Goal: Task Accomplishment & Management: Manage account settings

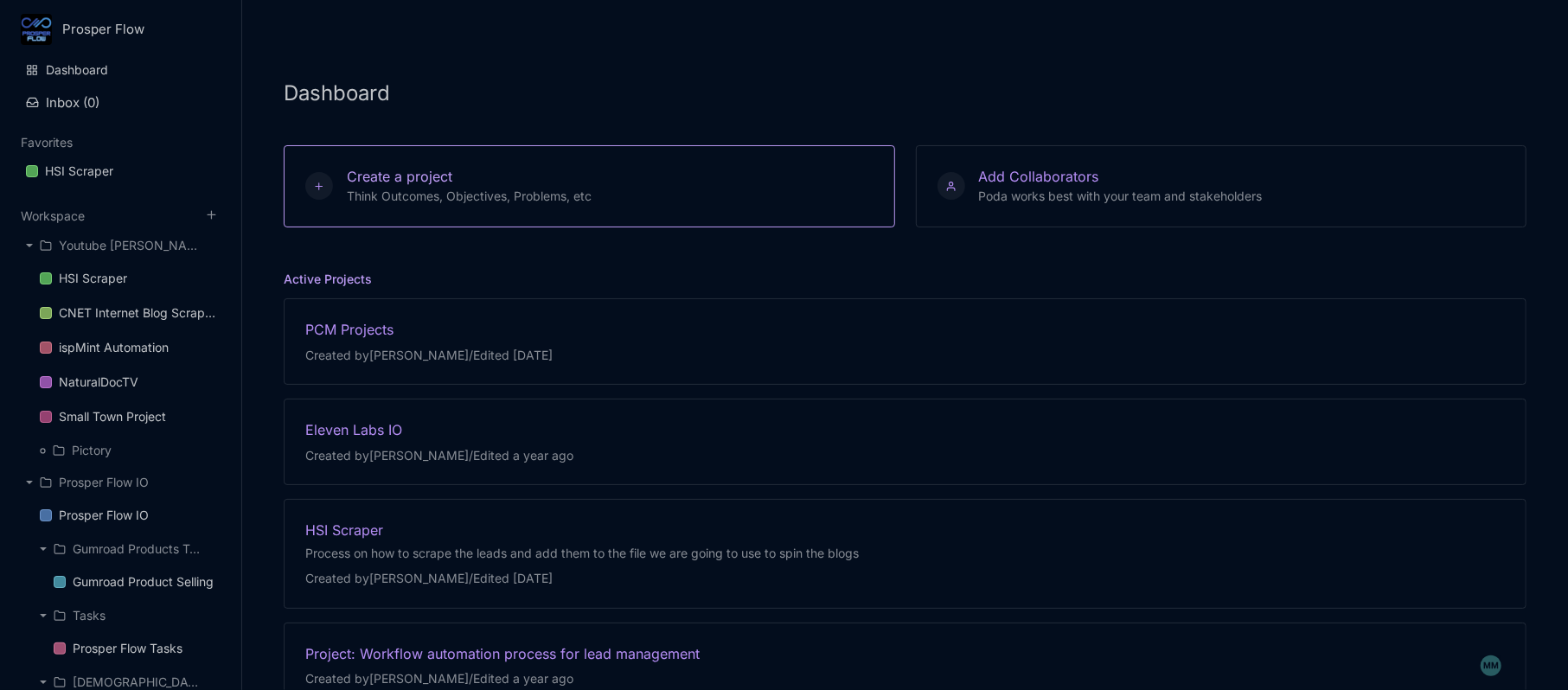
click at [592, 211] on button "Create a project Think Outcomes, Objectives, Problems, etc" at bounding box center [589, 186] width 612 height 82
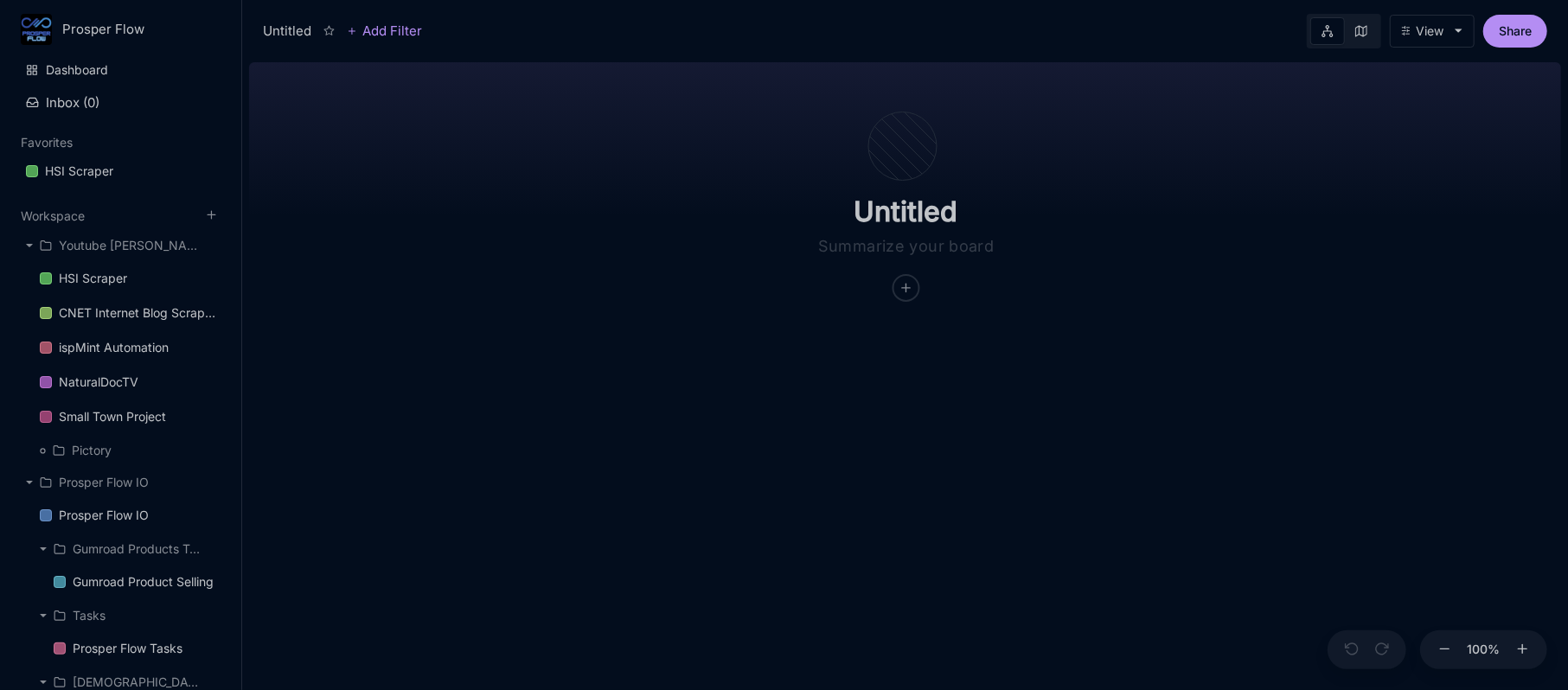
click at [1442, 46] on button "View" at bounding box center [1432, 31] width 85 height 33
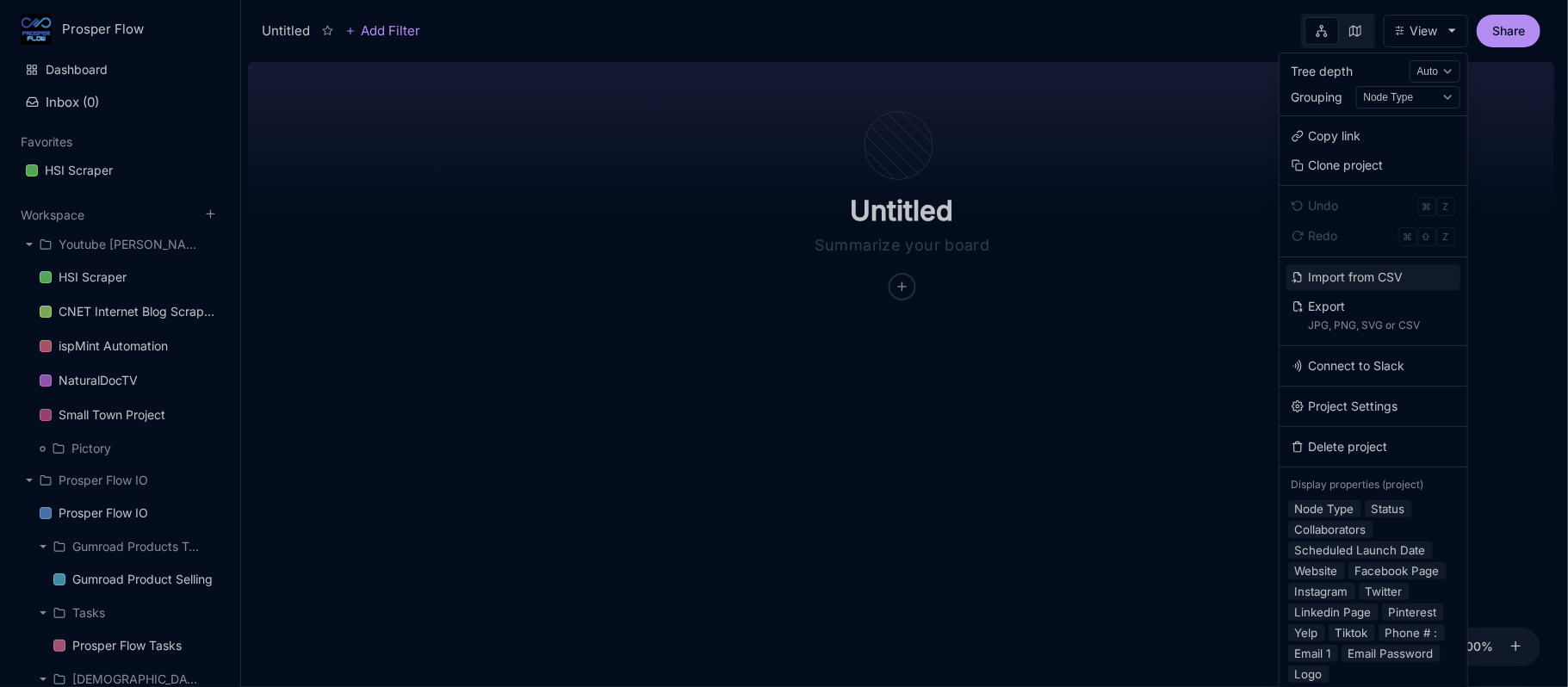
click at [1369, 273] on button "Import from CSV" at bounding box center [1373, 277] width 174 height 26
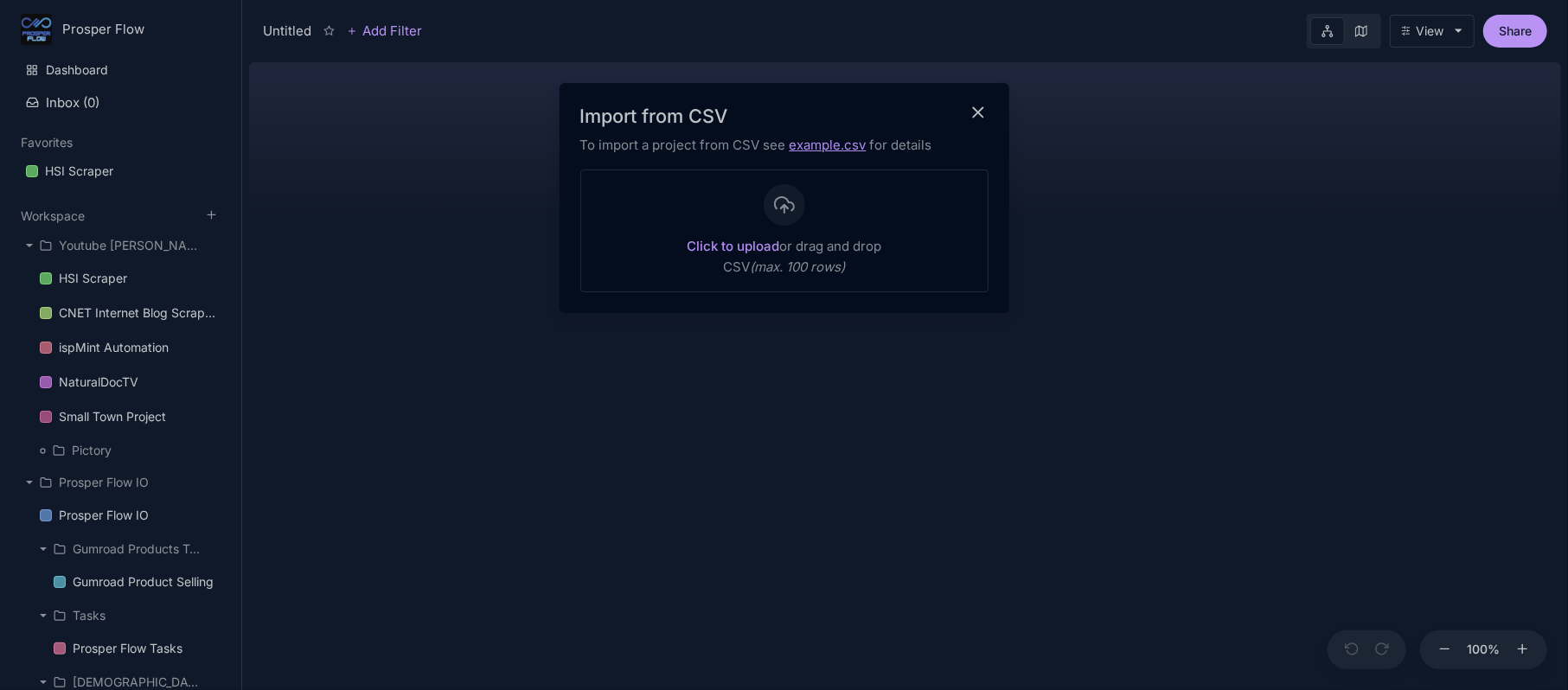
click at [832, 150] on link "example.csv" at bounding box center [828, 144] width 77 height 17
click at [1516, 36] on div at bounding box center [784, 345] width 1568 height 690
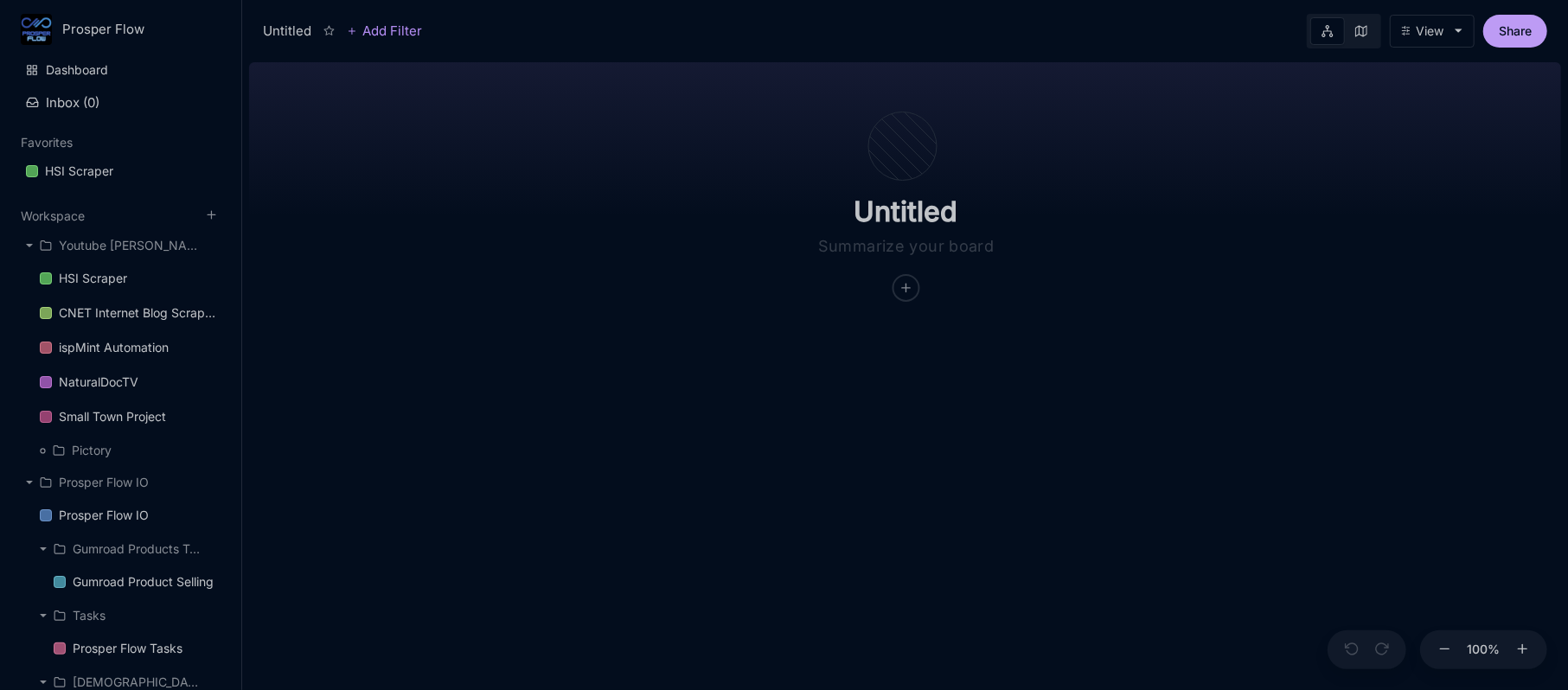
click at [1516, 36] on button "Share" at bounding box center [1515, 31] width 64 height 33
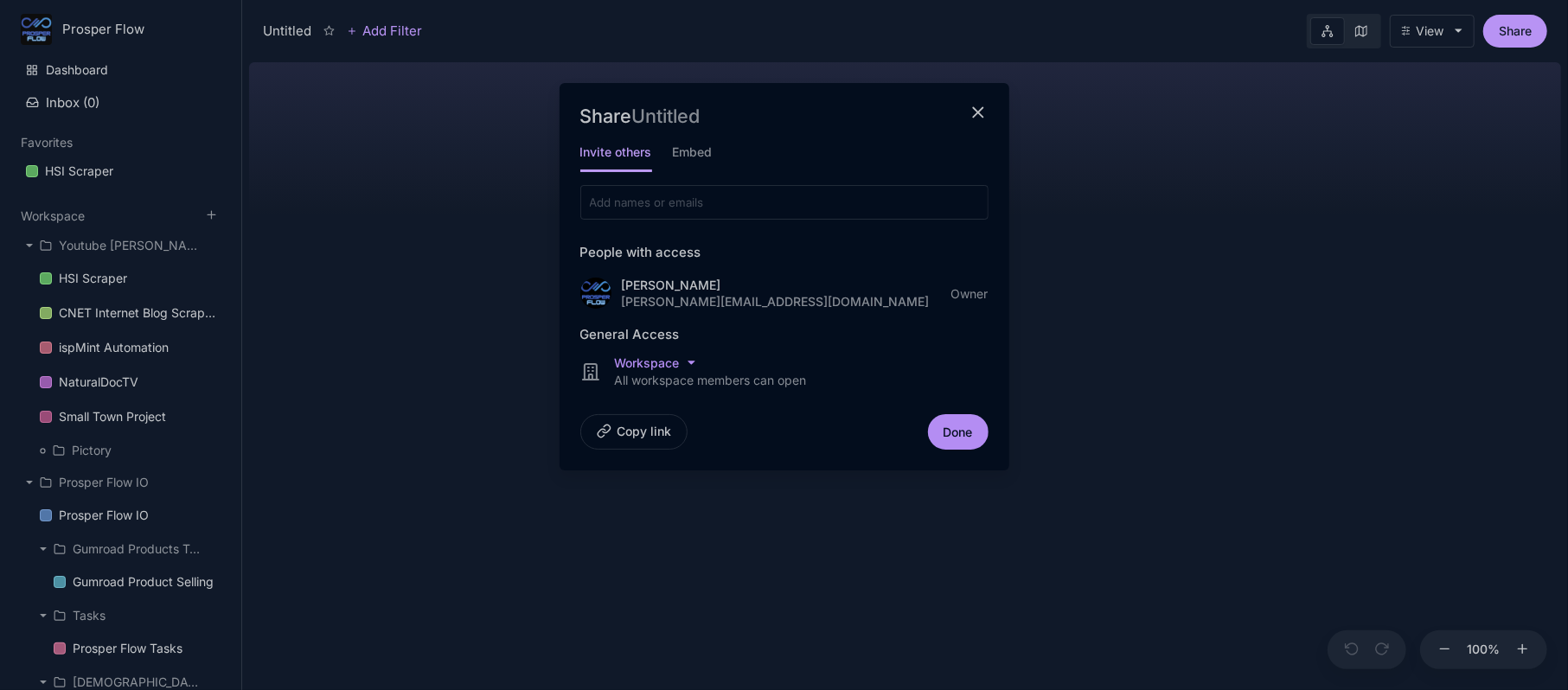
click at [989, 112] on div "Share Untitled Invite others Embed People with access Ivan Palafox ivan@prosper…" at bounding box center [784, 276] width 449 height 387
click at [973, 109] on icon "close modal" at bounding box center [979, 112] width 20 height 19
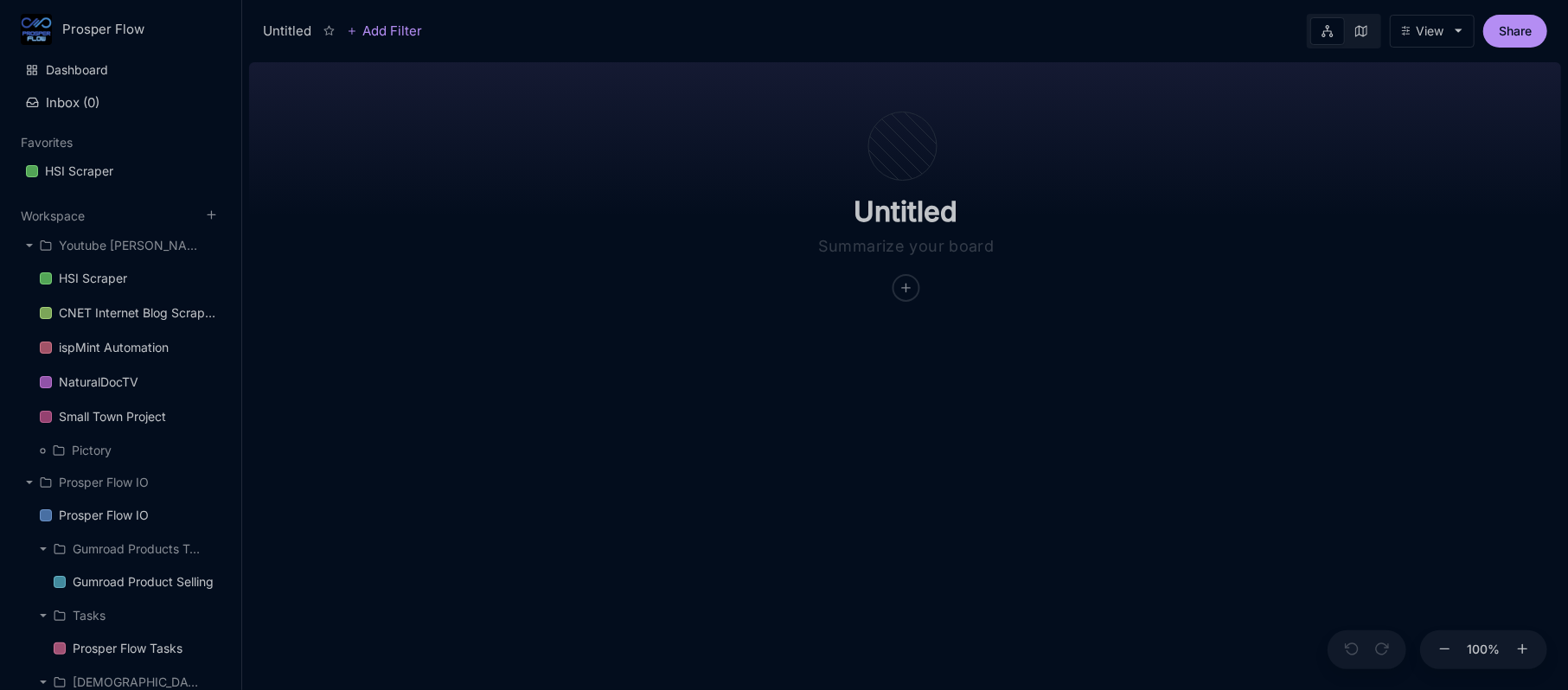
click at [1520, 53] on div "Untitled Add Filter View Share" at bounding box center [905, 27] width 1326 height 55
click at [1509, 45] on button "Share" at bounding box center [1515, 31] width 64 height 33
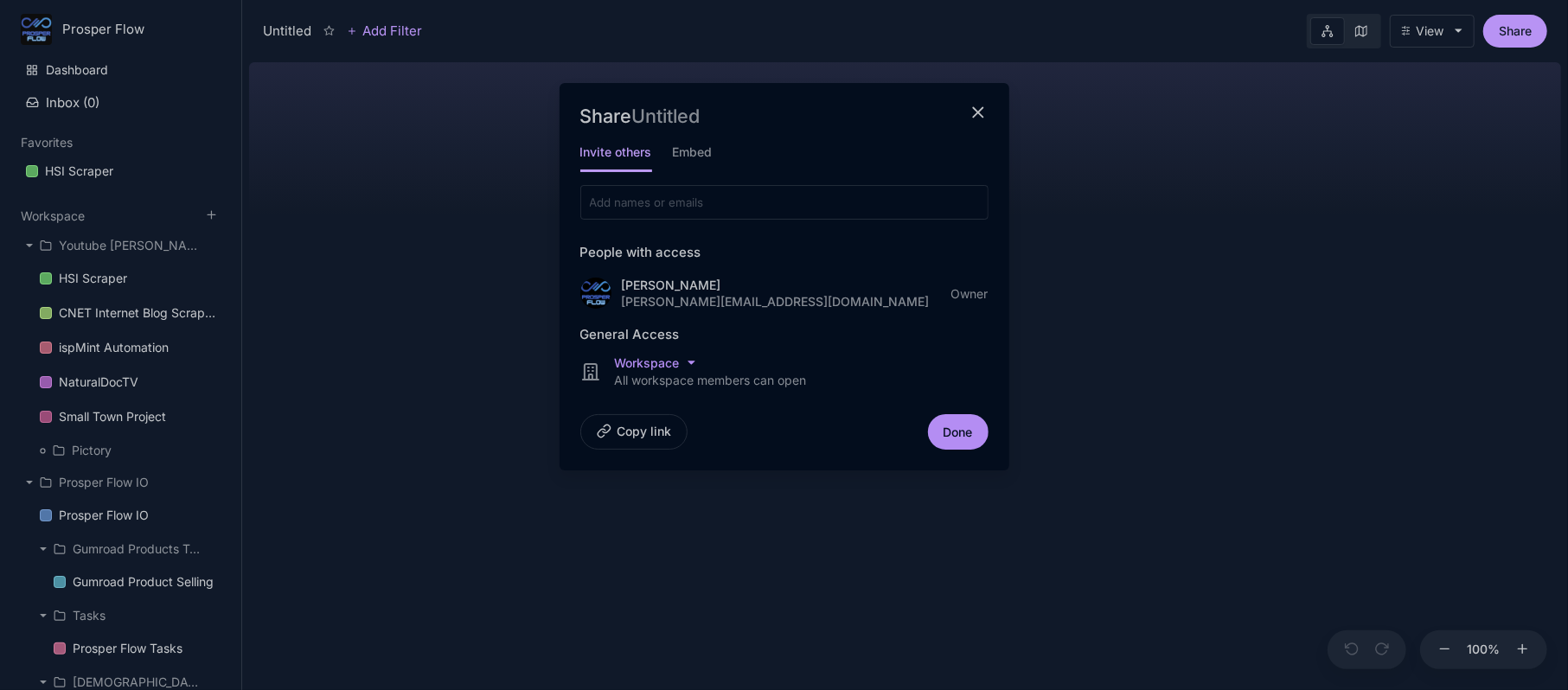
click at [1343, 36] on div at bounding box center [784, 345] width 1568 height 690
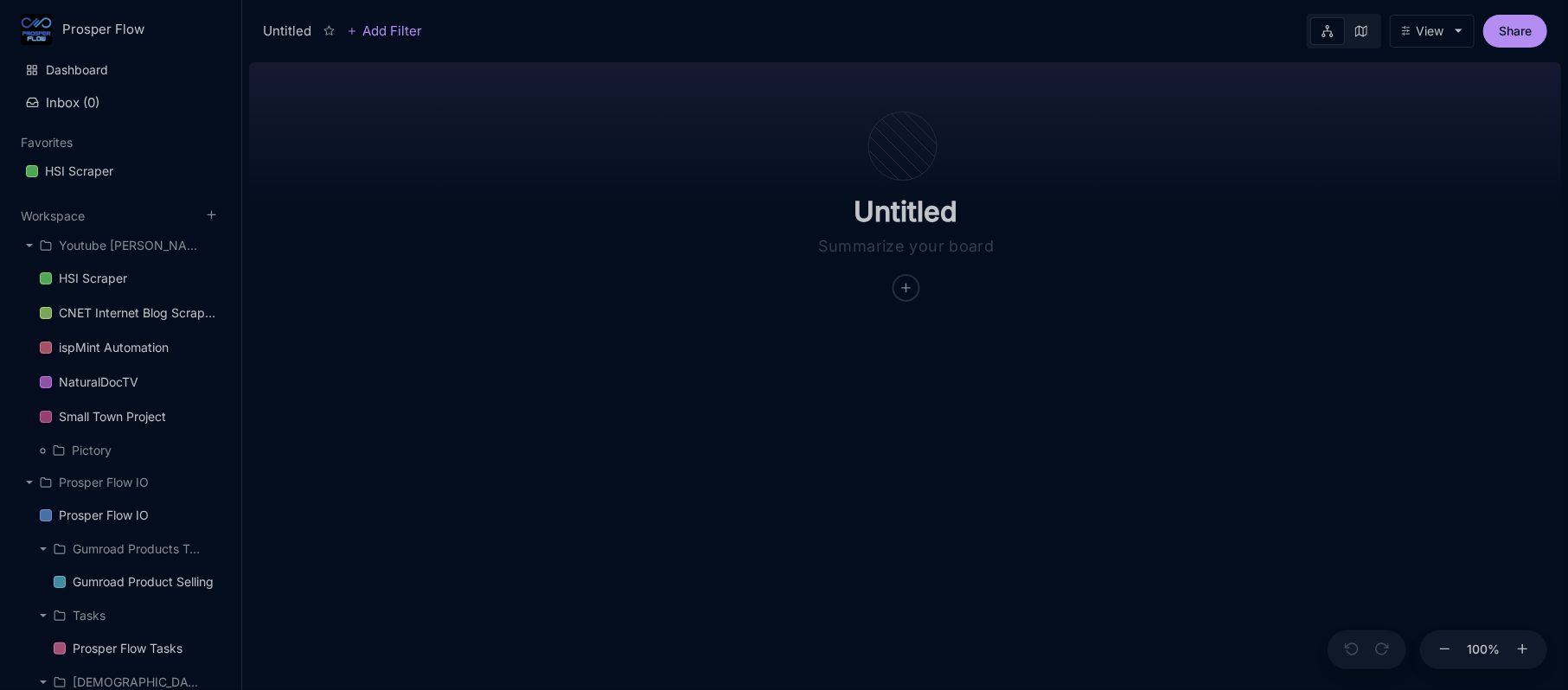
click at [1420, 27] on div "View" at bounding box center [1429, 31] width 27 height 14
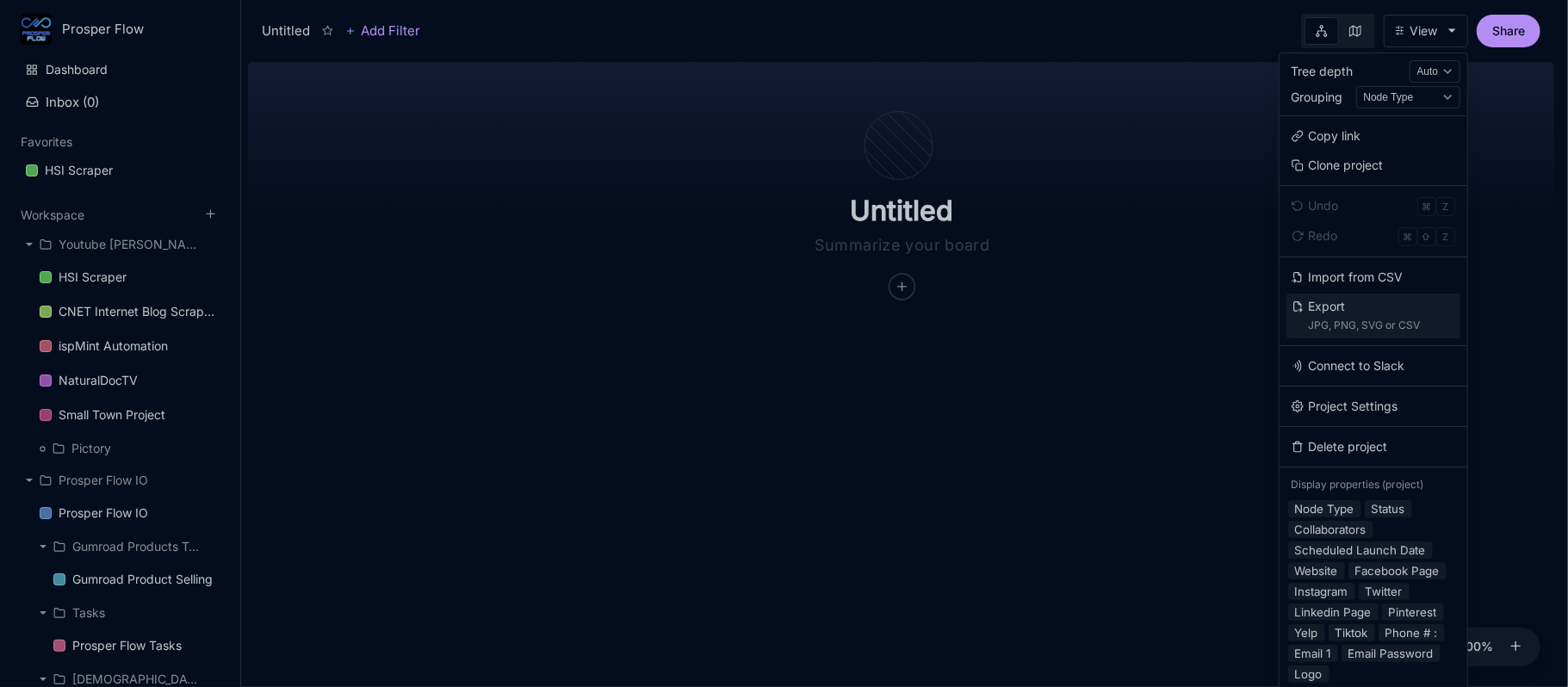
click at [1333, 313] on div "Export JPG, PNG, SVG or CSV" at bounding box center [1364, 316] width 112 height 38
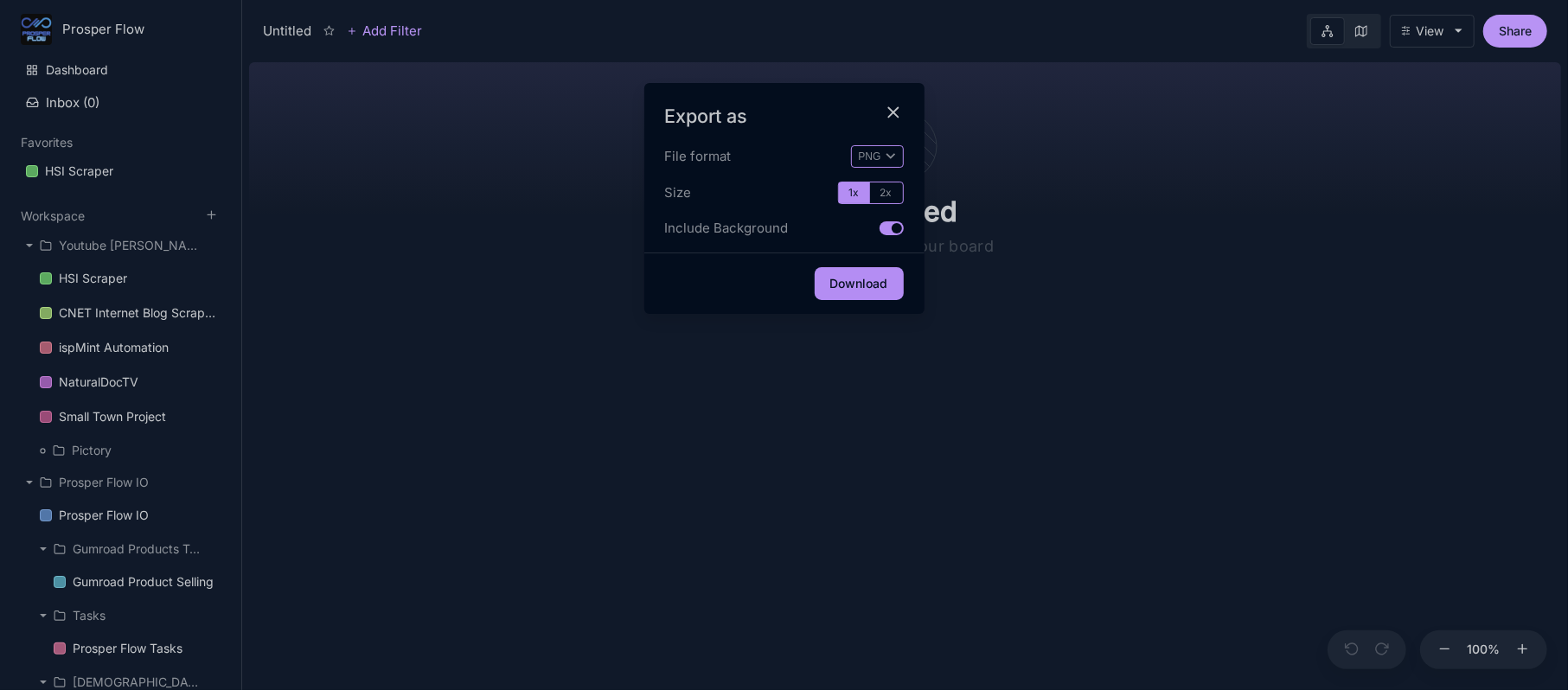
click at [863, 152] on select "JPG PNG SVG CSV" at bounding box center [878, 156] width 53 height 22
select select "csv"
click at [851, 145] on select "JPG PNG SVG CSV" at bounding box center [878, 156] width 53 height 22
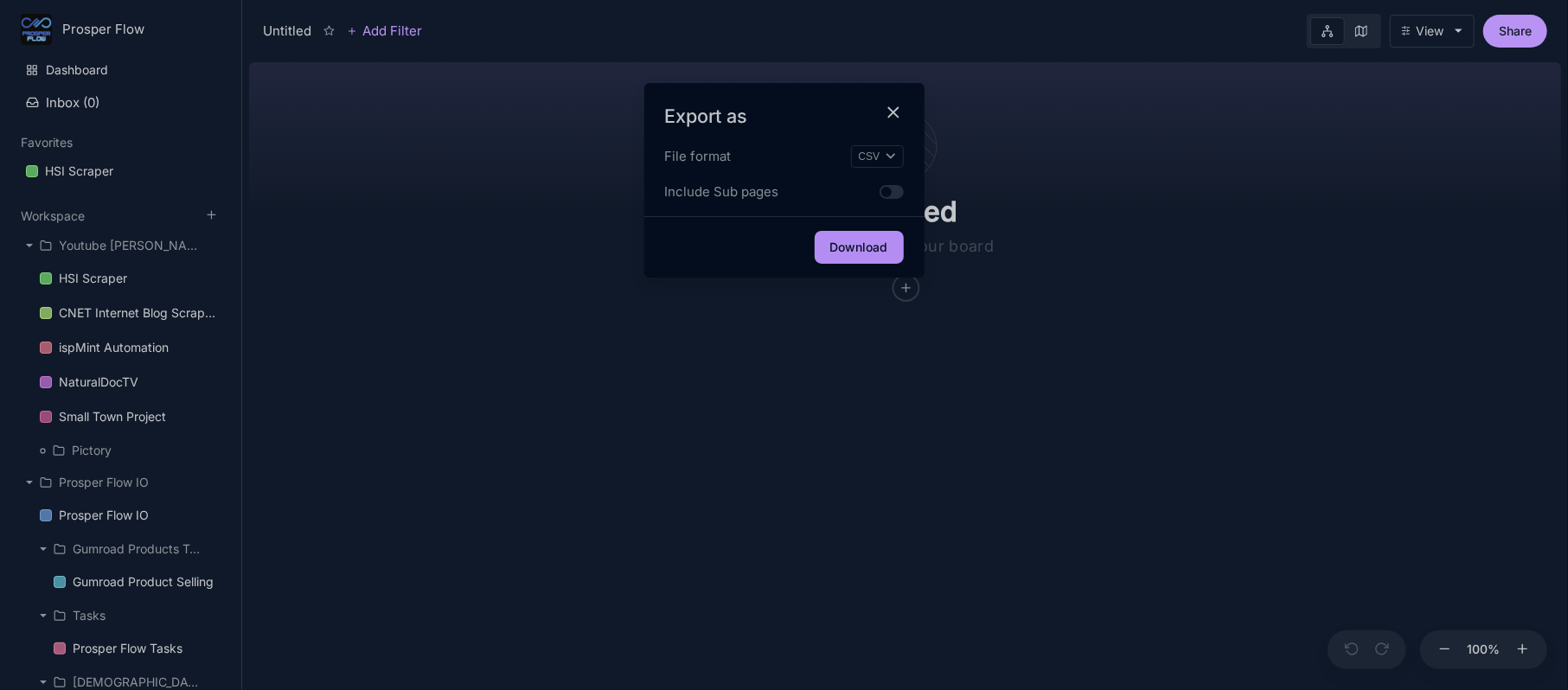
click at [879, 194] on div at bounding box center [891, 192] width 24 height 14
click at [879, 249] on button "Download" at bounding box center [859, 246] width 89 height 33
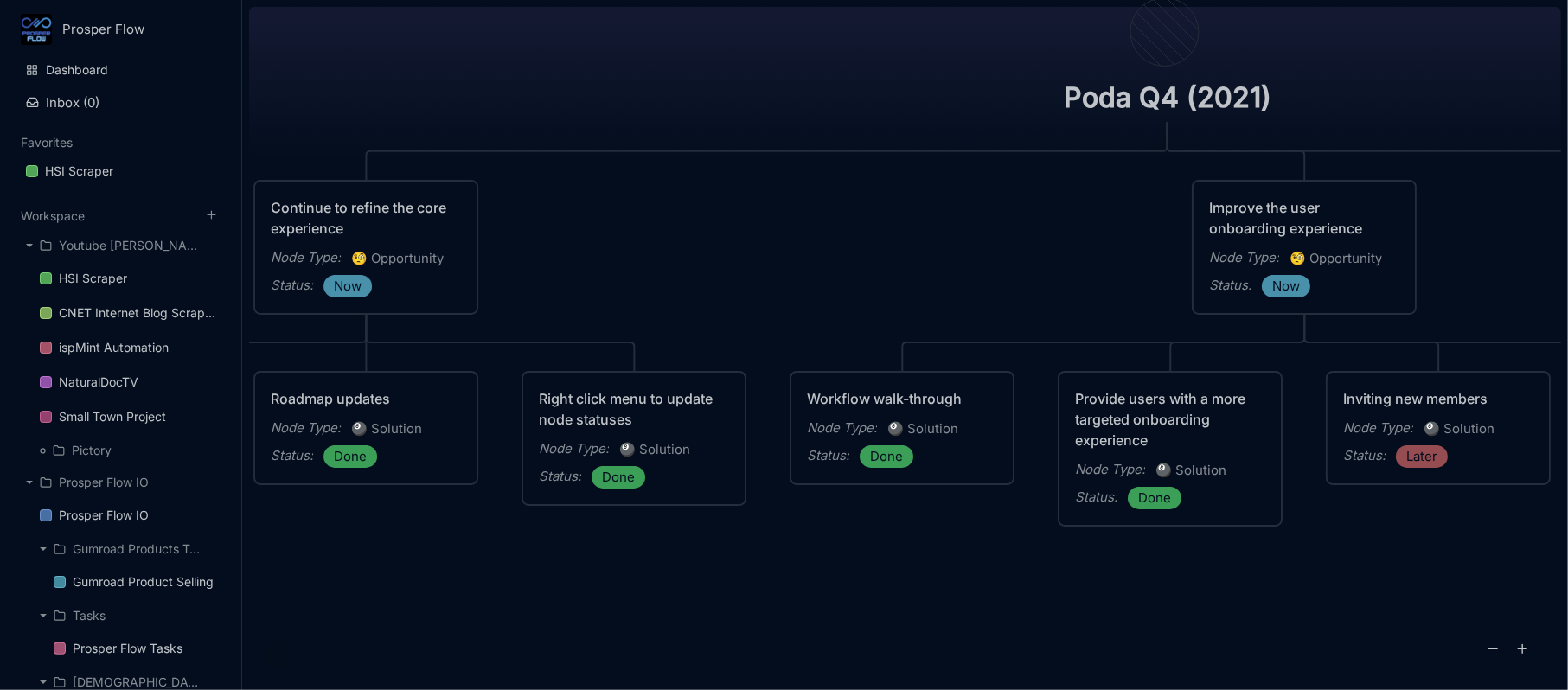
drag, startPoint x: 496, startPoint y: 329, endPoint x: 879, endPoint y: 238, distance: 393.7
click at [877, 238] on div "Poda Q4 (2021) Continue to refine the core experience Node Type : 🧐 Opportunity…" at bounding box center [905, 345] width 1312 height 690
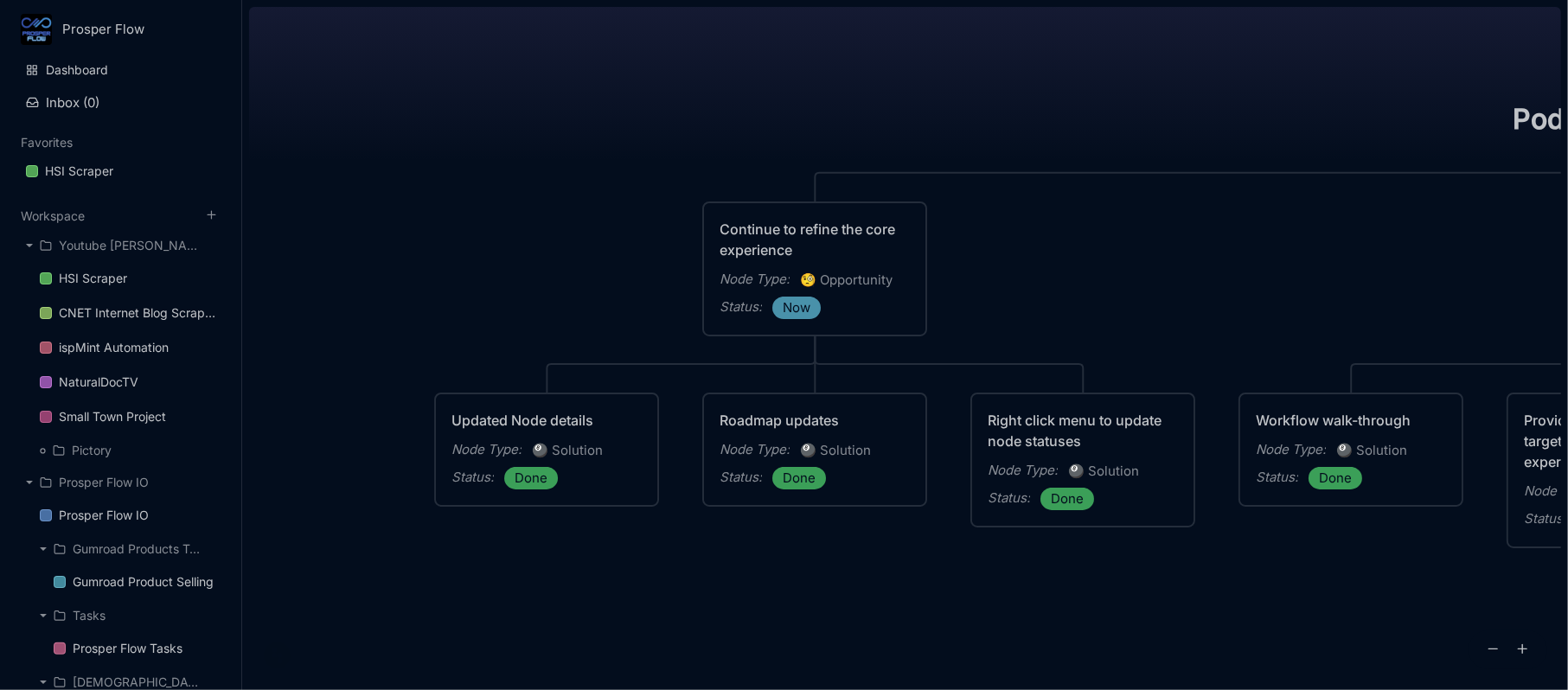
drag, startPoint x: 706, startPoint y: 232, endPoint x: 1047, endPoint y: 283, distance: 344.8
click at [1047, 283] on div "Poda Q4 (2021) Continue to refine the core experience Node Type : 🧐 Opportunity…" at bounding box center [905, 345] width 1312 height 690
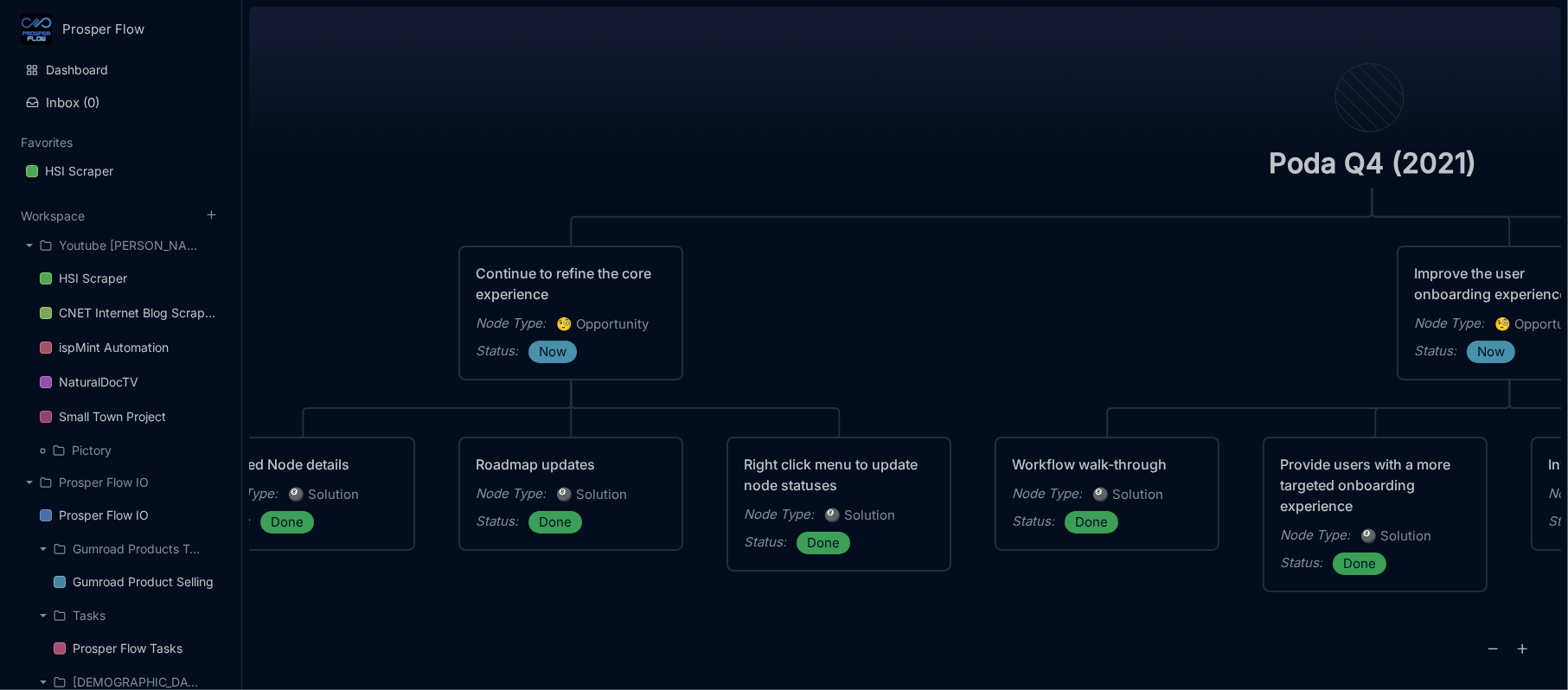
drag, startPoint x: 1095, startPoint y: 291, endPoint x: 796, endPoint y: 419, distance: 325.2
click at [797, 416] on div "Poda Q4 (2021) Continue to refine the core experience Node Type : 🧐 Opportunity…" at bounding box center [905, 345] width 1312 height 690
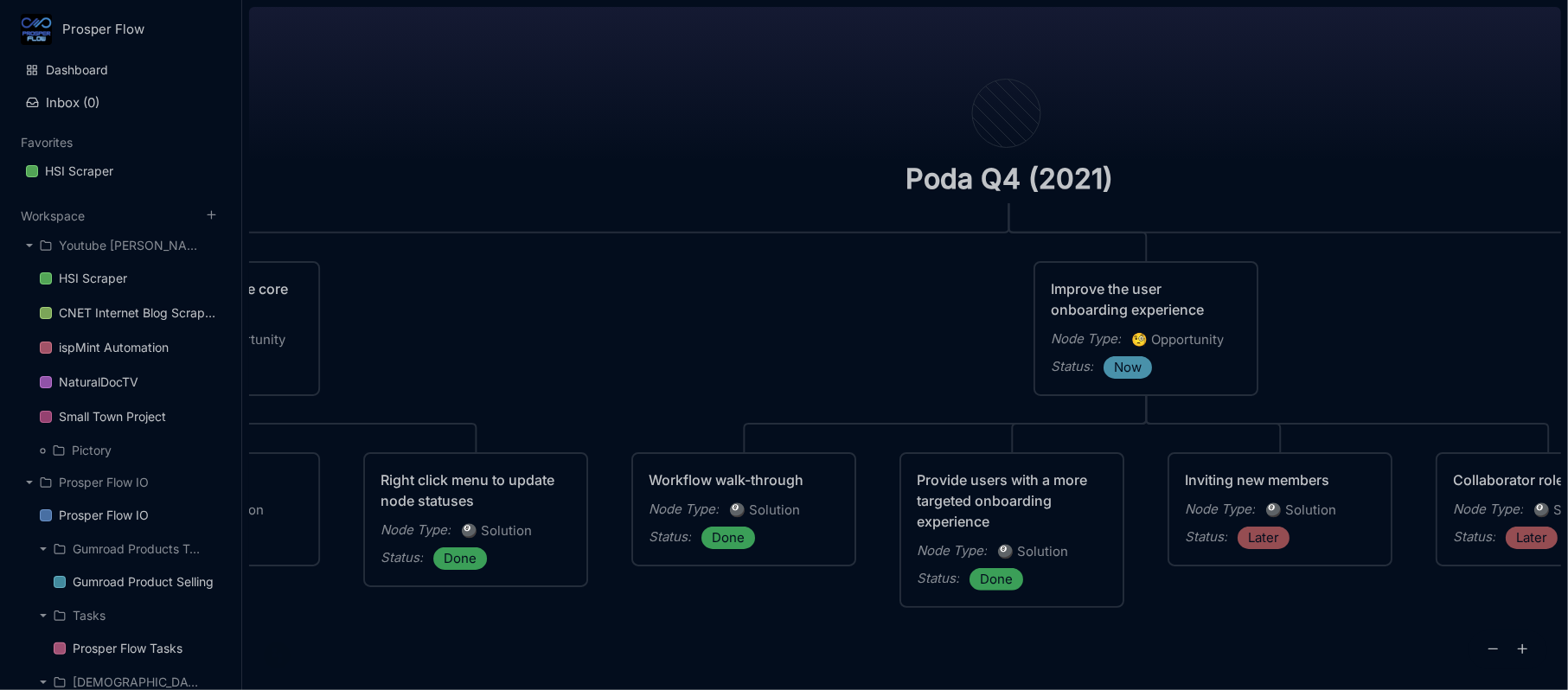
drag, startPoint x: 1135, startPoint y: 388, endPoint x: 827, endPoint y: 322, distance: 315.0
click at [827, 322] on div "Poda Q4 (2021) Continue to refine the core experience Node Type : 🧐 Opportunity…" at bounding box center [905, 345] width 1312 height 690
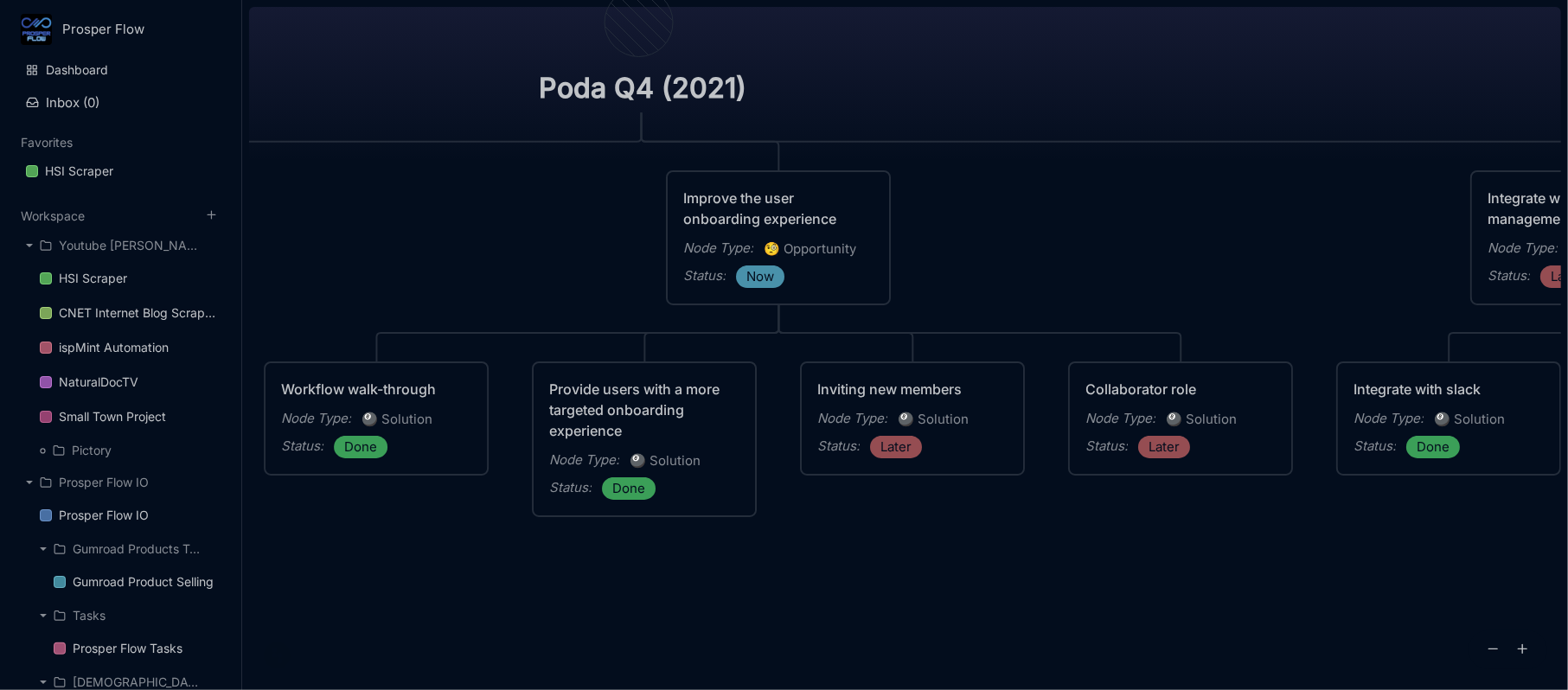
drag, startPoint x: 939, startPoint y: 350, endPoint x: 558, endPoint y: 257, distance: 392.2
click at [566, 258] on div "Poda Q4 (2021) Continue to refine the core experience Node Type : 🧐 Opportunity…" at bounding box center [905, 345] width 1312 height 690
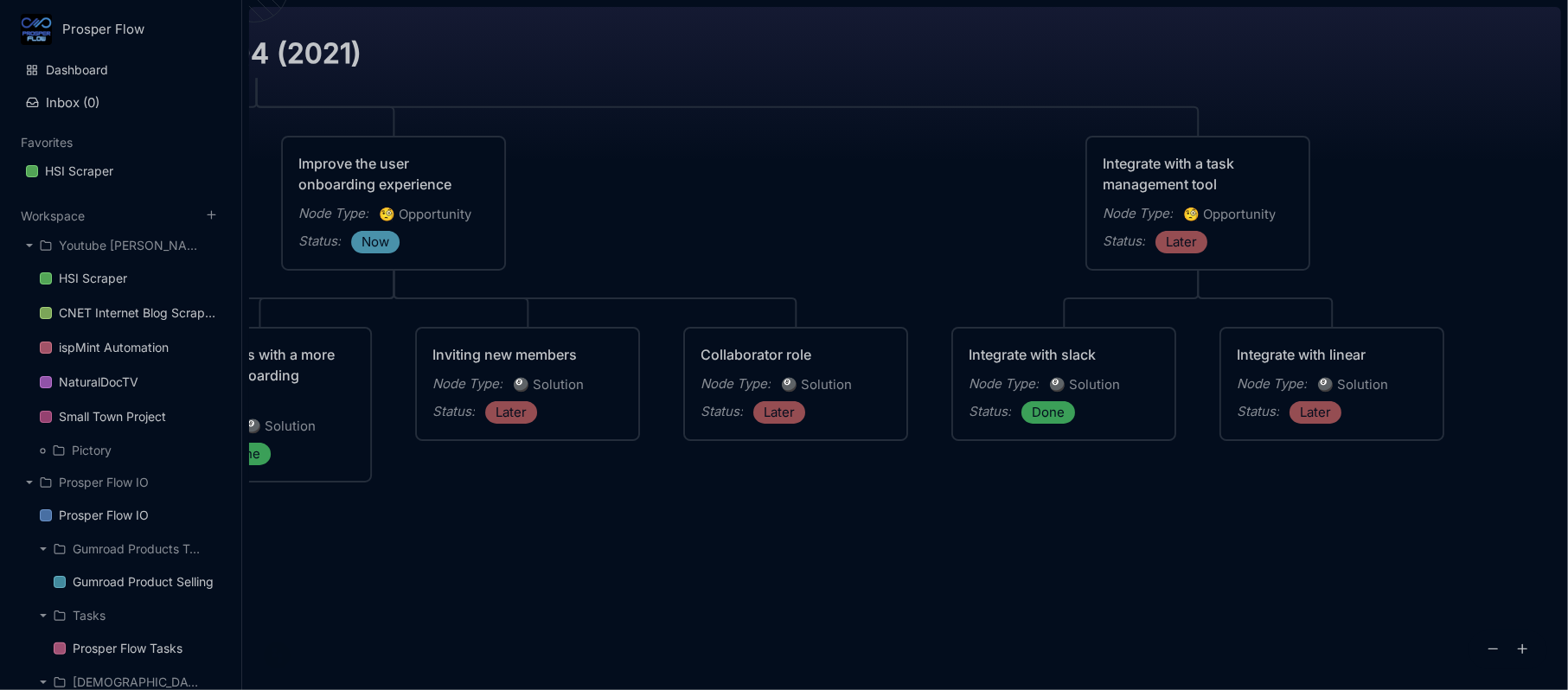
drag, startPoint x: 1205, startPoint y: 249, endPoint x: 825, endPoint y: 216, distance: 381.4
click at [825, 216] on div "Poda Q4 (2021) Continue to refine the core experience Node Type : 🧐 Opportunity…" at bounding box center [905, 345] width 1312 height 690
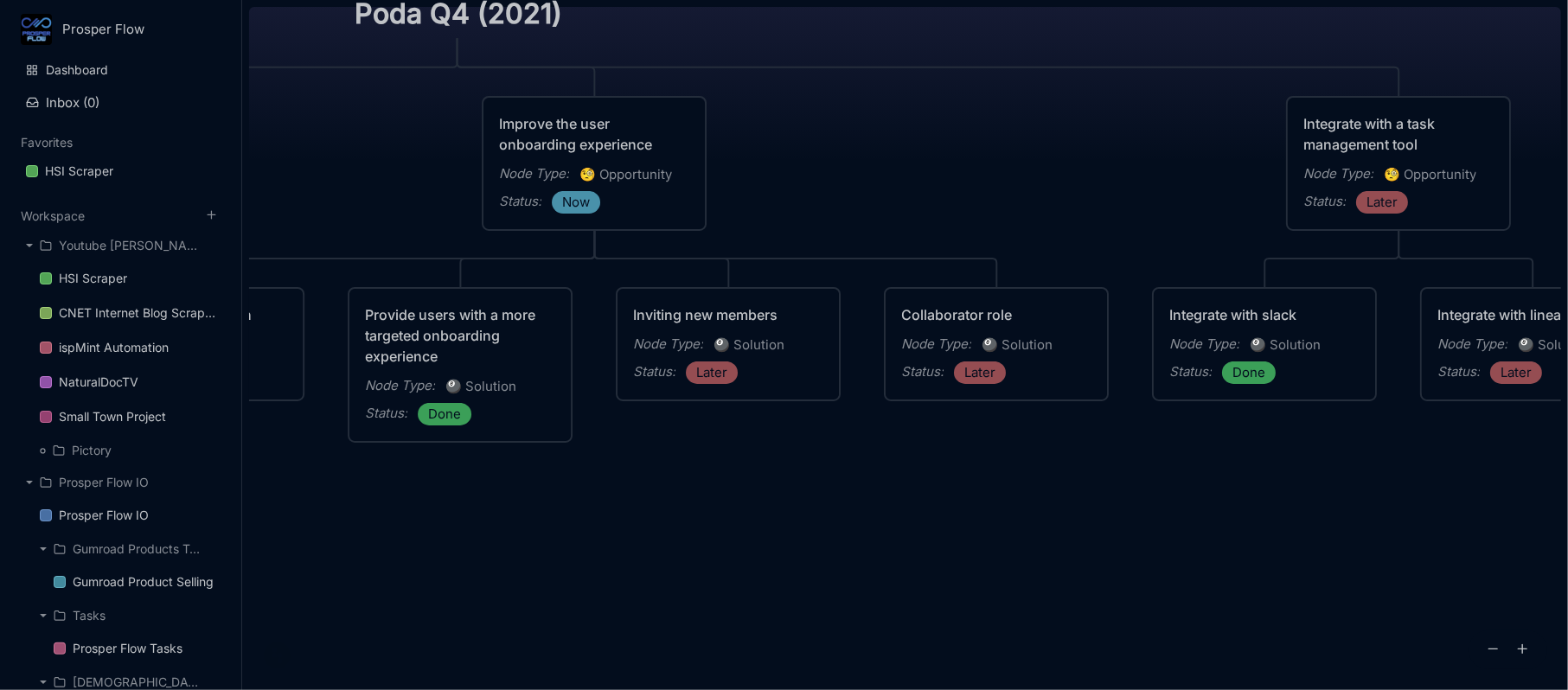
drag, startPoint x: 710, startPoint y: 570, endPoint x: 910, endPoint y: 531, distance: 203.8
click at [910, 531] on div "Poda Q4 (2021) Continue to refine the core experience Node Type : 🧐 Opportunity…" at bounding box center [905, 345] width 1312 height 690
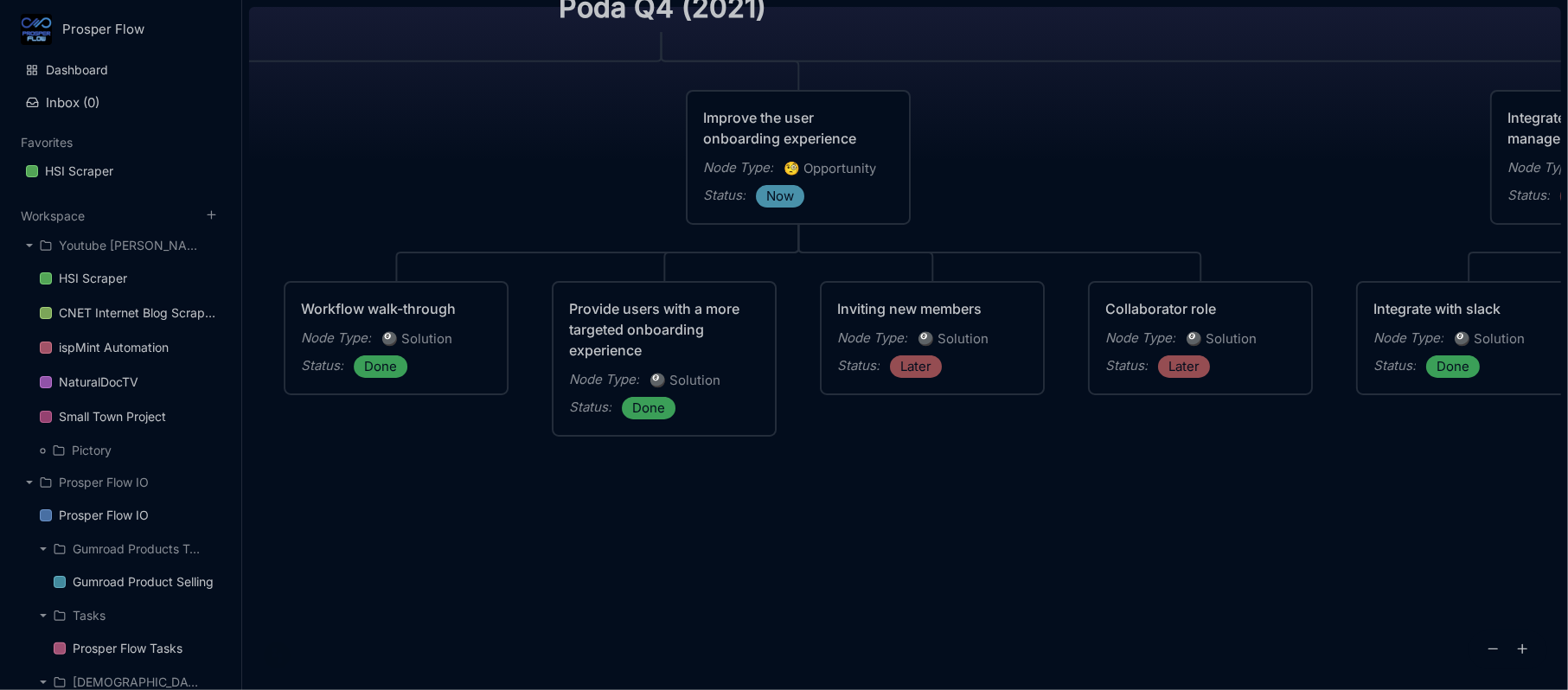
drag, startPoint x: 693, startPoint y: 495, endPoint x: 898, endPoint y: 489, distance: 205.1
click at [898, 489] on div "Poda Q4 (2021) Continue to refine the core experience Node Type : 🧐 Opportunity…" at bounding box center [905, 345] width 1312 height 690
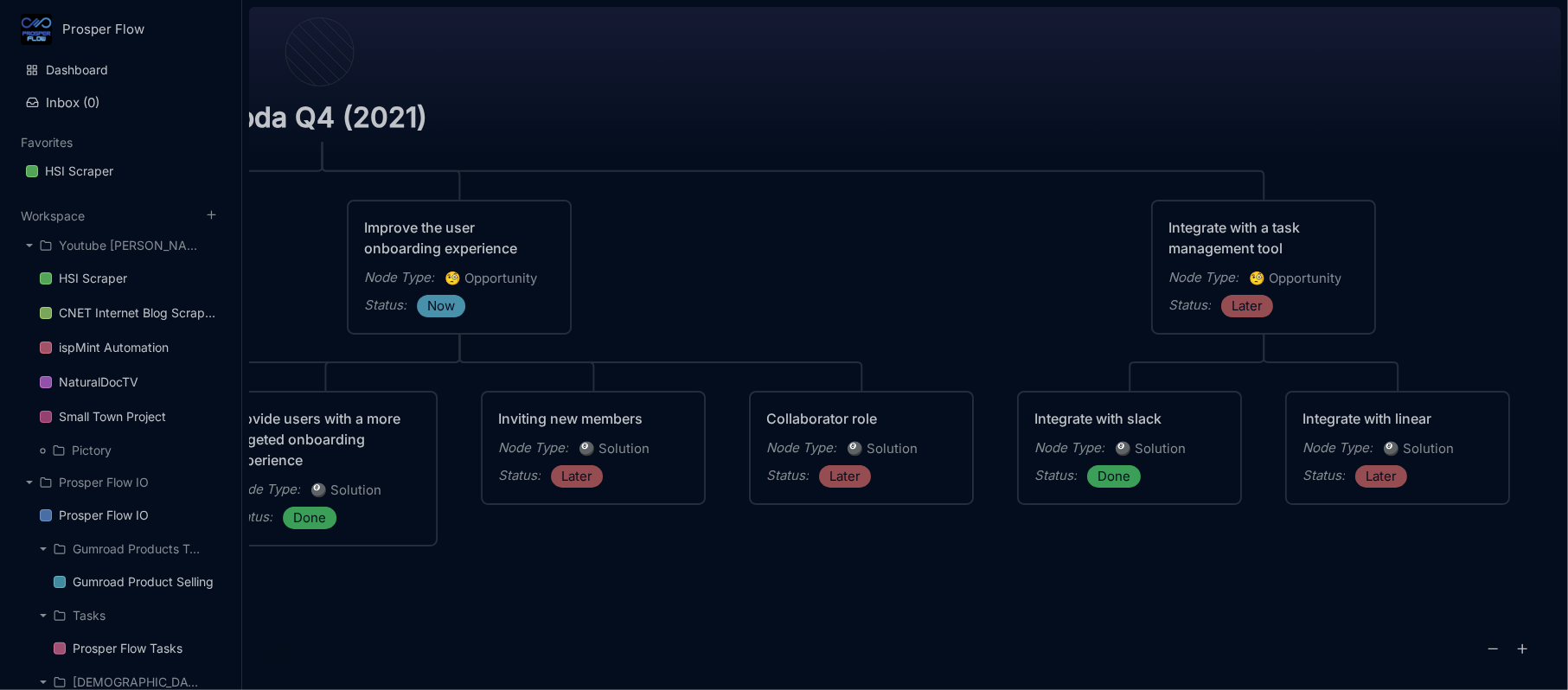
drag, startPoint x: 1064, startPoint y: 488, endPoint x: 724, endPoint y: 598, distance: 357.4
click at [724, 598] on div "Poda Q4 (2021) Continue to refine the core experience Node Type : 🧐 Opportunity…" at bounding box center [905, 345] width 1312 height 690
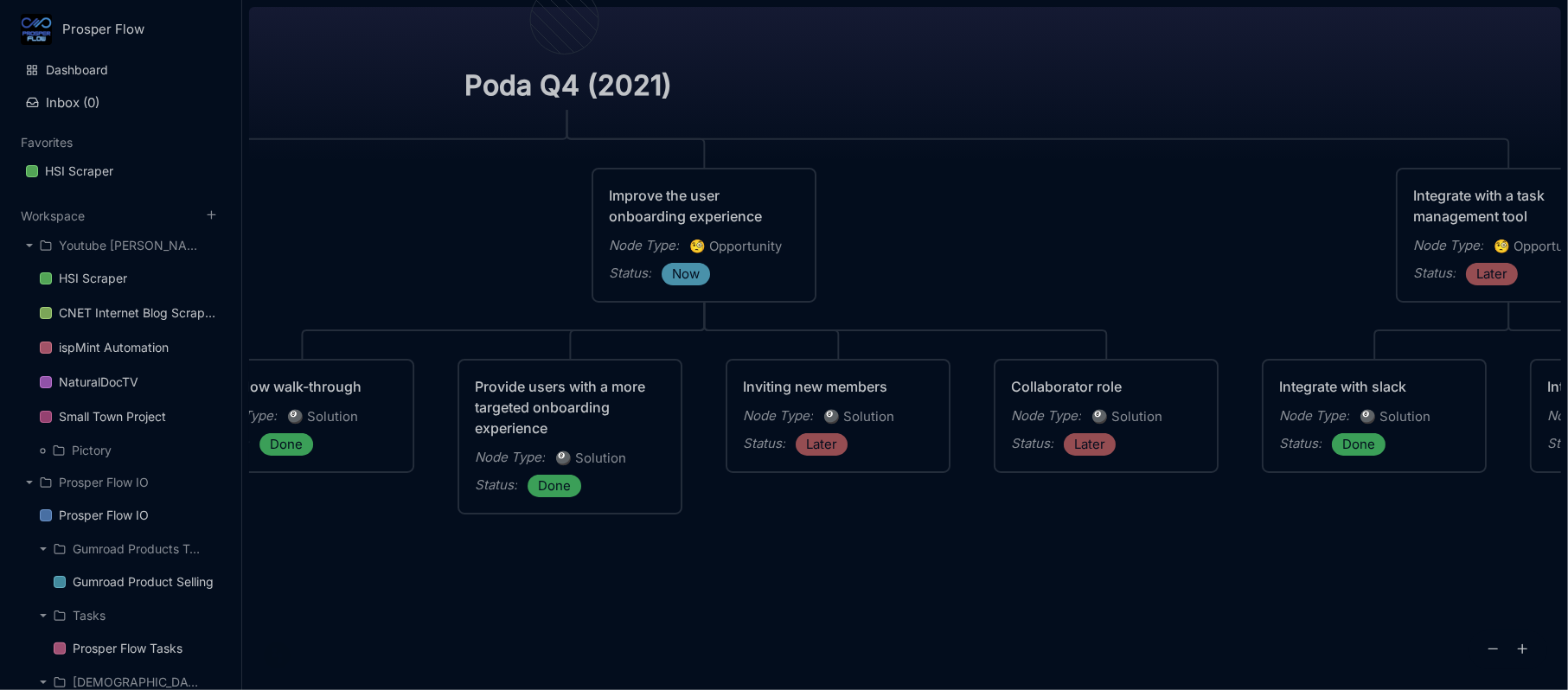
drag, startPoint x: 683, startPoint y: 592, endPoint x: 948, endPoint y: 551, distance: 268.2
click at [948, 551] on div "Poda Q4 (2021) Continue to refine the core experience Node Type : 🧐 Opportunity…" at bounding box center [905, 345] width 1312 height 690
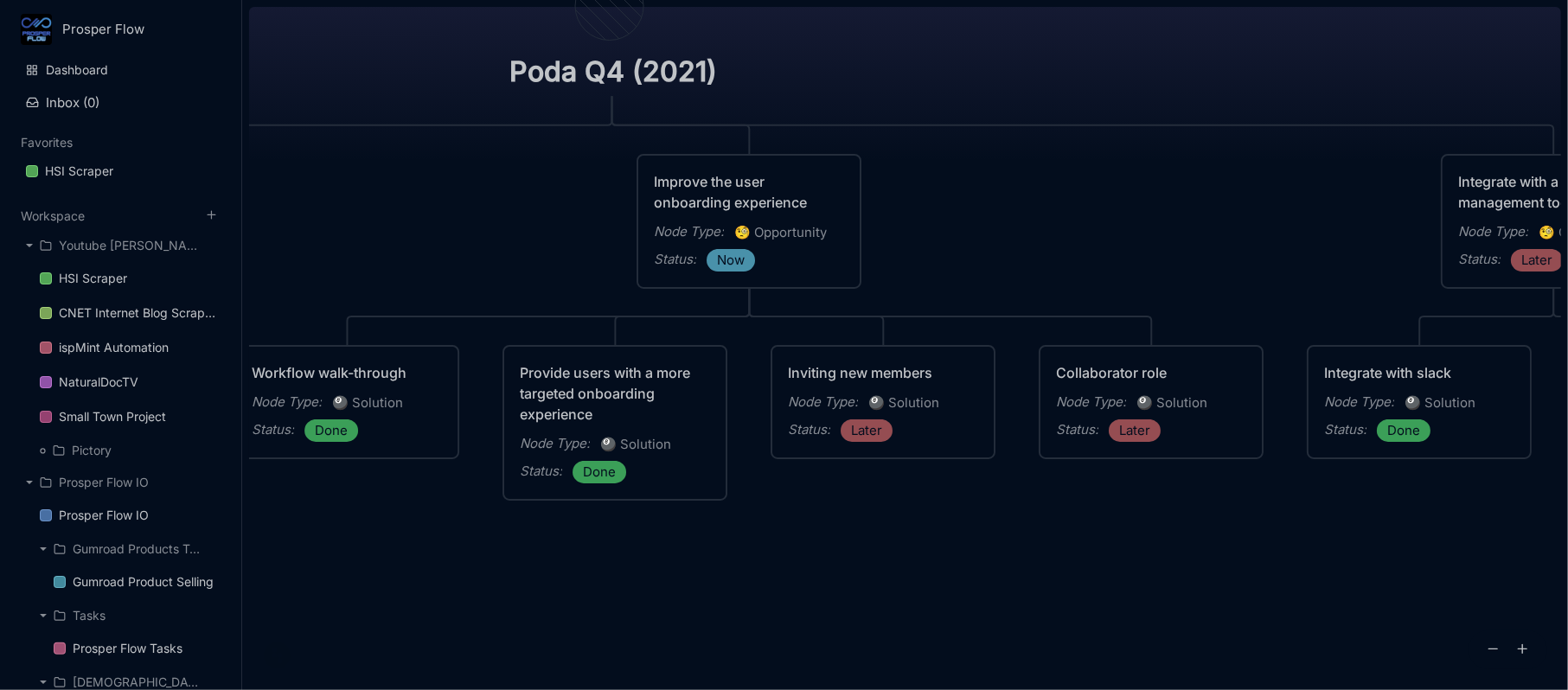
drag, startPoint x: 658, startPoint y: 596, endPoint x: 940, endPoint y: 554, distance: 285.1
click at [939, 554] on div "Poda Q4 (2021) Continue to refine the core experience Node Type : 🧐 Opportunity…" at bounding box center [905, 345] width 1312 height 690
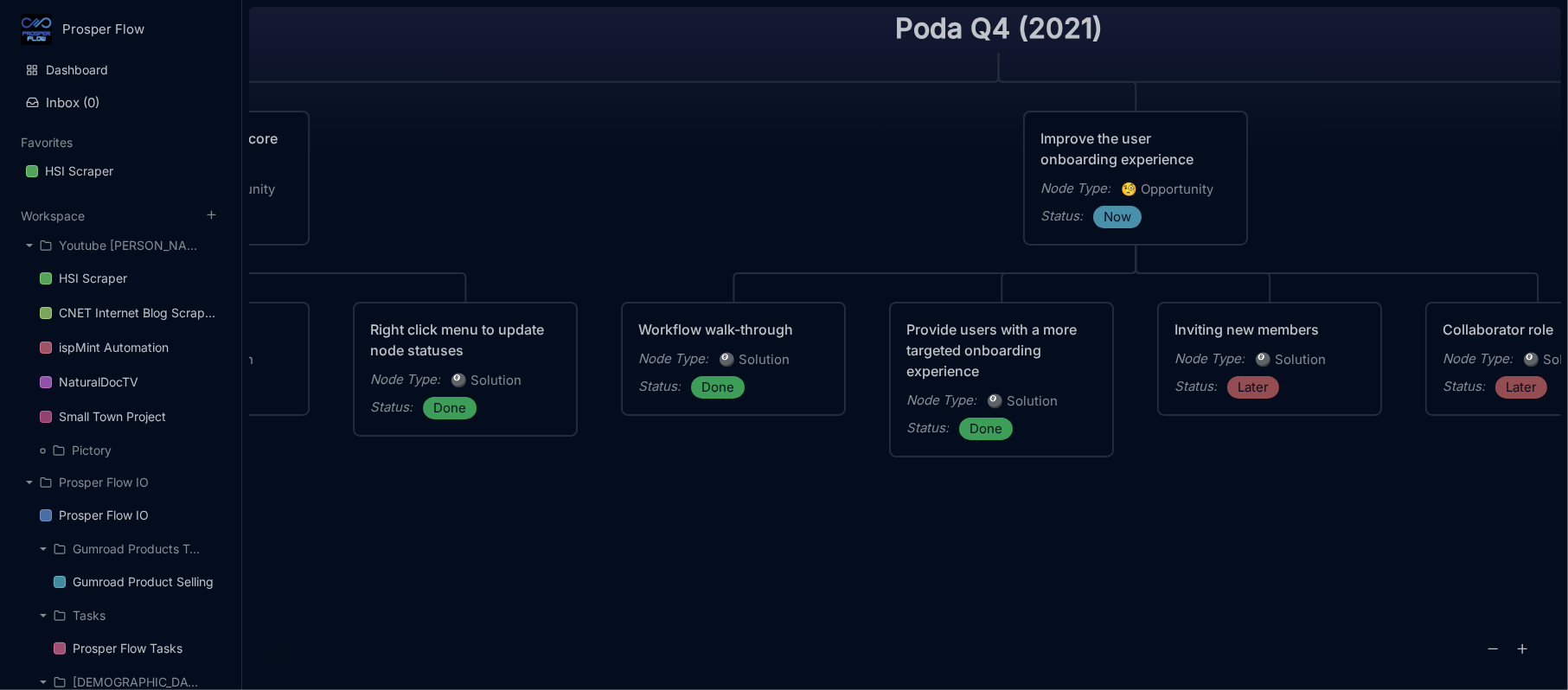
drag, startPoint x: 634, startPoint y: 574, endPoint x: 878, endPoint y: 533, distance: 247.4
click at [878, 533] on div "Poda Q4 (2021) Continue to refine the core experience Node Type : 🧐 Opportunity…" at bounding box center [905, 345] width 1312 height 690
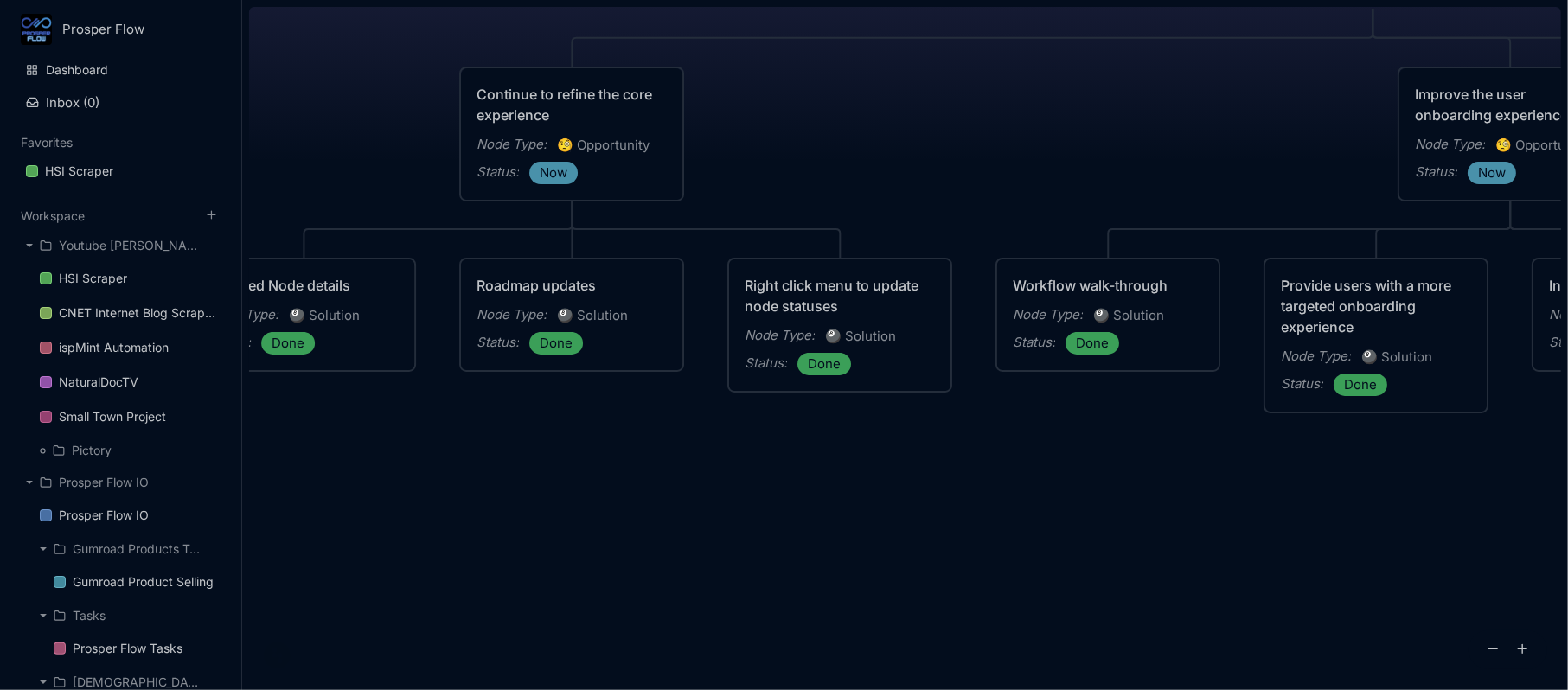
drag, startPoint x: 641, startPoint y: 544, endPoint x: 1036, endPoint y: 523, distance: 395.6
click at [1035, 523] on div "Poda Q4 (2021) Continue to refine the core experience Node Type : 🧐 Opportunity…" at bounding box center [905, 345] width 1312 height 690
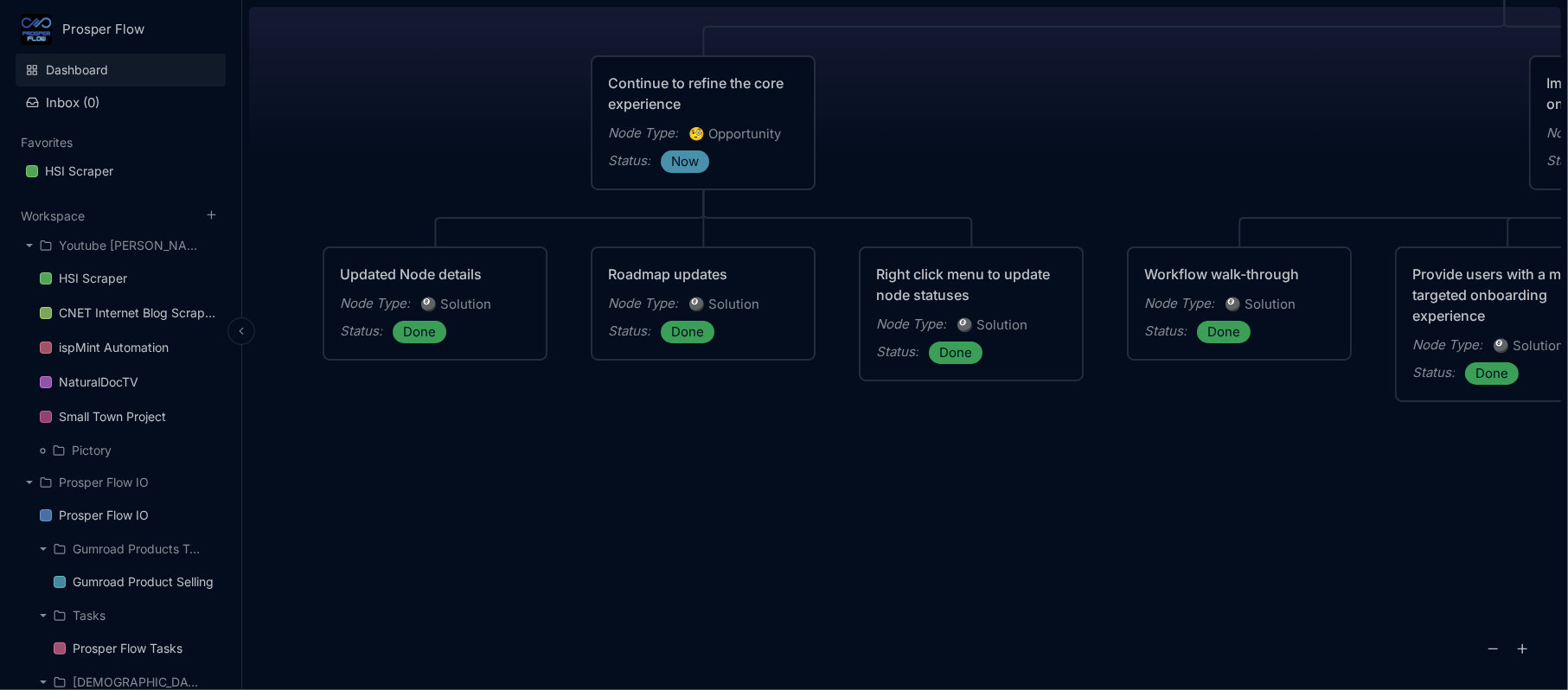
click at [84, 81] on link "Dashboard" at bounding box center [121, 69] width 210 height 33
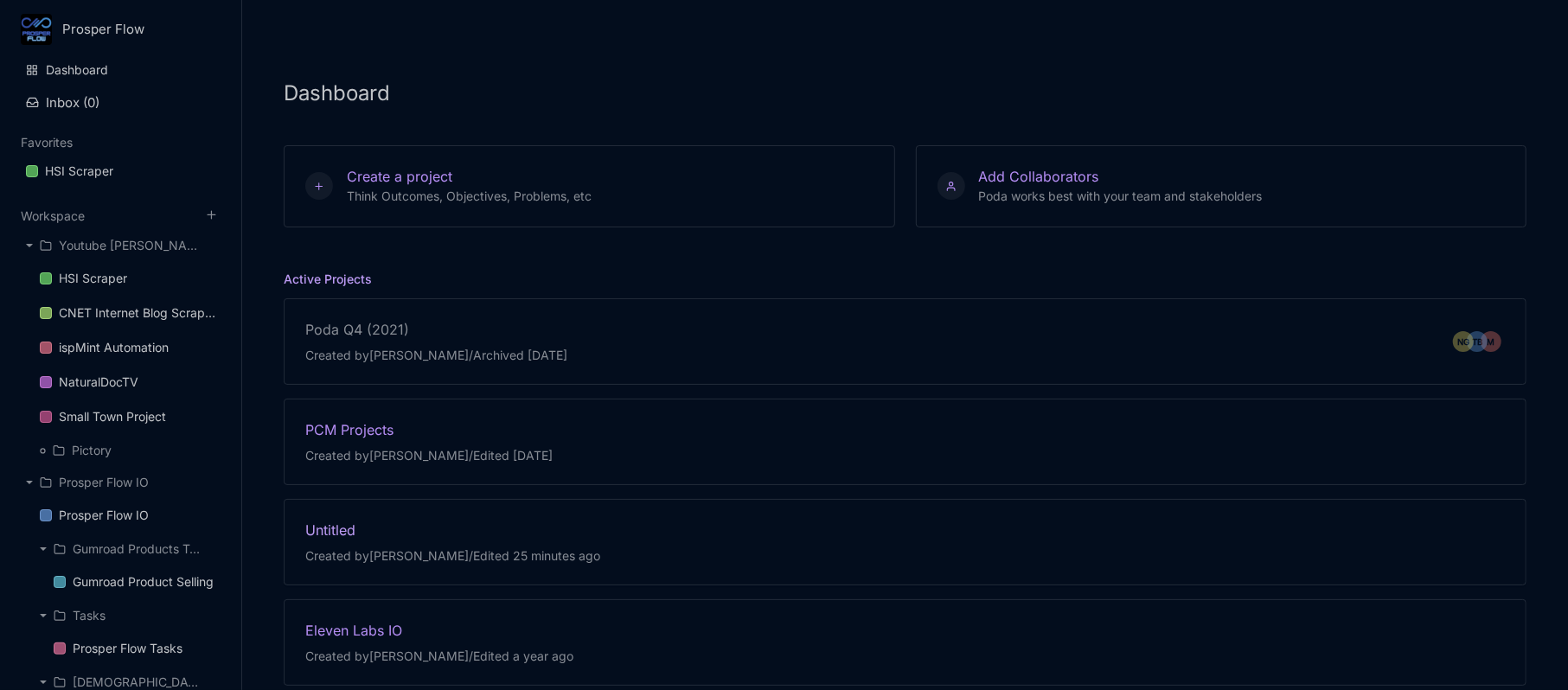
click at [322, 537] on div "Untitled" at bounding box center [452, 529] width 295 height 19
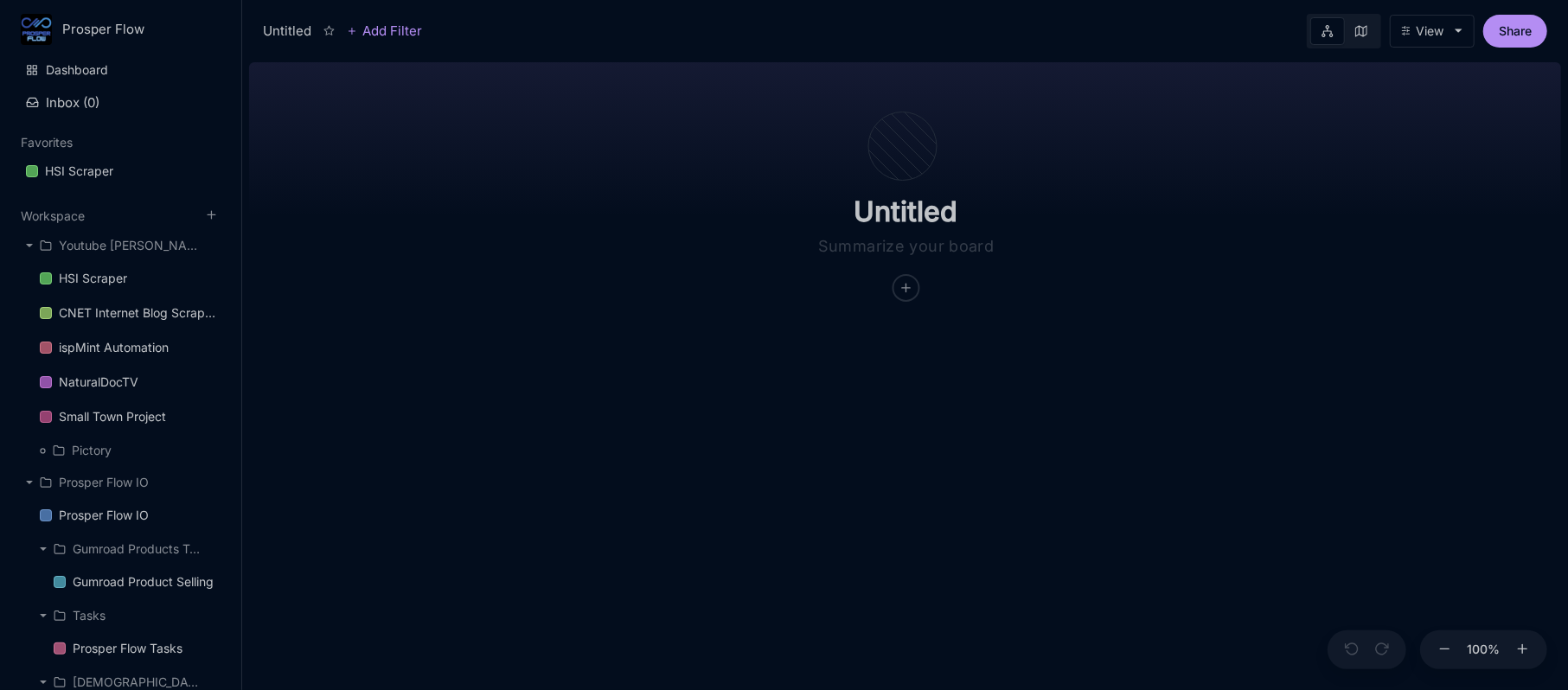
click at [1450, 31] on button "View" at bounding box center [1432, 31] width 85 height 33
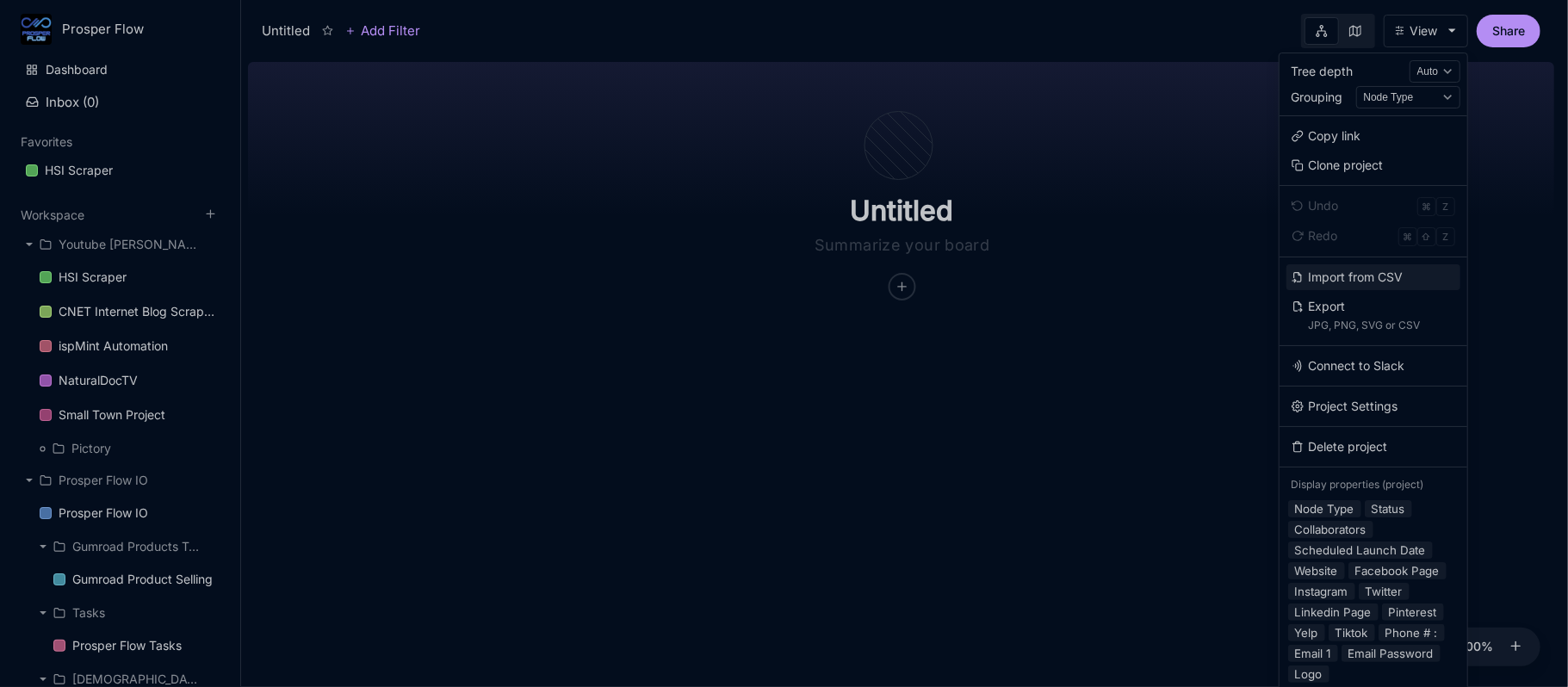
click at [1358, 276] on button "Import from CSV" at bounding box center [1373, 277] width 174 height 26
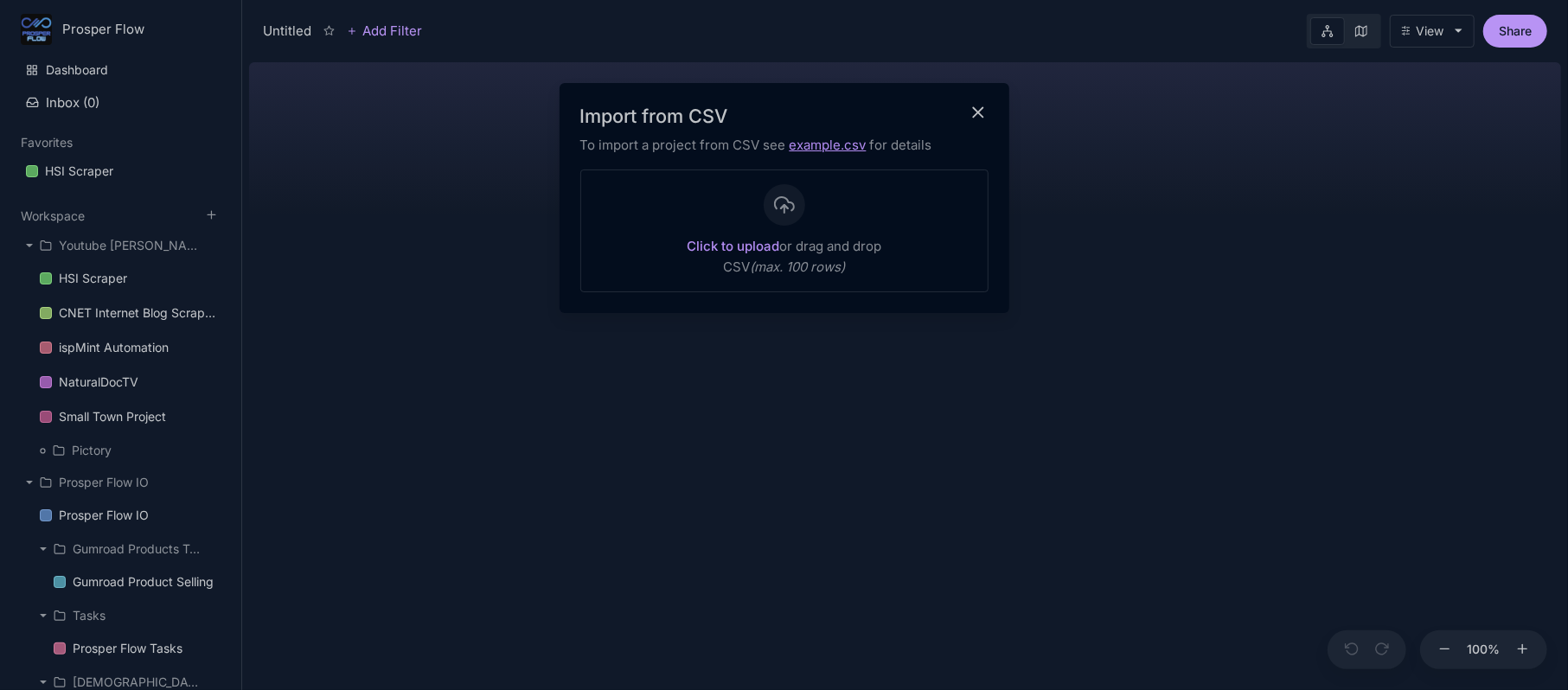
click at [823, 231] on div "Click to upload or drag and drop CSV (max. 100 rows)" at bounding box center [784, 230] width 409 height 123
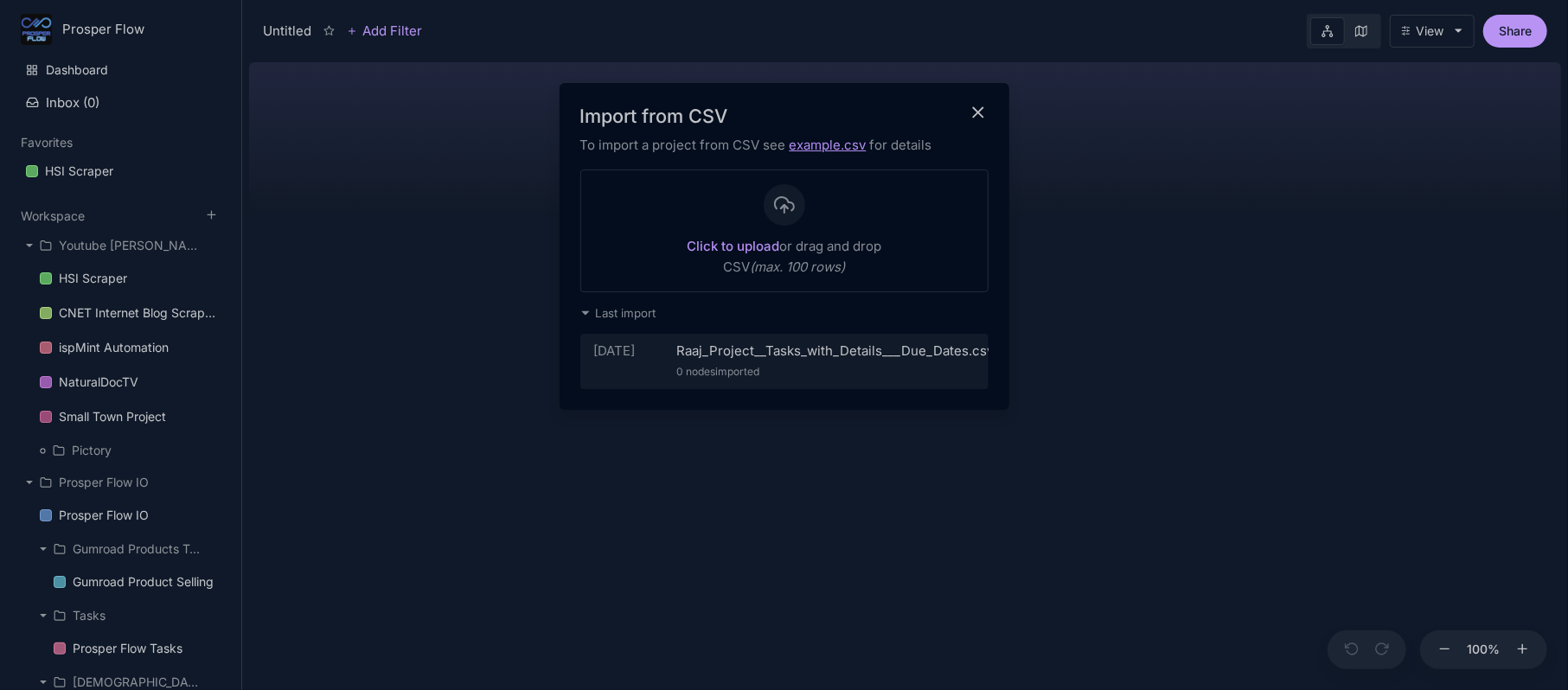
click at [1131, 401] on div at bounding box center [784, 345] width 1568 height 690
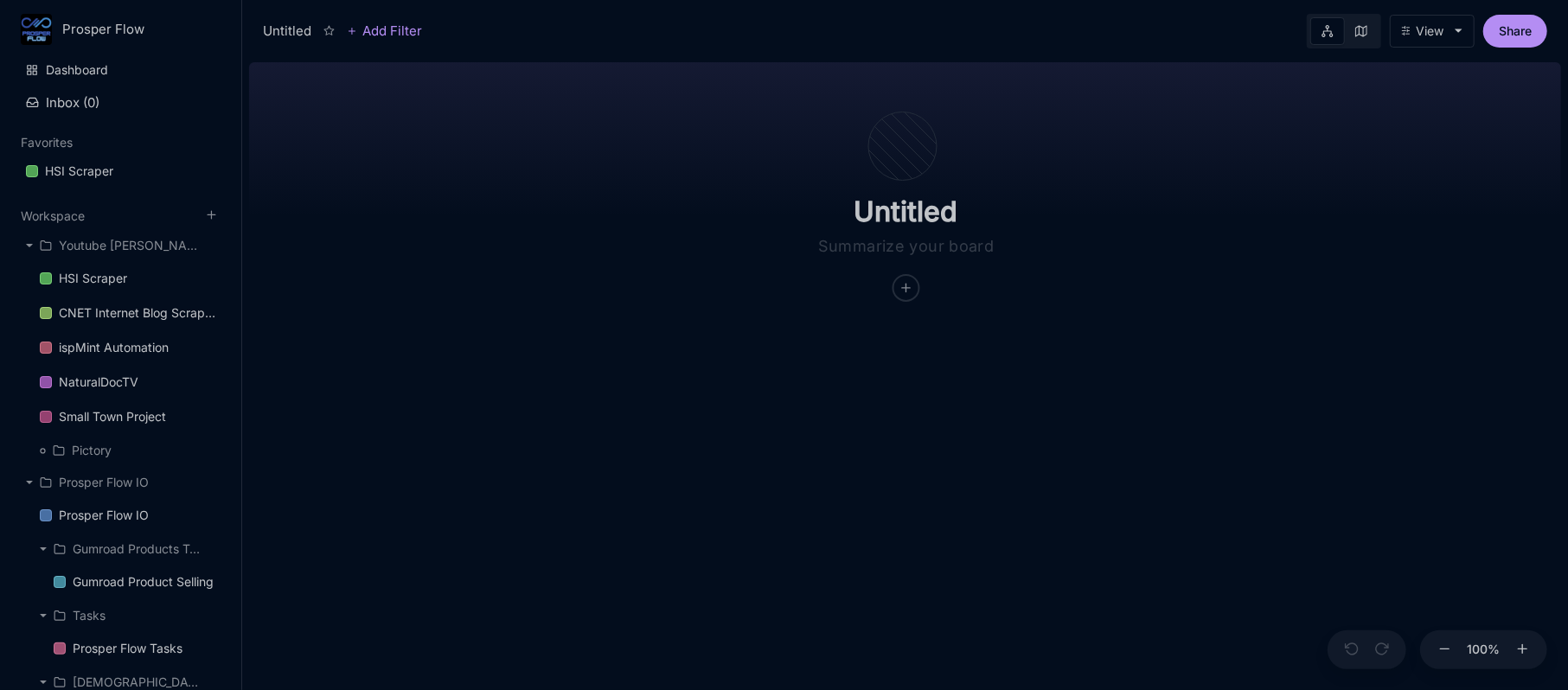
click at [1455, 31] on icon at bounding box center [1458, 30] width 10 height 10
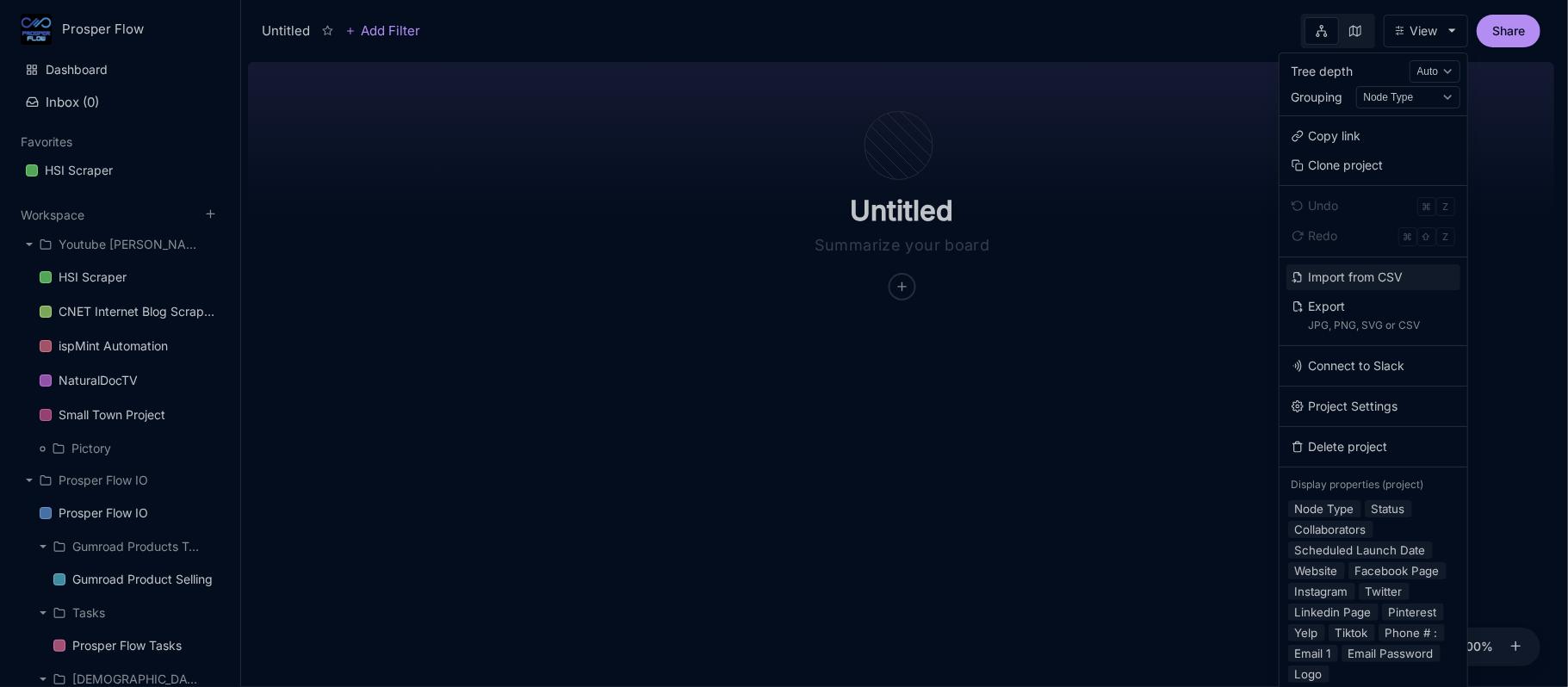
click at [1341, 280] on button "Import from CSV" at bounding box center [1373, 277] width 174 height 26
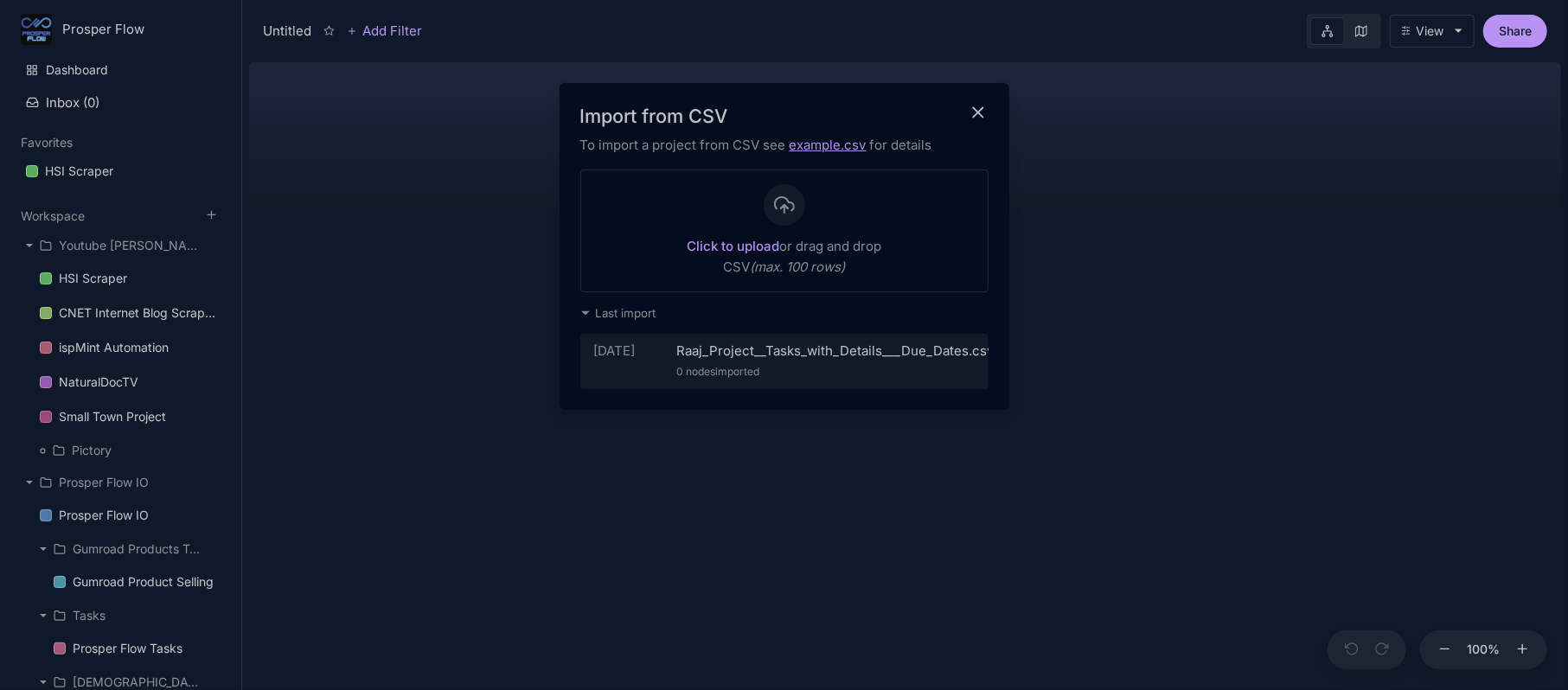
click at [1069, 320] on div at bounding box center [784, 345] width 1568 height 690
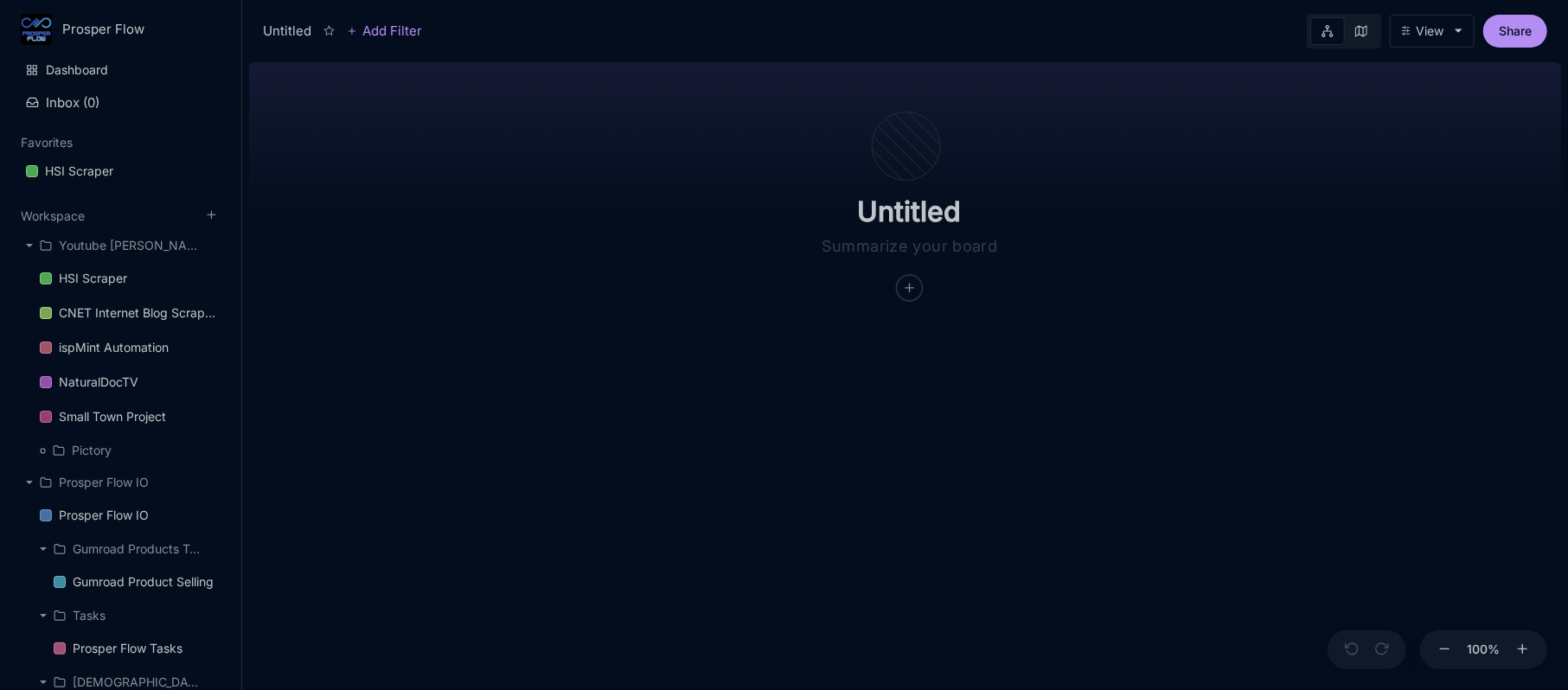
click at [1439, 39] on button "View" at bounding box center [1432, 31] width 85 height 33
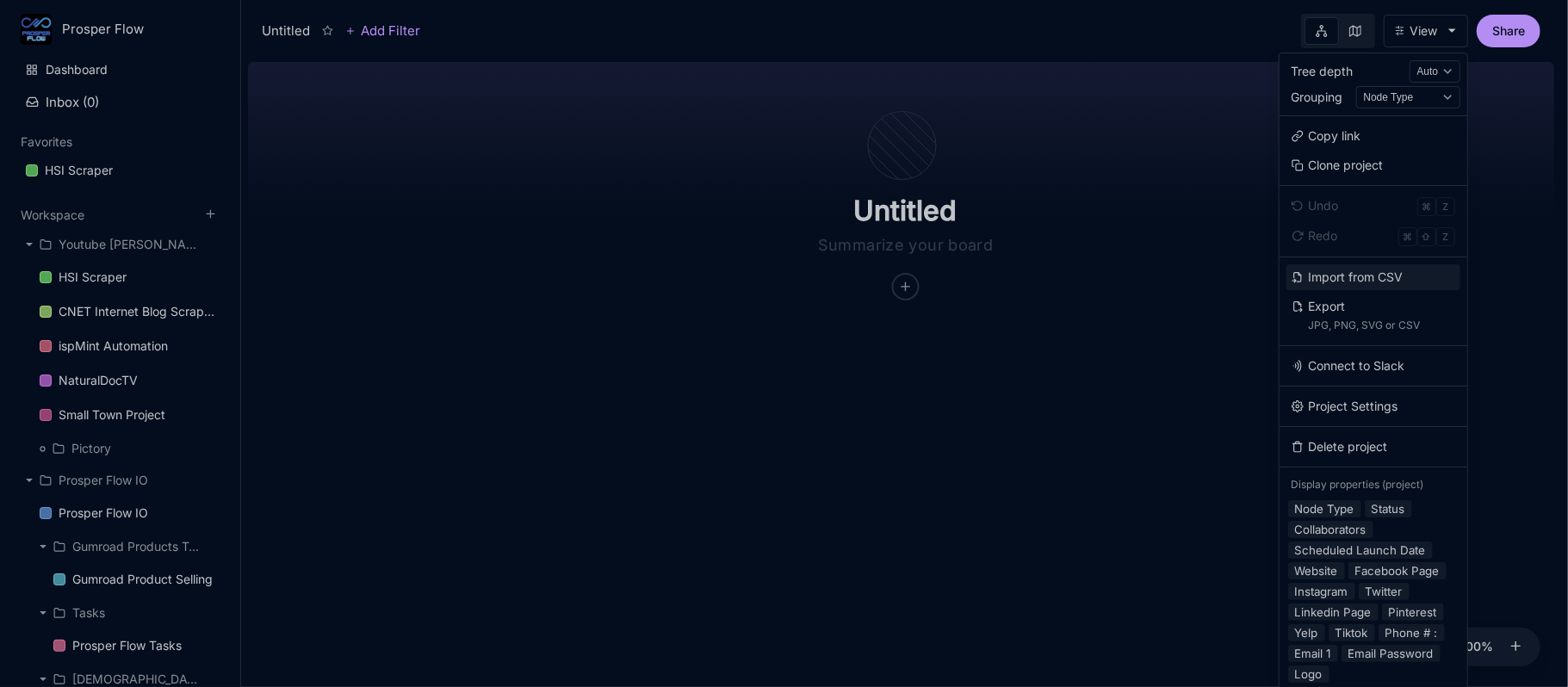
click at [1361, 279] on button "Import from CSV" at bounding box center [1373, 277] width 174 height 26
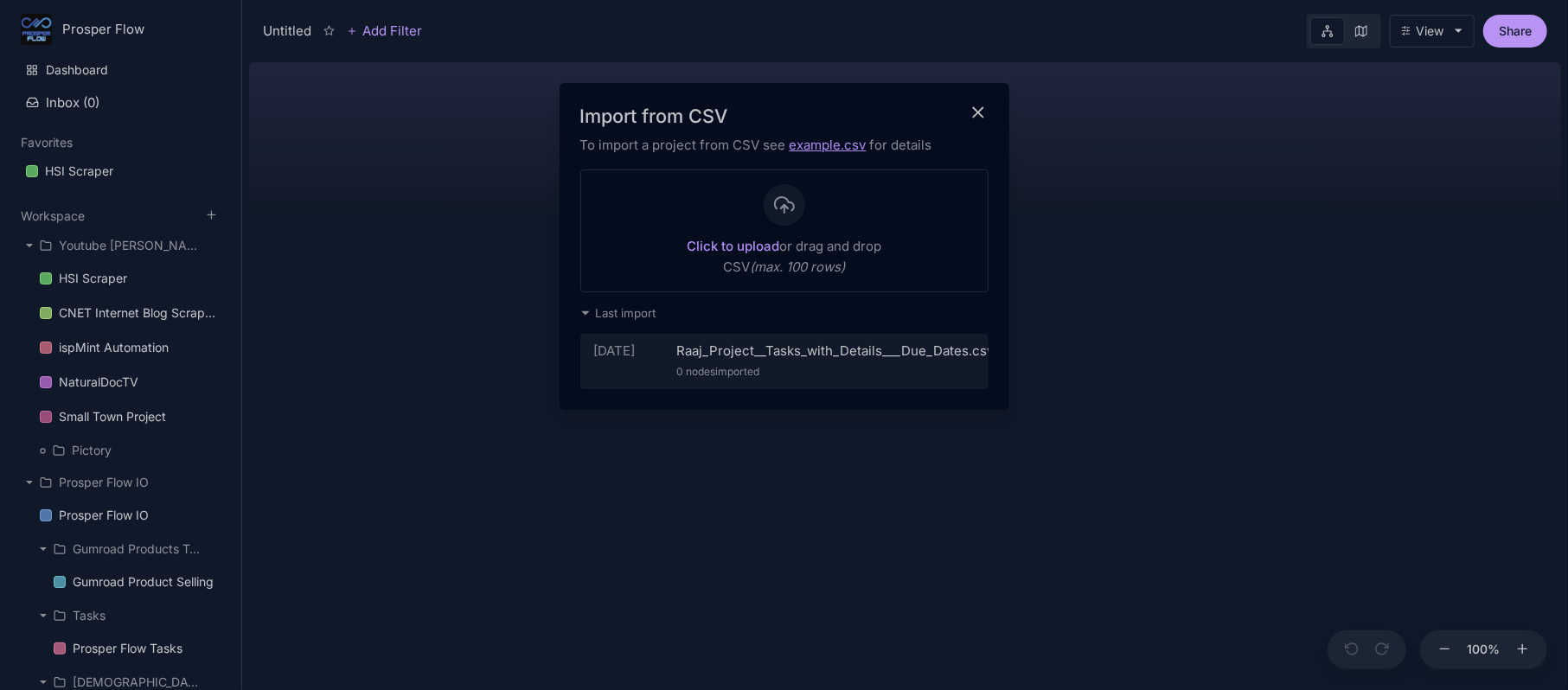
click at [817, 350] on div "Raaj_Project__Tasks_with_Details___Due_Dates.csv" at bounding box center [836, 350] width 317 height 20
click at [574, 308] on div "Import from CSV To import a project from CSV see example.csv for details Click …" at bounding box center [784, 246] width 449 height 327
click at [610, 314] on span "Last import" at bounding box center [626, 313] width 60 height 14
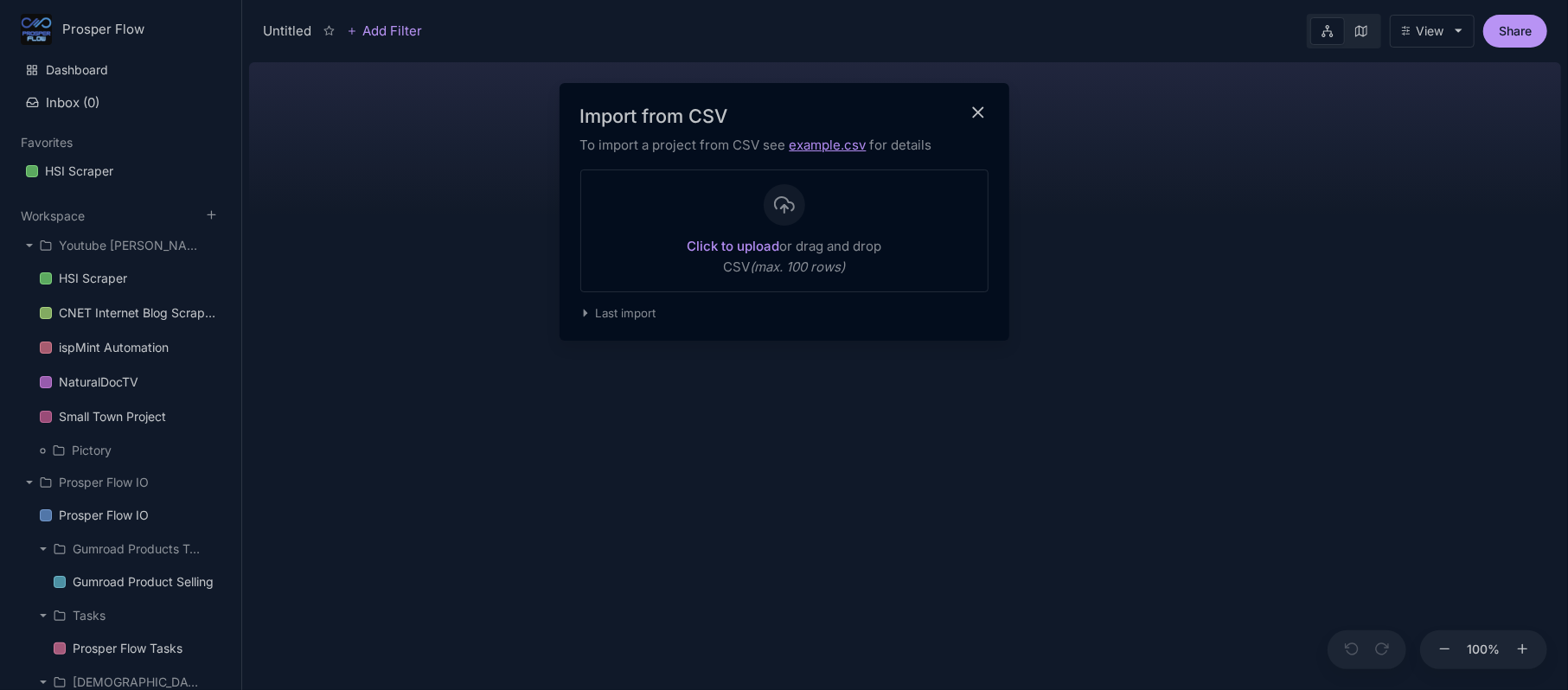
click at [610, 314] on span "Last import" at bounding box center [626, 313] width 60 height 14
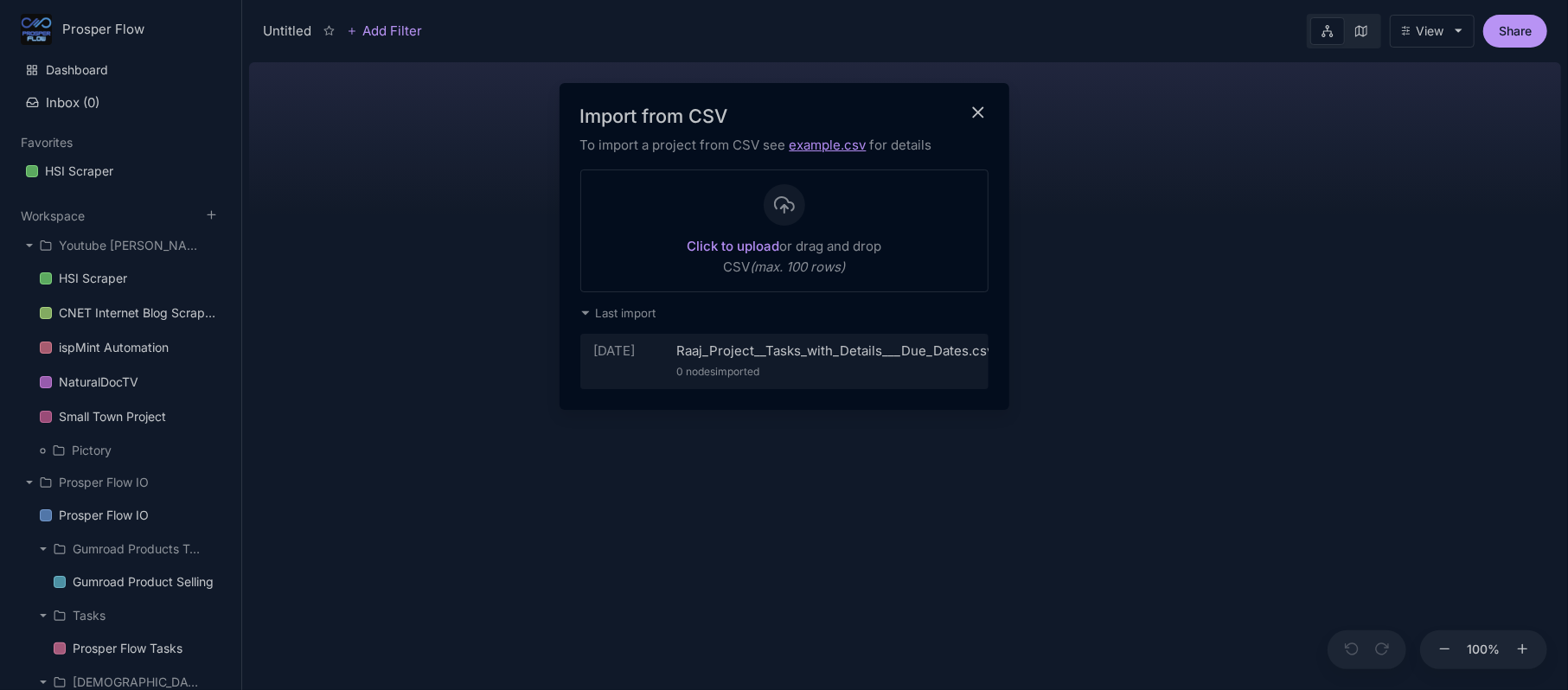
click at [31, 478] on div at bounding box center [784, 345] width 1568 height 690
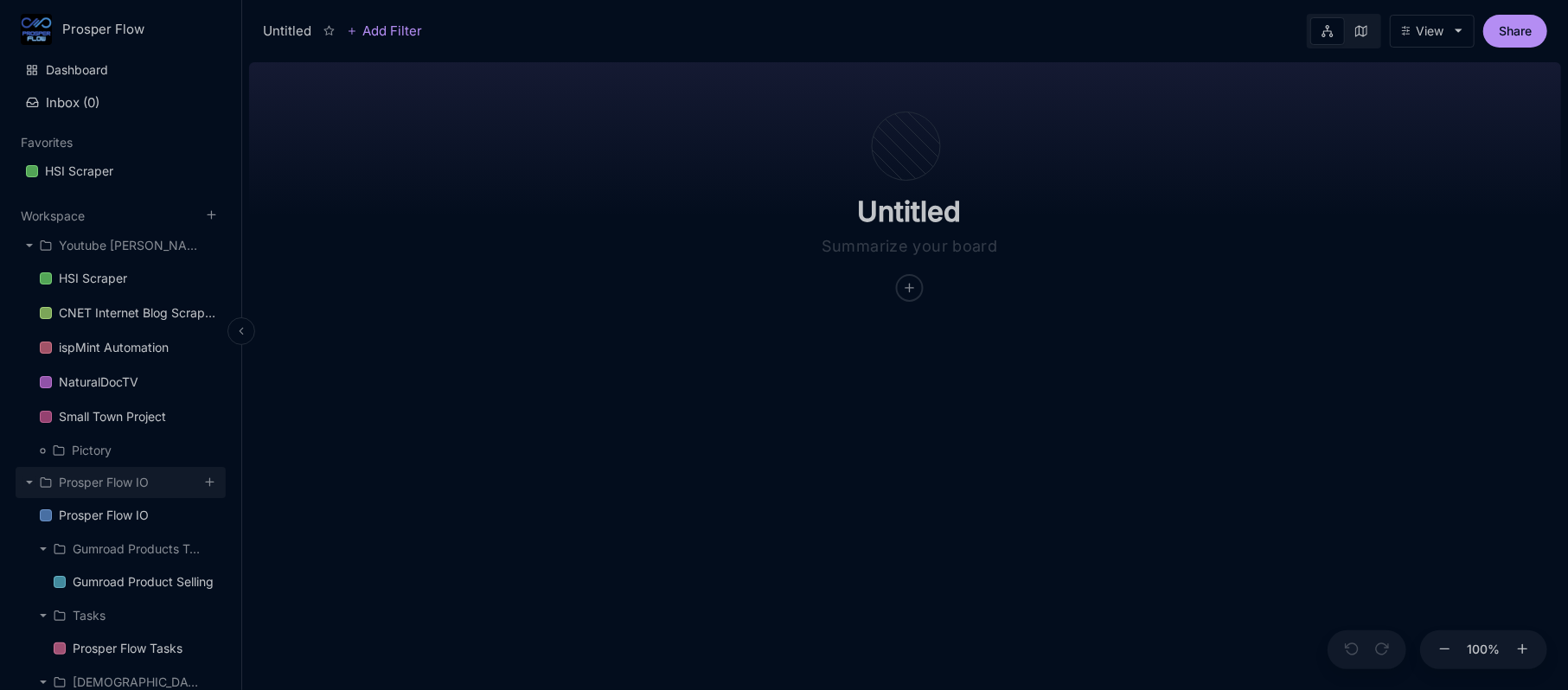
click at [28, 482] on icon at bounding box center [29, 482] width 7 height 4
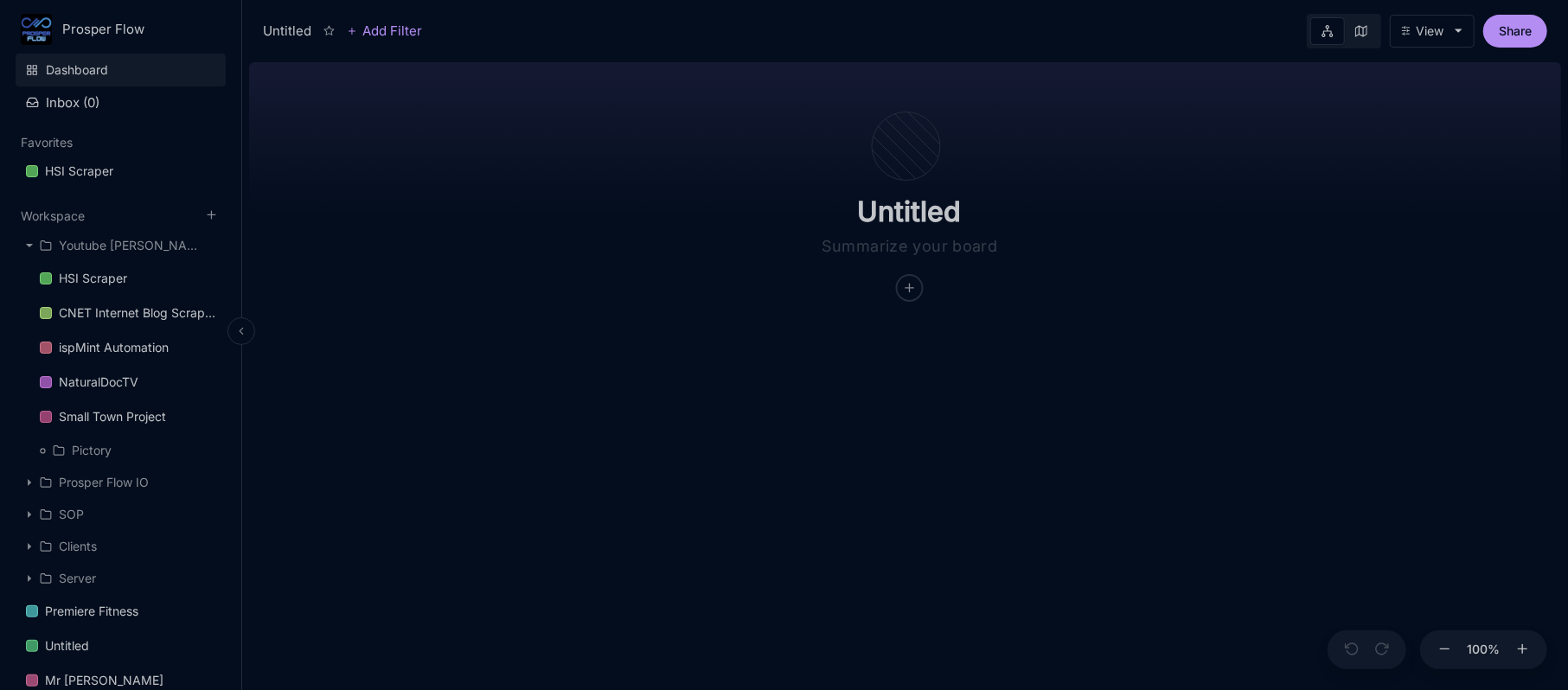
click at [114, 67] on link "Dashboard" at bounding box center [121, 69] width 210 height 33
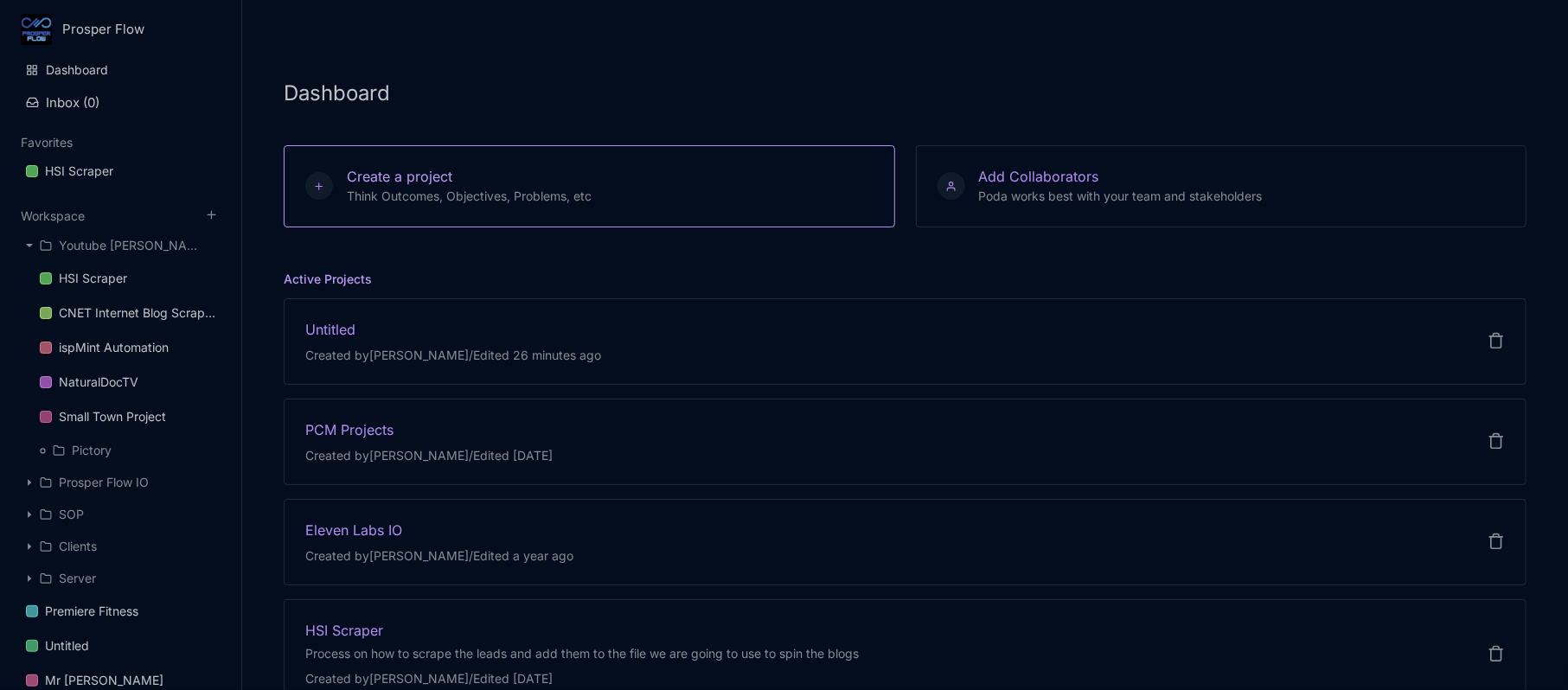
click at [464, 182] on div "Create a project Think Outcomes, Objectives, Problems, etc" at bounding box center [463, 186] width 259 height 39
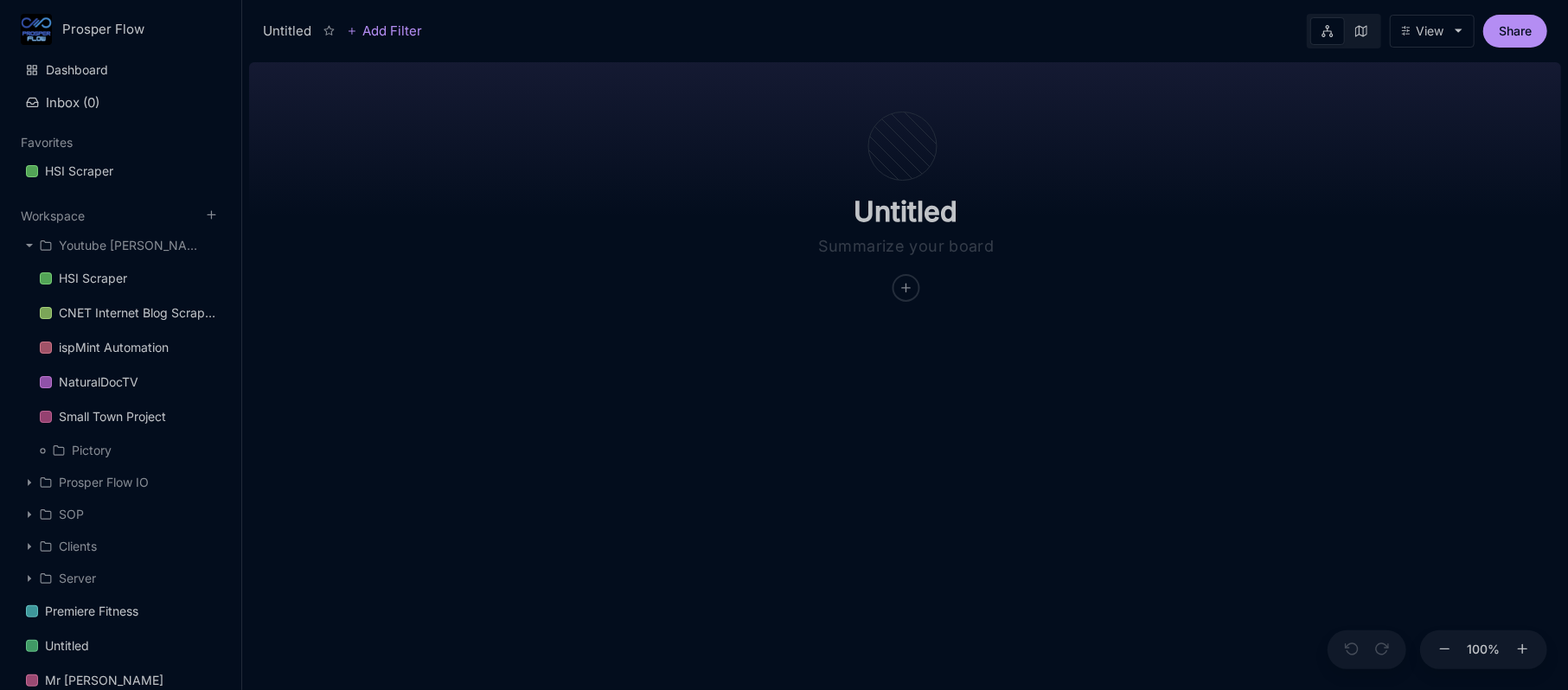
click at [1415, 45] on button "View" at bounding box center [1432, 31] width 85 height 33
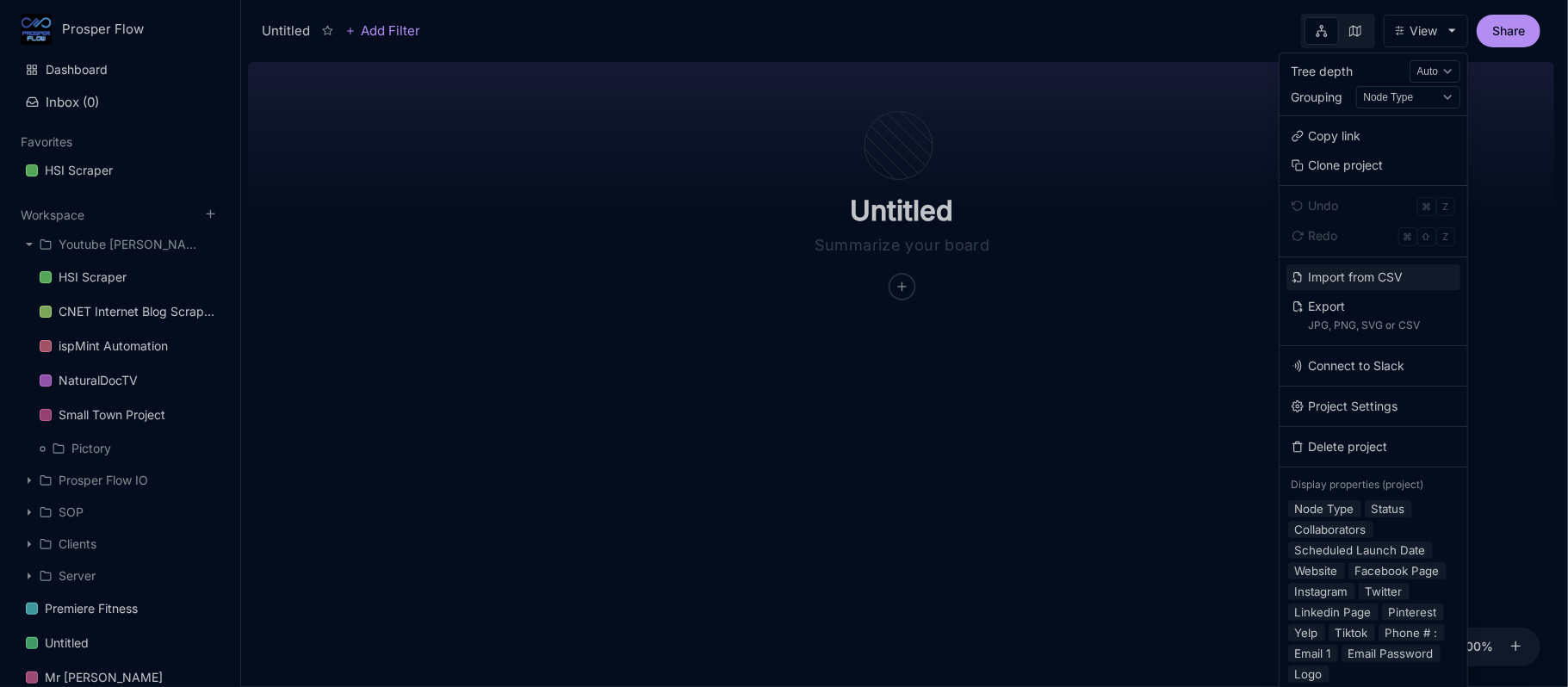
click at [1364, 276] on button "Import from CSV" at bounding box center [1373, 277] width 174 height 26
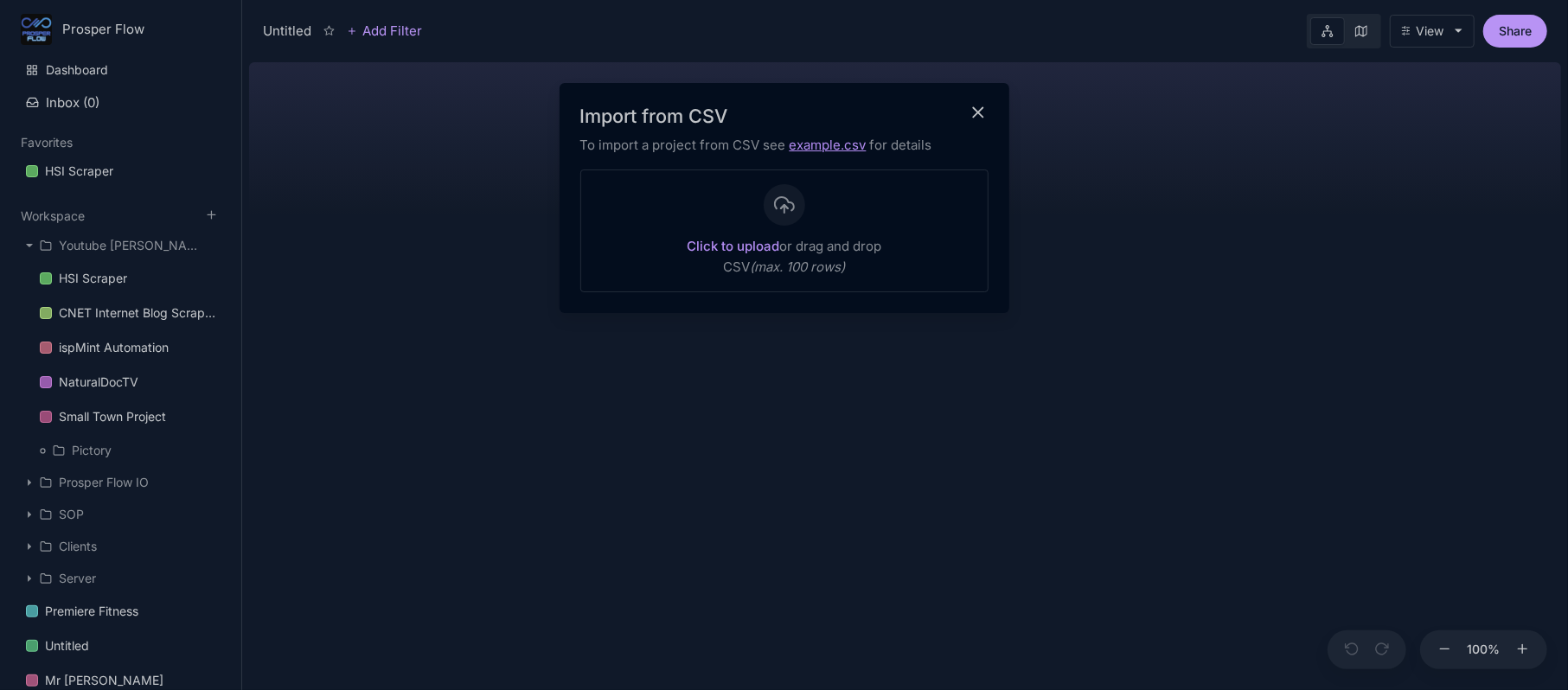
click at [764, 242] on strong "Click to upload" at bounding box center [733, 245] width 92 height 17
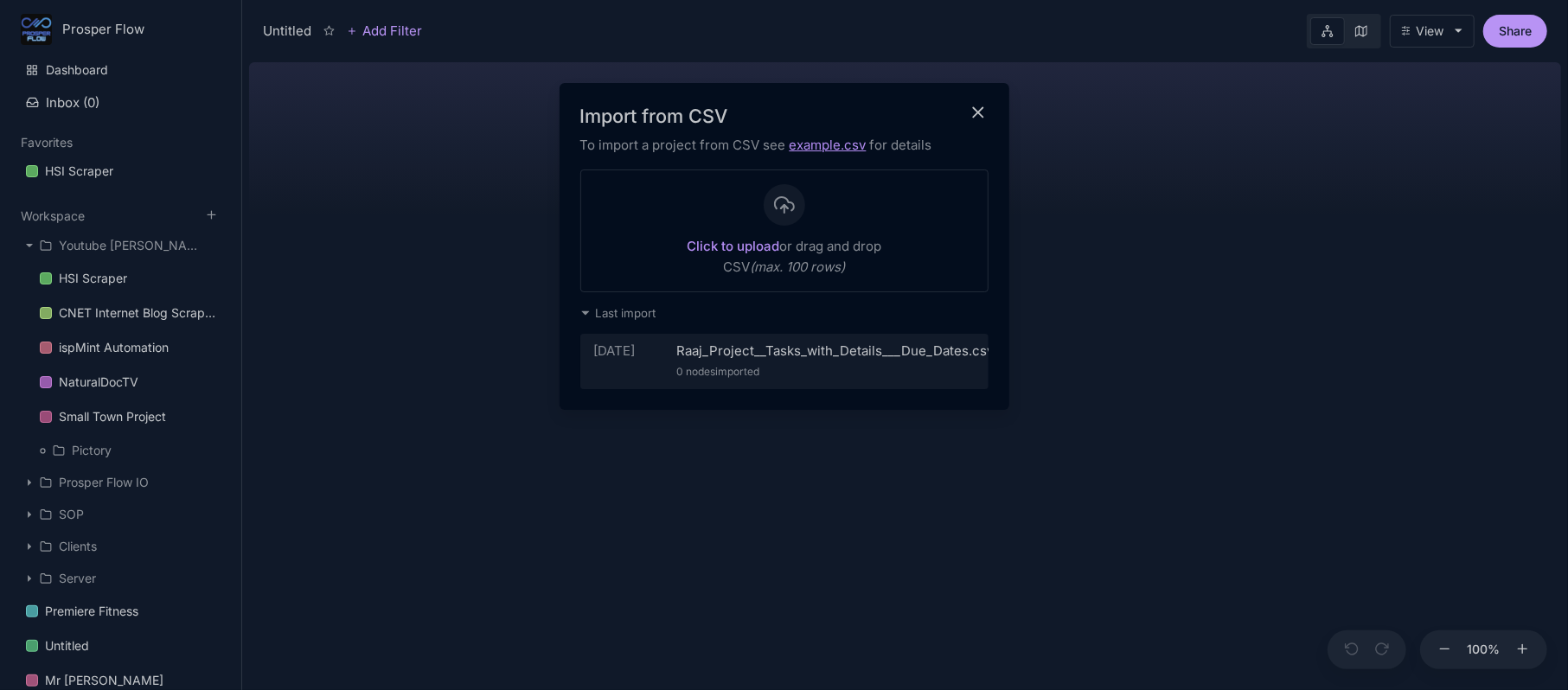
click at [716, 363] on div "0 nodes imported" at bounding box center [836, 371] width 317 height 20
click at [773, 351] on div "Raaj_Project__Tasks_with_Details___Due_Dates.csv" at bounding box center [836, 350] width 317 height 20
click at [974, 112] on icon "close modal" at bounding box center [979, 112] width 20 height 19
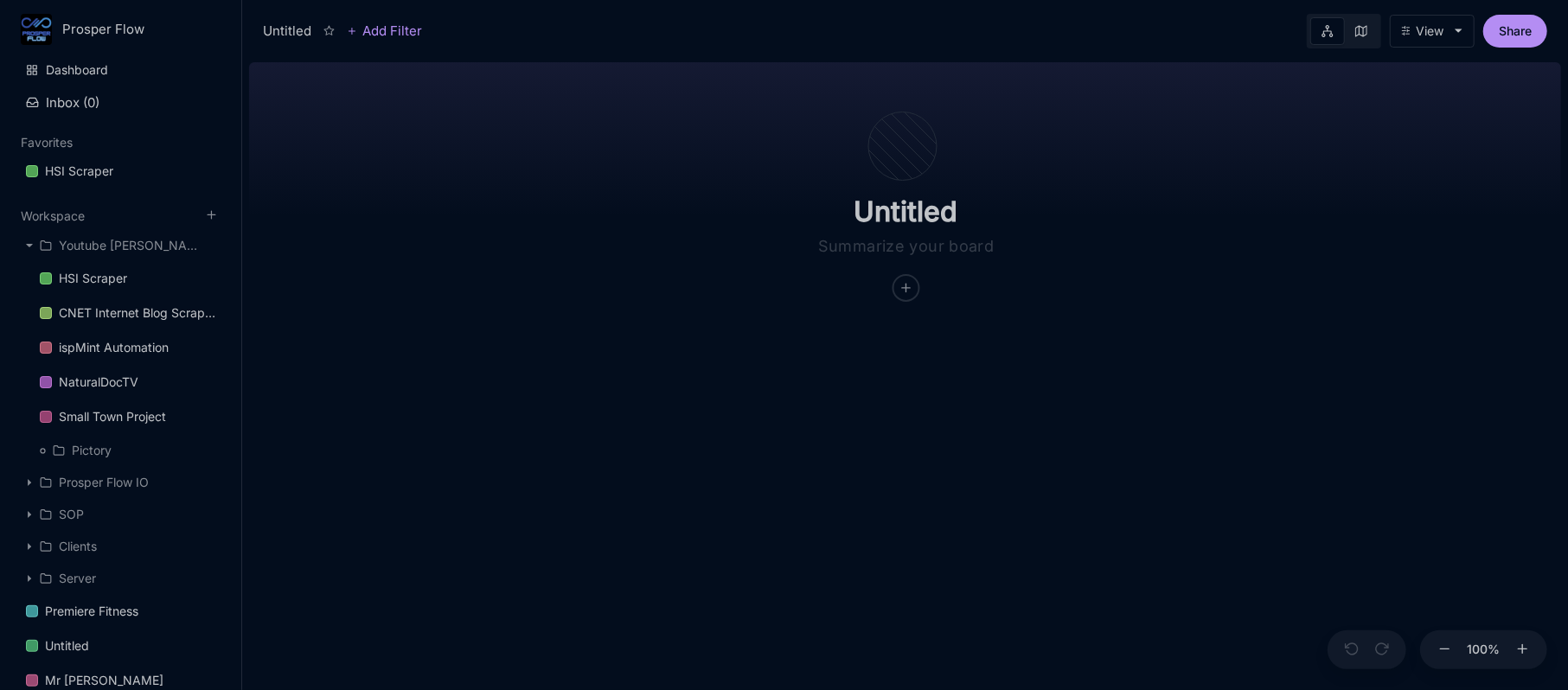
click at [1357, 36] on icon at bounding box center [1361, 31] width 12 height 12
click at [1438, 31] on div "View" at bounding box center [1429, 31] width 27 height 14
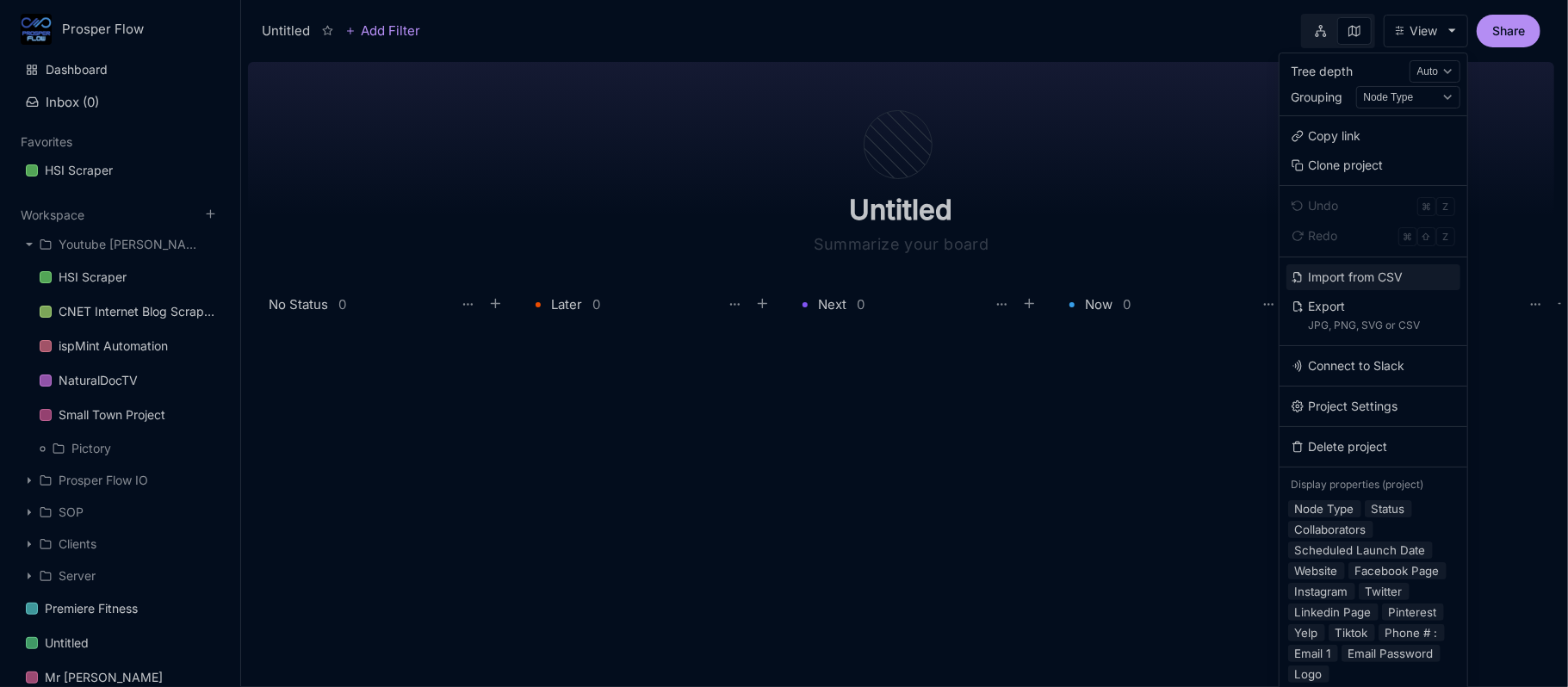
click at [1347, 277] on button "Import from CSV" at bounding box center [1373, 277] width 174 height 26
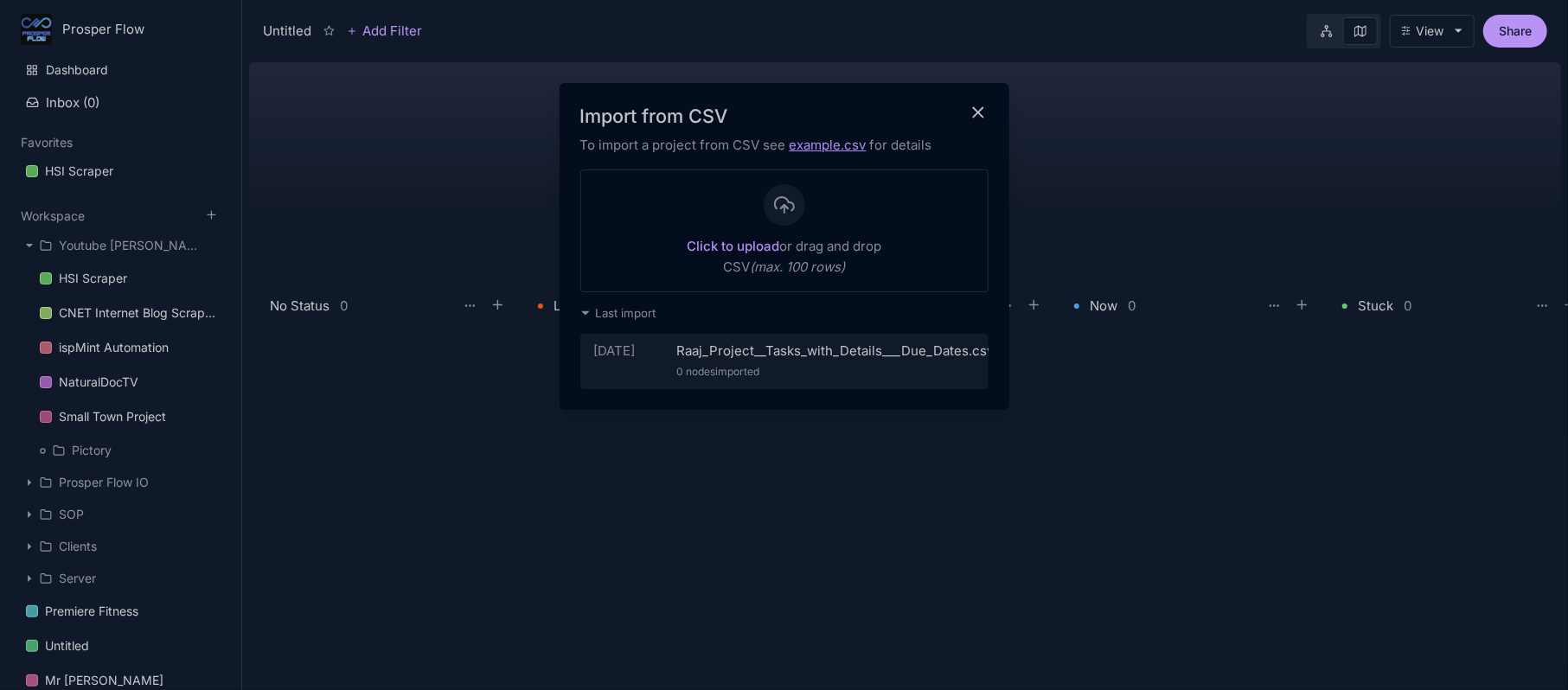
click at [741, 240] on strong "Click to upload" at bounding box center [733, 245] width 92 height 17
click at [967, 119] on h3 "Import from CSV" at bounding box center [784, 115] width 409 height 24
click at [977, 116] on icon "close modal" at bounding box center [979, 112] width 20 height 19
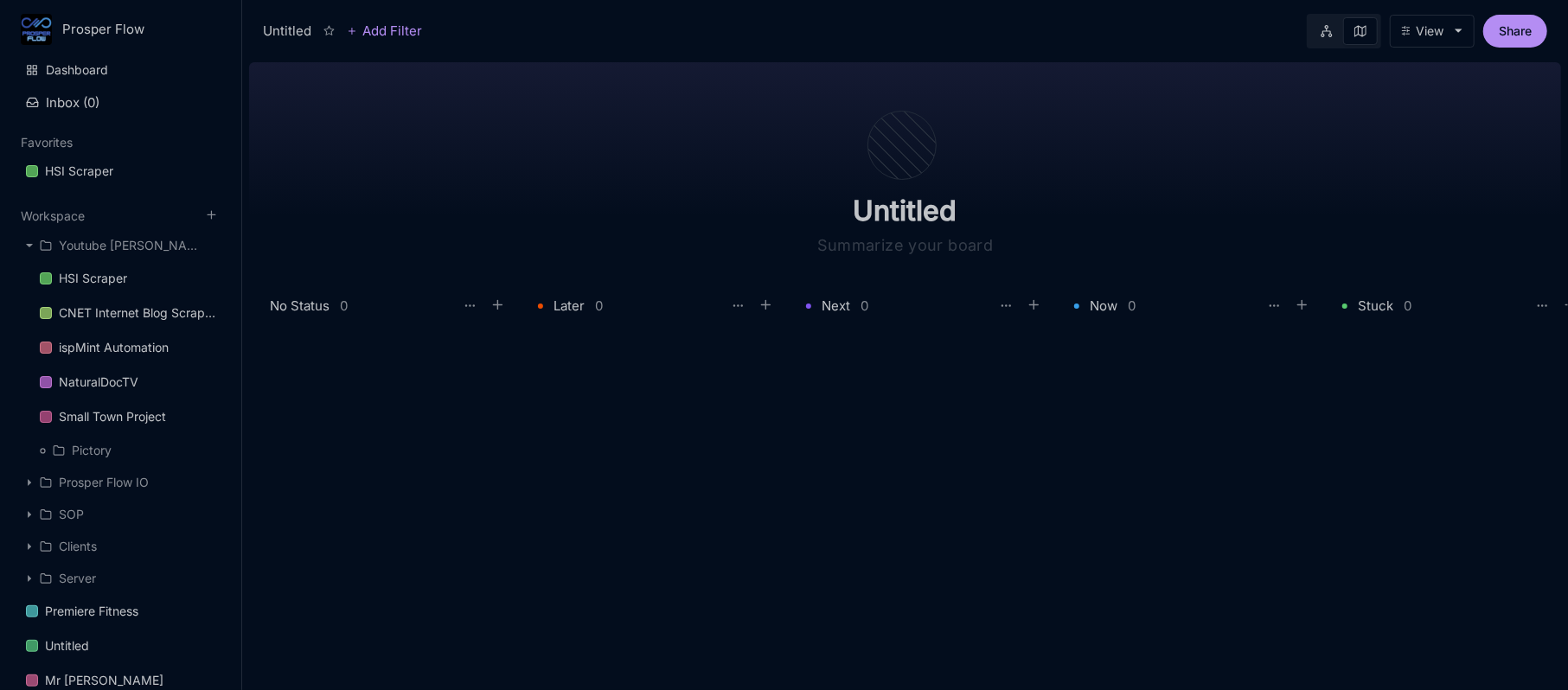
click at [1439, 28] on div "View" at bounding box center [1429, 31] width 27 height 14
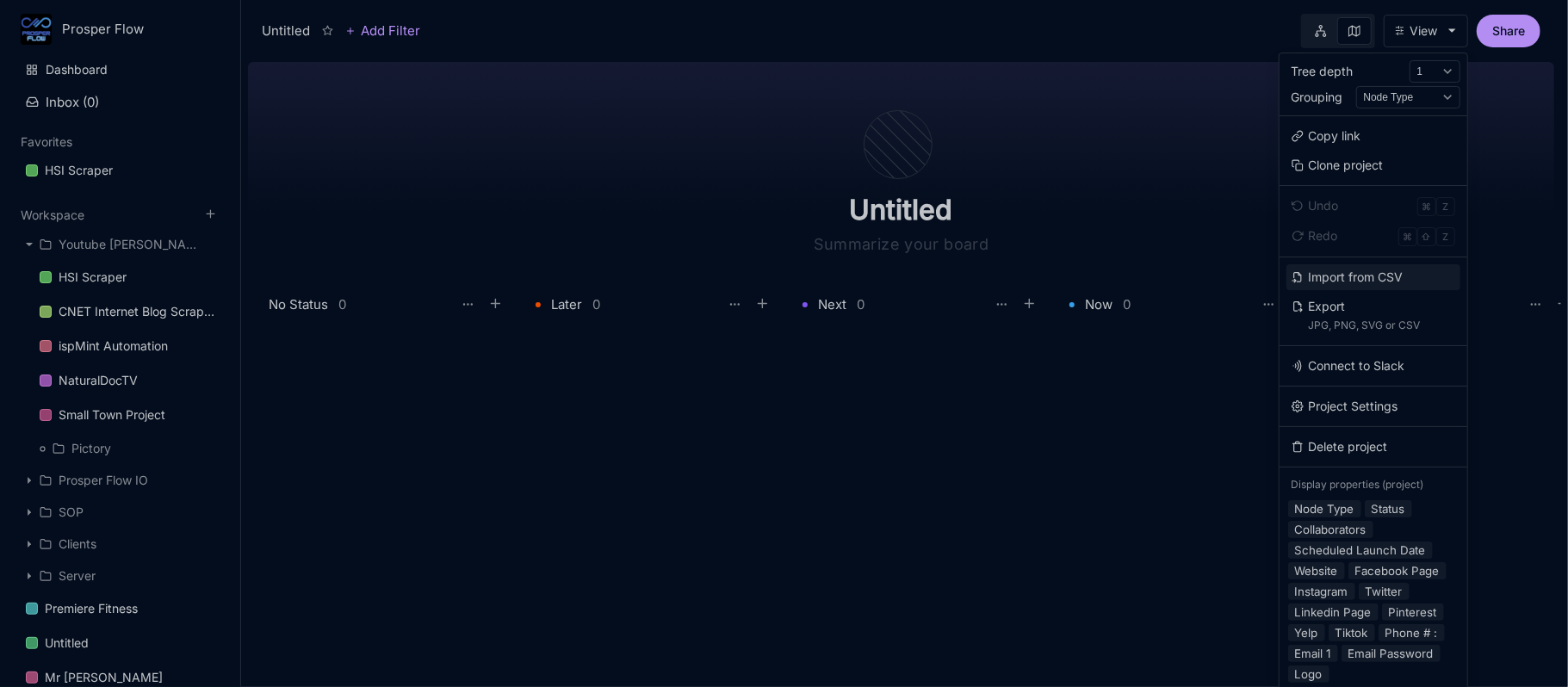
click at [1365, 277] on button "Import from CSV" at bounding box center [1373, 277] width 174 height 26
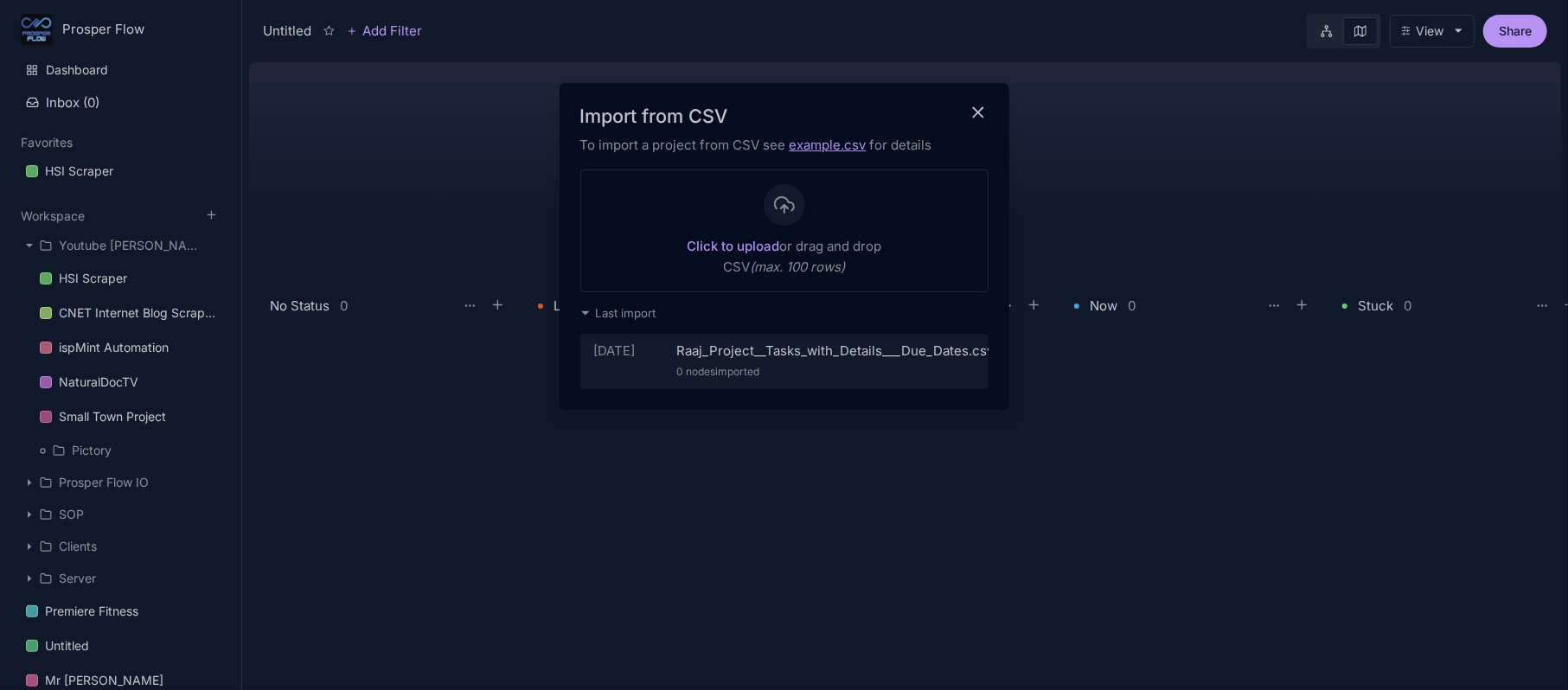
click at [648, 311] on span "Last import" at bounding box center [626, 313] width 60 height 14
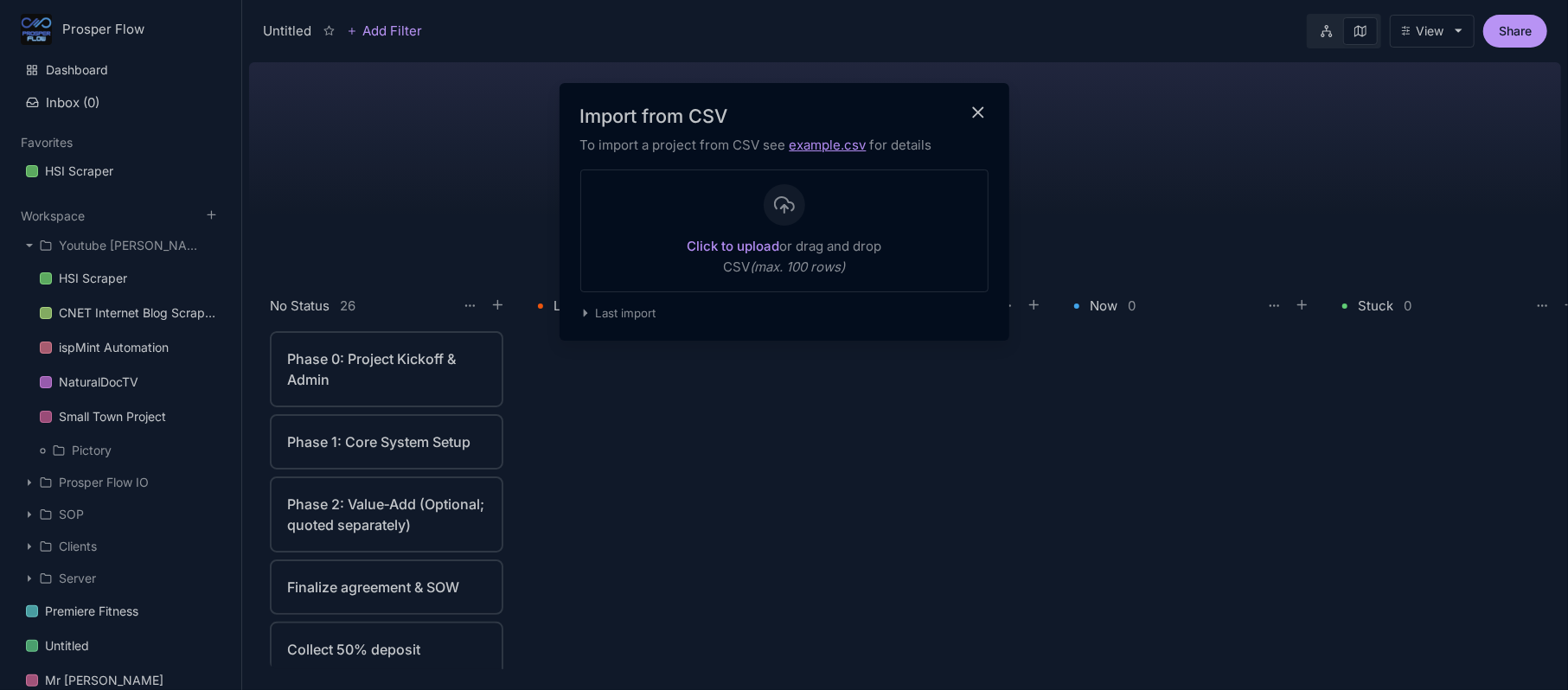
click at [610, 316] on span "Last import" at bounding box center [626, 313] width 60 height 14
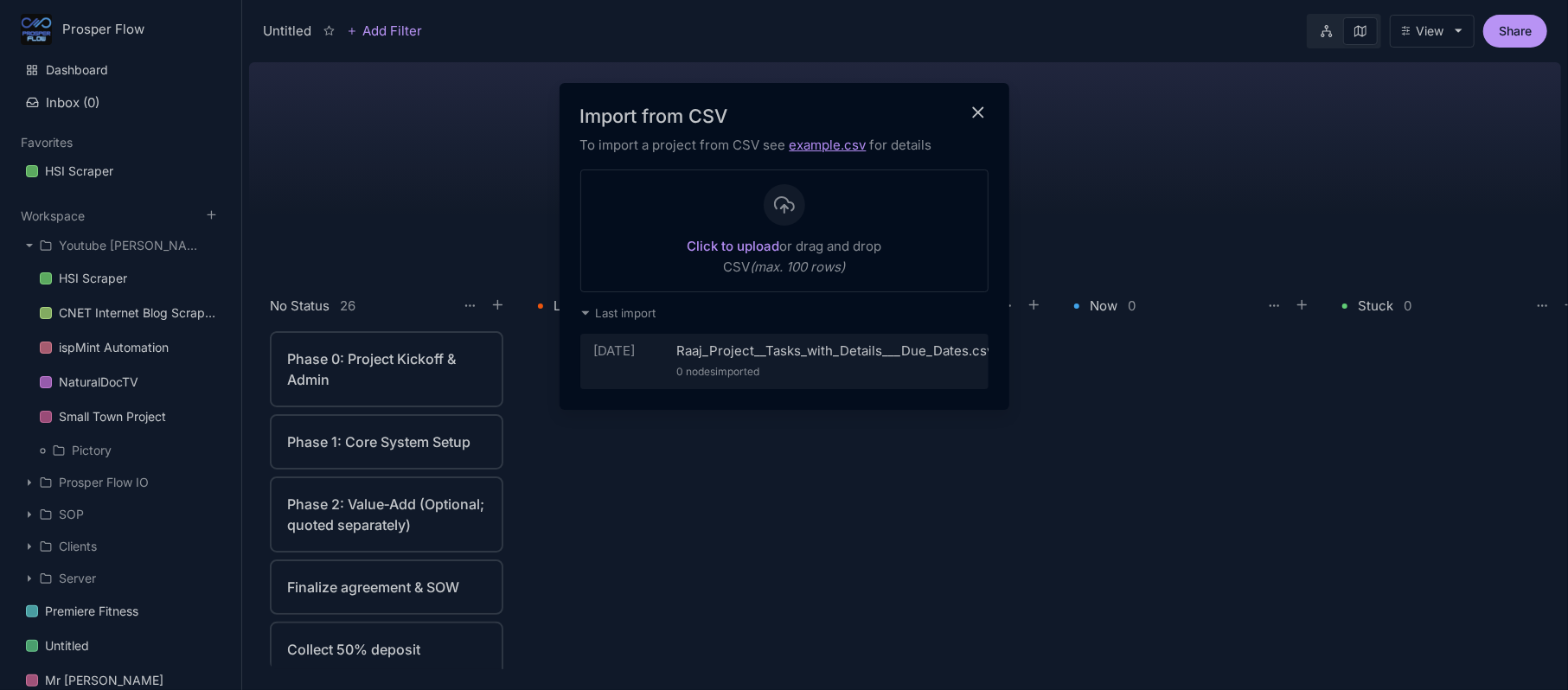
click at [768, 198] on div at bounding box center [784, 205] width 42 height 42
click at [982, 109] on line "close modal" at bounding box center [979, 112] width 10 height 10
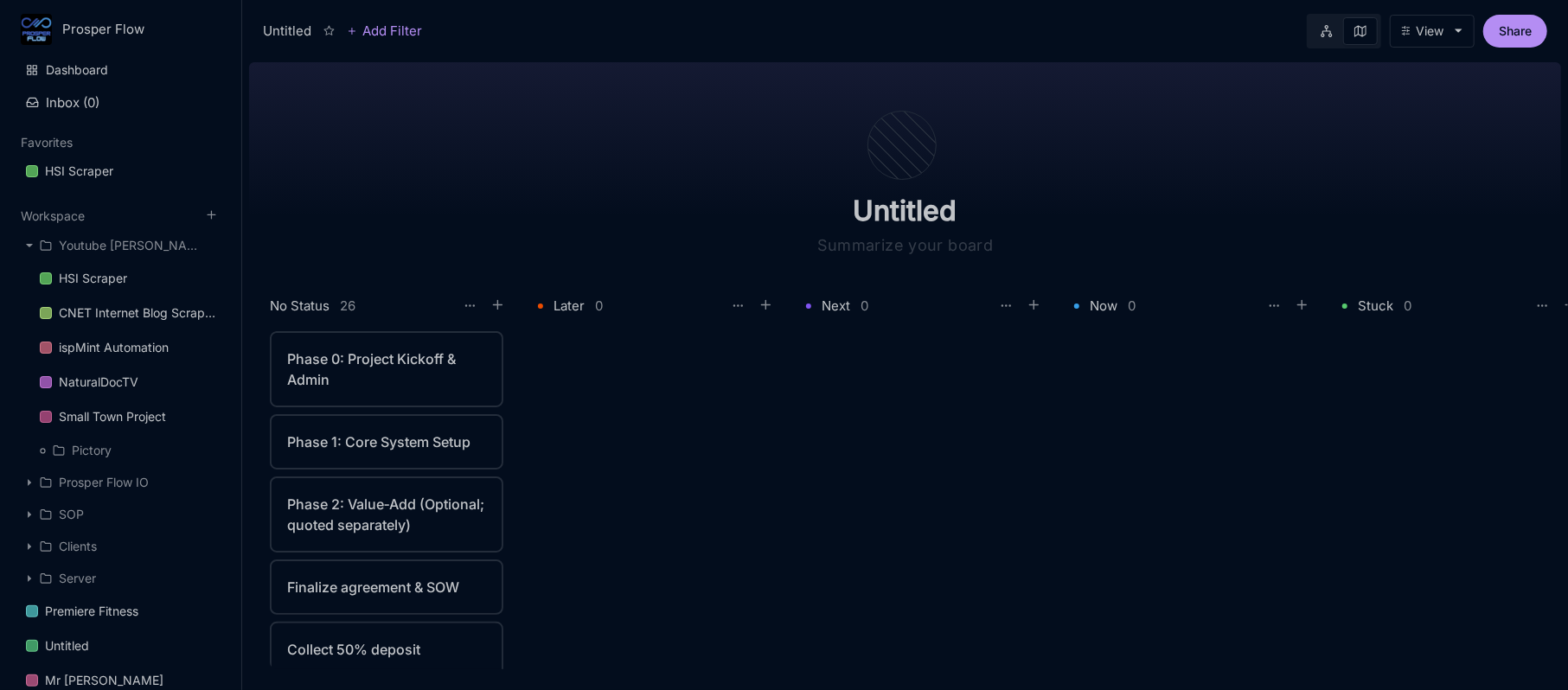
click at [392, 373] on div "Phase 0: Project Kickoff & Admin" at bounding box center [386, 368] width 199 height 42
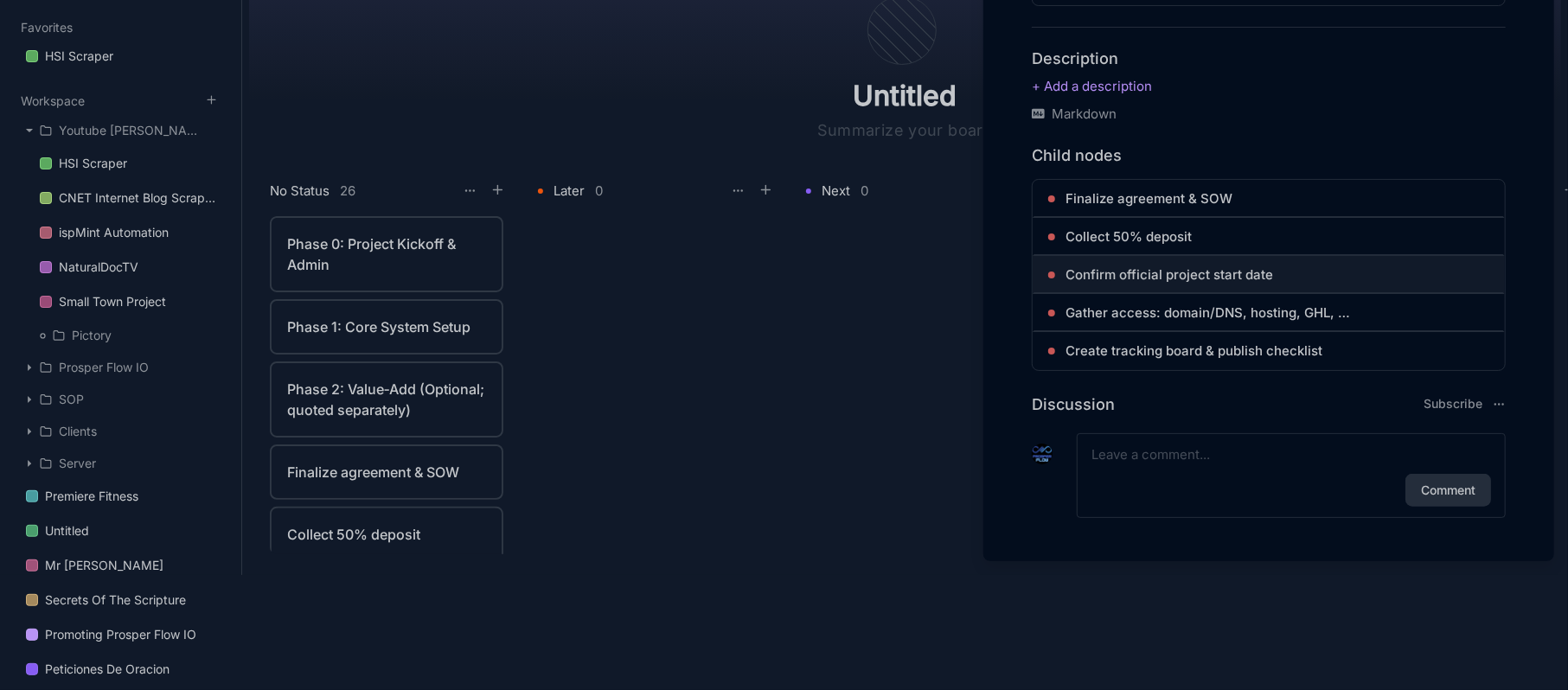
scroll to position [636, 0]
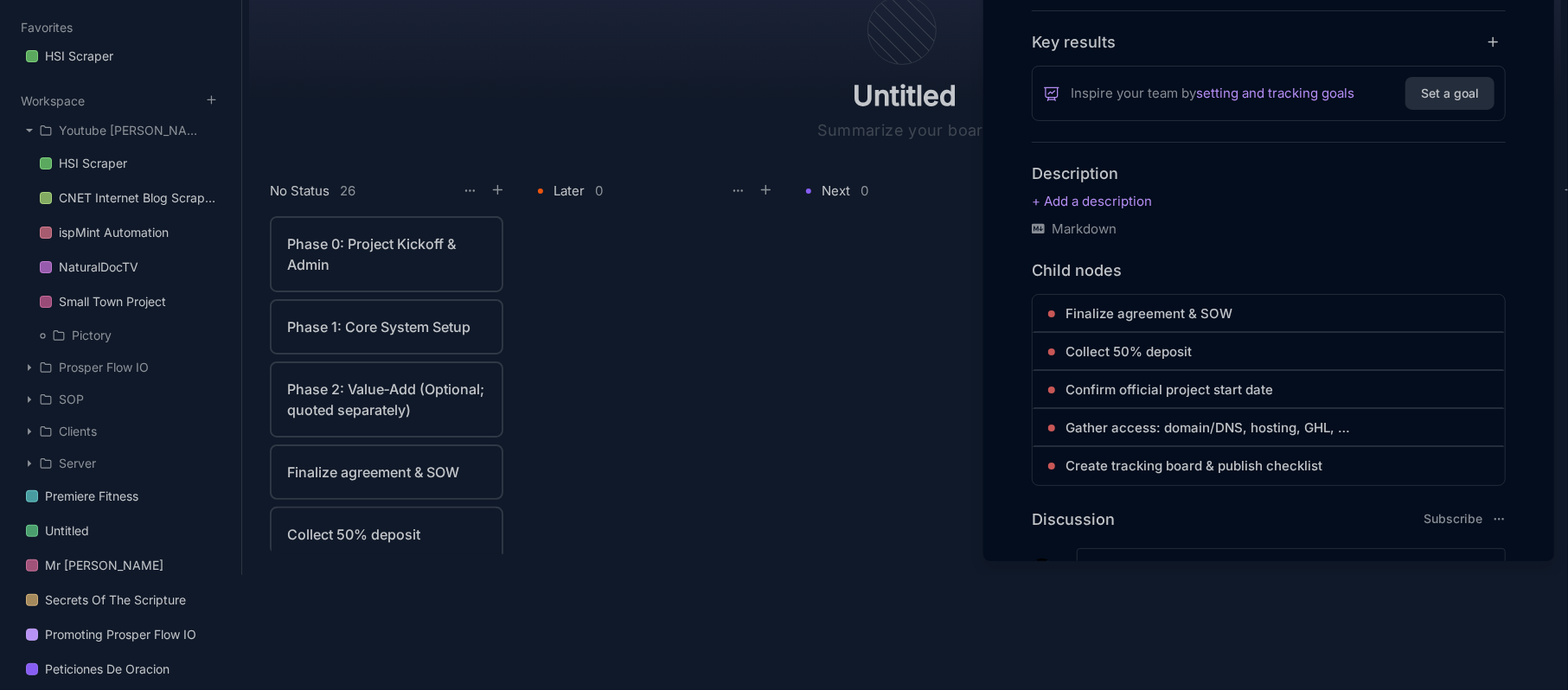
click at [894, 313] on div at bounding box center [784, 345] width 1568 height 690
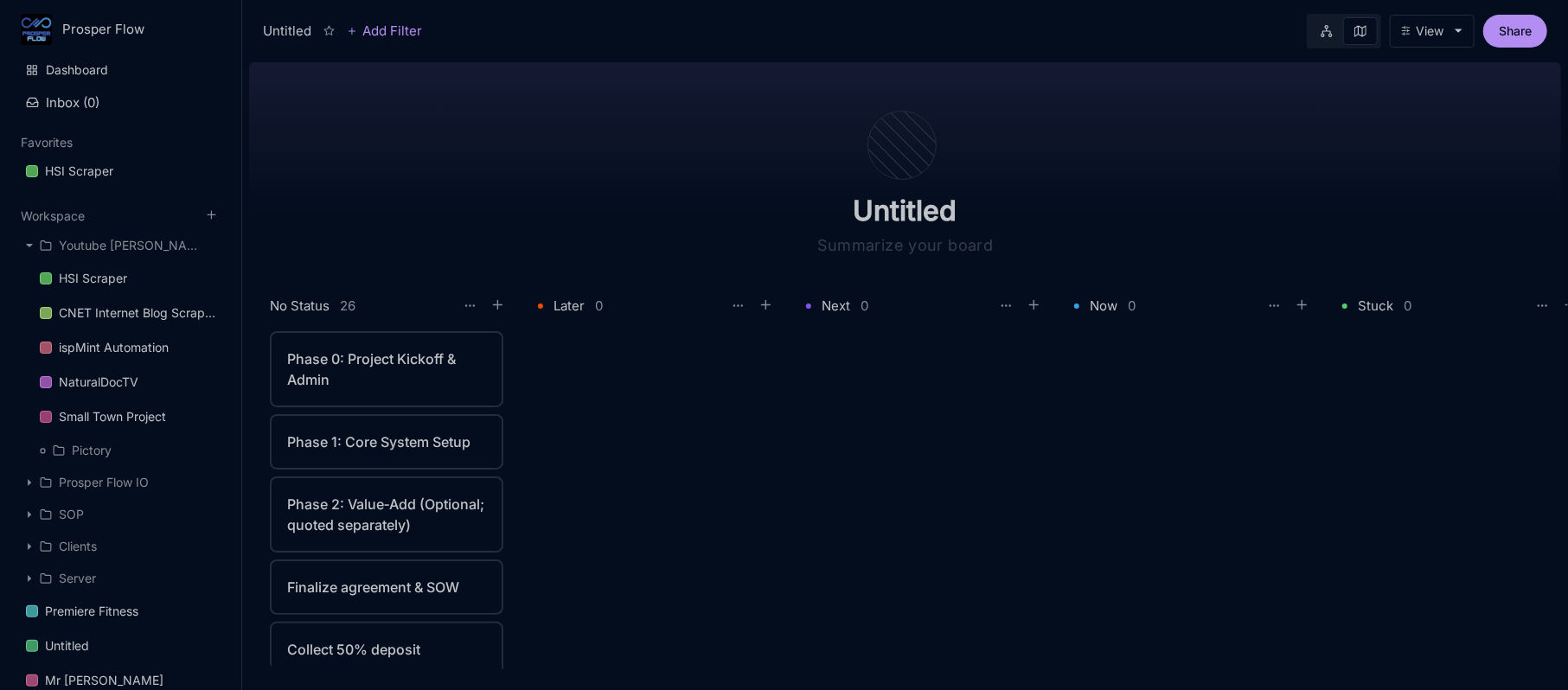
click at [1322, 27] on icon at bounding box center [1327, 31] width 12 height 12
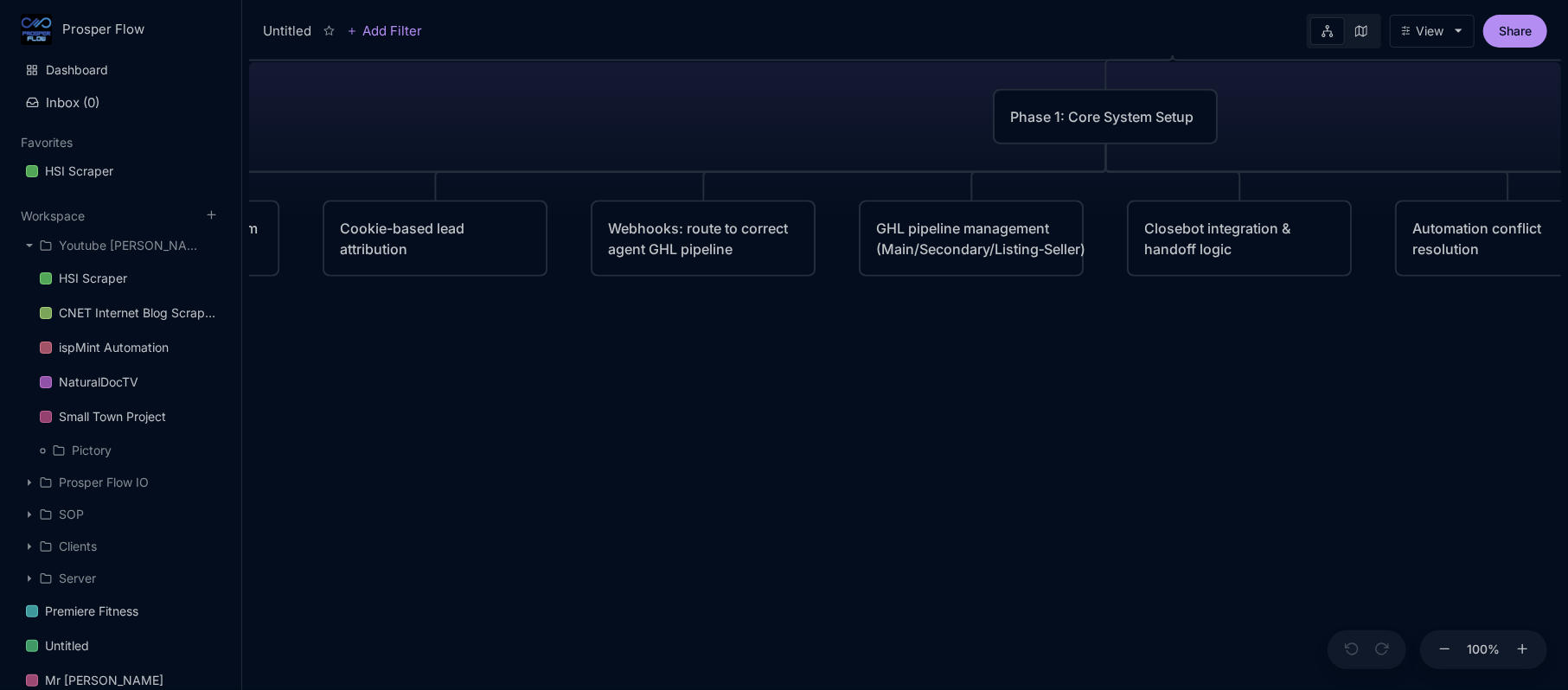
drag, startPoint x: 582, startPoint y: 412, endPoint x: 1098, endPoint y: 416, distance: 516.0
click at [1097, 418] on div "Untitled Phase 0: Project Kickoff & Admin Phase 1: Core System Setup Phase 2: V…" at bounding box center [905, 372] width 1312 height 634
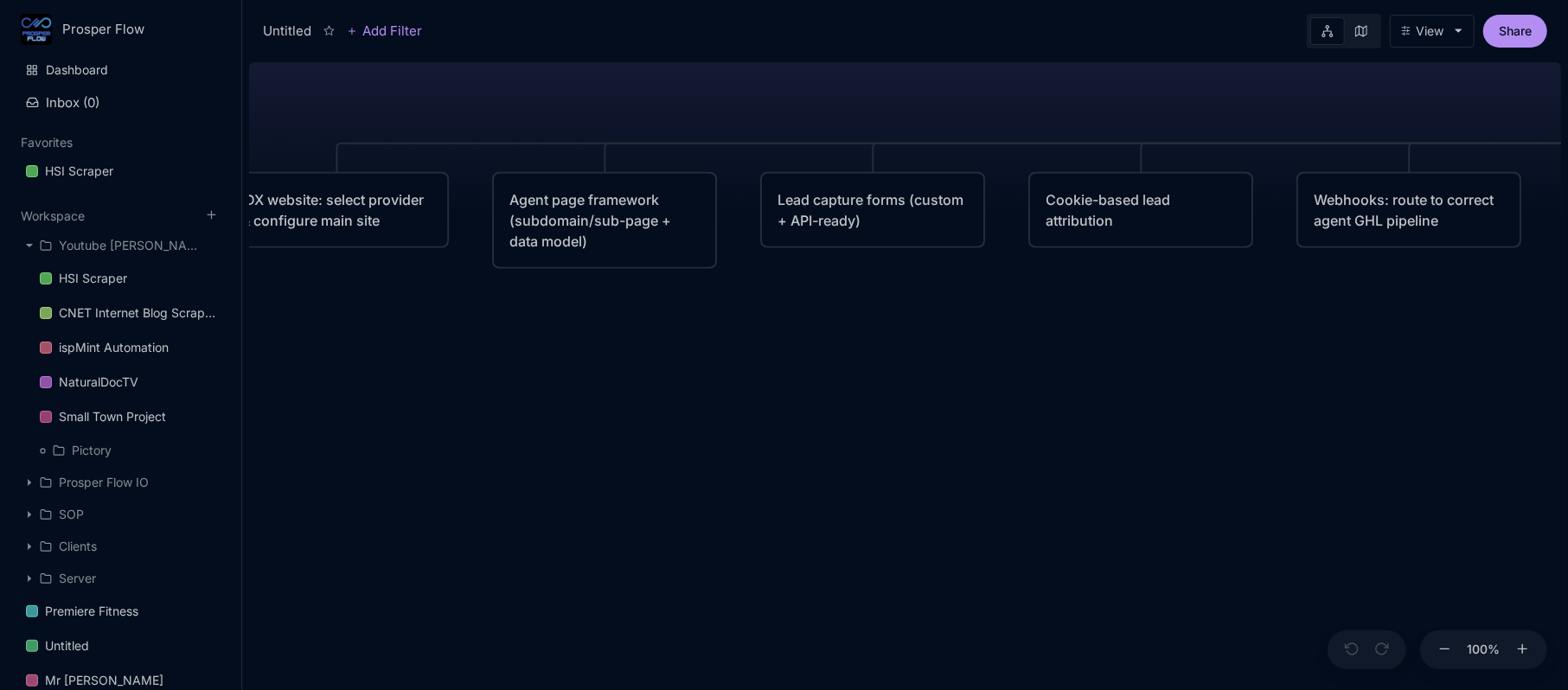
drag, startPoint x: 851, startPoint y: 408, endPoint x: 1012, endPoint y: 385, distance: 162.6
click at [1009, 385] on div "Untitled Phase 0: Project Kickoff & Admin Phase 1: Core System Setup Phase 2: V…" at bounding box center [905, 372] width 1312 height 634
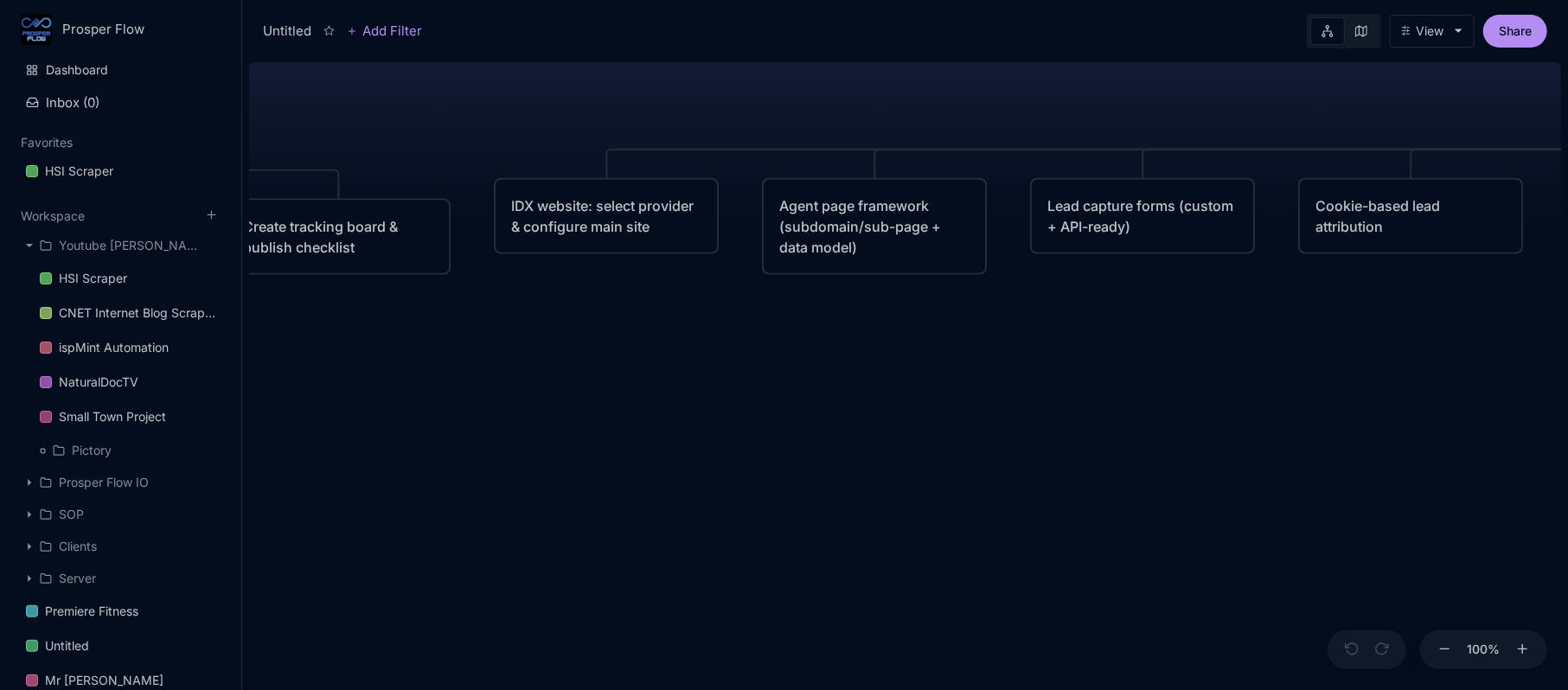
drag, startPoint x: 782, startPoint y: 399, endPoint x: 1112, endPoint y: 403, distance: 330.0
click at [1112, 403] on div "Untitled Phase 0: Project Kickoff & Admin Phase 1: Core System Setup Phase 2: V…" at bounding box center [905, 372] width 1312 height 634
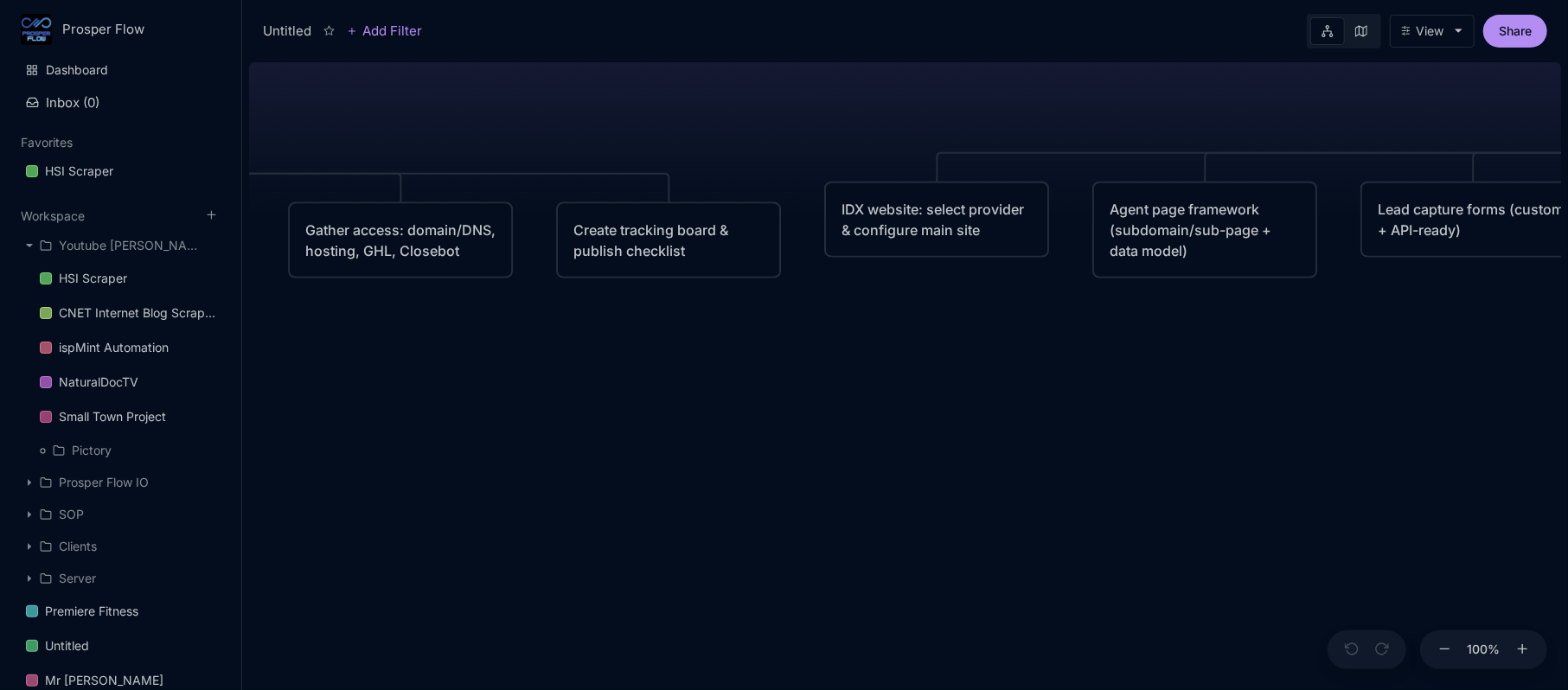
drag, startPoint x: 1128, startPoint y: 395, endPoint x: 1201, endPoint y: 395, distance: 73.0
click at [1201, 395] on div "Untitled Phase 0: Project Kickoff & Admin Phase 1: Core System Setup Phase 2: V…" at bounding box center [905, 372] width 1312 height 634
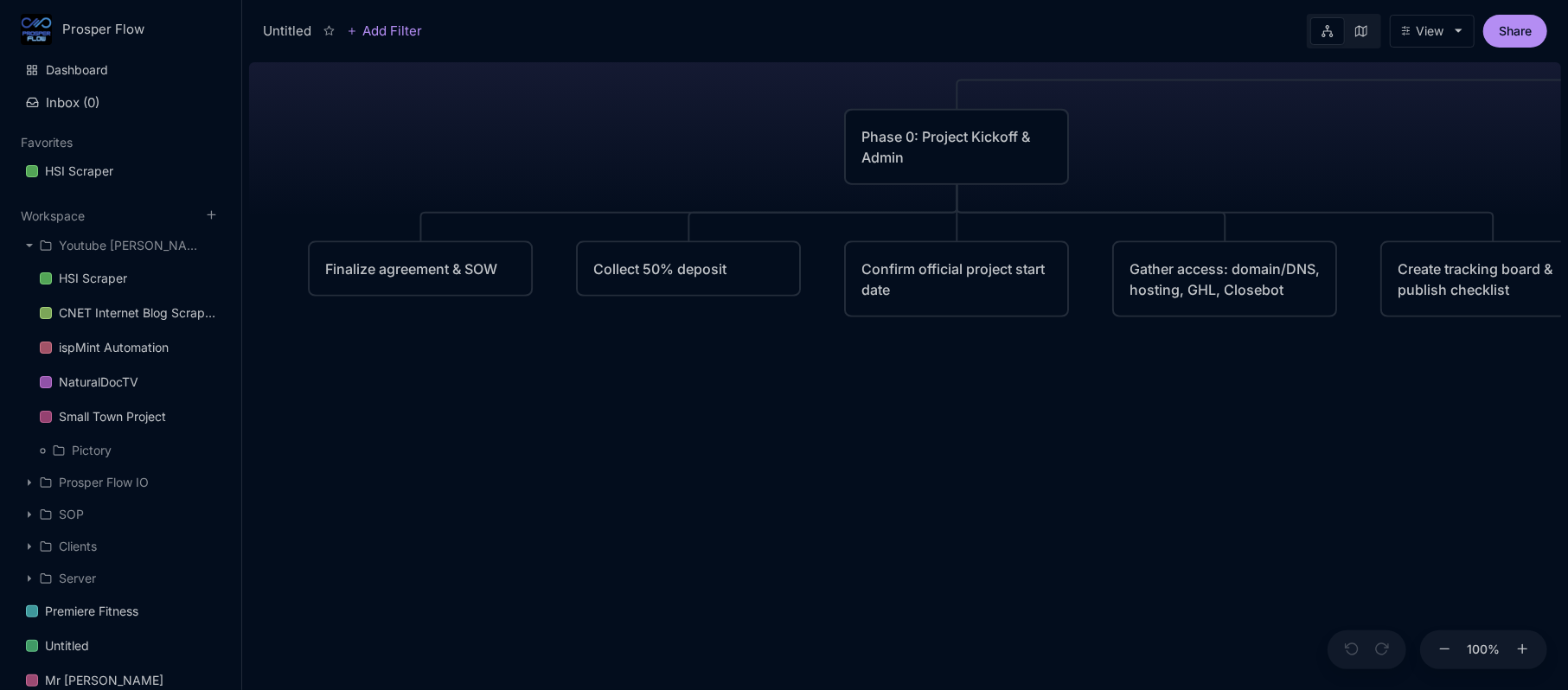
drag, startPoint x: 1043, startPoint y: 415, endPoint x: 1160, endPoint y: 430, distance: 118.0
click at [1163, 432] on div "Untitled Phase 0: Project Kickoff & Admin Phase 1: Core System Setup Phase 2: V…" at bounding box center [905, 372] width 1312 height 634
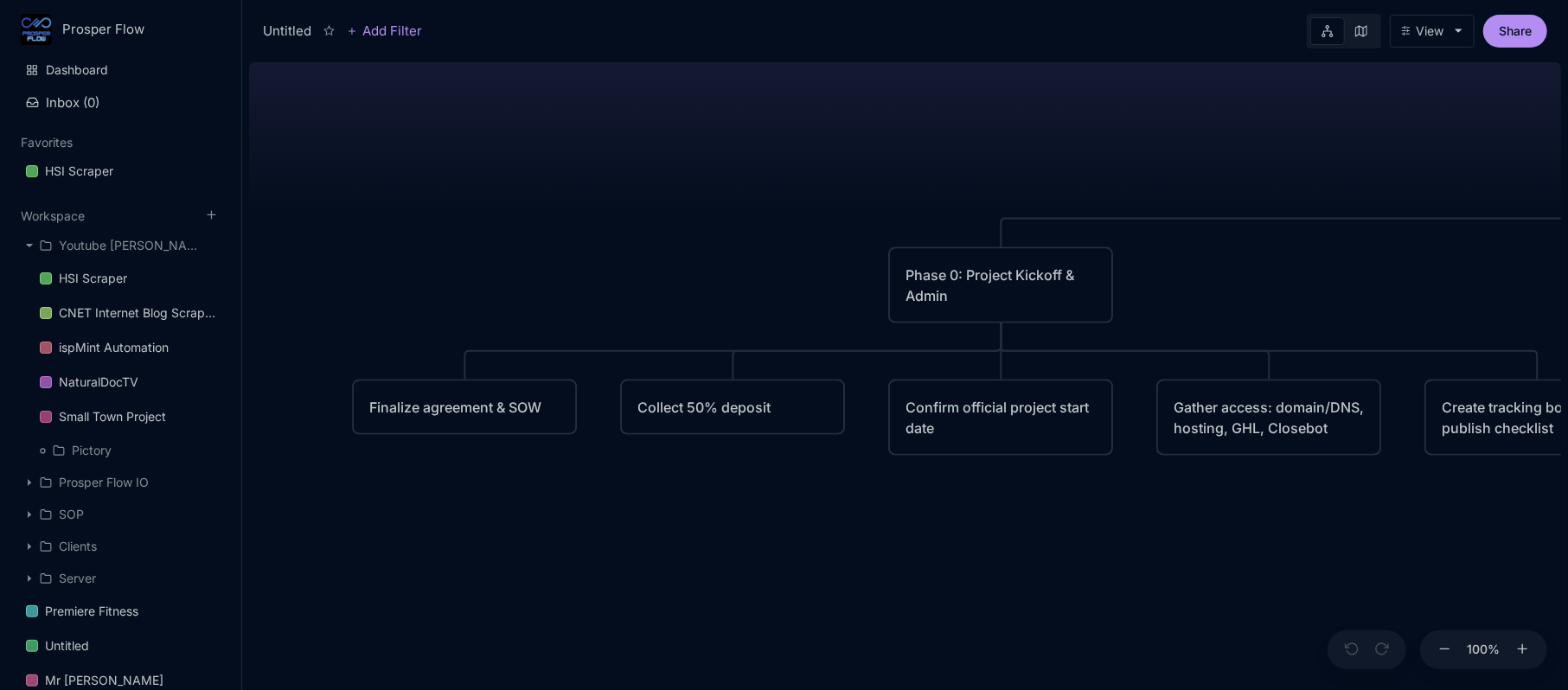
drag, startPoint x: 1308, startPoint y: 343, endPoint x: 1169, endPoint y: 212, distance: 191.0
click at [1169, 212] on div "Untitled Phase 0: Project Kickoff & Admin Phase 1: Core System Setup Phase 2: V…" at bounding box center [905, 372] width 1312 height 634
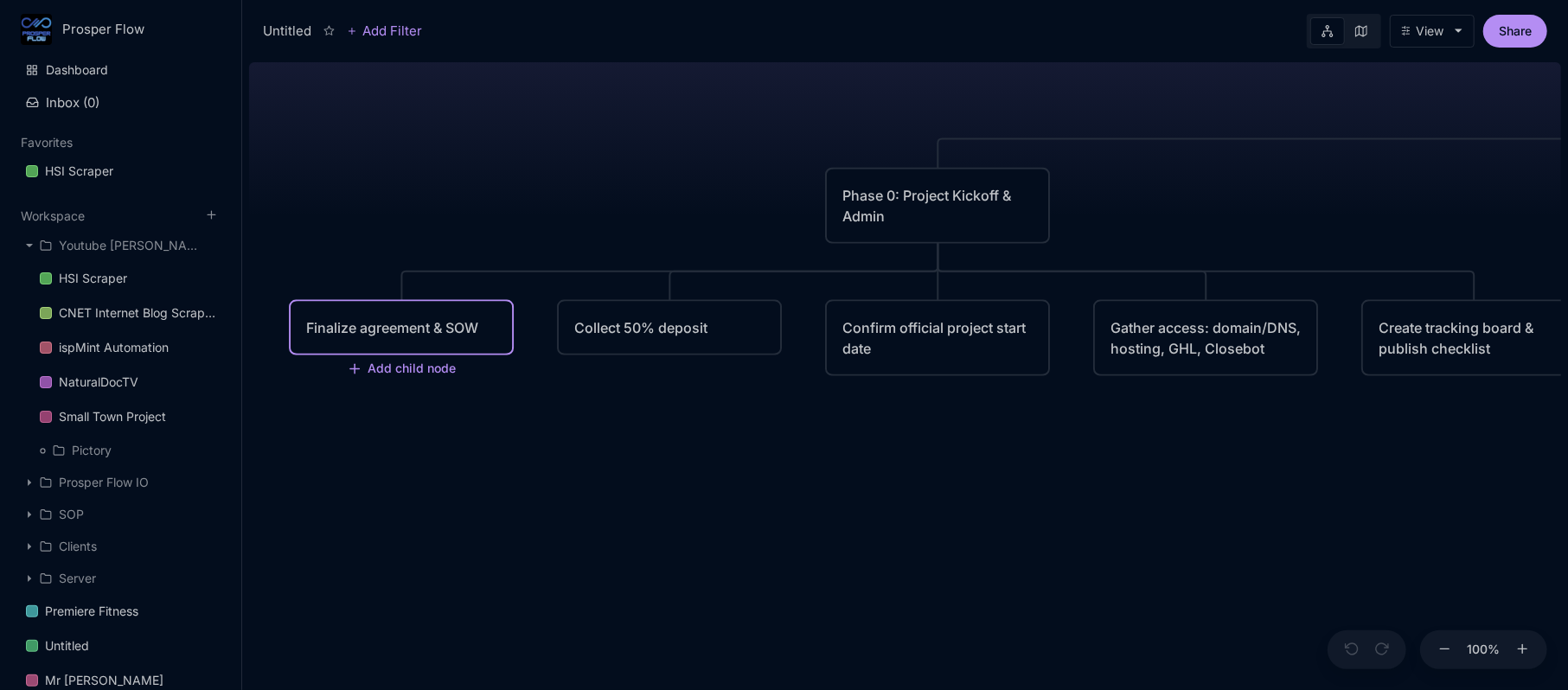
click at [1355, 35] on icon at bounding box center [1361, 31] width 12 height 12
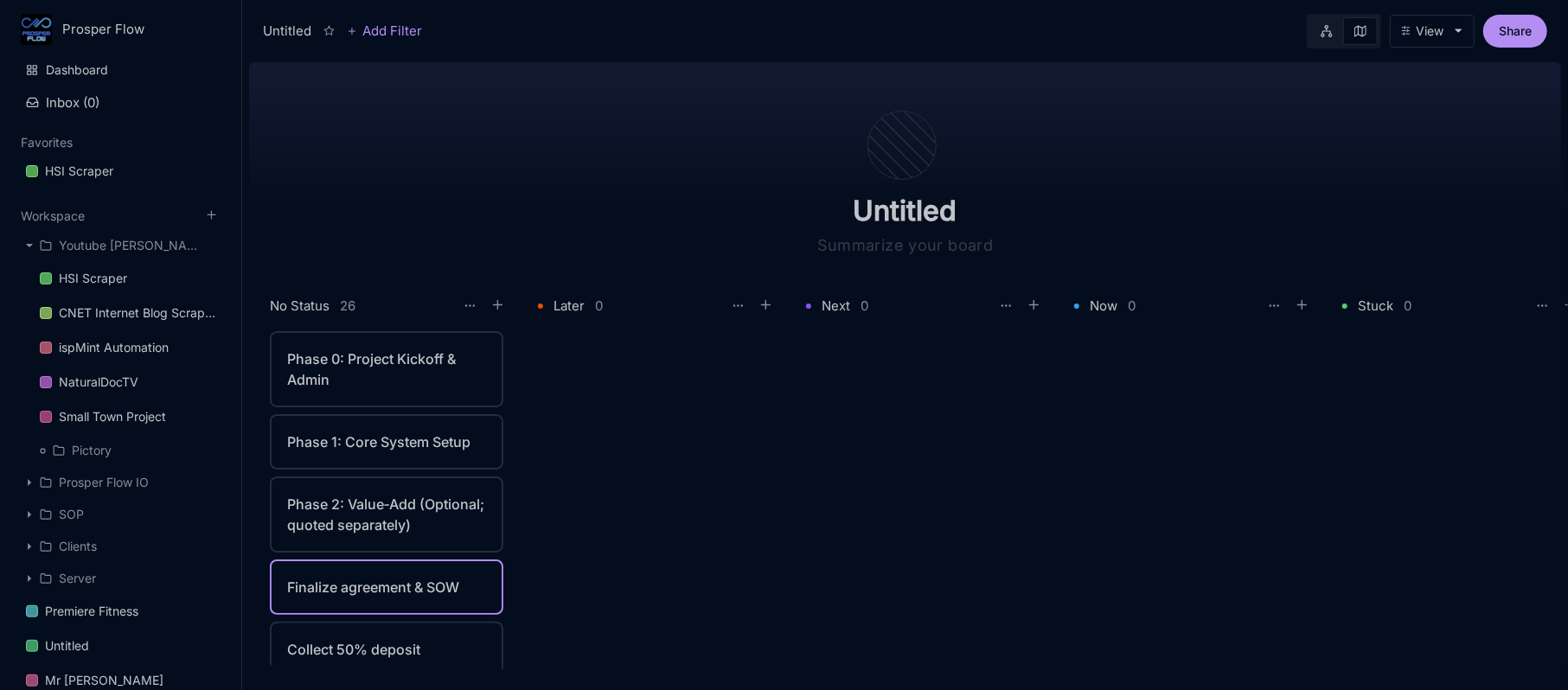
click at [357, 354] on div "Phase 0: Project Kickoff & Admin" at bounding box center [386, 368] width 199 height 42
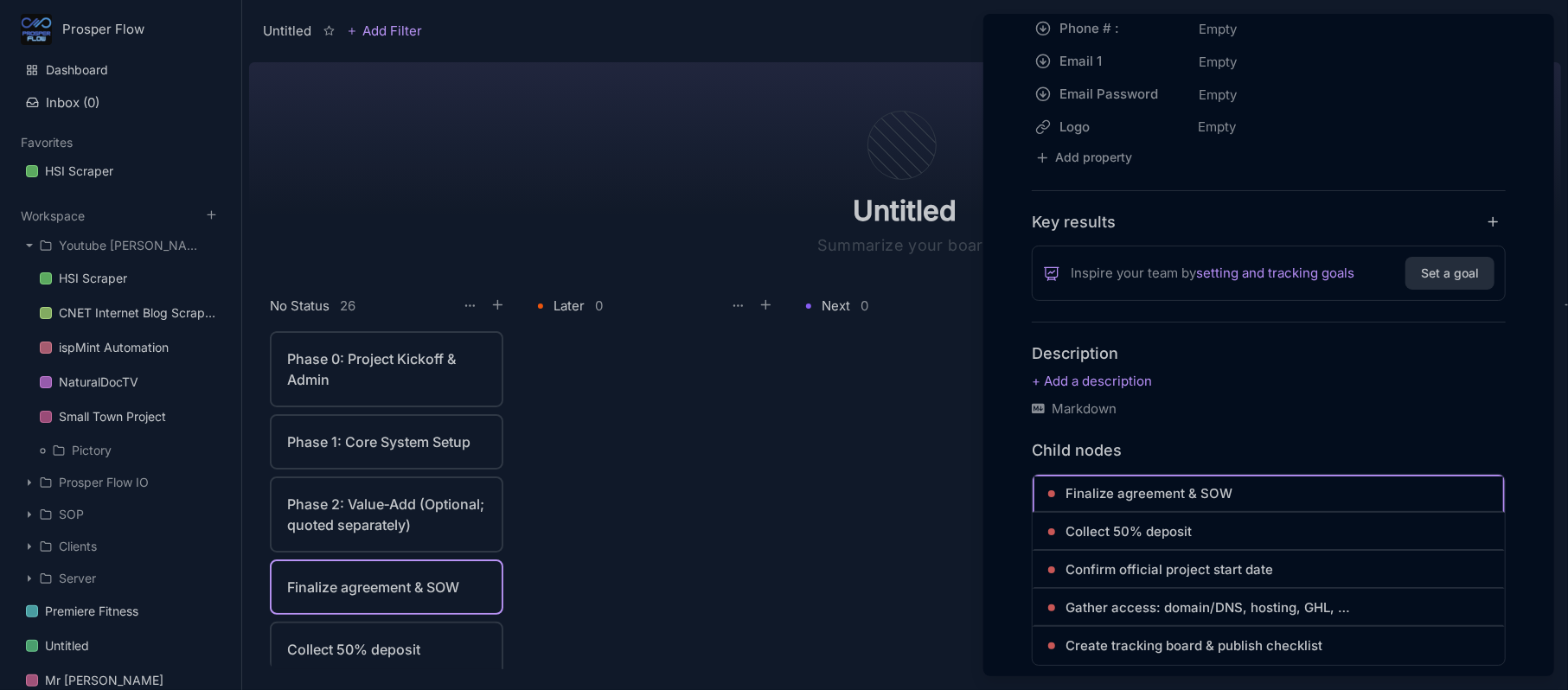
scroll to position [751, 0]
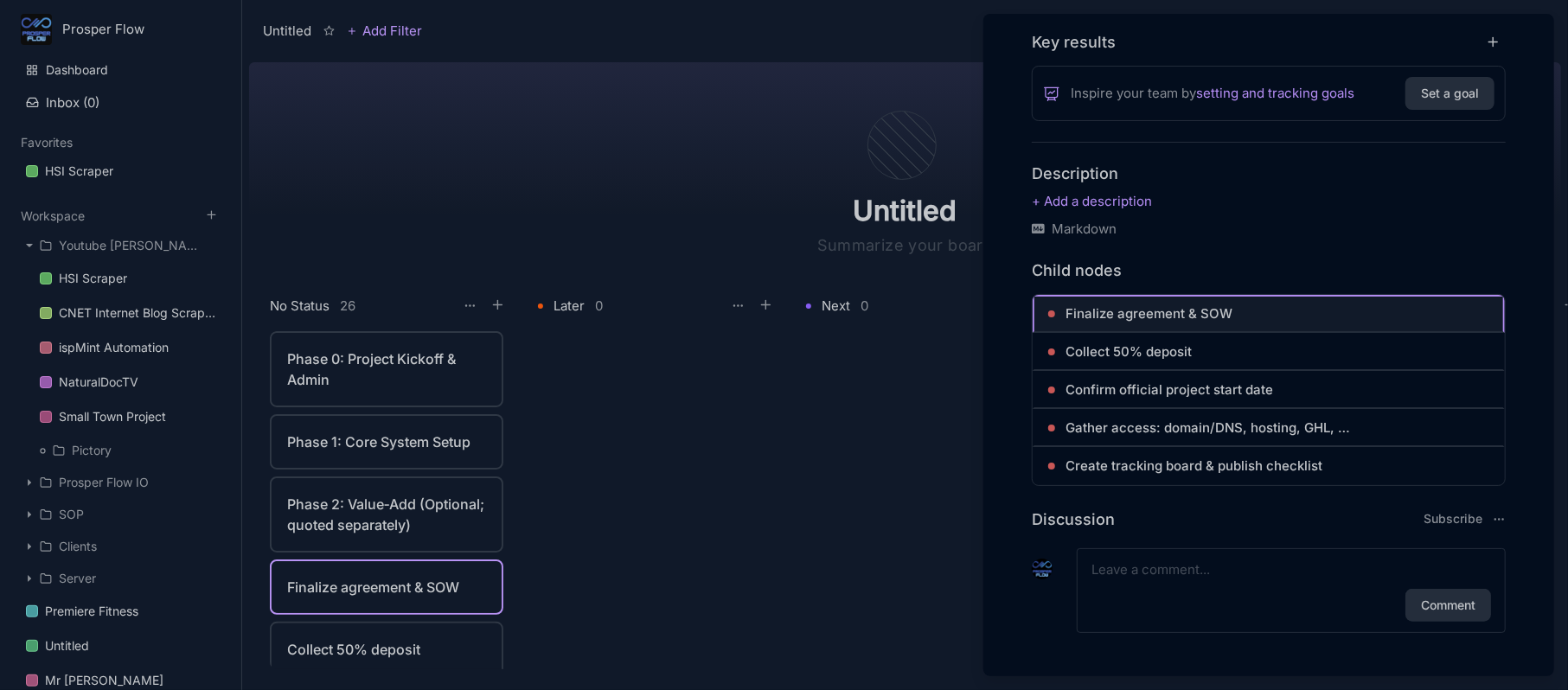
click at [1205, 312] on span "Finalize agreement & SOW" at bounding box center [1149, 313] width 167 height 20
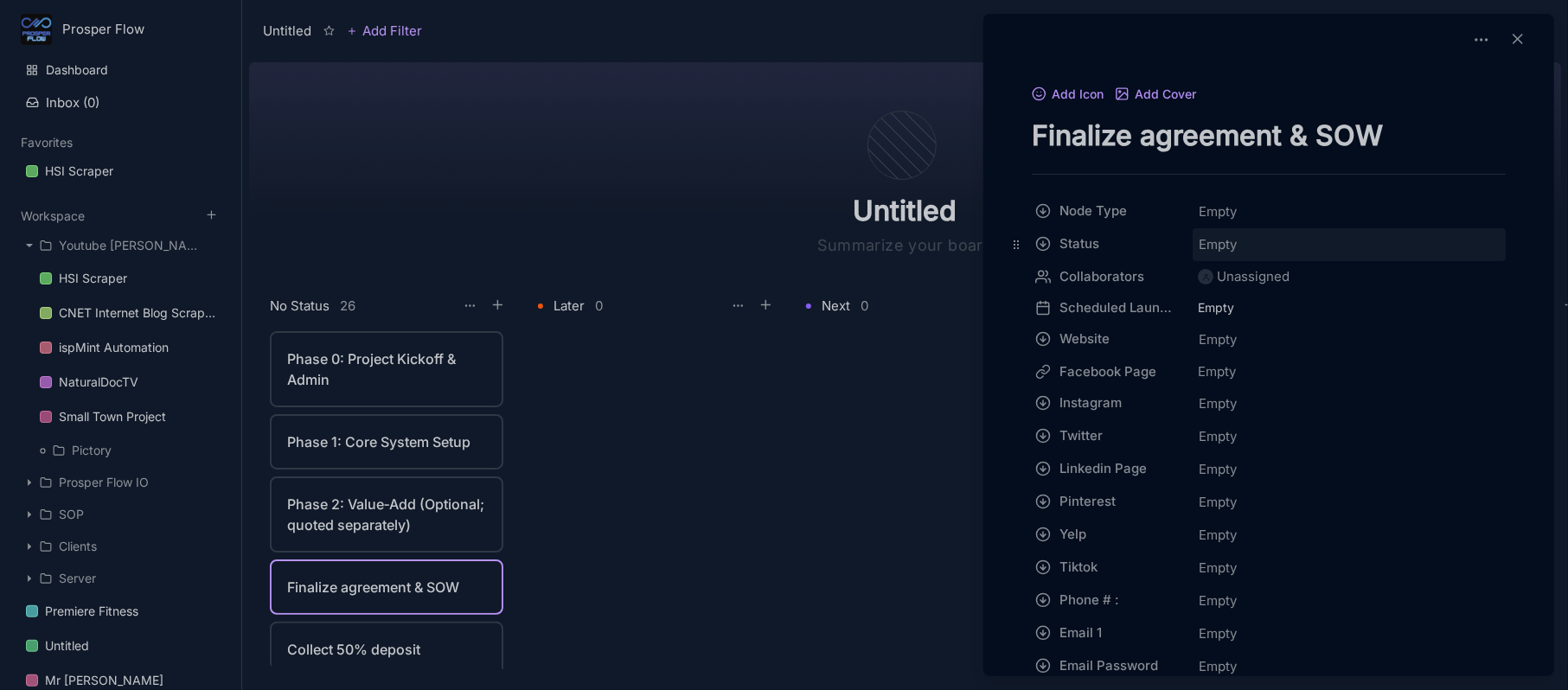
click at [1247, 239] on div "Empty" at bounding box center [1348, 244] width 302 height 22
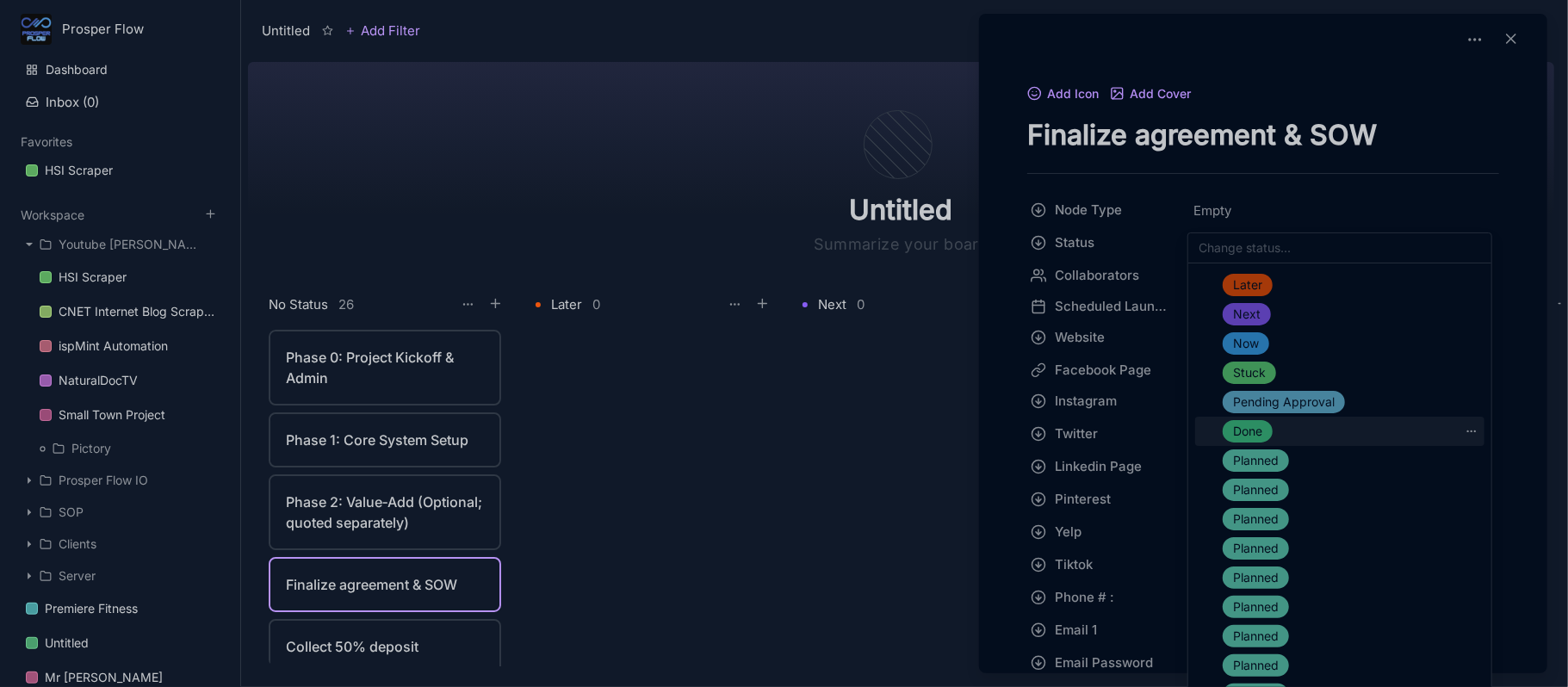
click at [1264, 432] on div "Done" at bounding box center [1247, 430] width 50 height 22
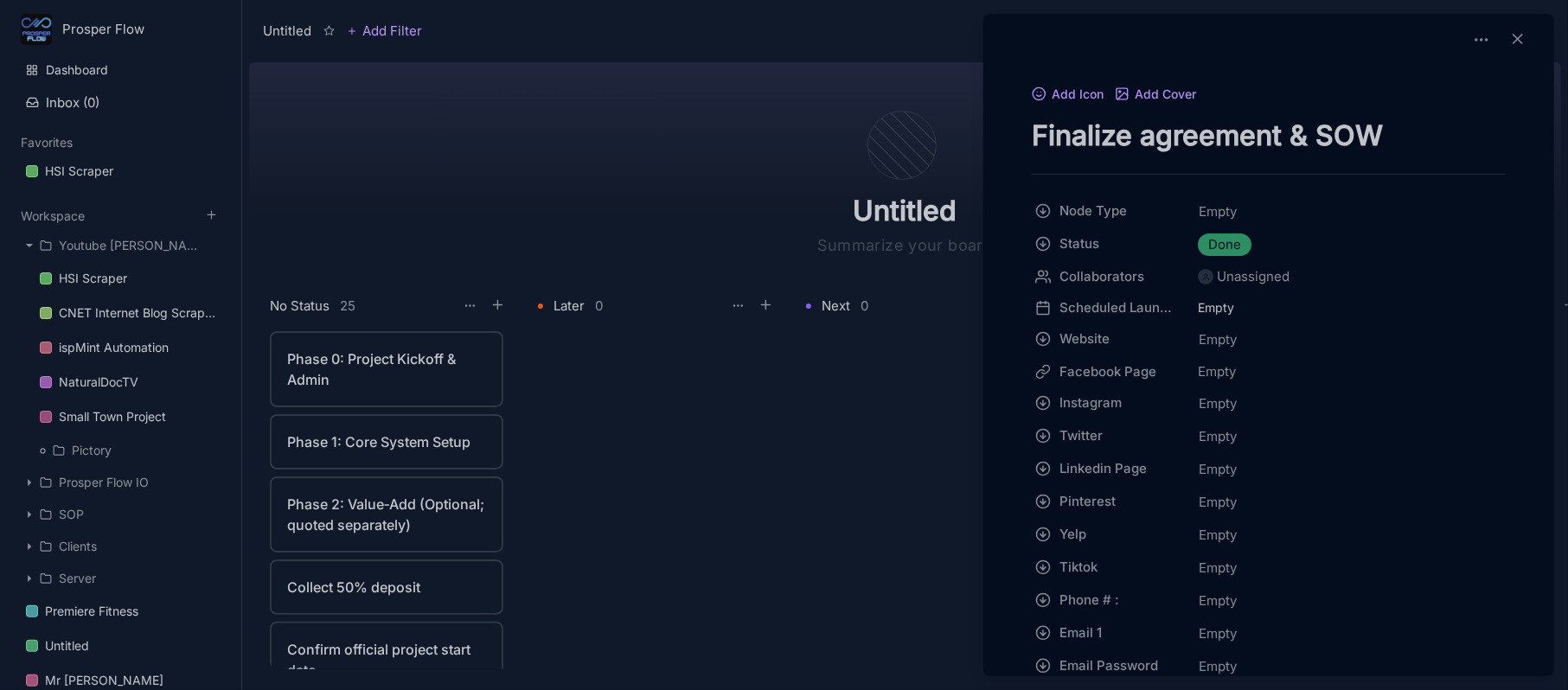
click at [410, 365] on div at bounding box center [784, 345] width 1568 height 690
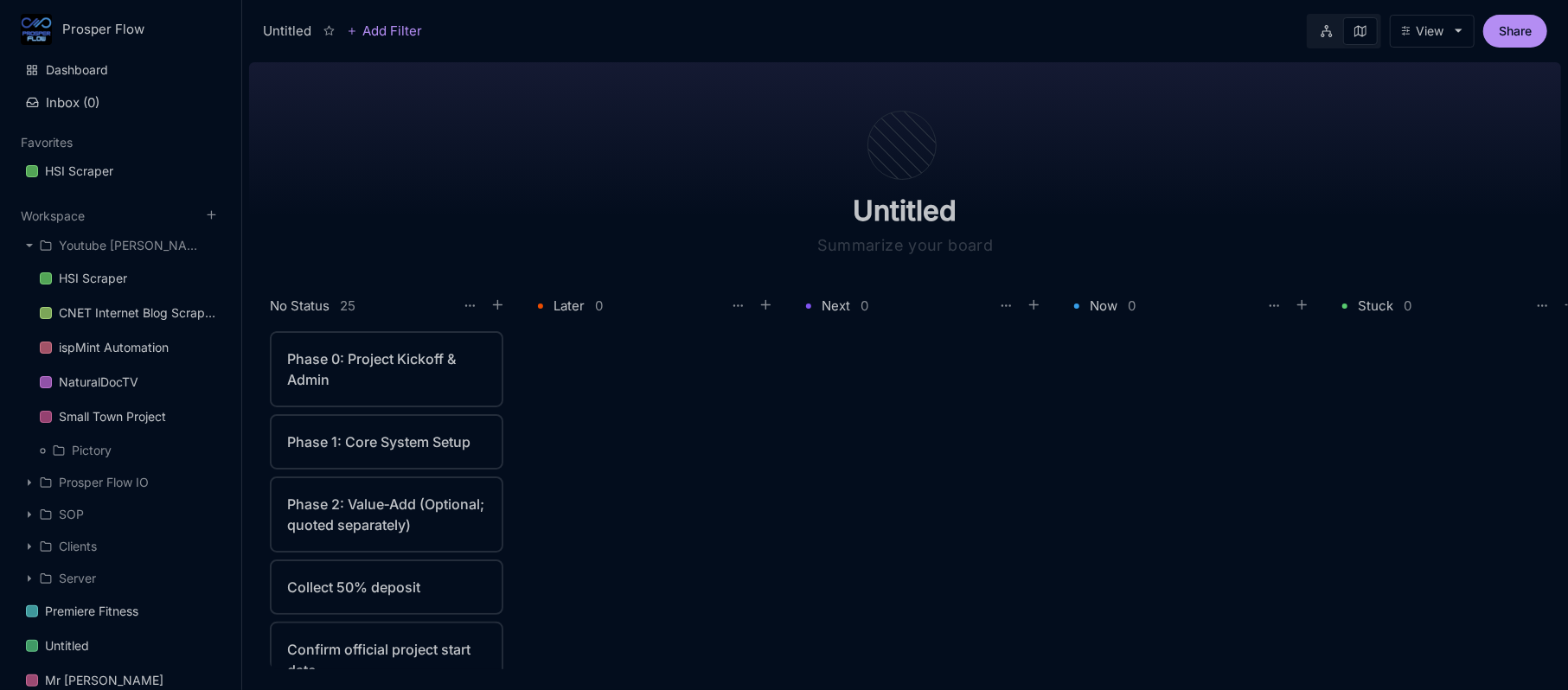
click at [409, 365] on div "Phase 0: Project Kickoff & Admin" at bounding box center [386, 368] width 199 height 42
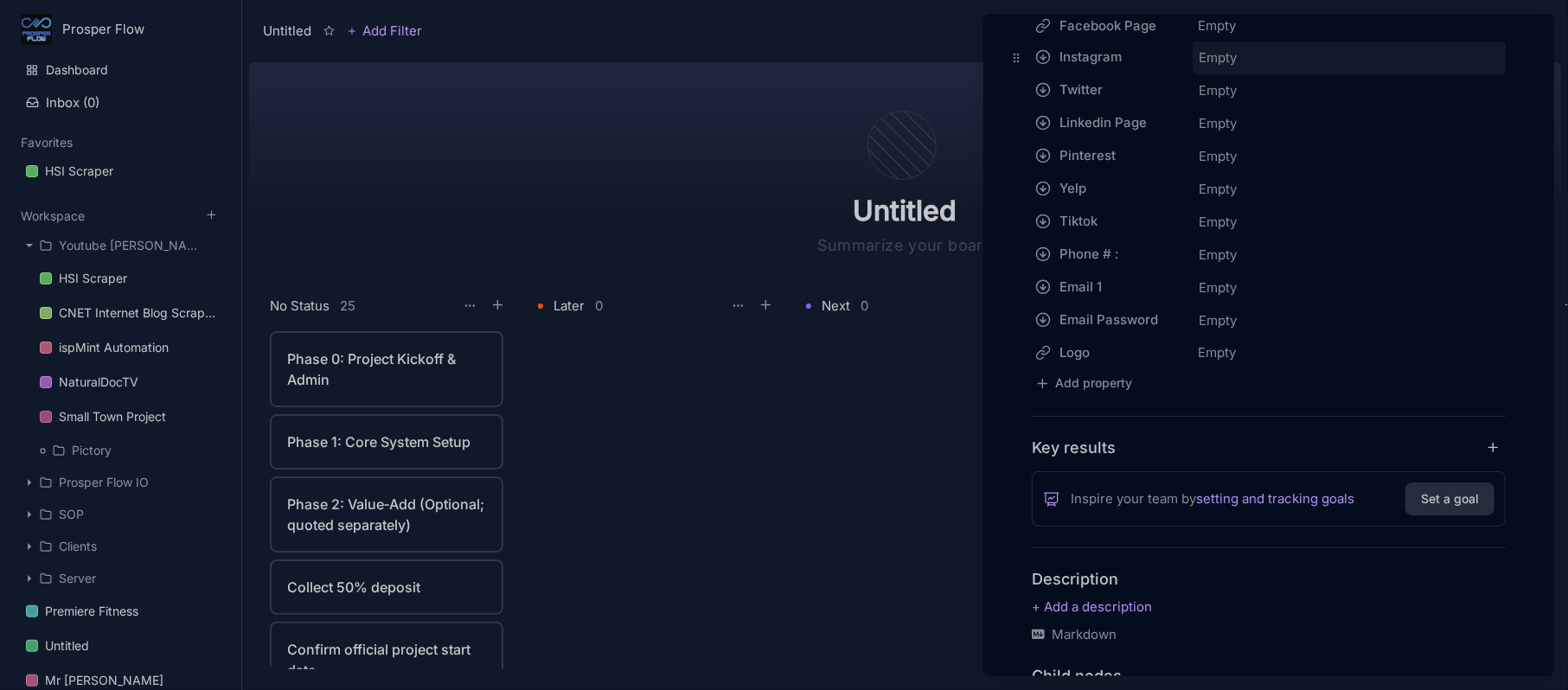
scroll to position [752, 0]
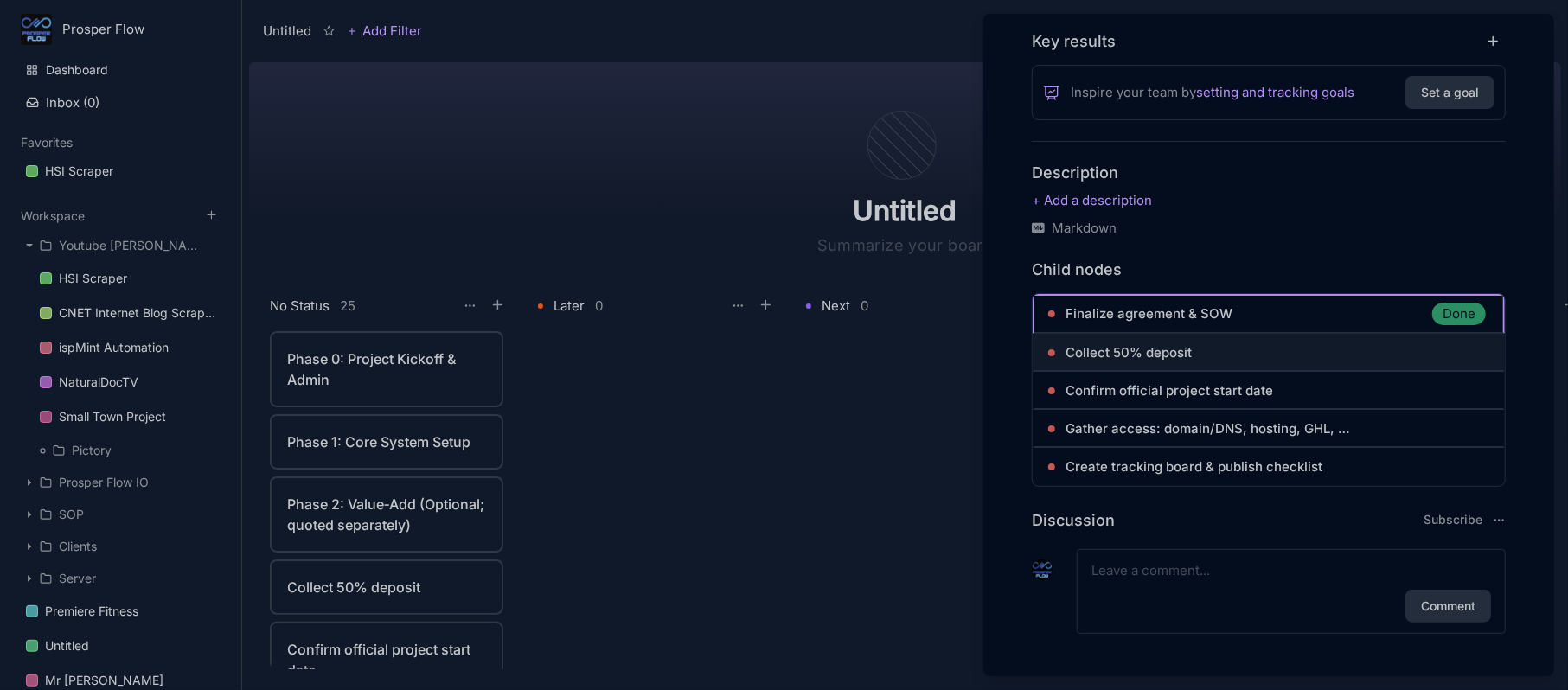
click at [1219, 345] on link "Collect 50% deposit" at bounding box center [1277, 352] width 424 height 20
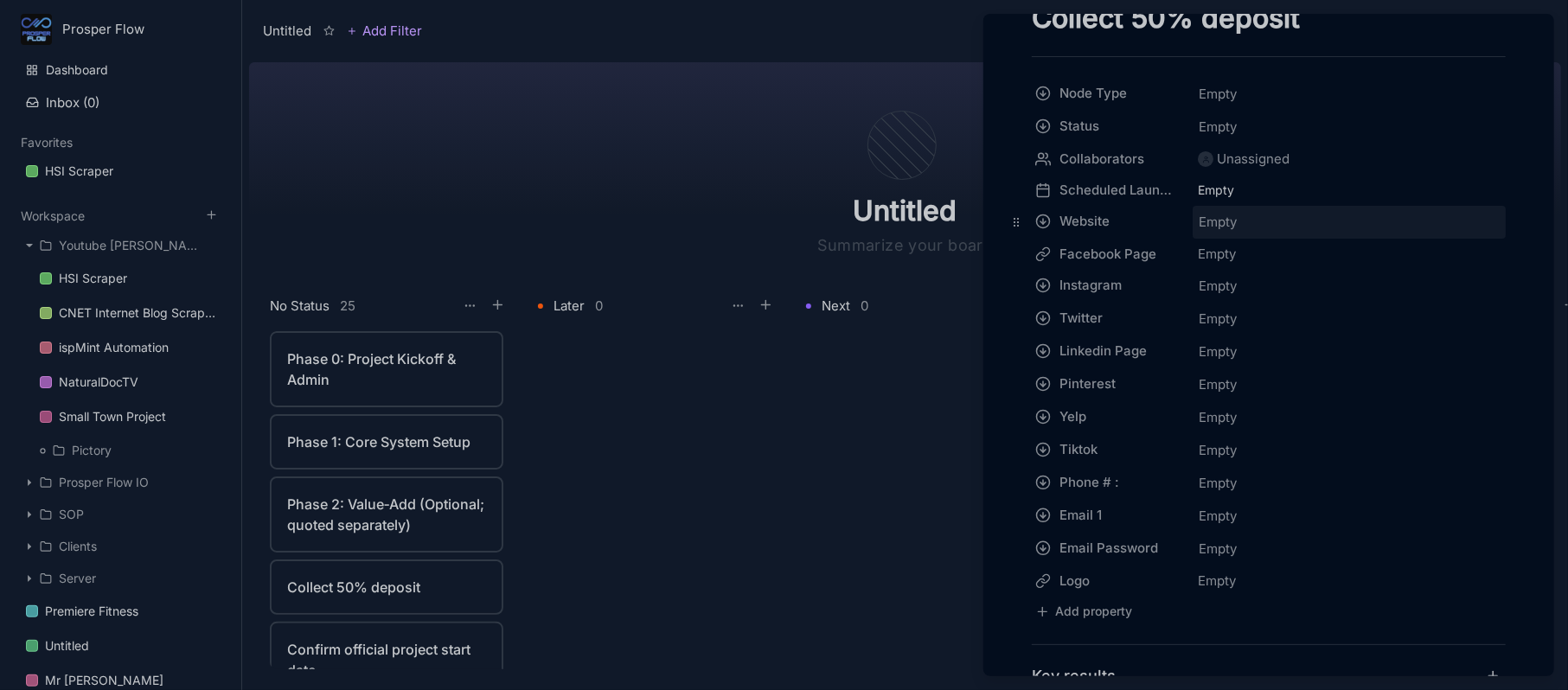
scroll to position [115, 0]
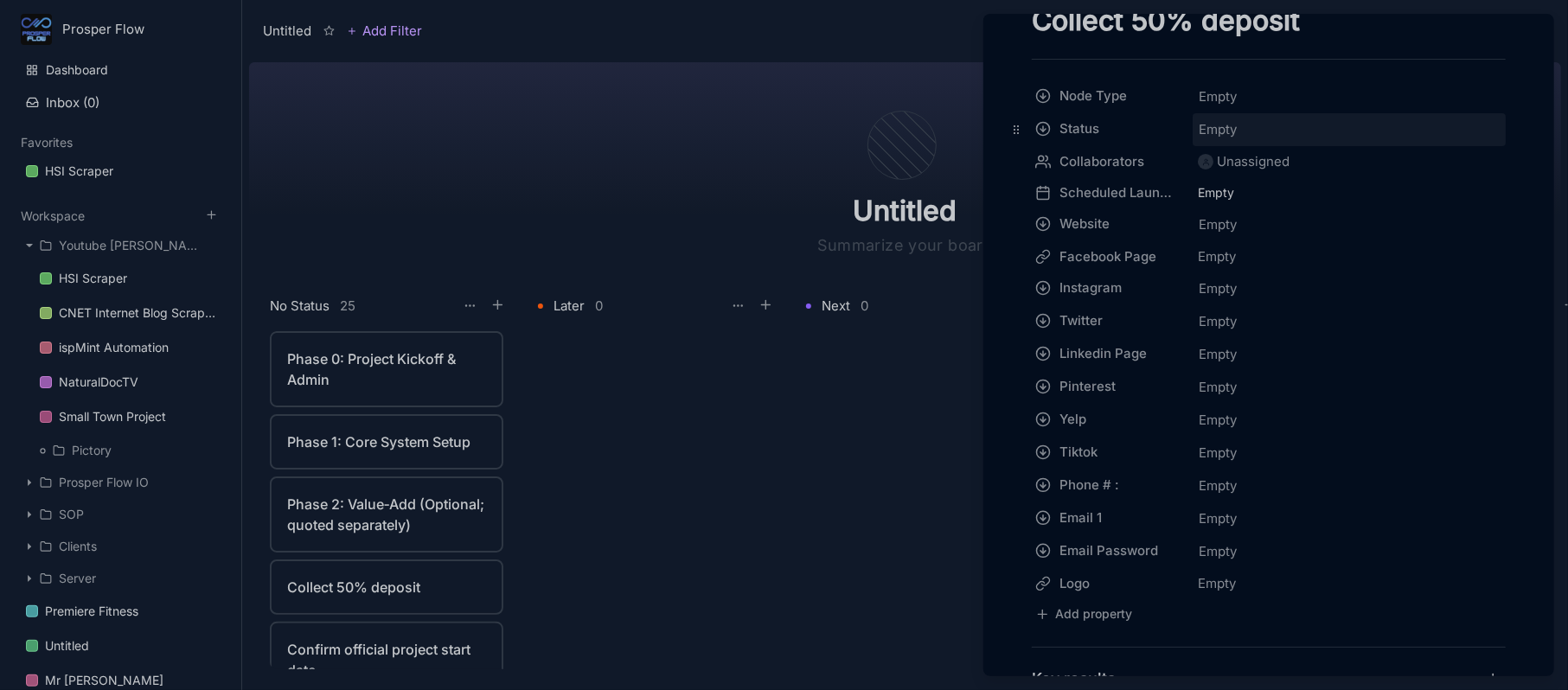
click at [1220, 138] on span "Empty" at bounding box center [1217, 129] width 40 height 22
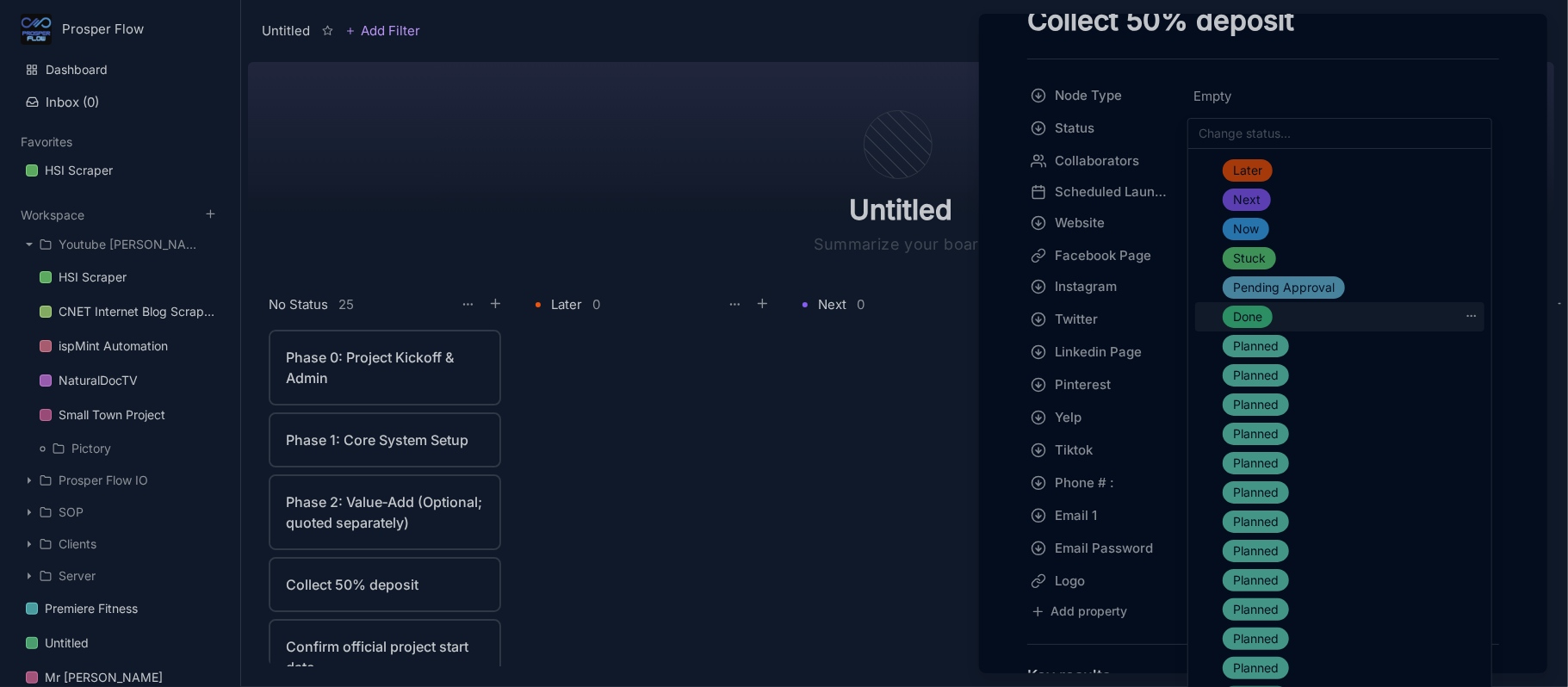
click at [1251, 320] on span "Done" at bounding box center [1247, 316] width 29 height 20
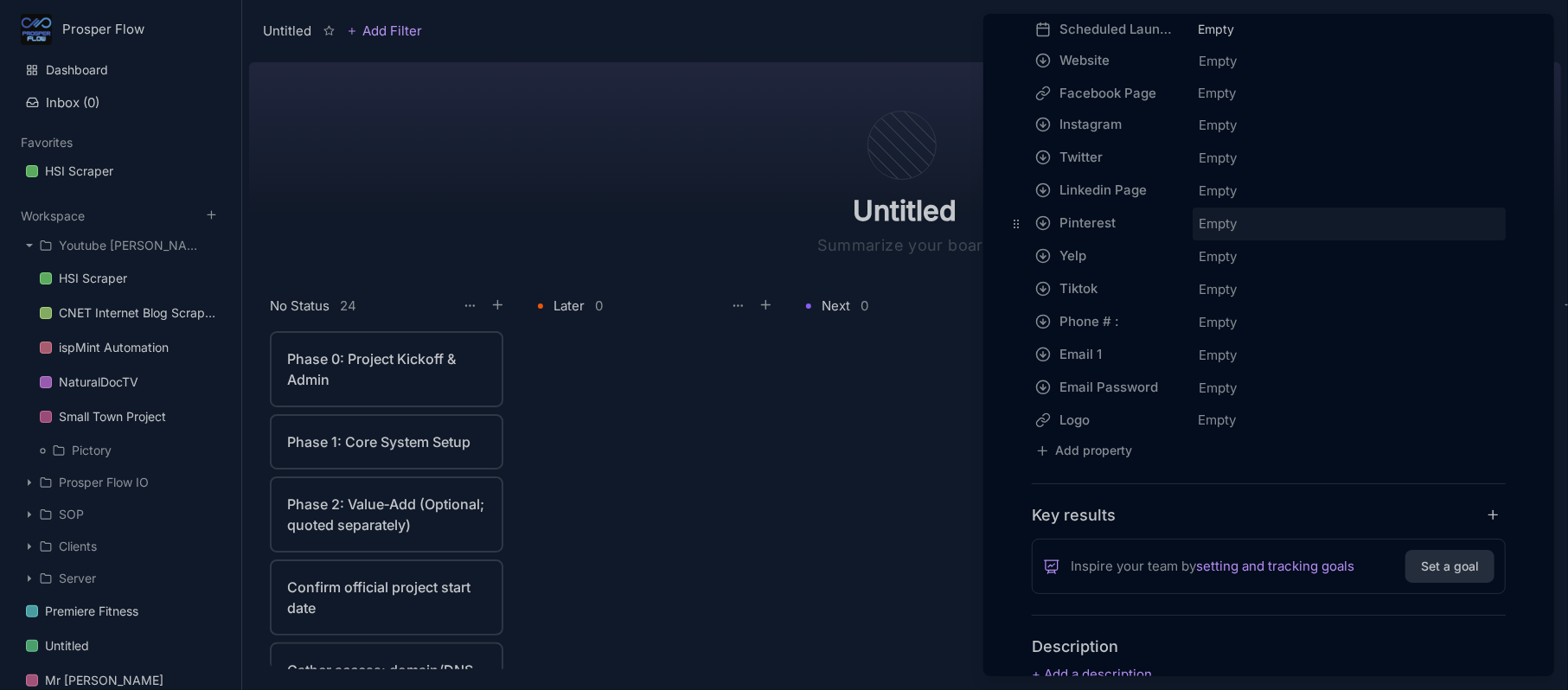
scroll to position [0, 0]
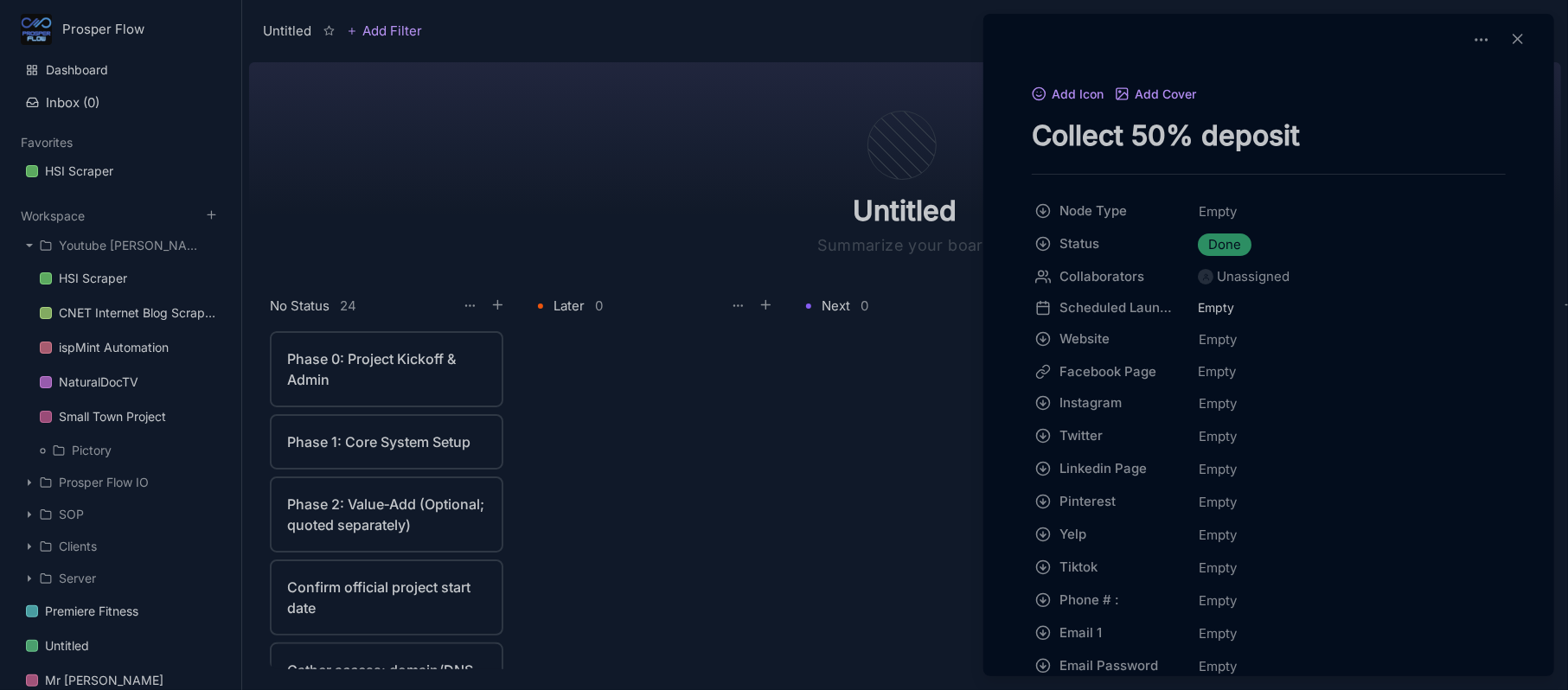
click at [399, 364] on div at bounding box center [784, 345] width 1568 height 690
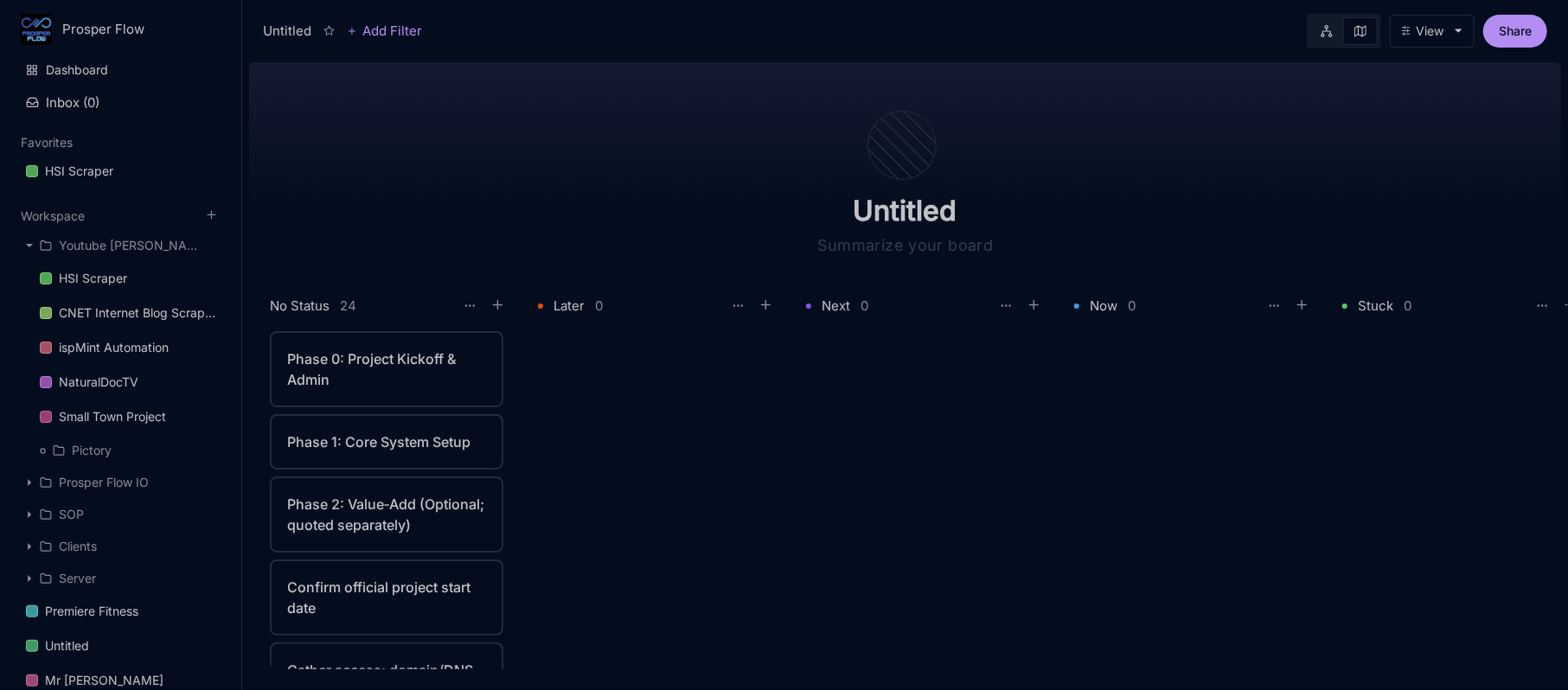
click at [399, 364] on div "Phase 0: Project Kickoff & Admin" at bounding box center [386, 368] width 199 height 42
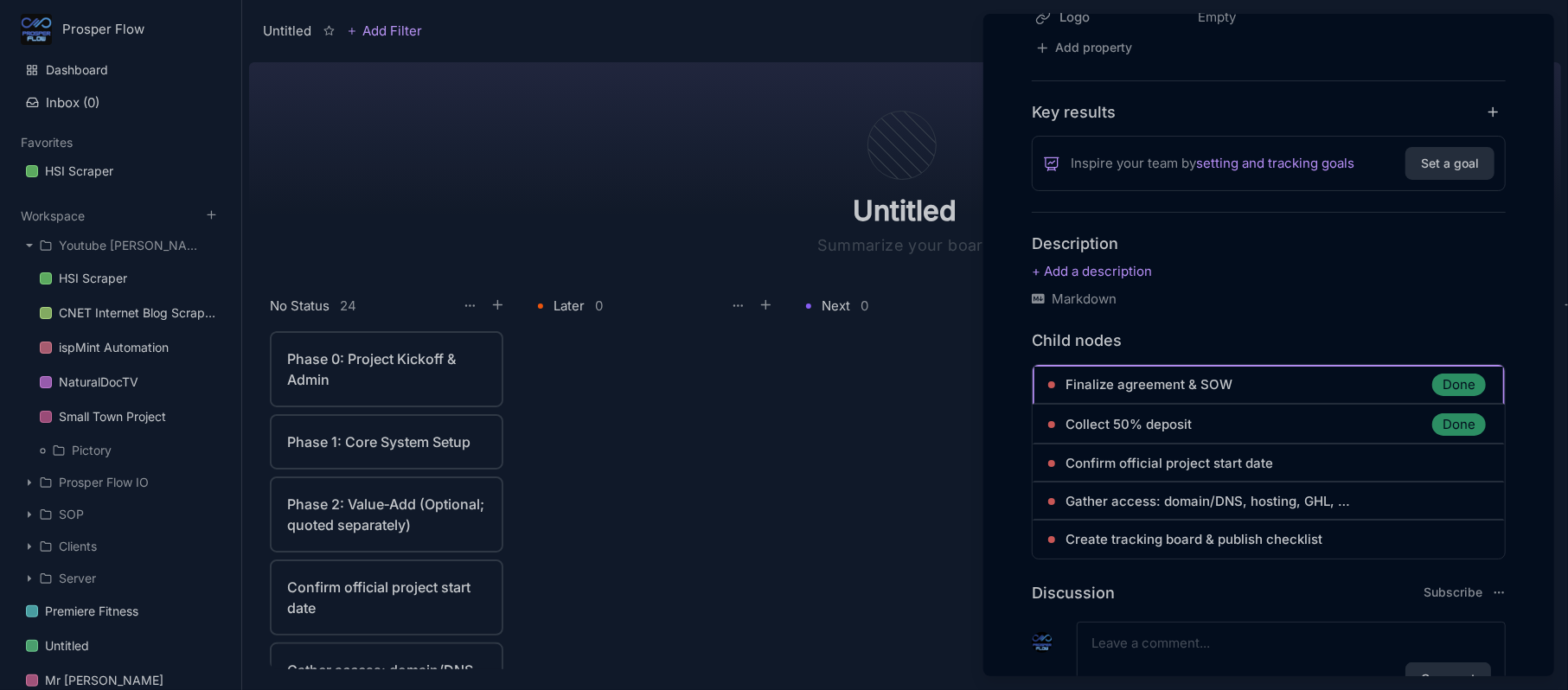
scroll to position [692, 0]
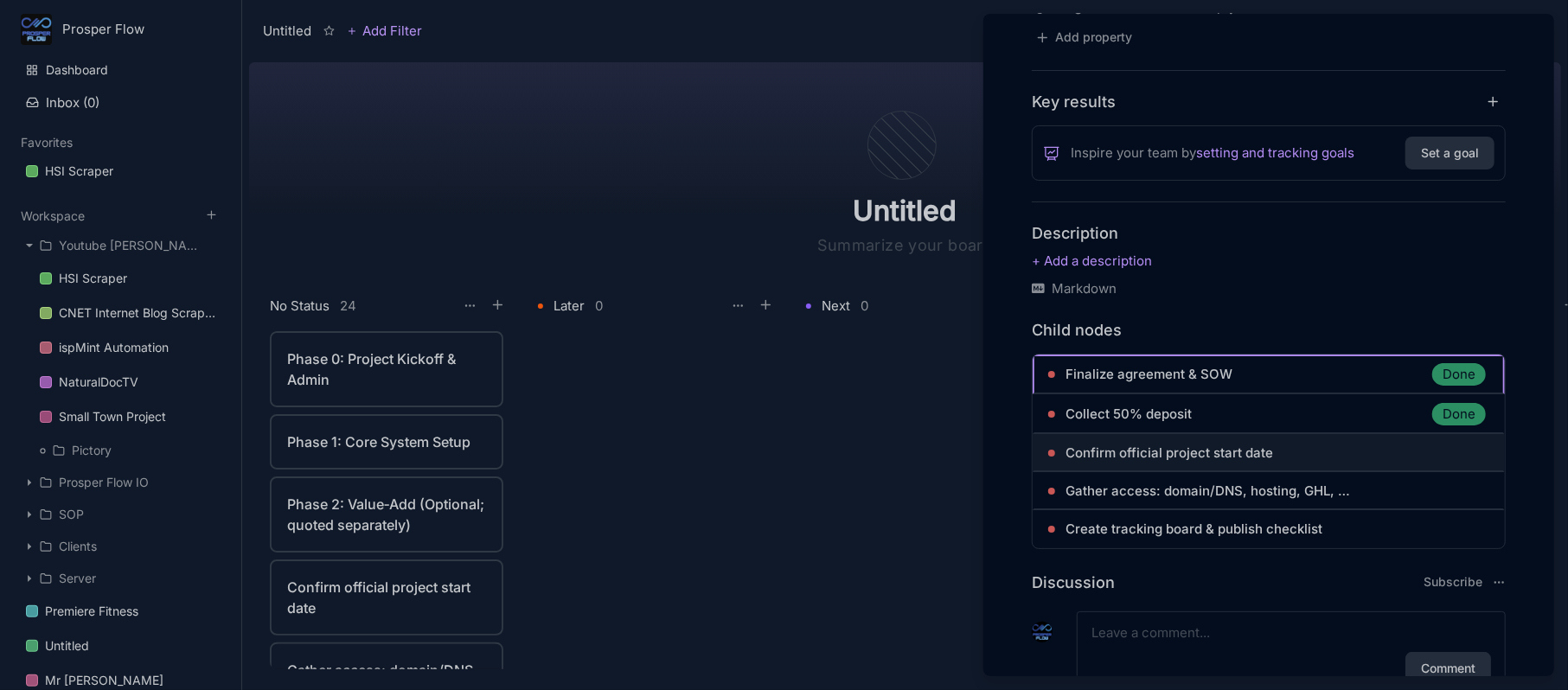
click at [1288, 454] on link "Confirm official project start date" at bounding box center [1277, 453] width 424 height 20
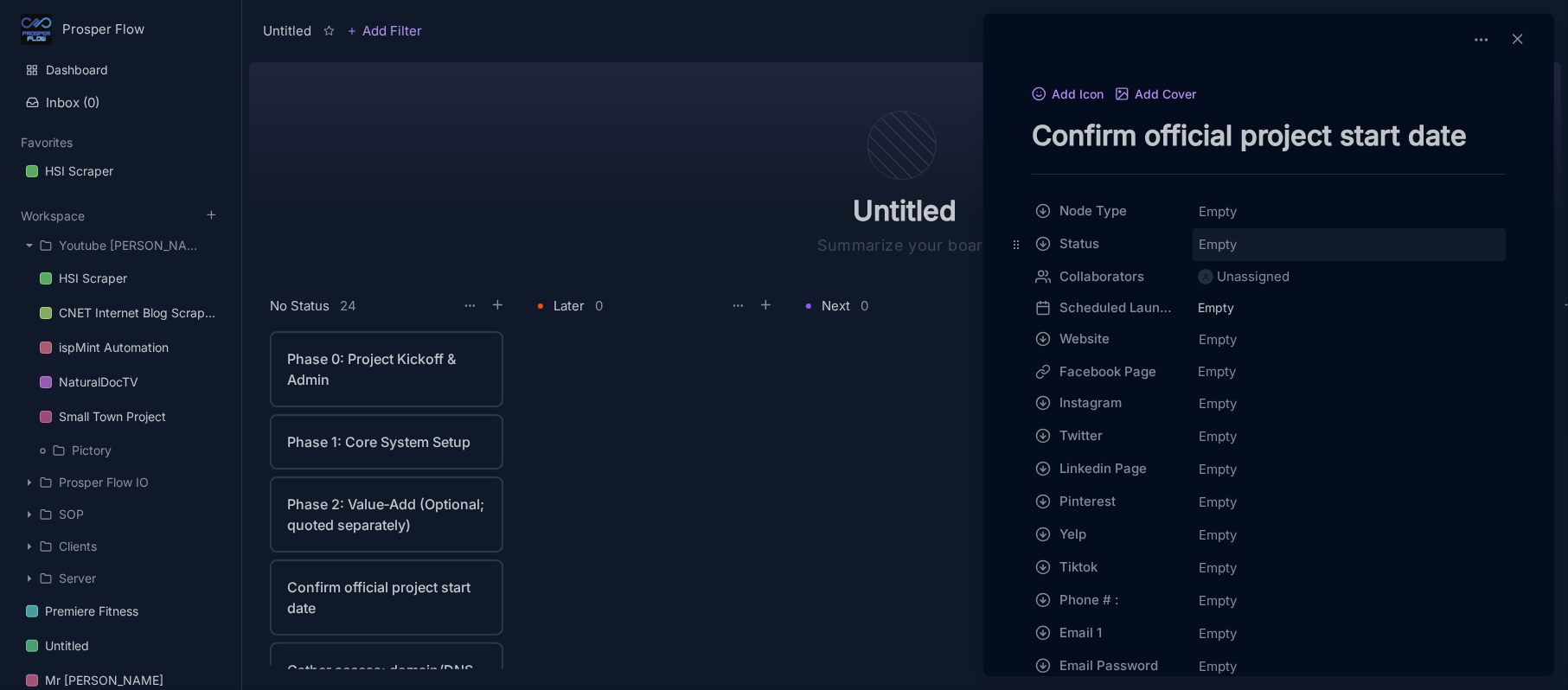
click at [1225, 246] on span "Empty" at bounding box center [1217, 244] width 40 height 22
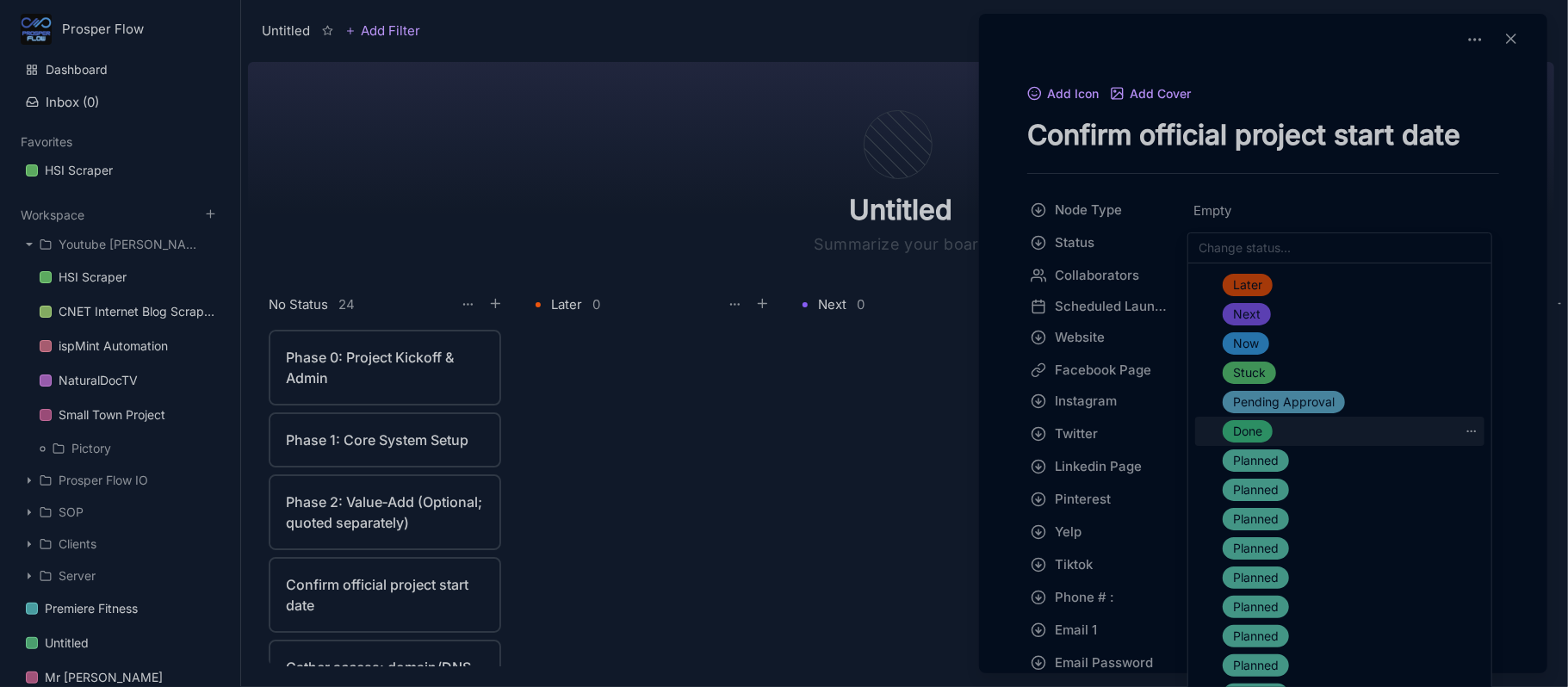
click at [1286, 425] on div "Done" at bounding box center [1339, 430] width 289 height 29
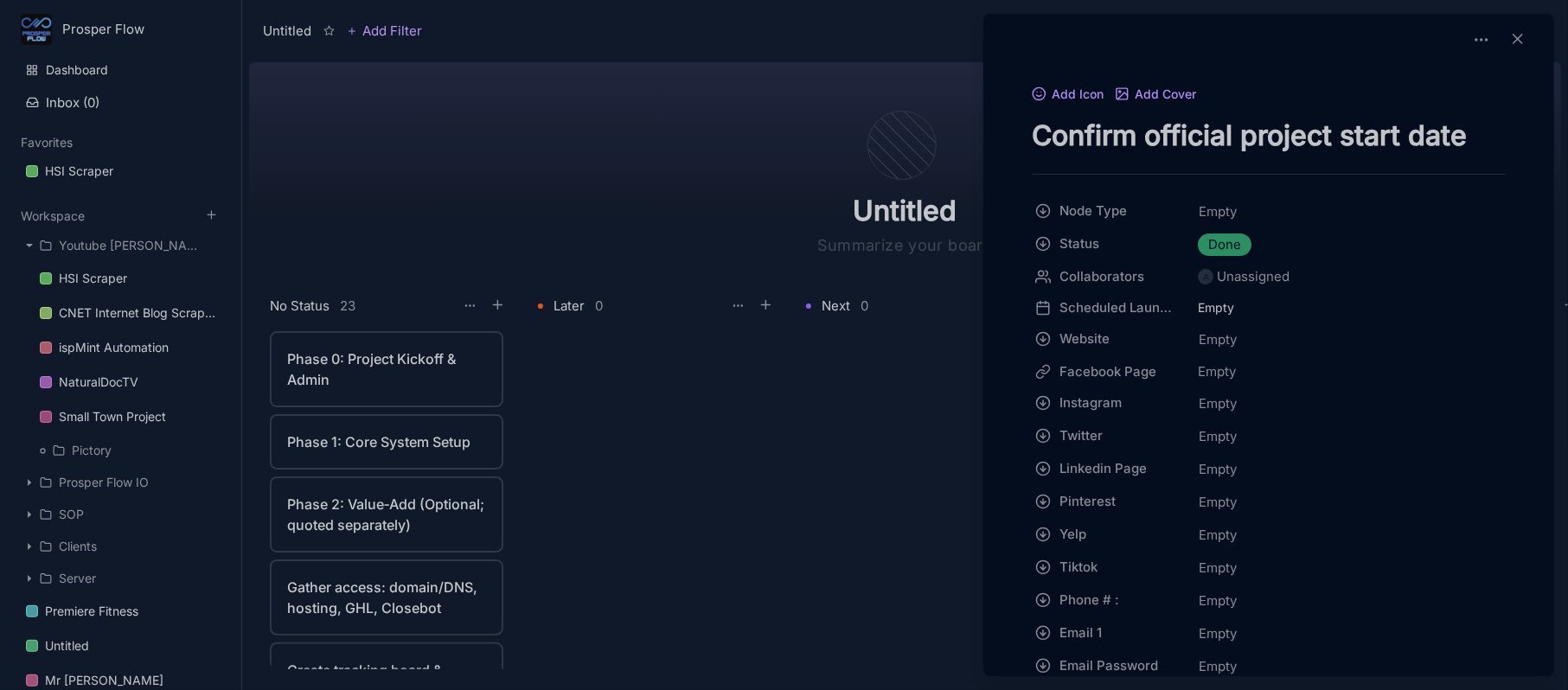
drag, startPoint x: 392, startPoint y: 343, endPoint x: 388, endPoint y: 361, distance: 18.4
click at [391, 343] on div at bounding box center [784, 345] width 1568 height 690
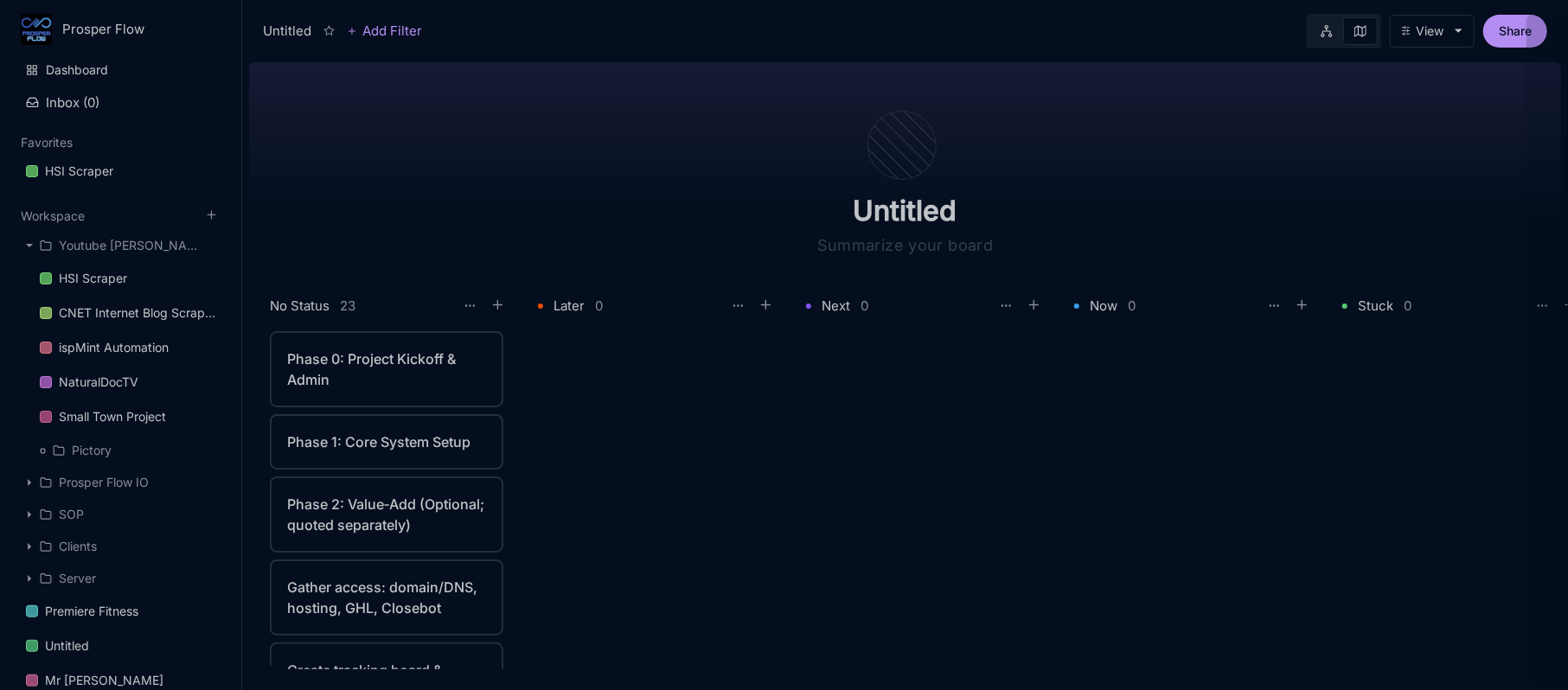
click at [386, 365] on div "Phase 0: Project Kickoff & Admin" at bounding box center [386, 368] width 199 height 42
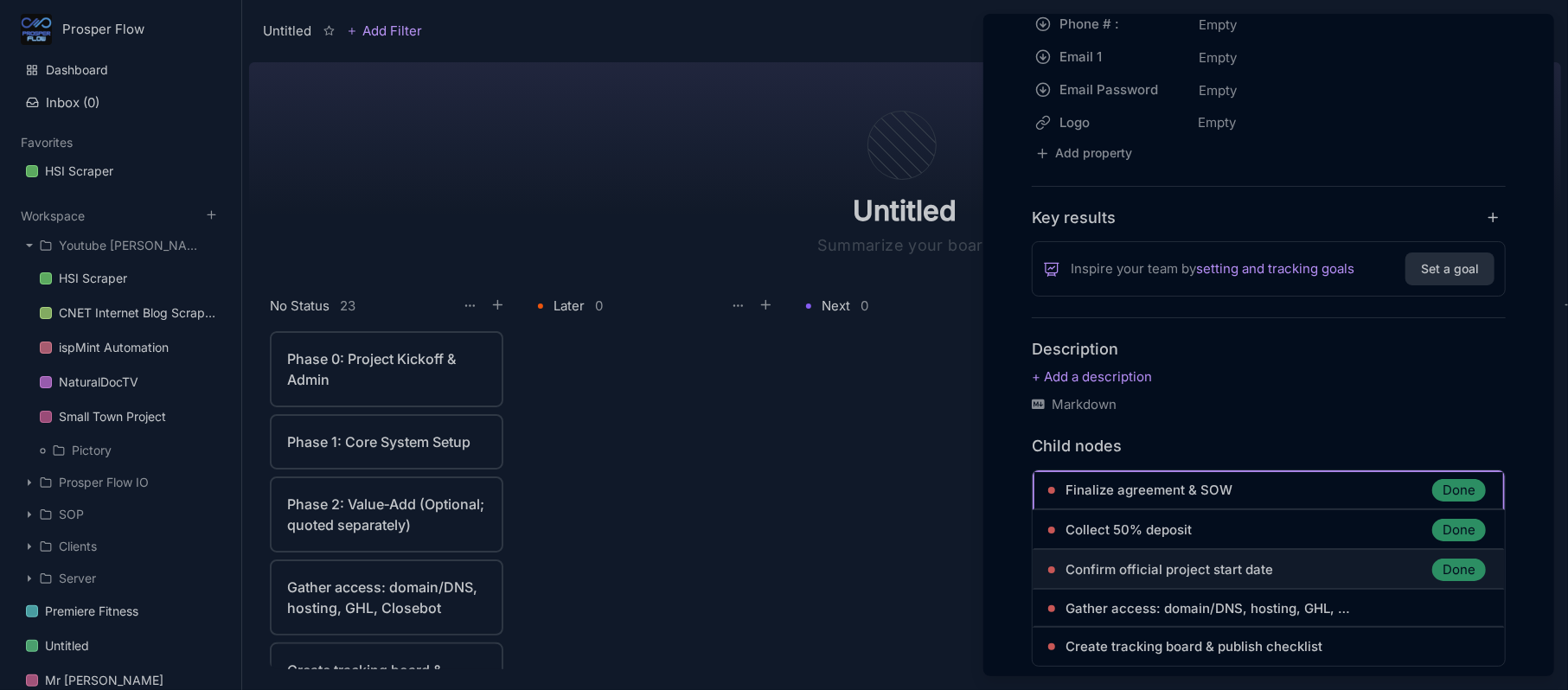
scroll to position [756, 0]
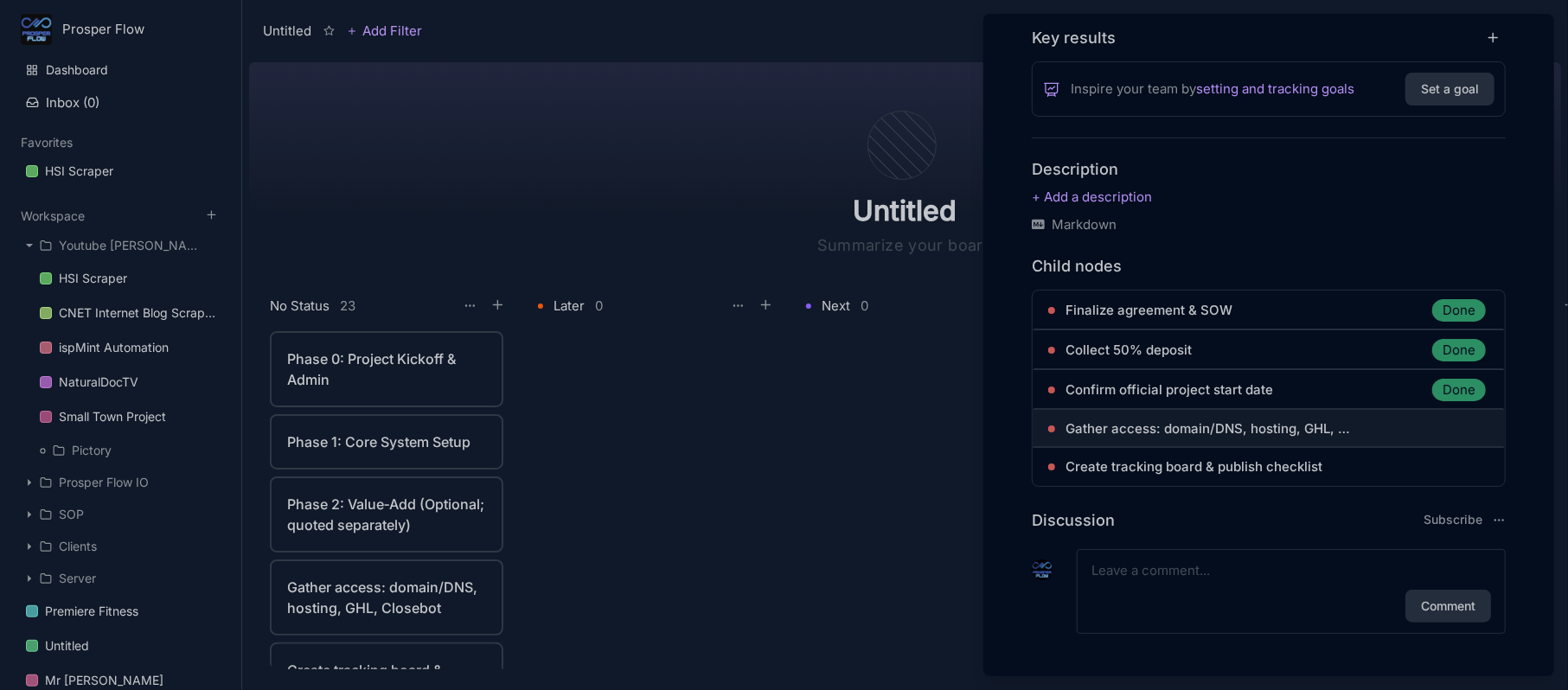
click at [1225, 423] on span "Gather access: domain/DNS, hosting, GHL, Closebot" at bounding box center [1208, 428] width 285 height 20
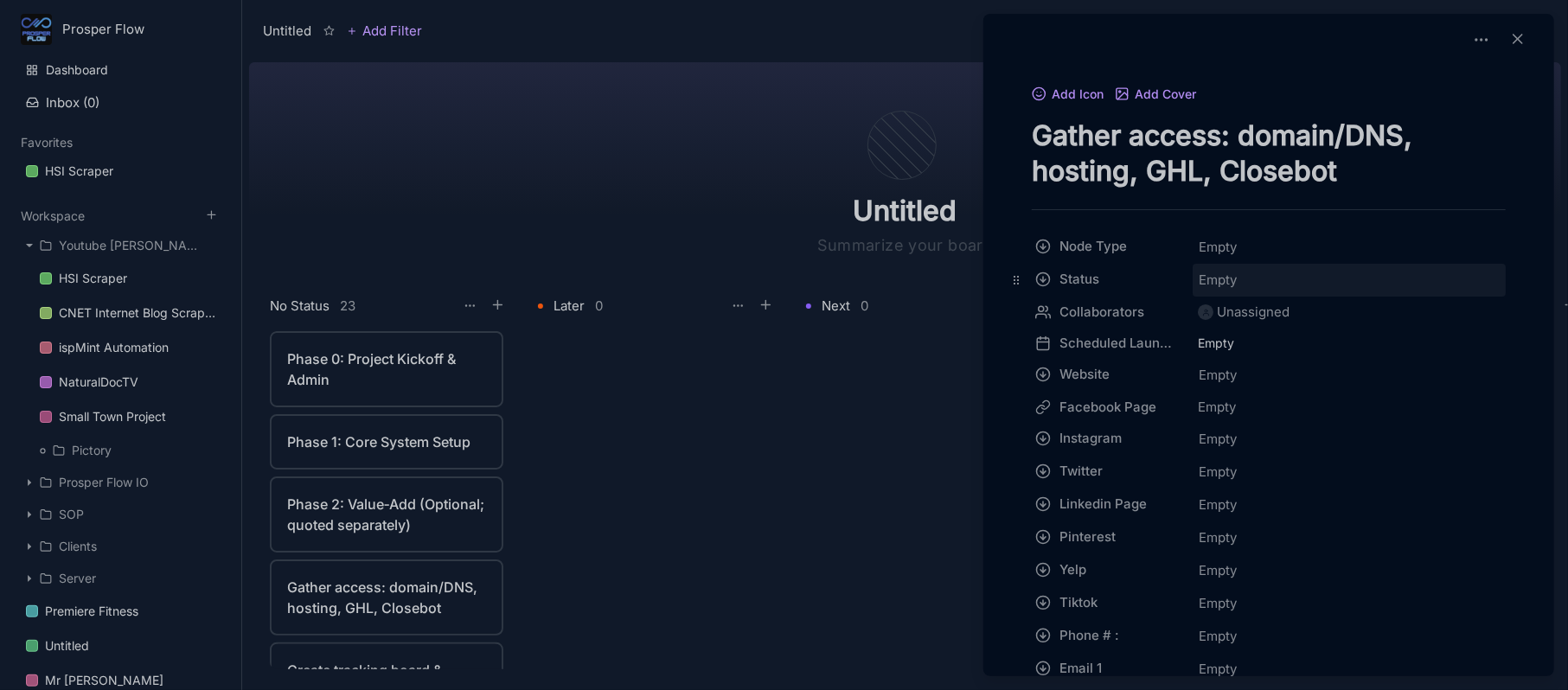
click at [1198, 275] on span "Empty" at bounding box center [1217, 279] width 40 height 22
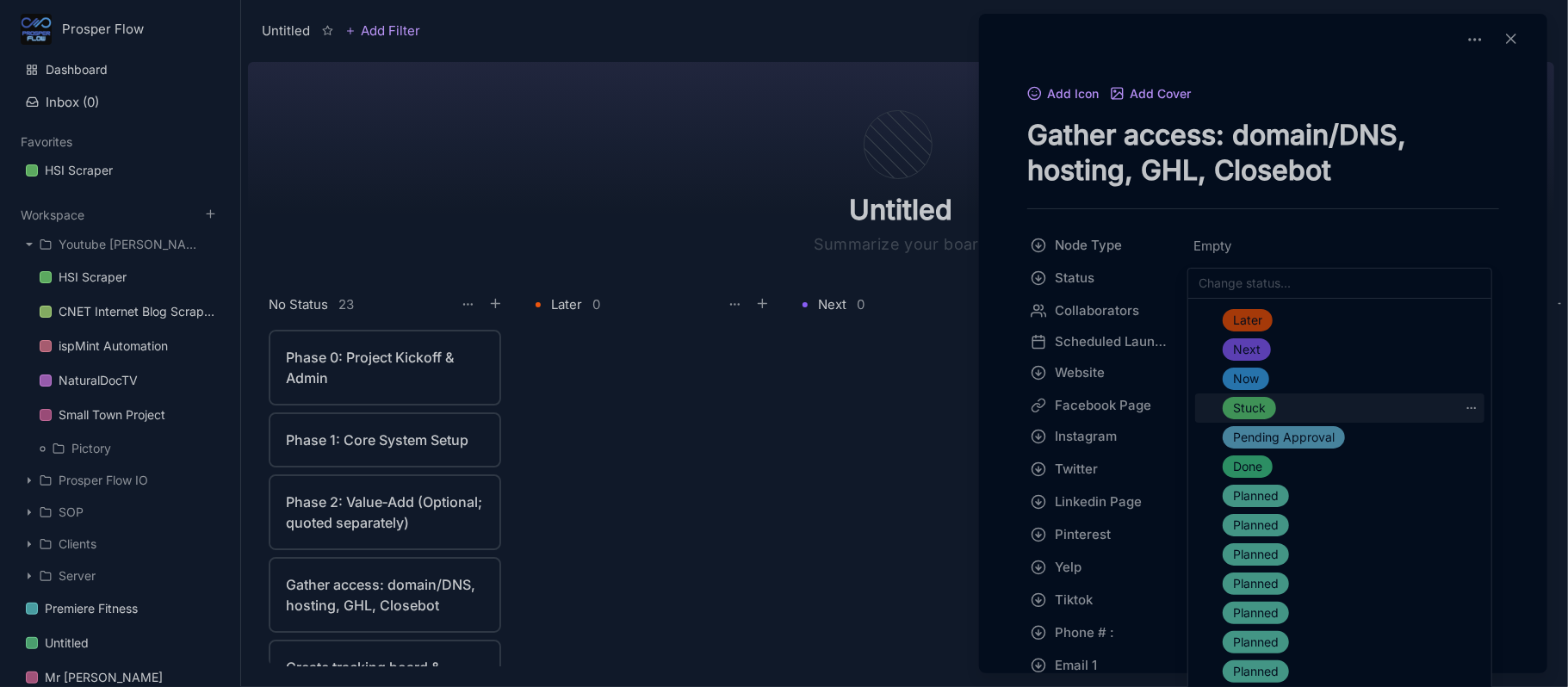
click at [1251, 407] on span "Stuck" at bounding box center [1249, 407] width 33 height 20
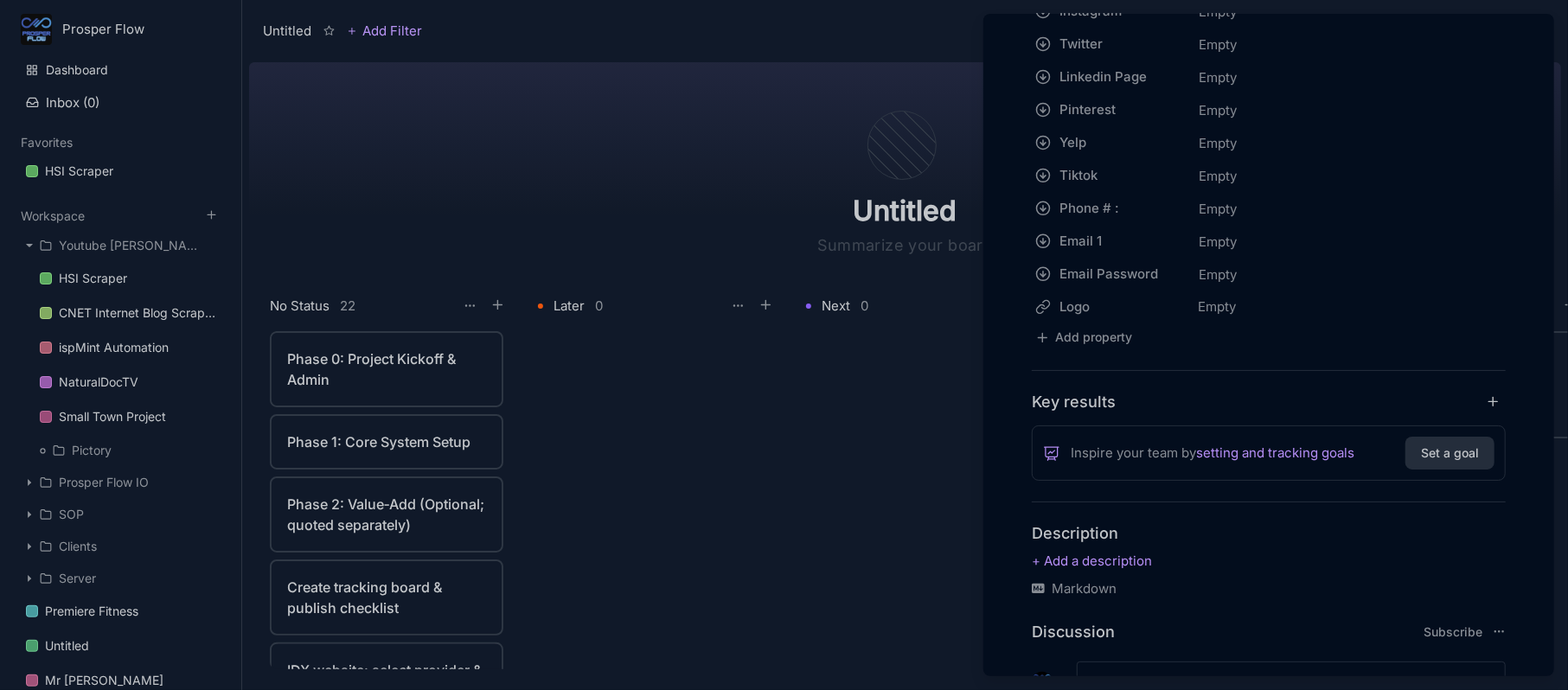
scroll to position [461, 0]
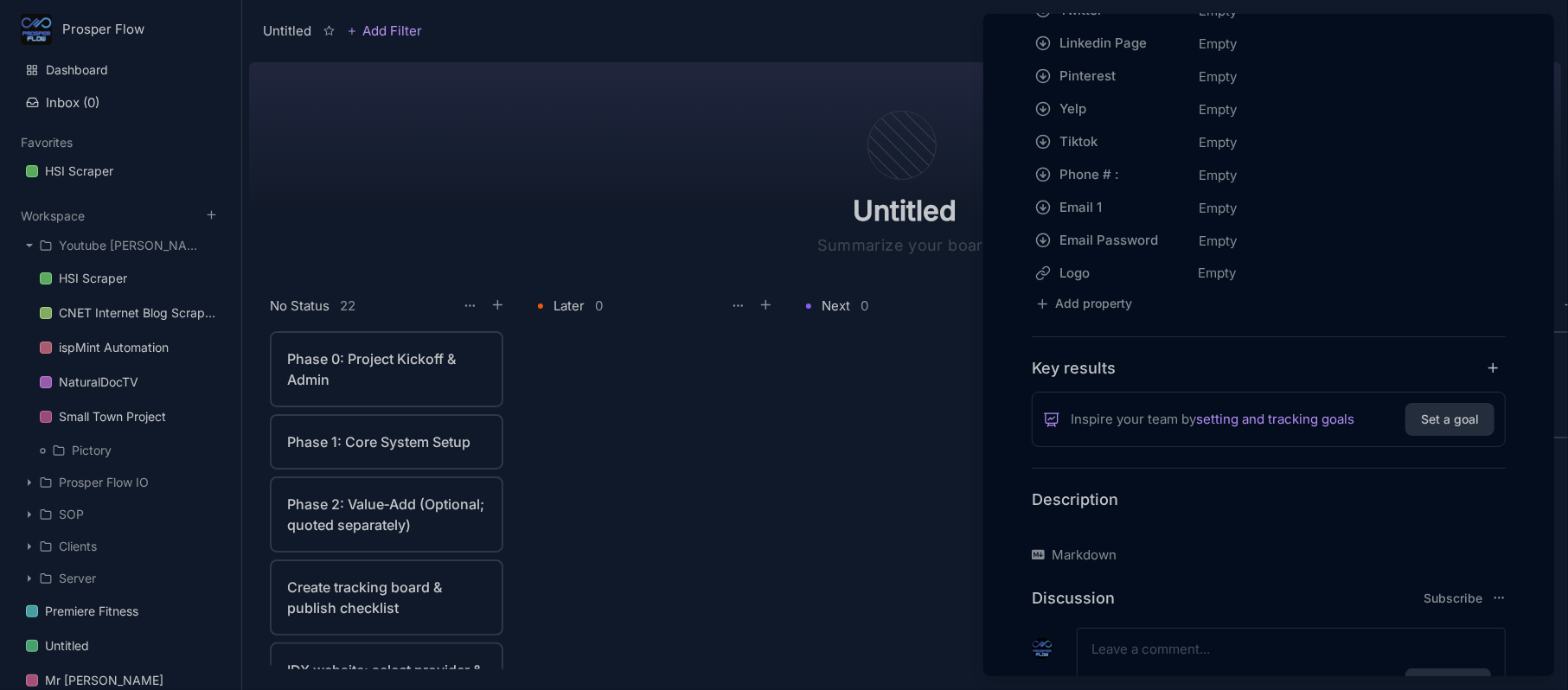
click at [1131, 527] on p at bounding box center [1268, 526] width 474 height 20
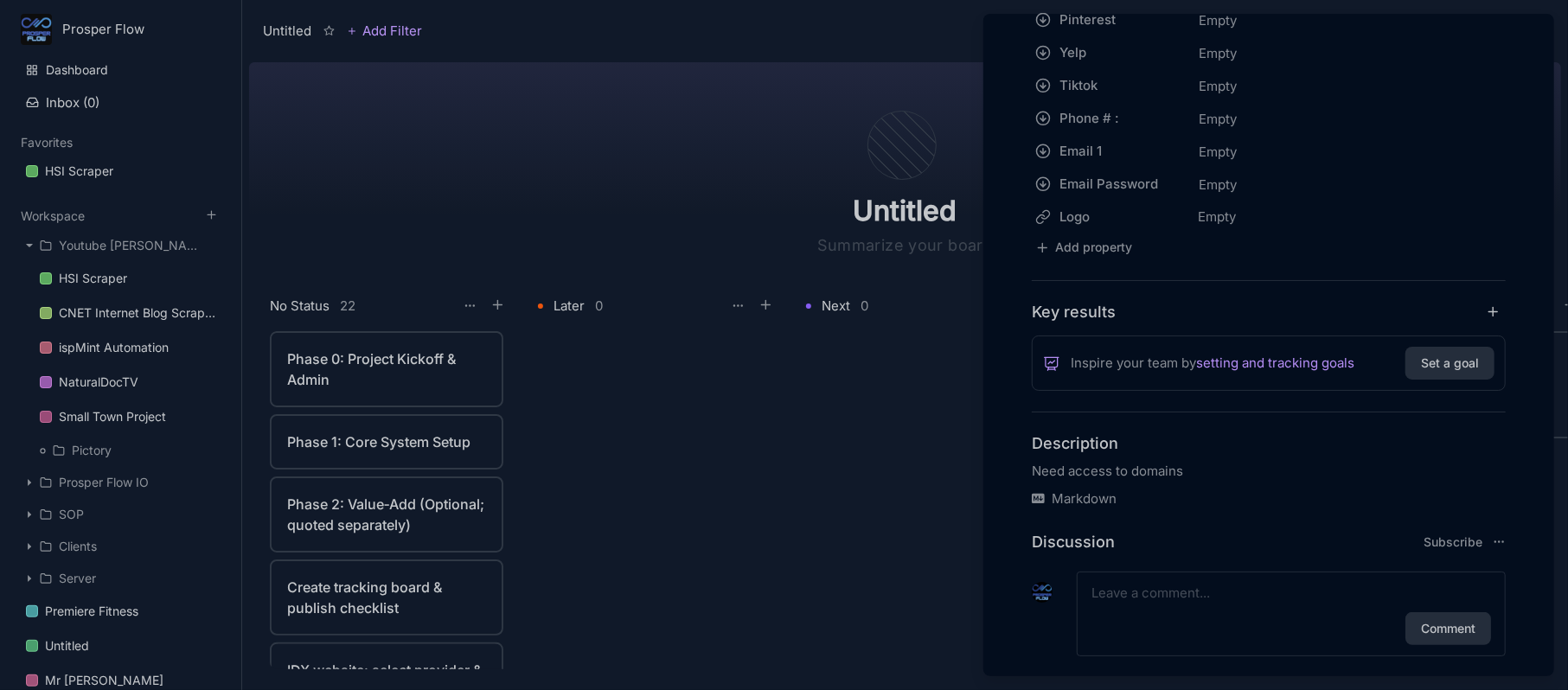
scroll to position [545, 0]
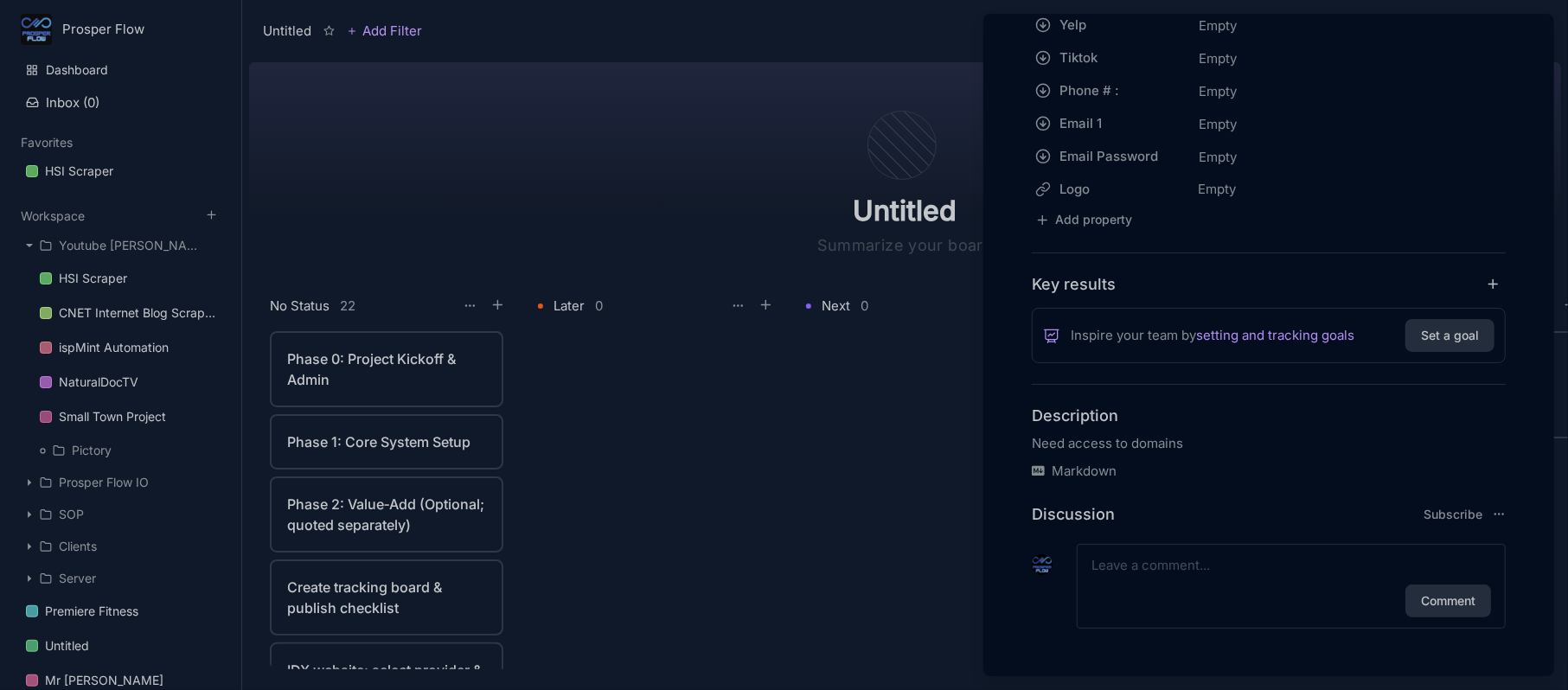
click at [1171, 560] on textarea at bounding box center [1291, 564] width 400 height 20
click at [680, 471] on div at bounding box center [784, 345] width 1568 height 690
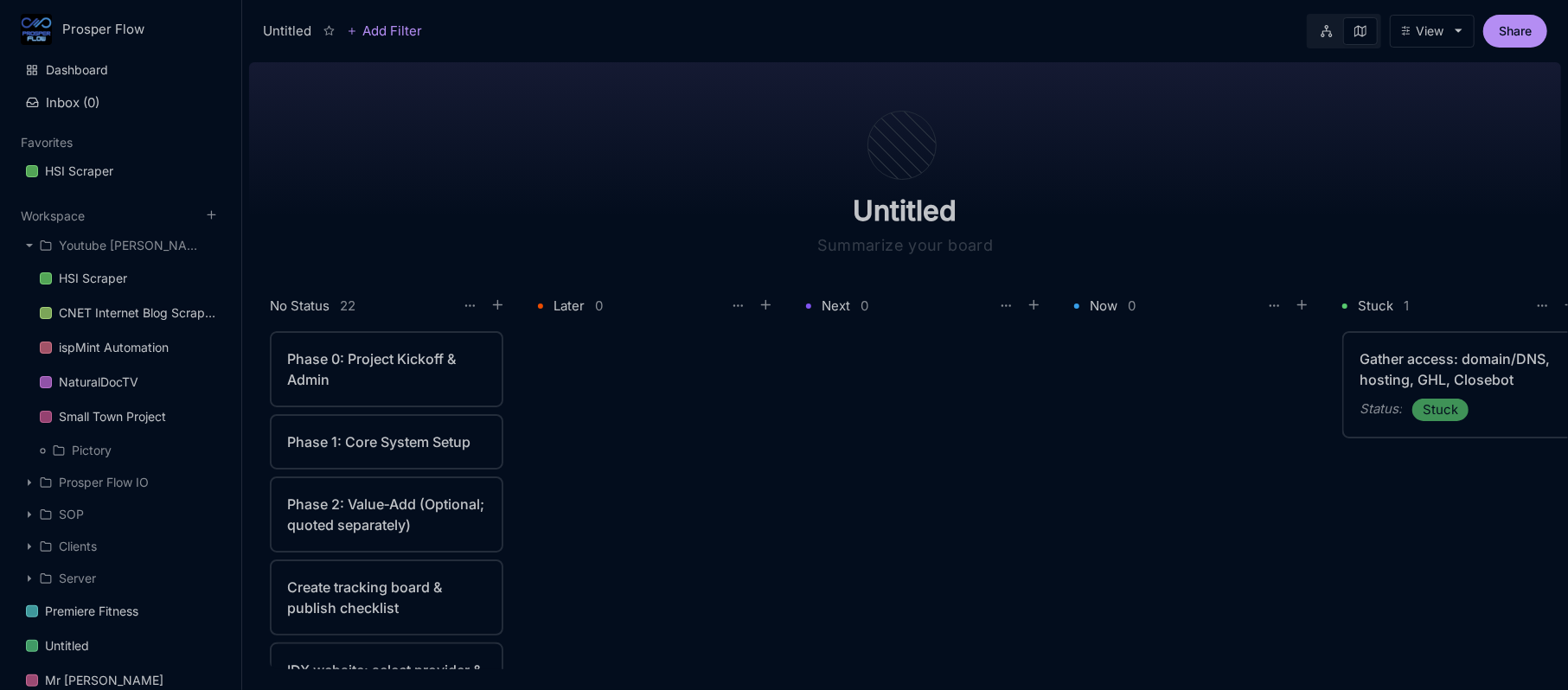
click at [389, 387] on div "Phase 0: Project Kickoff & Admin" at bounding box center [386, 368] width 199 height 42
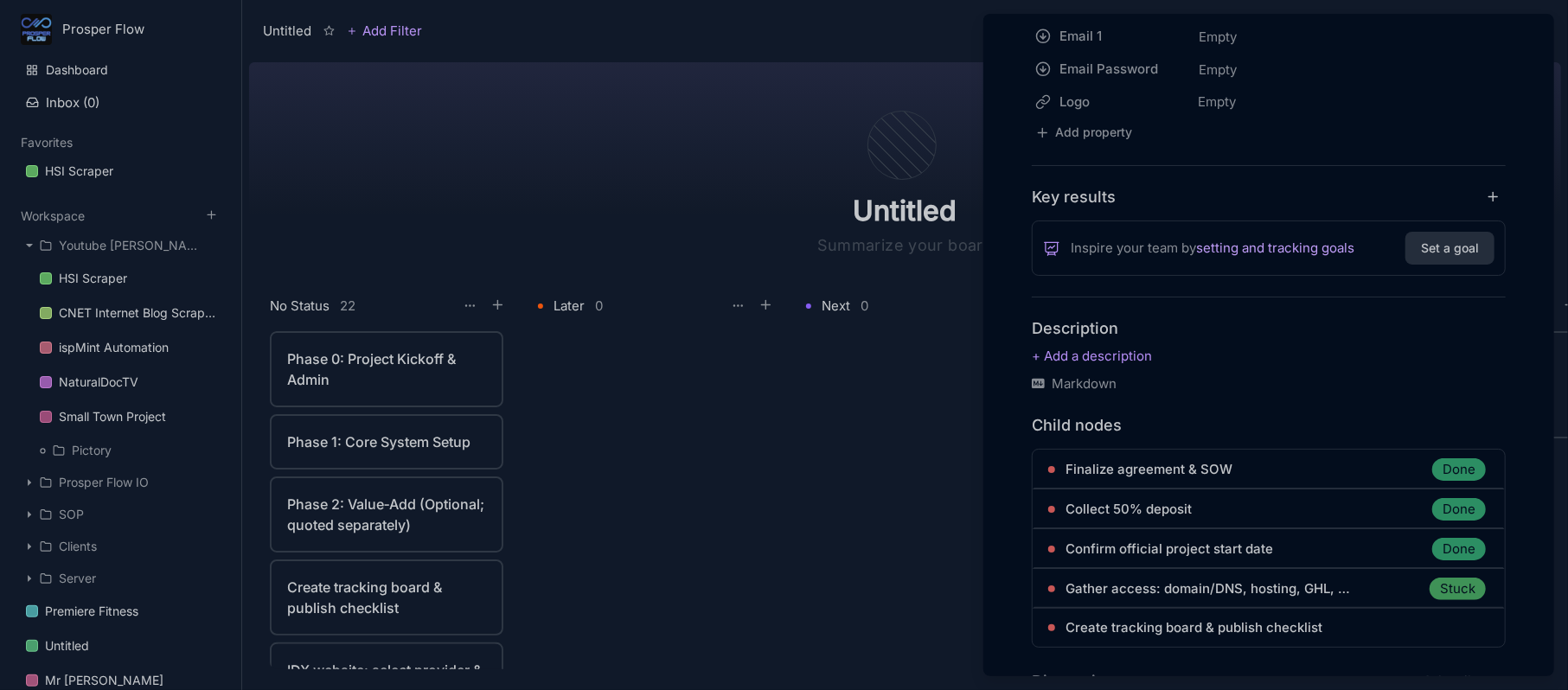
scroll to position [758, 0]
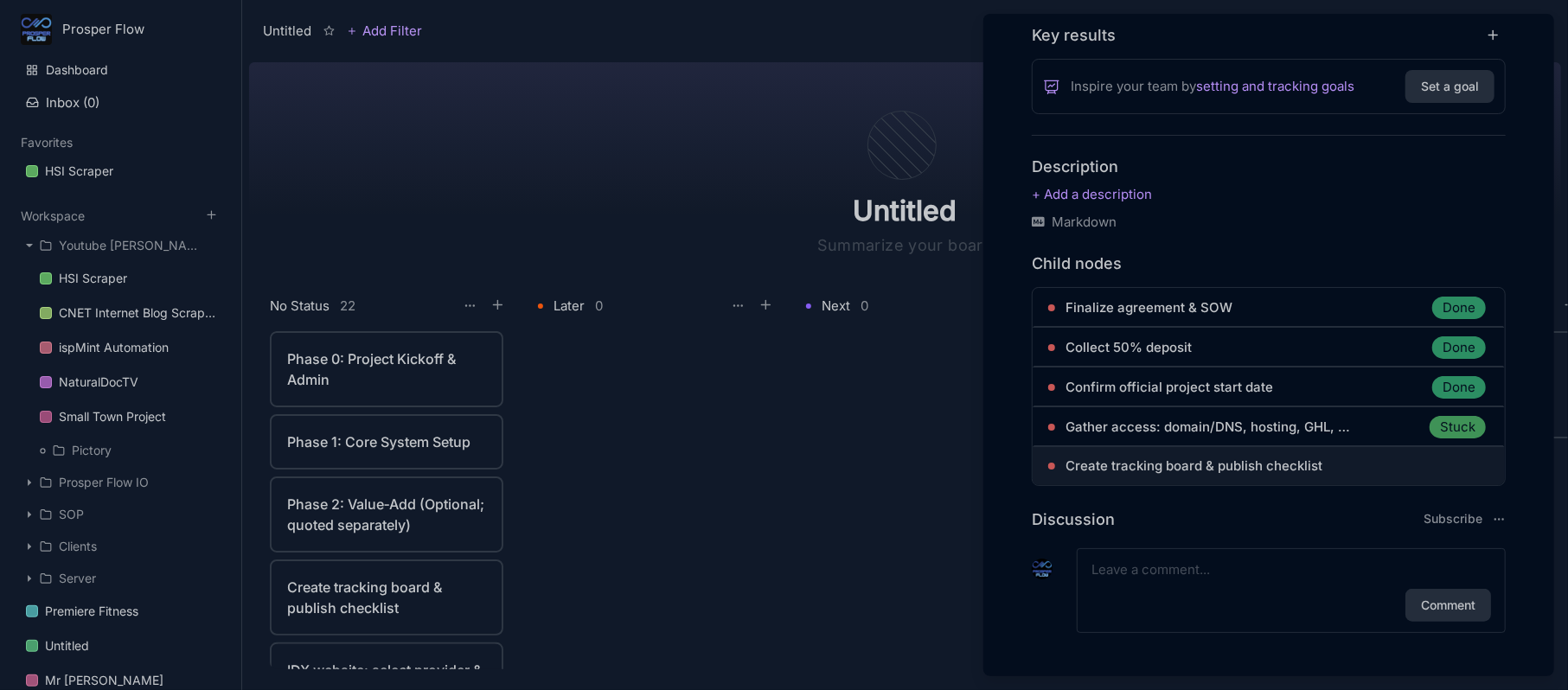
click at [1319, 464] on span "Create tracking board & publish checklist" at bounding box center [1194, 465] width 257 height 20
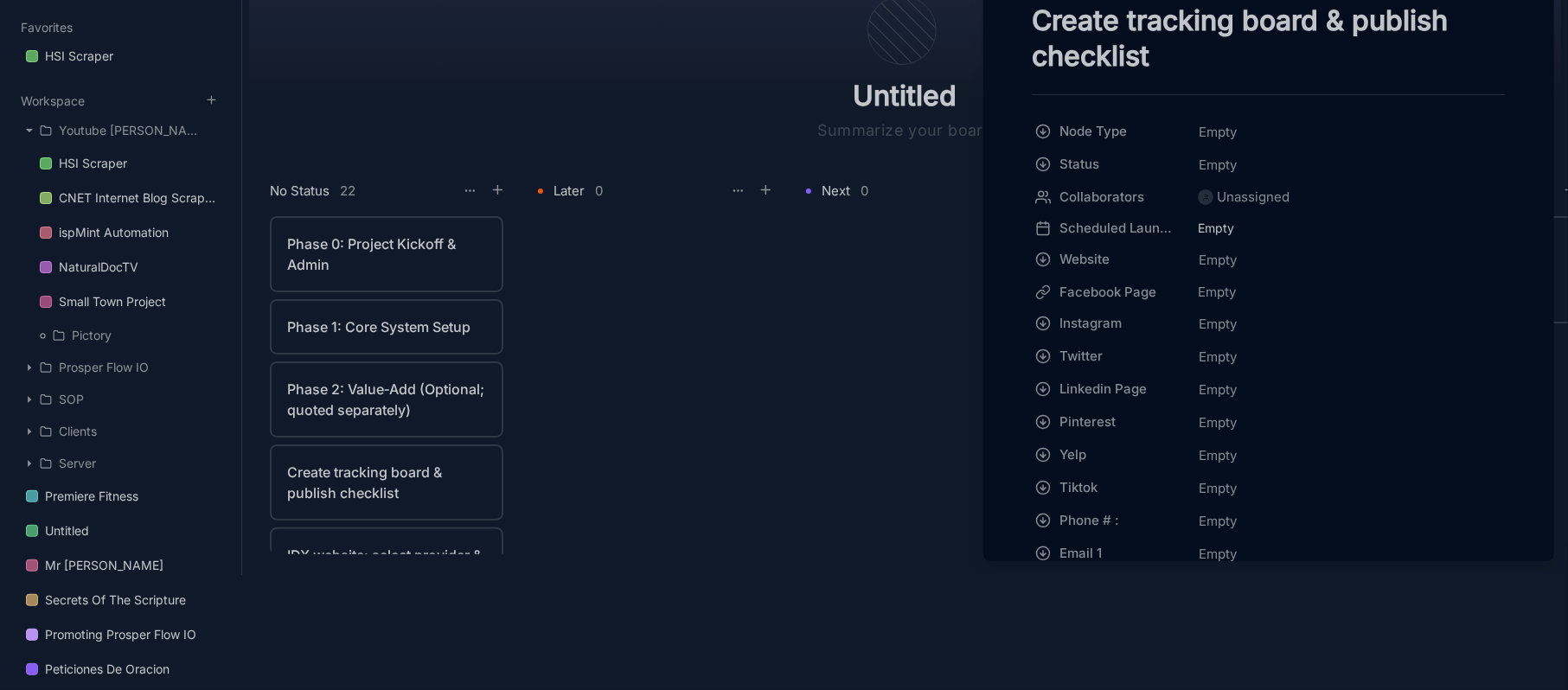
click at [1184, 52] on textarea "Create tracking board & publish checklist" at bounding box center [1268, 38] width 474 height 71
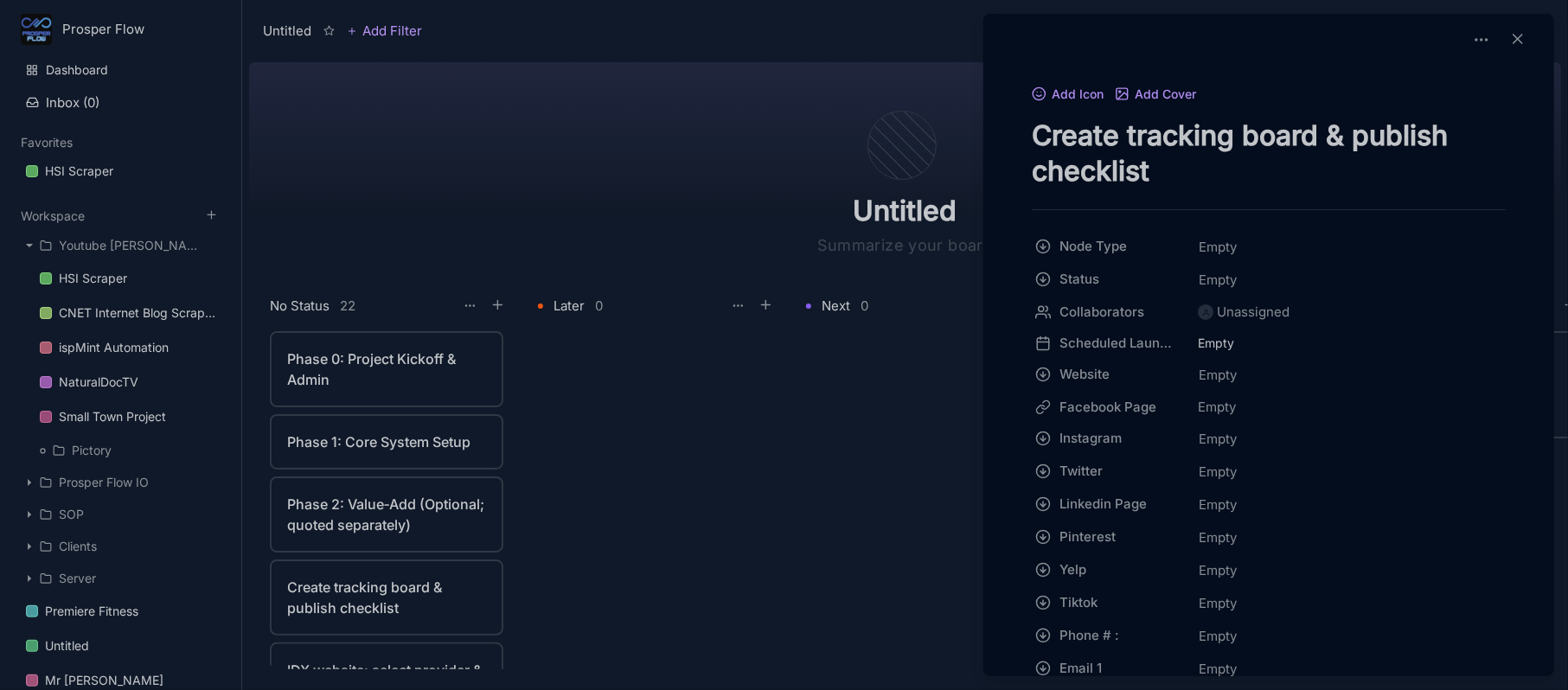
click at [901, 218] on div at bounding box center [784, 345] width 1568 height 690
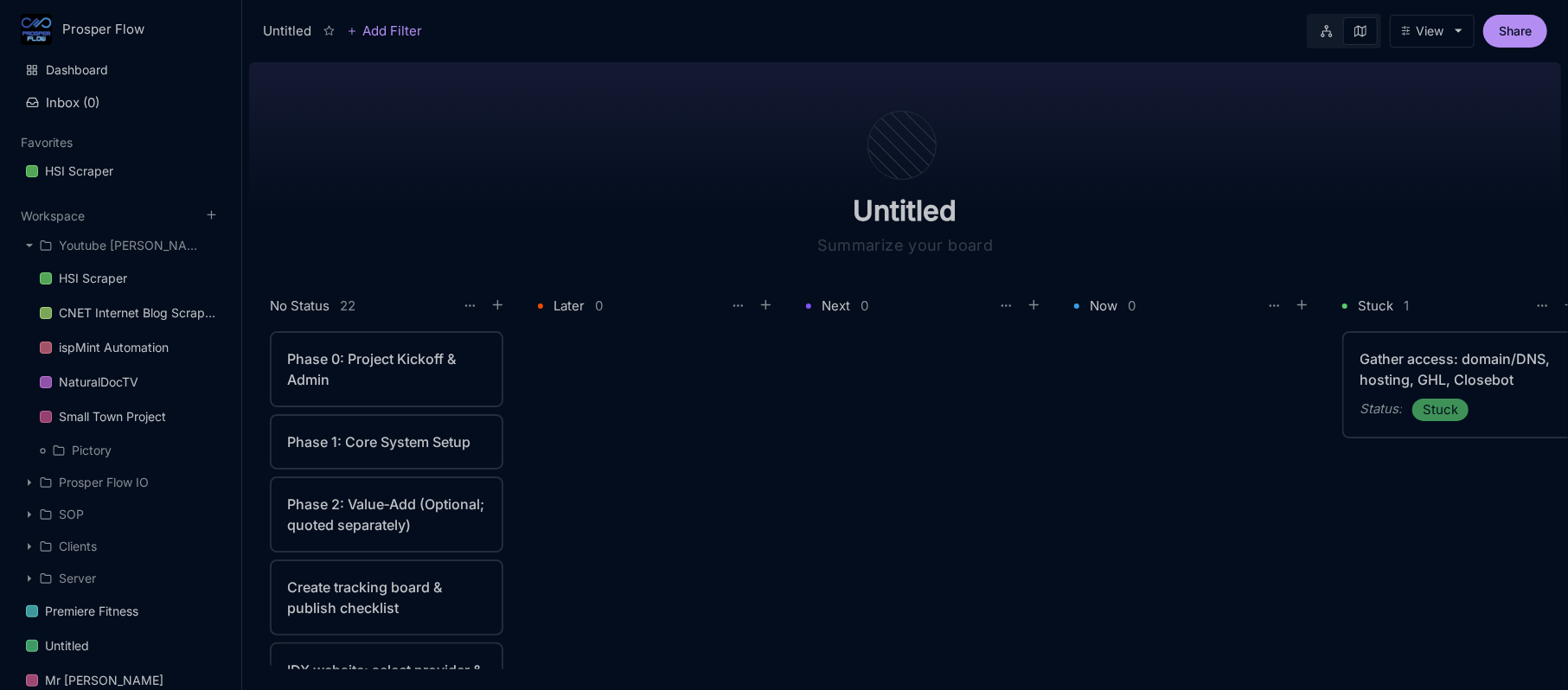
click at [901, 218] on input "Untitled" at bounding box center [905, 211] width 346 height 35
type input "Gold Estate Realty"
drag, startPoint x: 339, startPoint y: 365, endPoint x: 472, endPoint y: 354, distance: 133.5
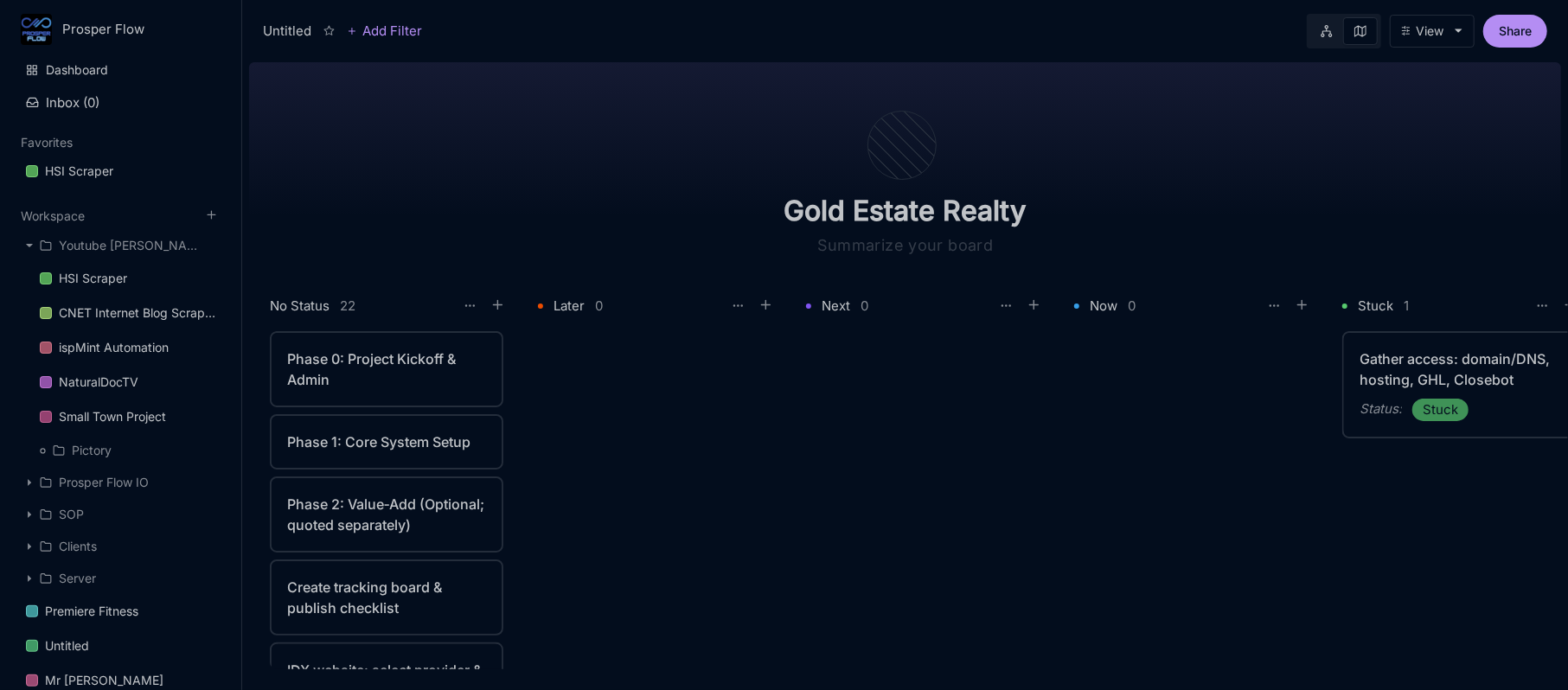
click at [339, 365] on div "Phase 0: Project Kickoff & Admin" at bounding box center [386, 368] width 199 height 42
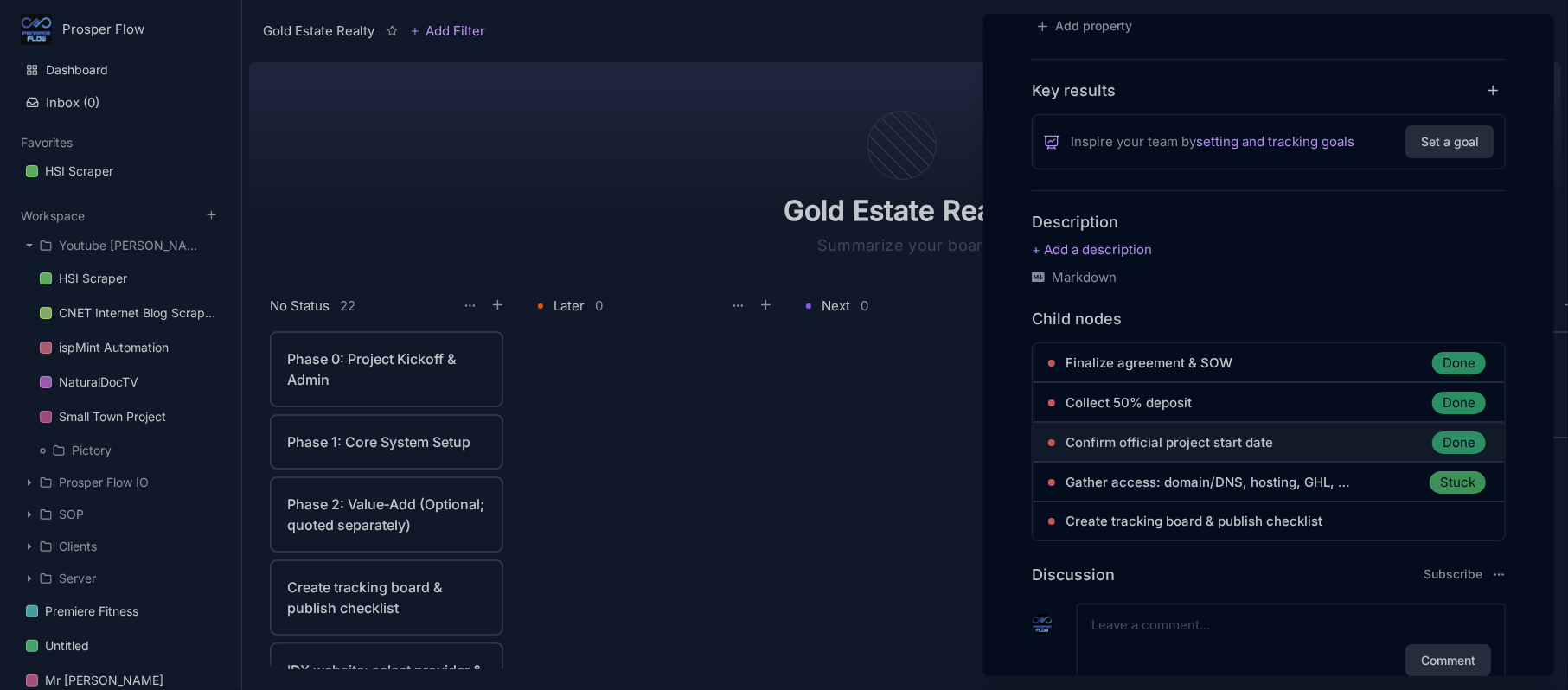
scroll to position [758, 0]
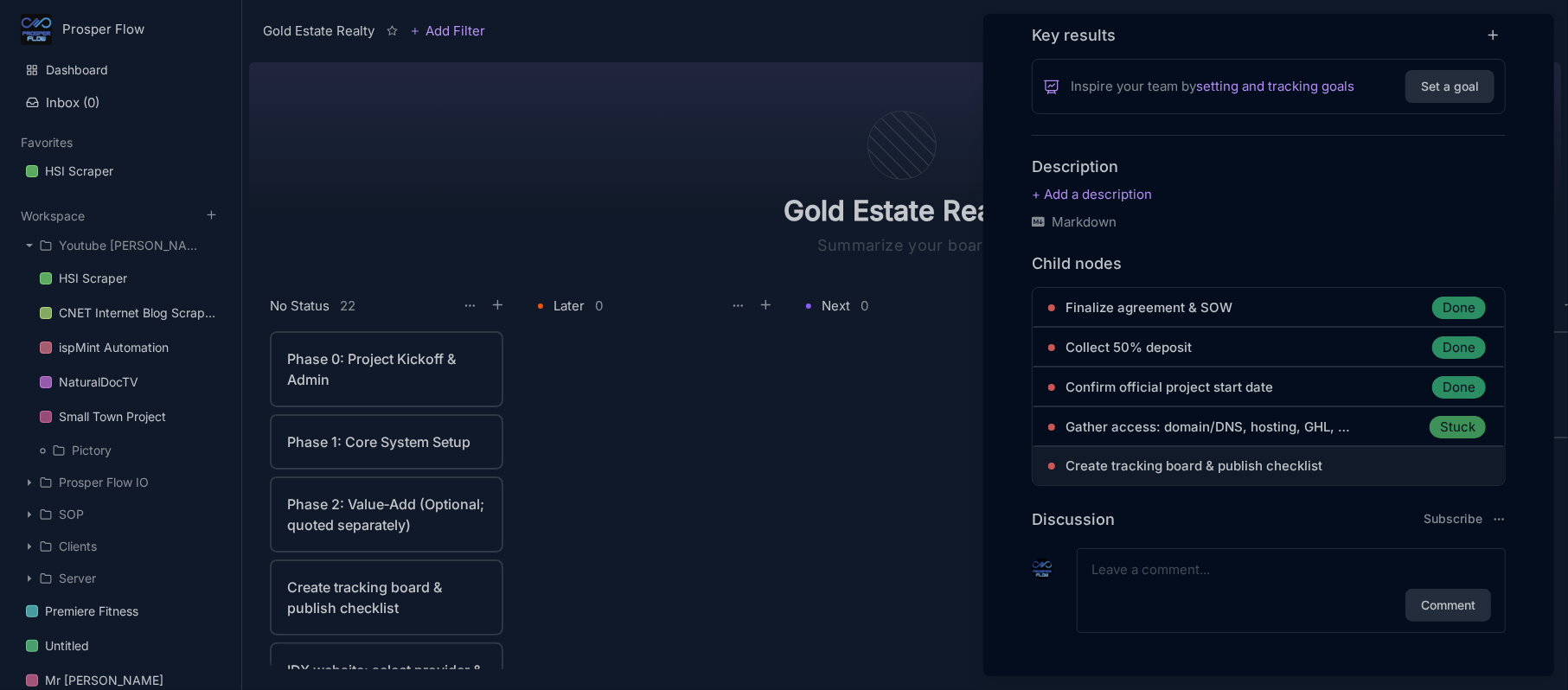
click at [1256, 457] on span "Create tracking board & publish checklist" at bounding box center [1194, 465] width 257 height 20
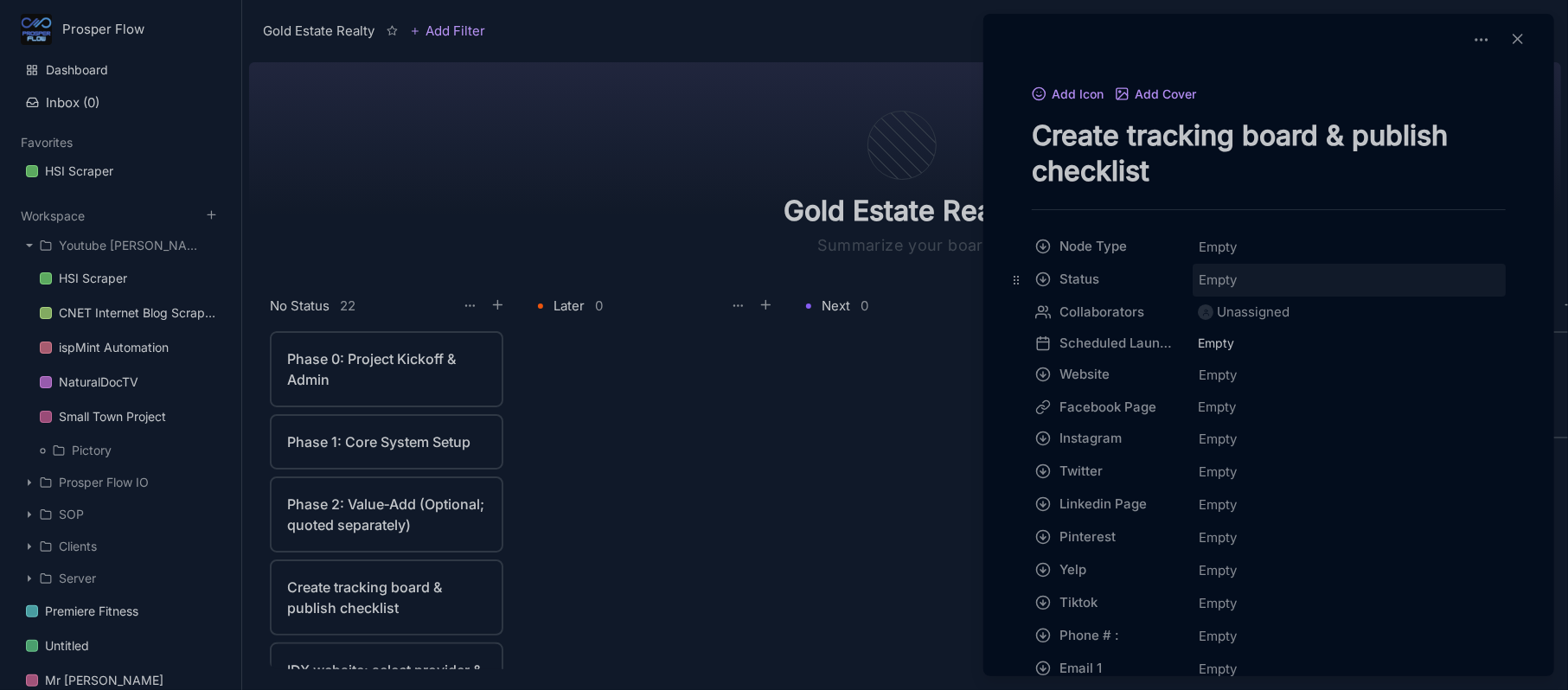
click at [1228, 287] on span "Empty" at bounding box center [1217, 279] width 40 height 22
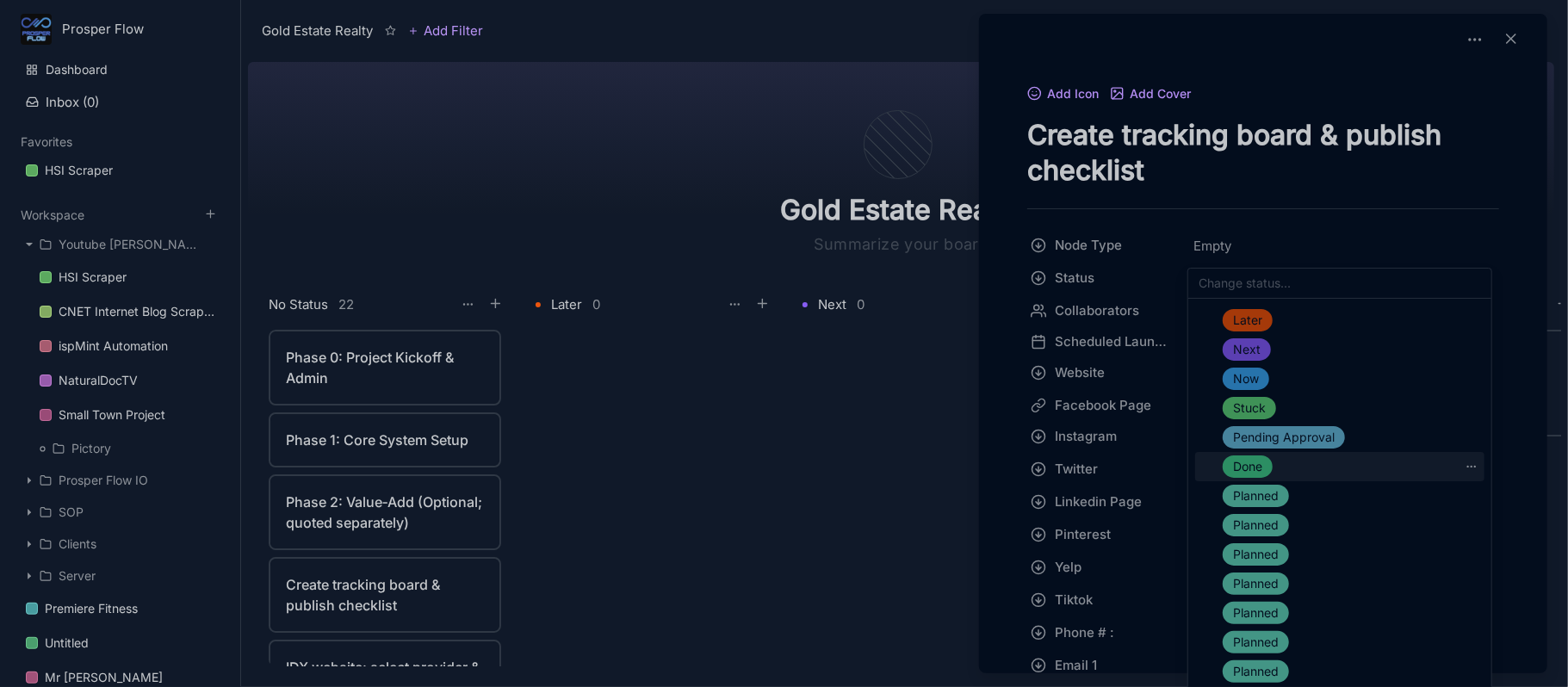
click at [1255, 463] on span "Done" at bounding box center [1247, 466] width 29 height 20
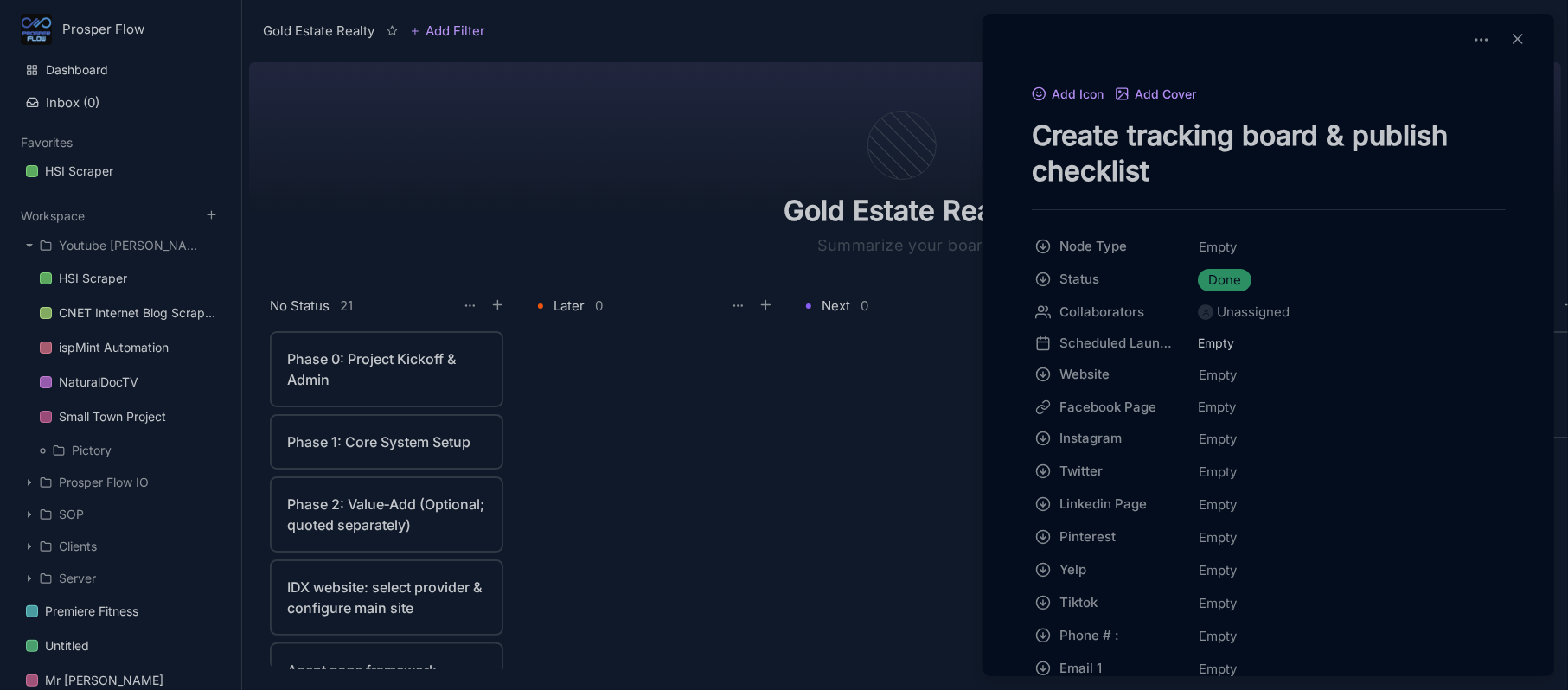
click at [624, 408] on div at bounding box center [784, 345] width 1568 height 690
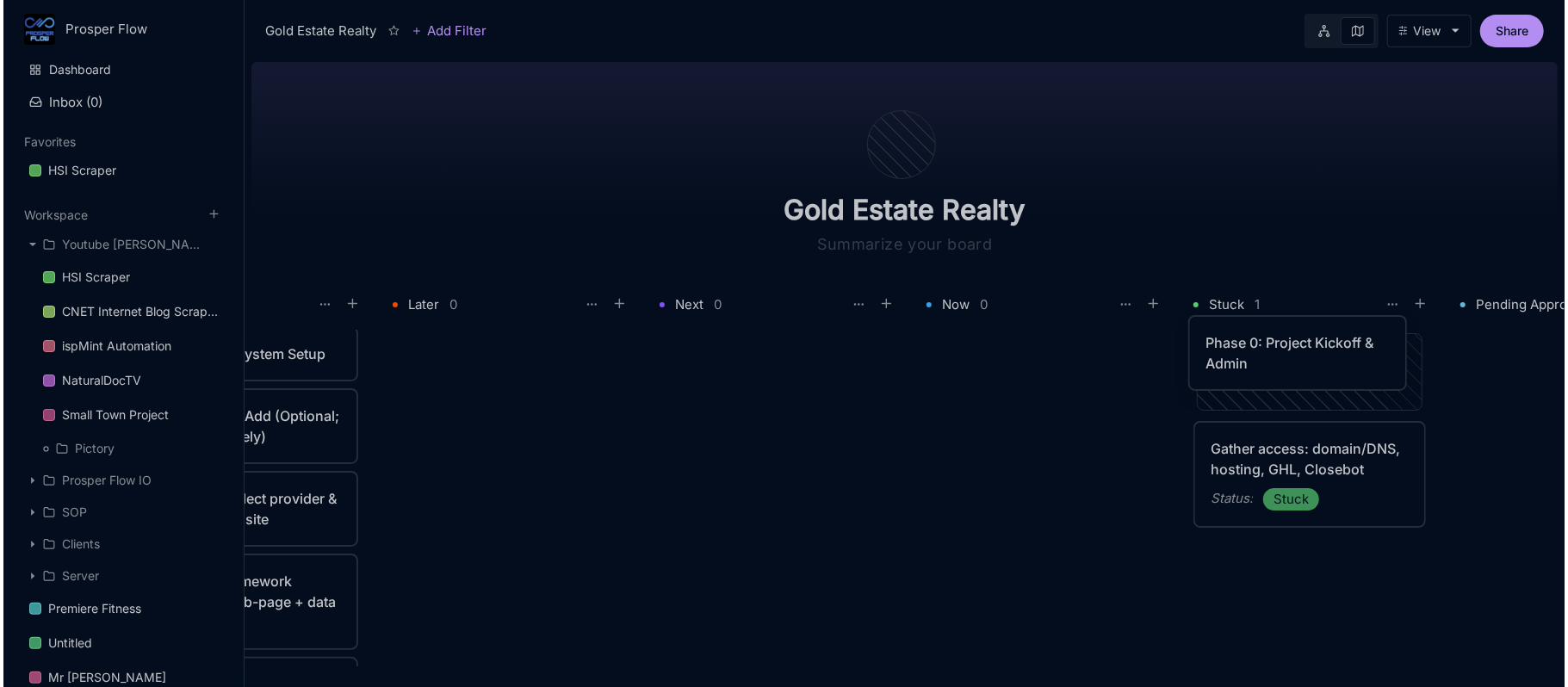
scroll to position [0, 148]
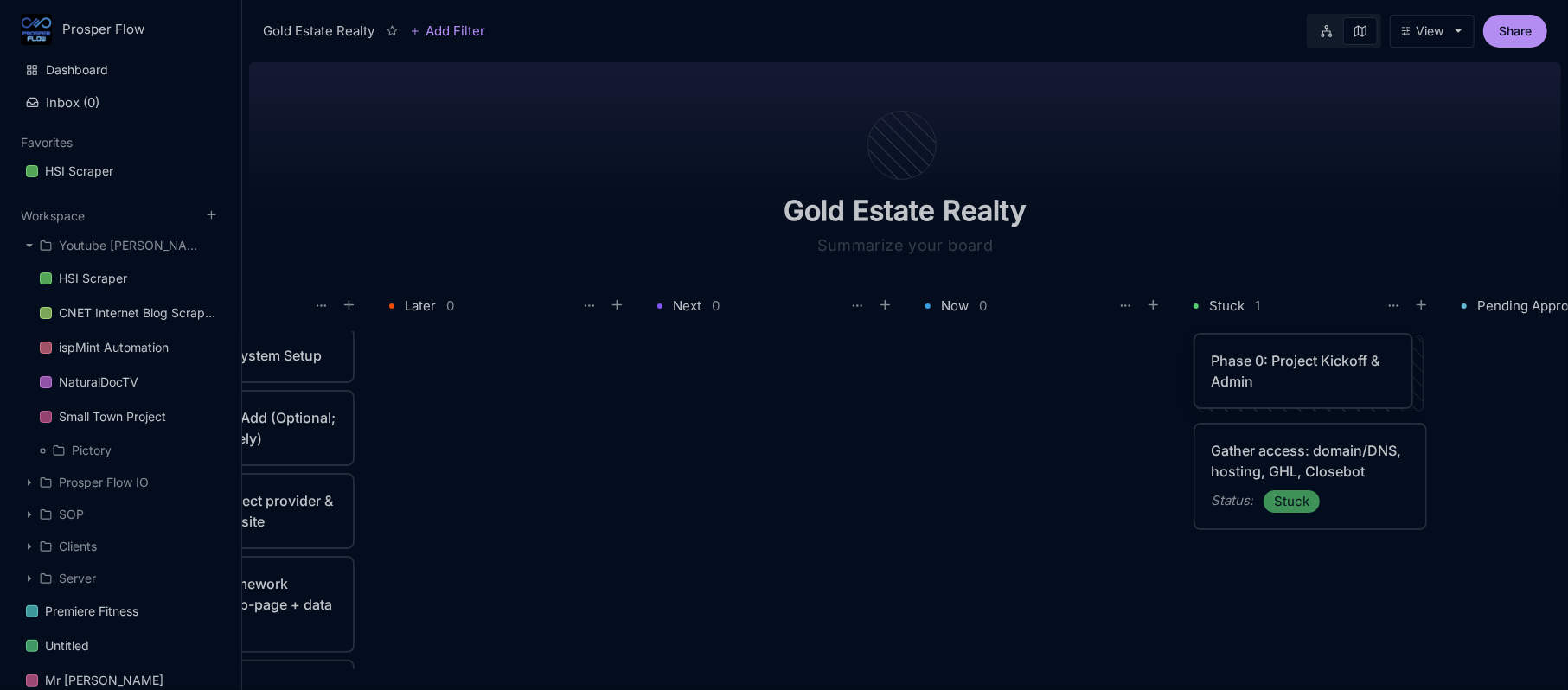
drag, startPoint x: 386, startPoint y: 364, endPoint x: 1276, endPoint y: 347, distance: 890.2
click at [236, 337] on button at bounding box center [241, 330] width 27 height 27
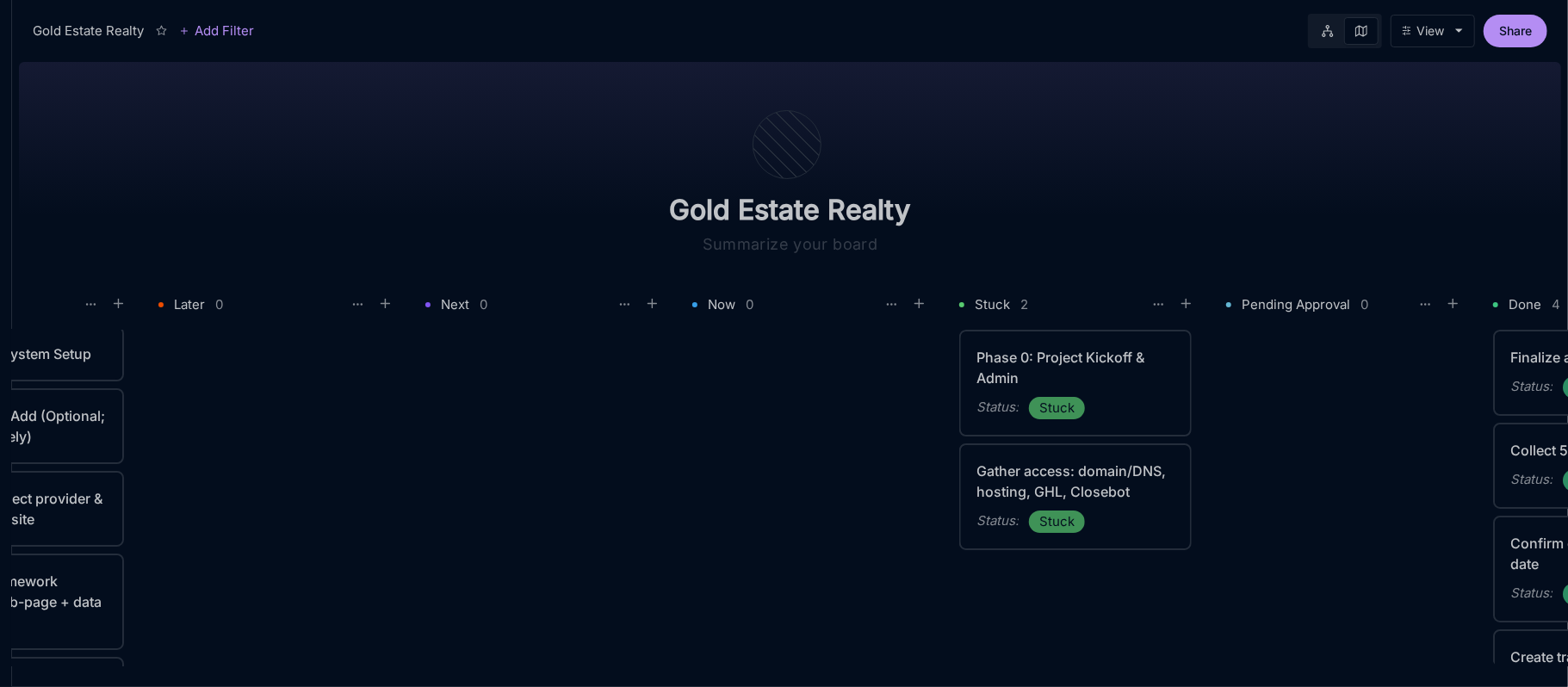
scroll to position [0, 0]
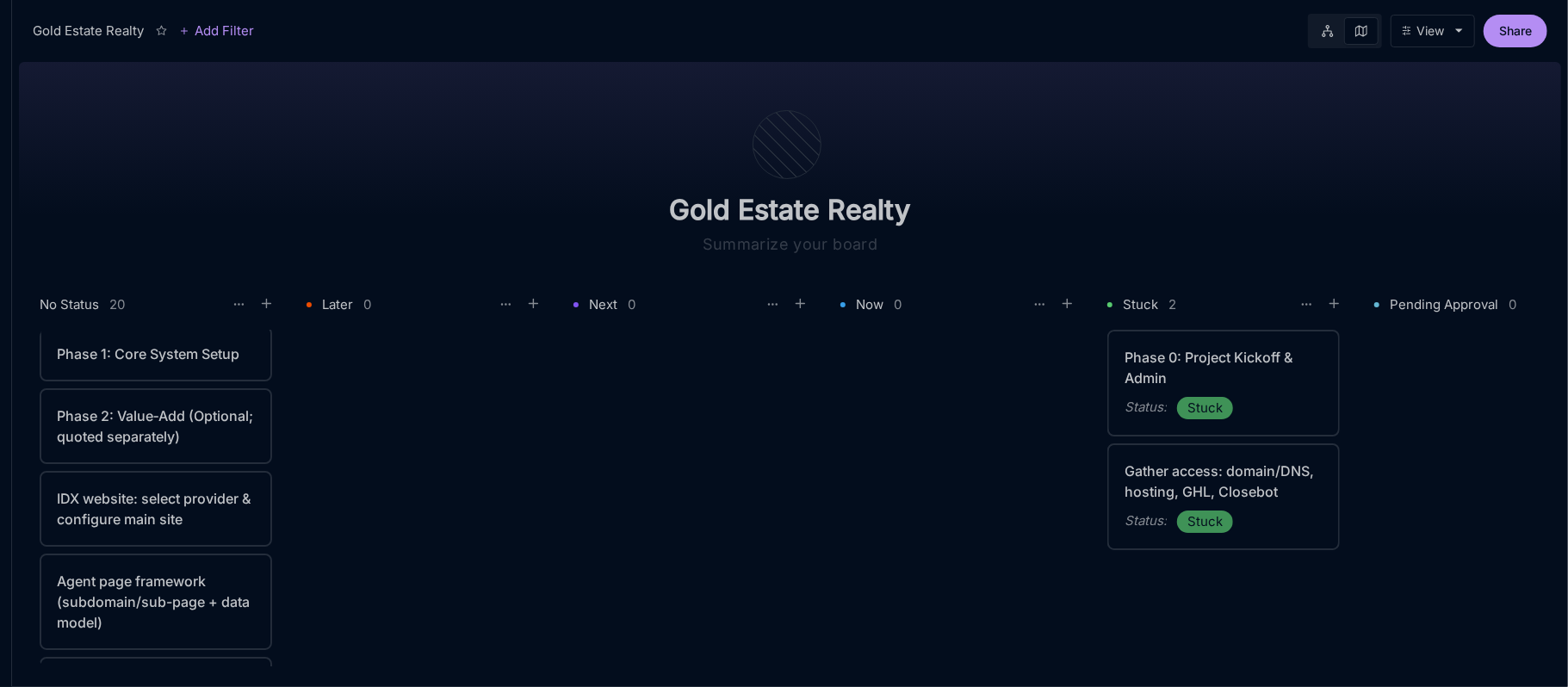
click at [139, 335] on div "Phase 1: Core System Setup" at bounding box center [156, 354] width 229 height 52
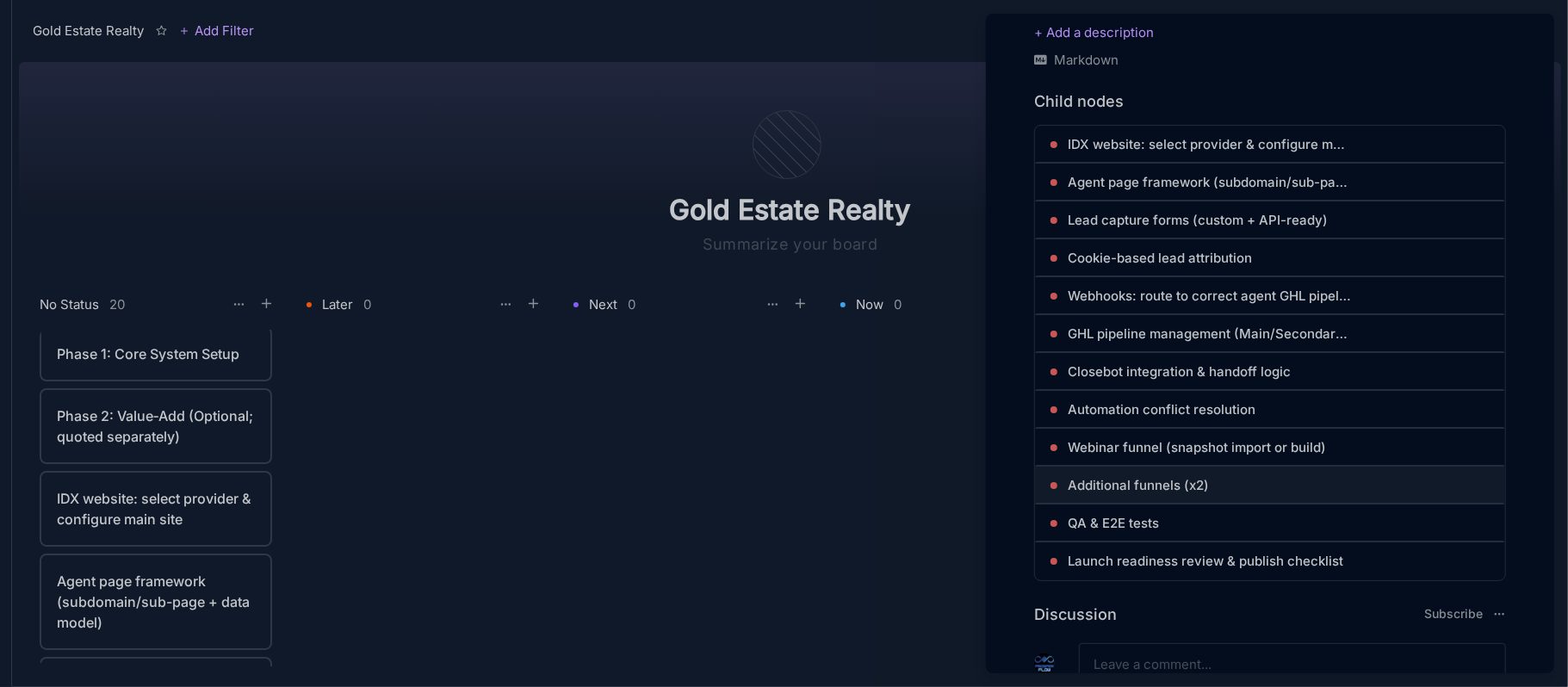
scroll to position [917, 0]
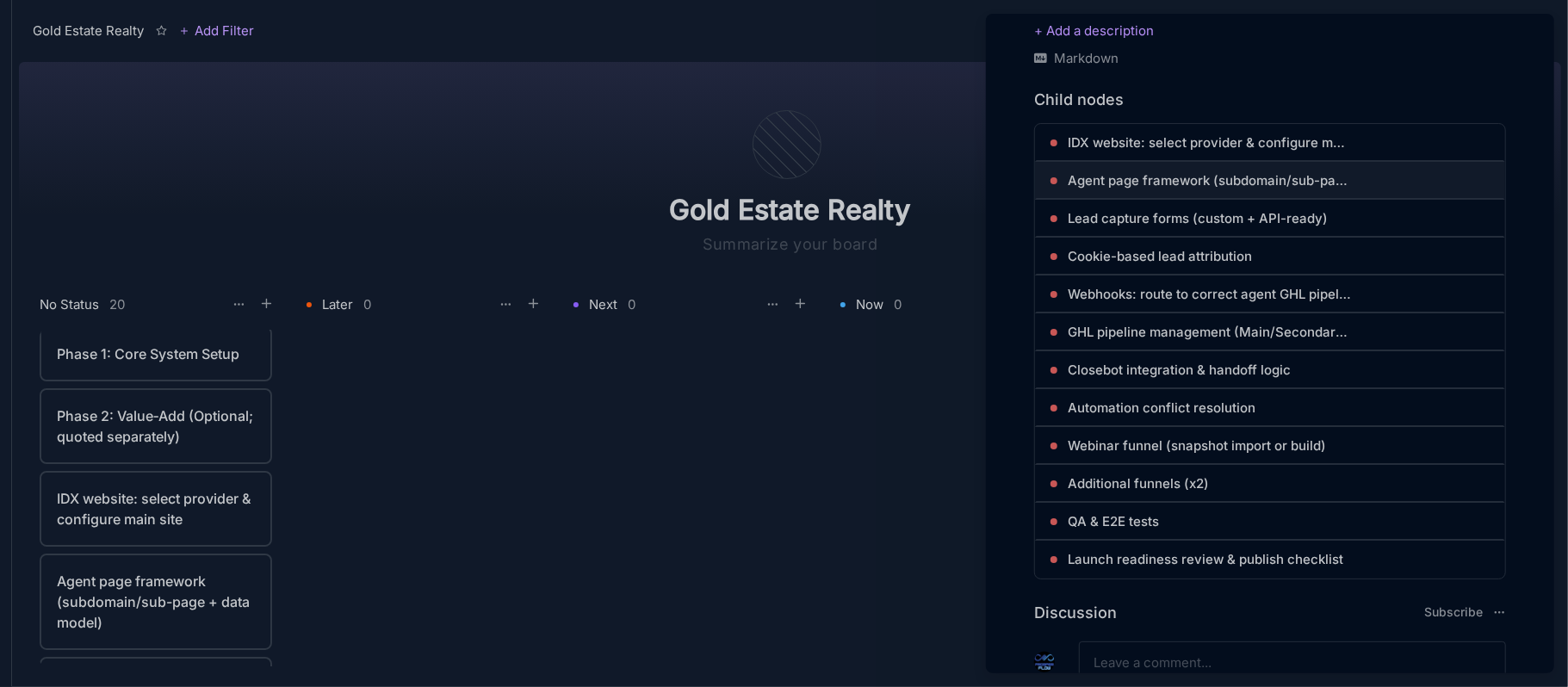
click at [1229, 172] on span "Agent page framework (subdomain/sub-page + data model)" at bounding box center [1210, 180] width 284 height 20
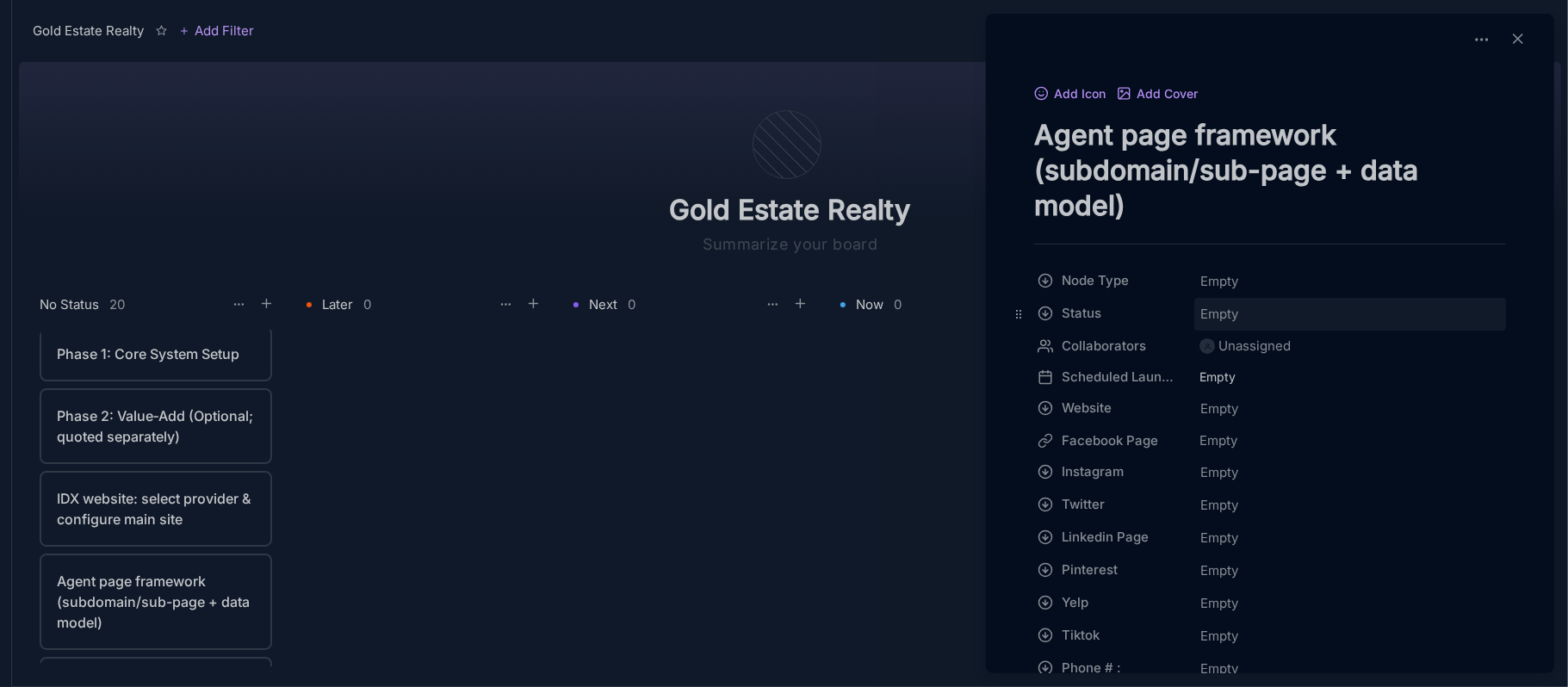
click at [1223, 310] on span "Empty" at bounding box center [1219, 313] width 40 height 22
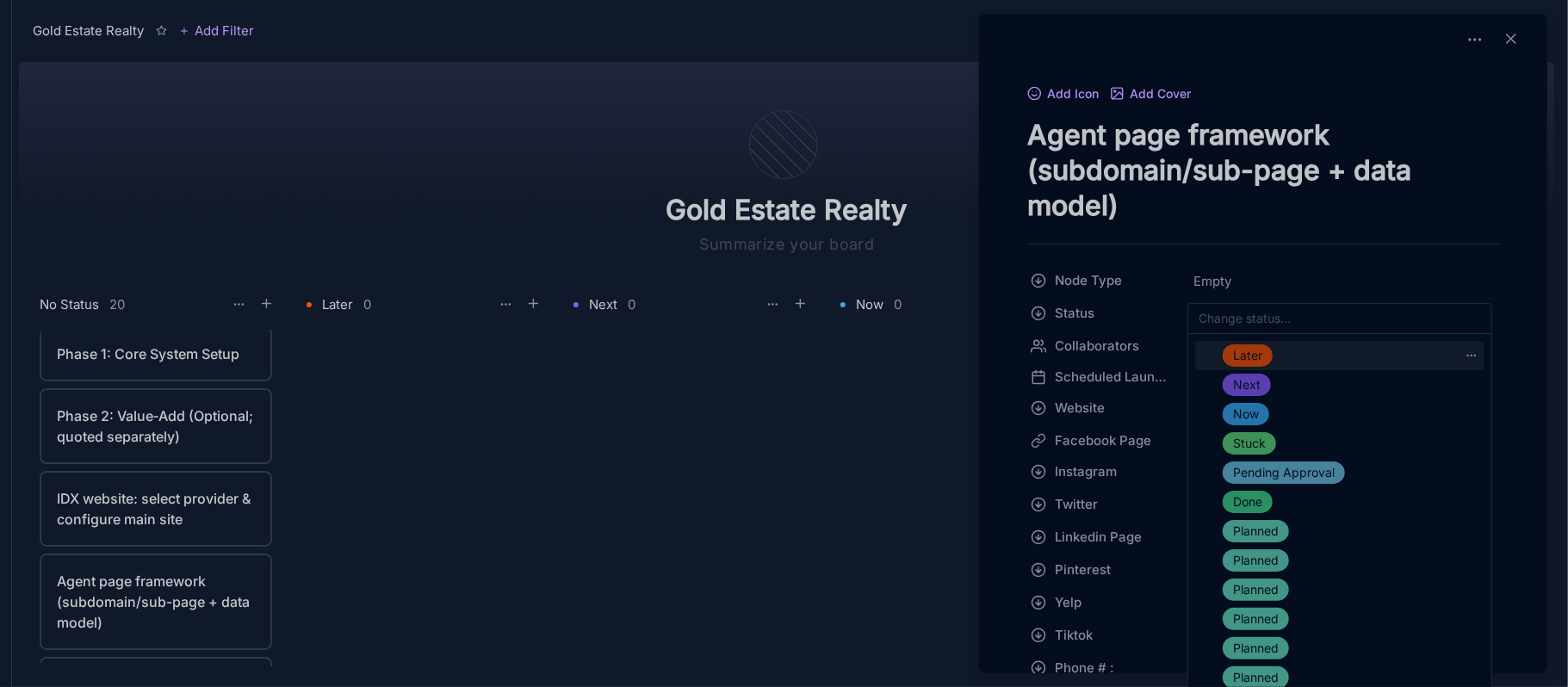
click at [1251, 356] on span "Later" at bounding box center [1247, 355] width 29 height 20
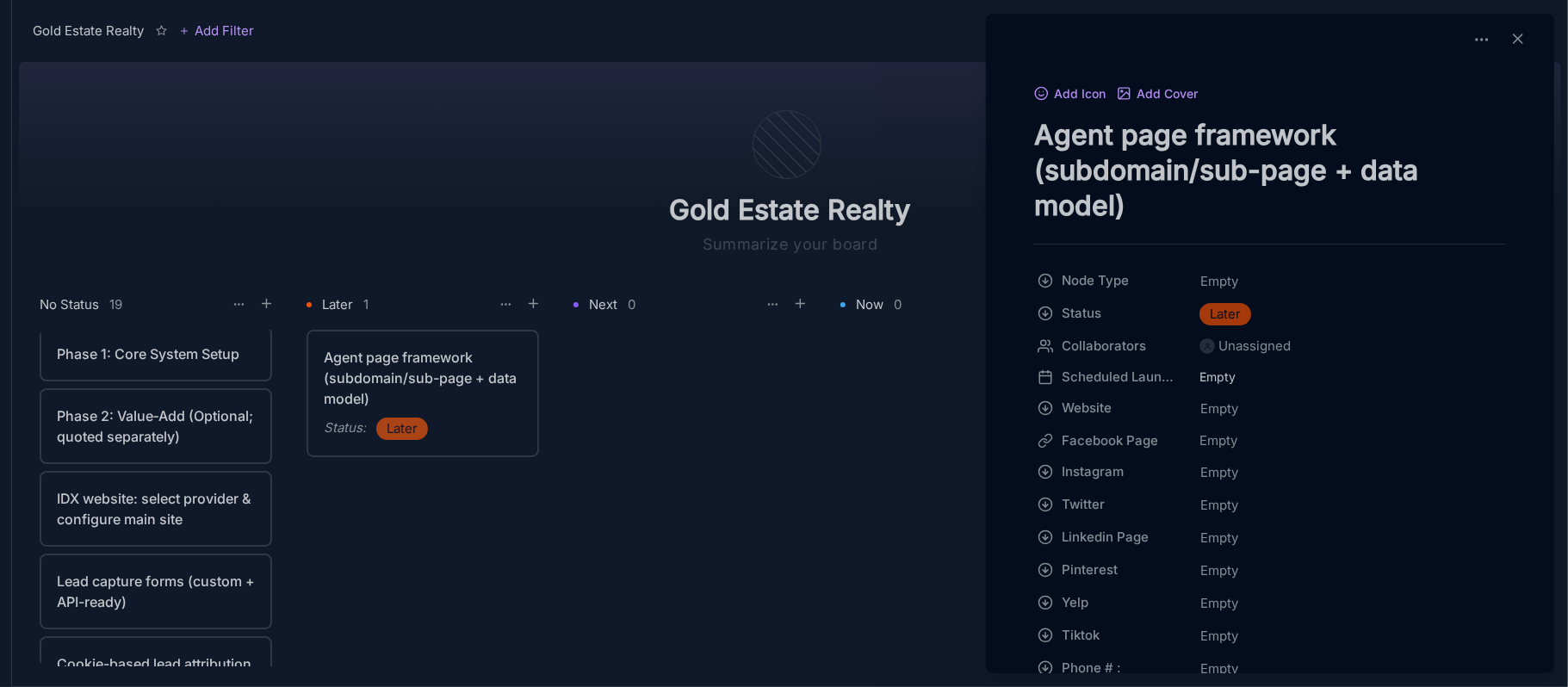
click at [181, 362] on div at bounding box center [784, 343] width 1568 height 687
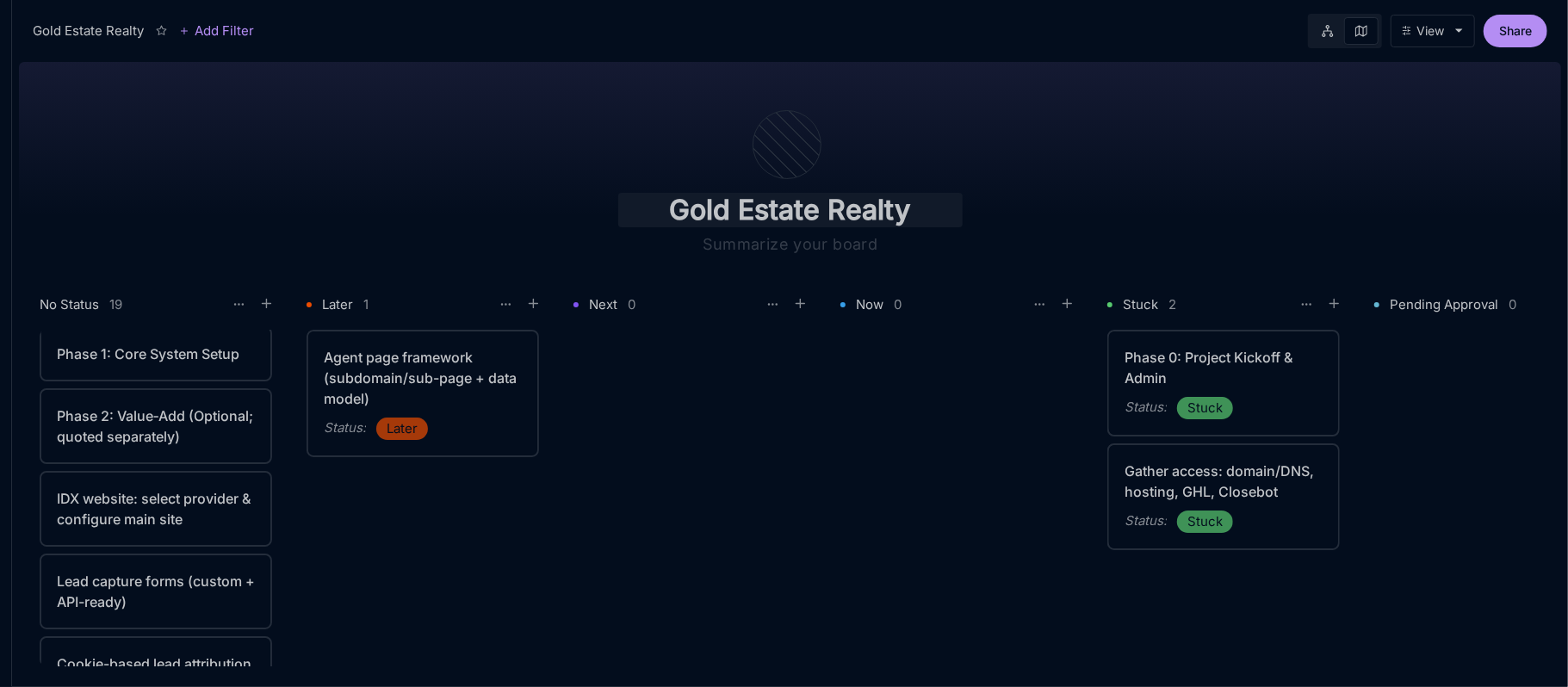
click at [802, 214] on input "Gold Estate Realty" at bounding box center [791, 210] width 344 height 34
click at [765, 153] on div at bounding box center [787, 145] width 69 height 69
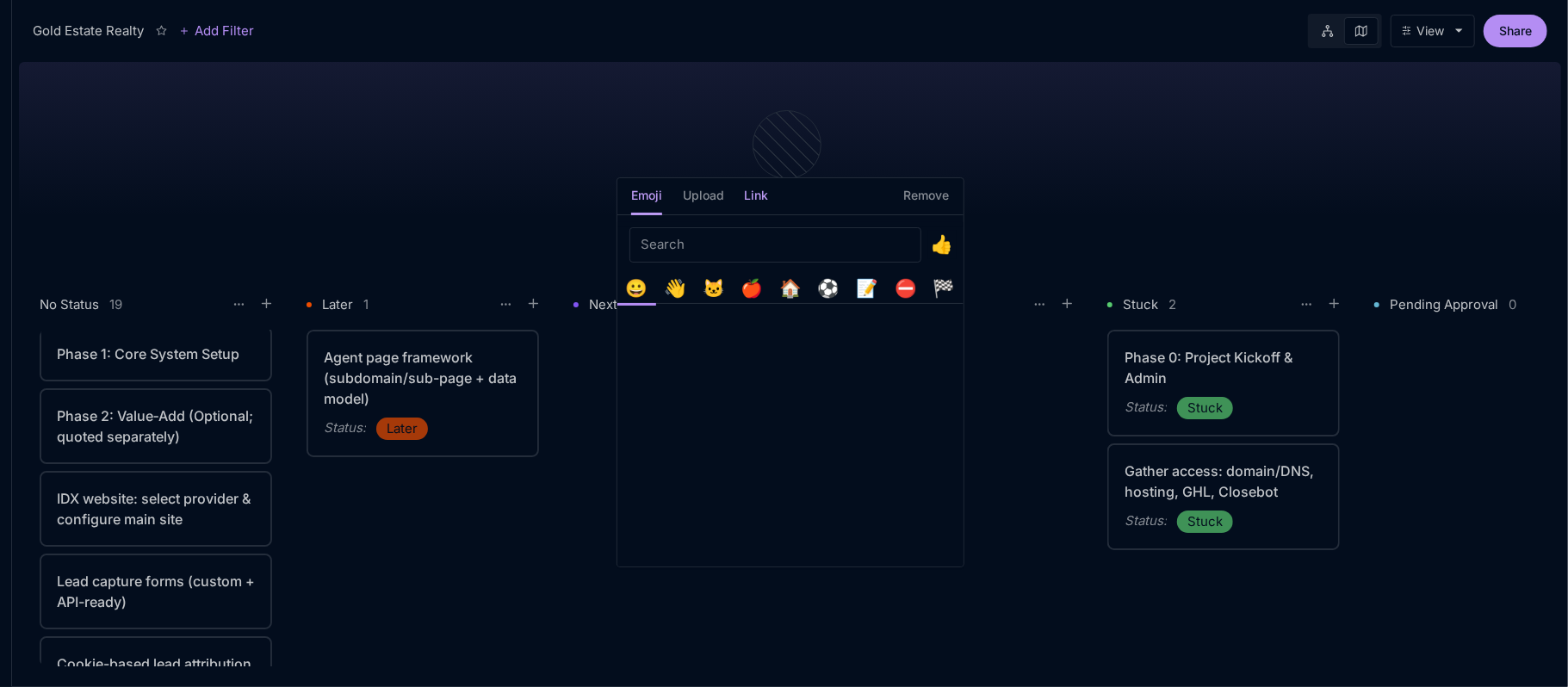
click at [759, 197] on h5 "Link" at bounding box center [756, 201] width 24 height 30
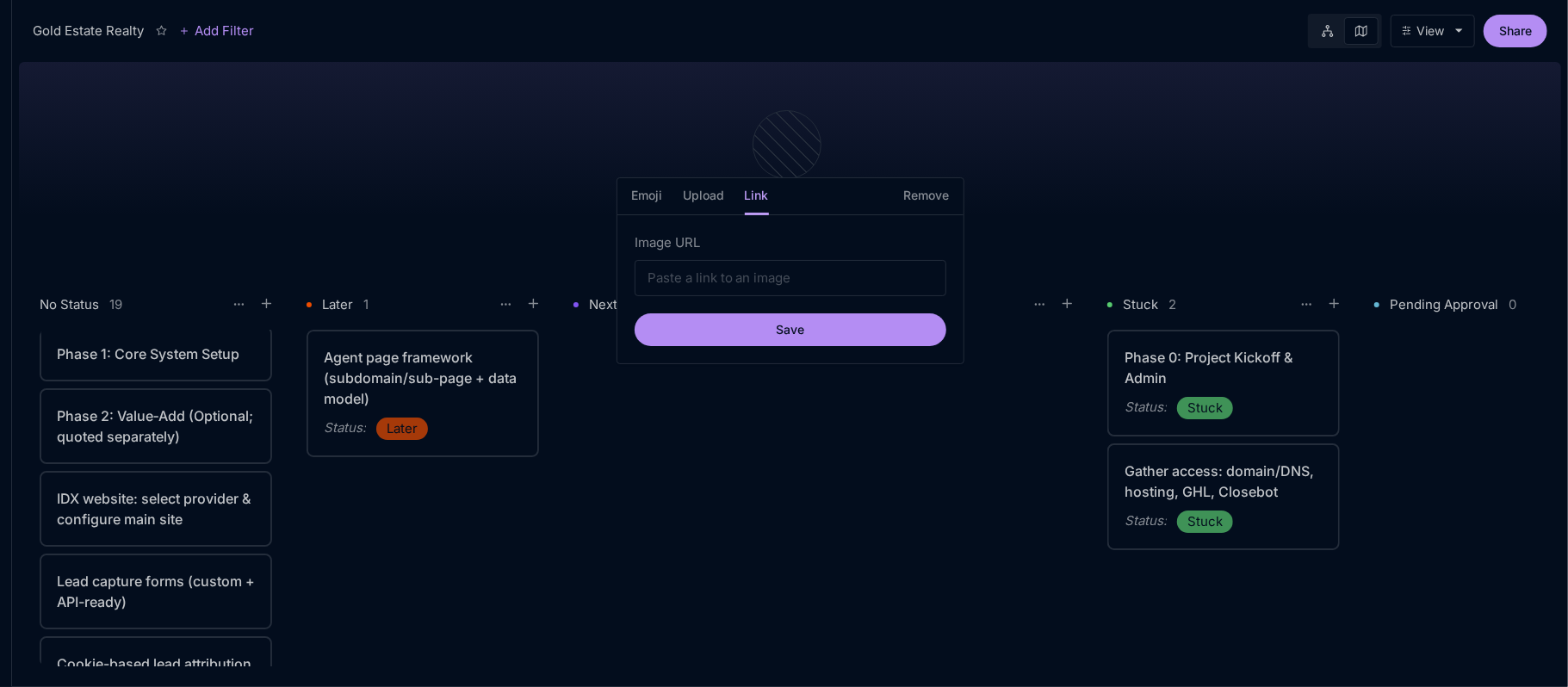
click at [747, 198] on h5 "Link" at bounding box center [756, 201] width 24 height 30
click at [714, 277] on input "Image URL" at bounding box center [790, 278] width 311 height 36
paste input "https://instagram.ftij1-3.fna.fbcdn.net/v/t51.2885-19/387816005_863018978571365…"
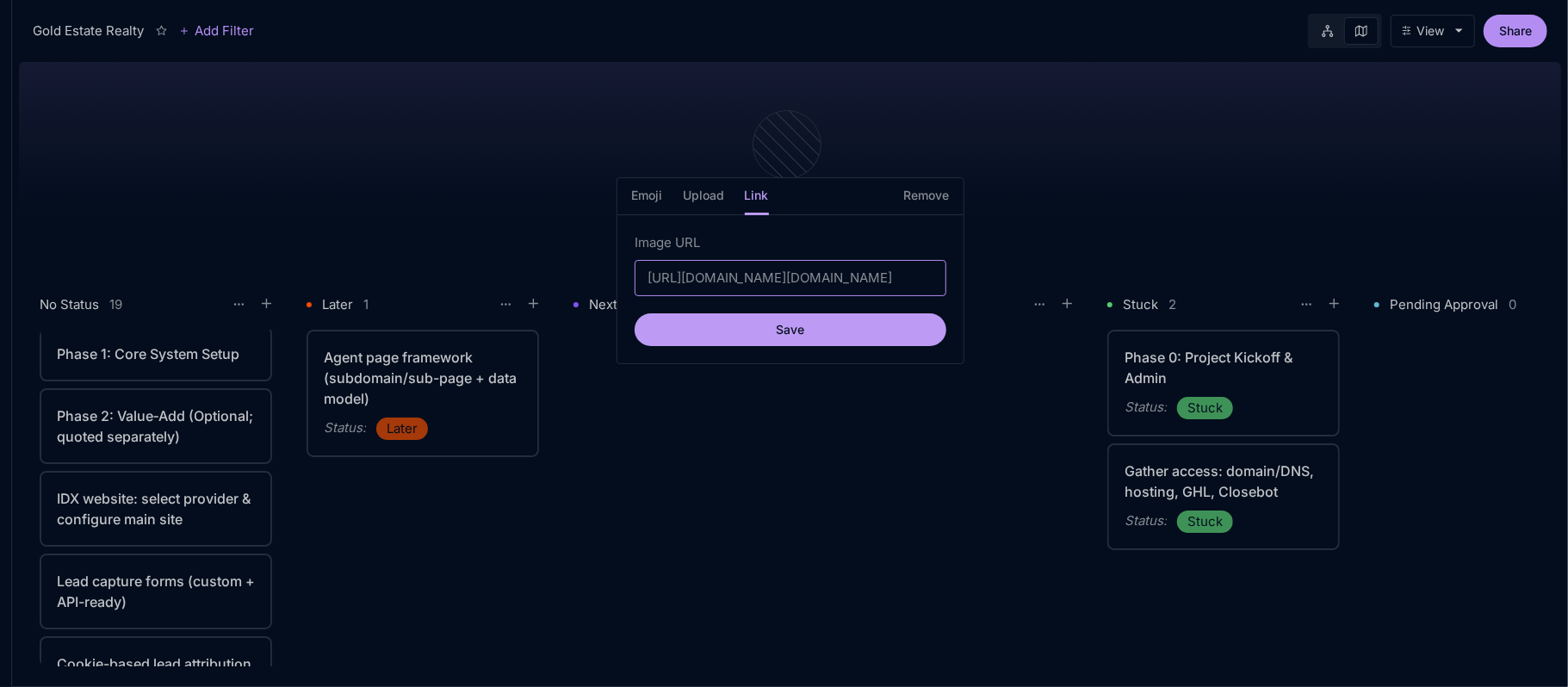
scroll to position [0, 3464]
type input "https://instagram.ftij1-3.fna.fbcdn.net/v/t51.2885-19/387816005_863018978571365…"
click at [786, 339] on button "Save" at bounding box center [790, 329] width 311 height 33
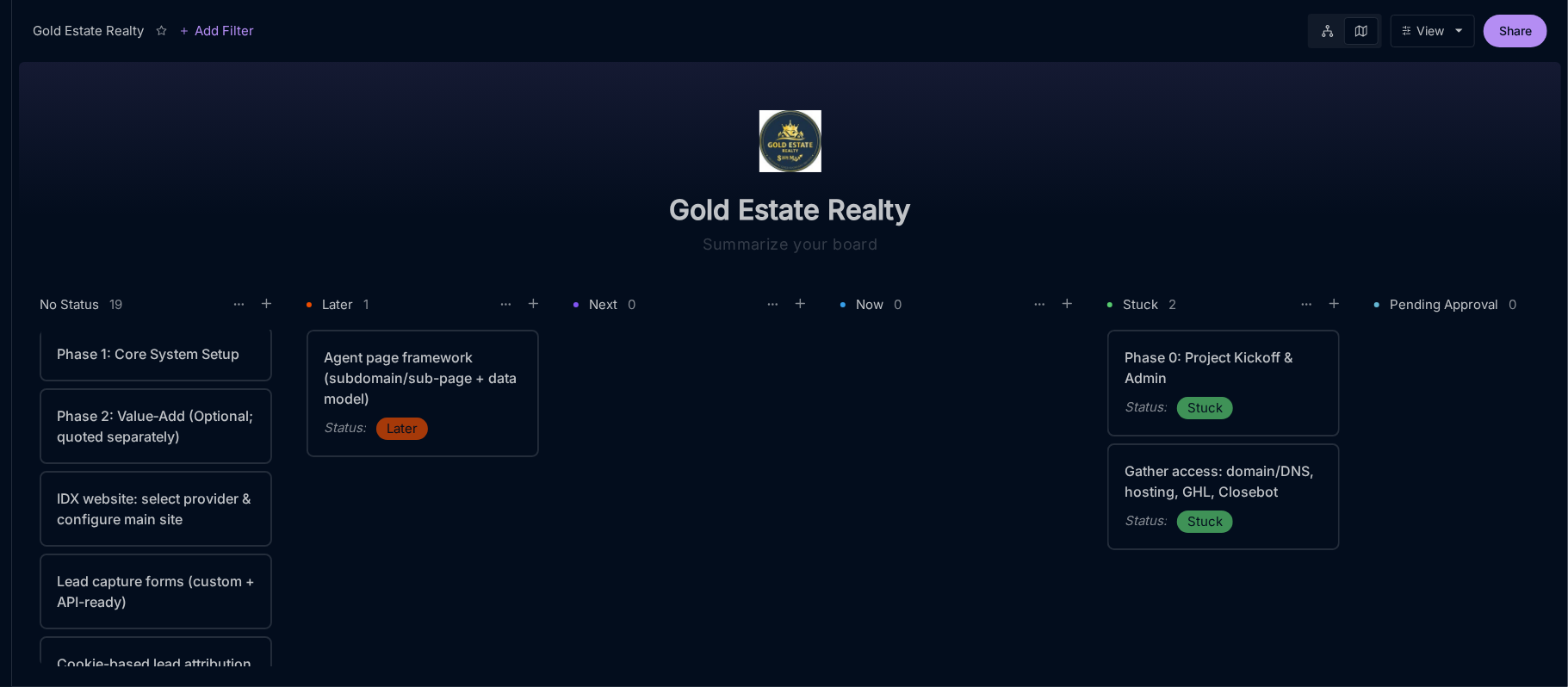
click at [799, 139] on img at bounding box center [791, 141] width 62 height 62
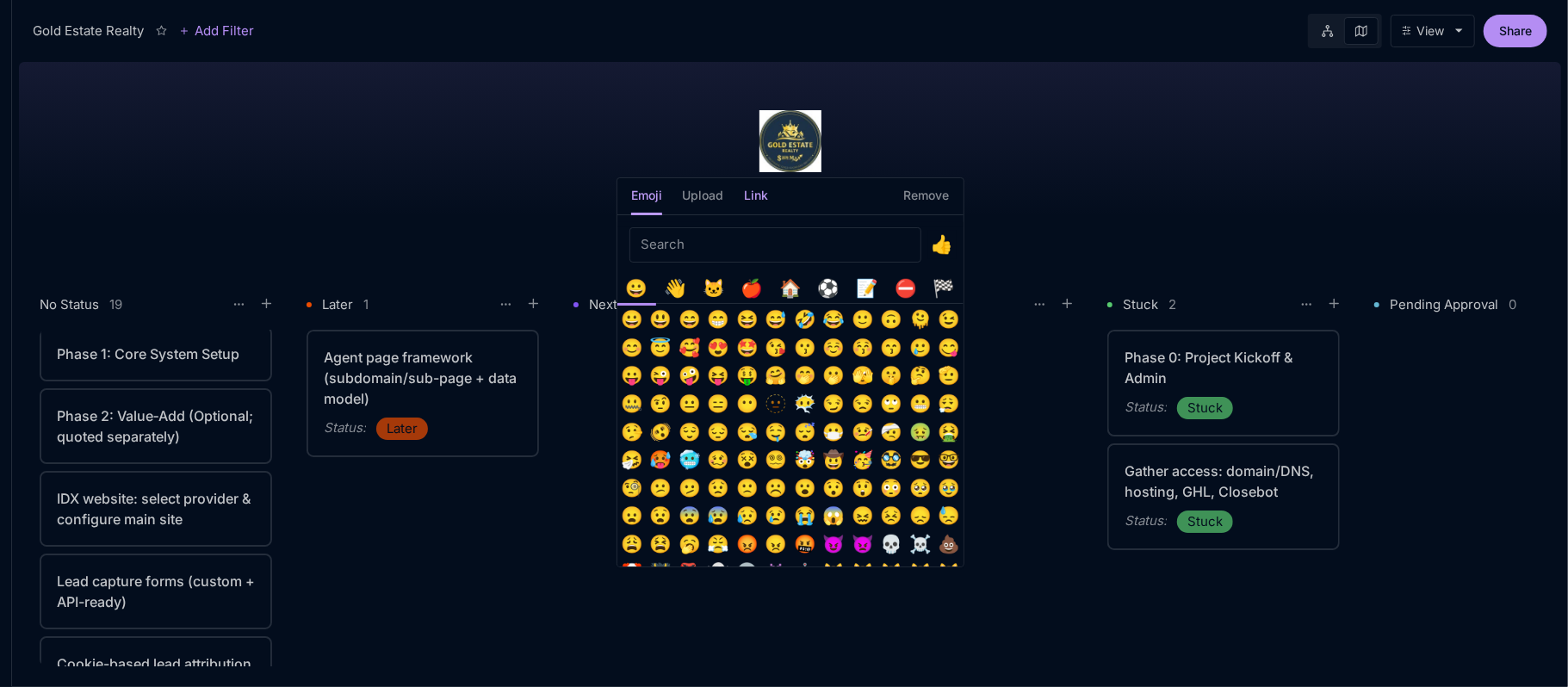
click at [747, 191] on h5 "Link" at bounding box center [756, 201] width 24 height 30
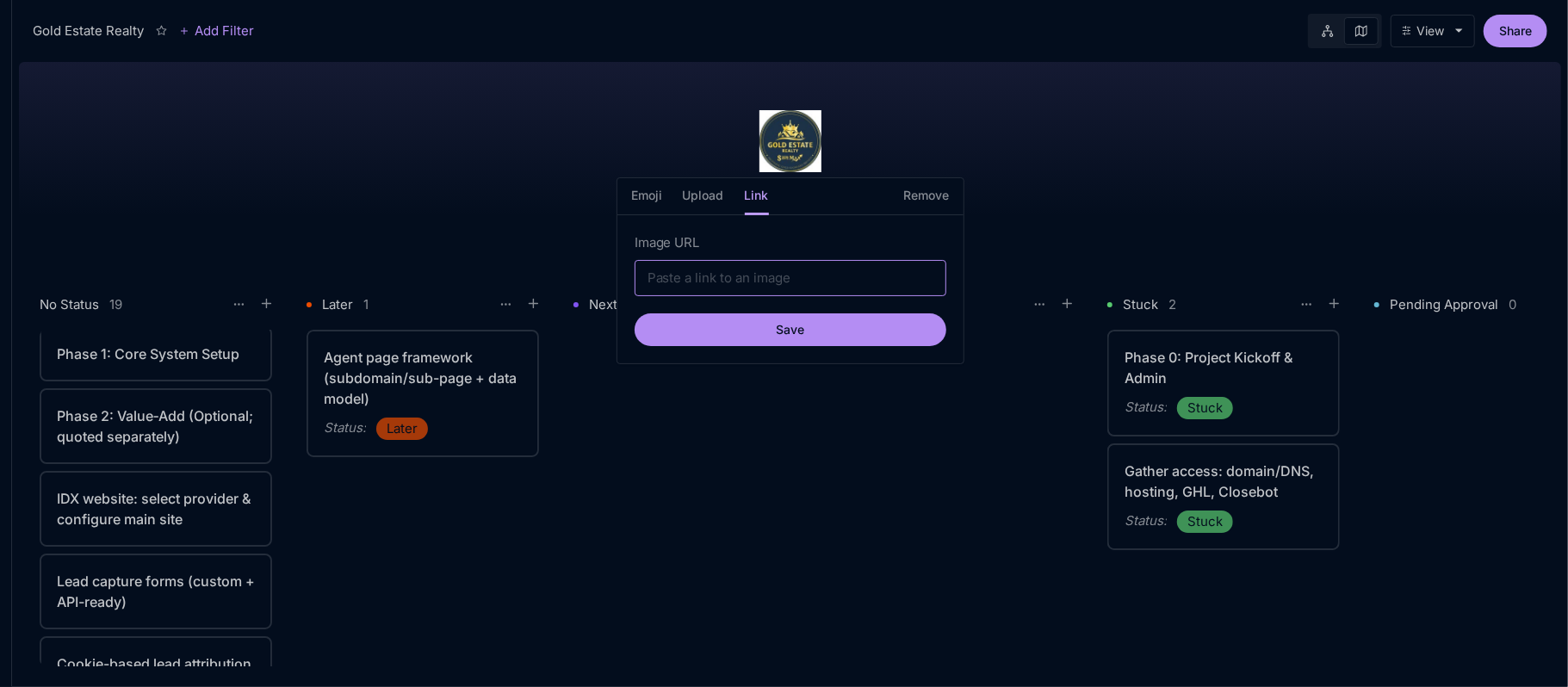
click at [837, 282] on input "Image URL" at bounding box center [790, 278] width 311 height 36
paste input "https://instagram.ftij1-3.fna.fbcdn.net/v/t51.2885-19/387816005_863018978571365…"
type input "https://instagram.ftij1-3.fna.fbcdn.net/v/t51.2885-19/387816005_863018978571365…"
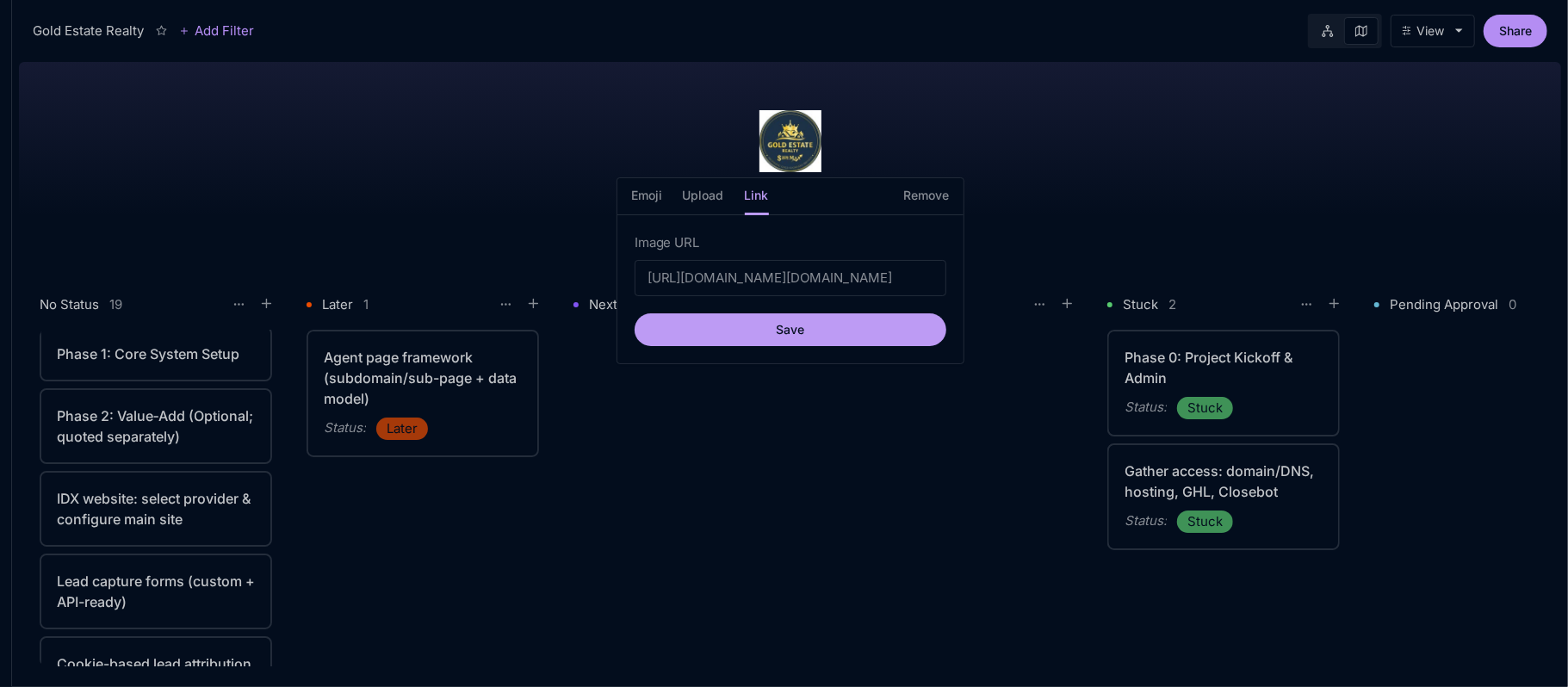
click at [775, 332] on button "Save" at bounding box center [790, 329] width 311 height 33
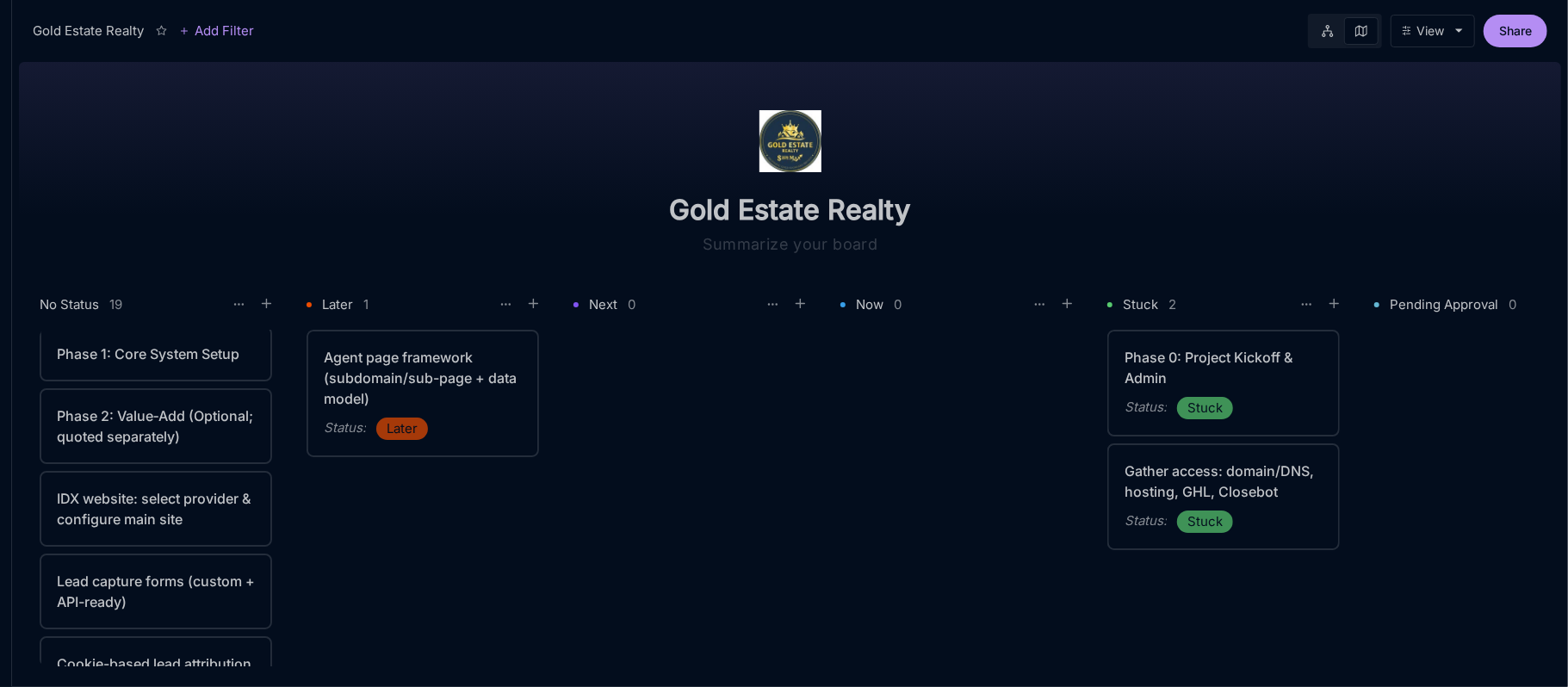
click at [760, 150] on img at bounding box center [791, 141] width 62 height 62
click at [1329, 27] on icon at bounding box center [1328, 31] width 12 height 12
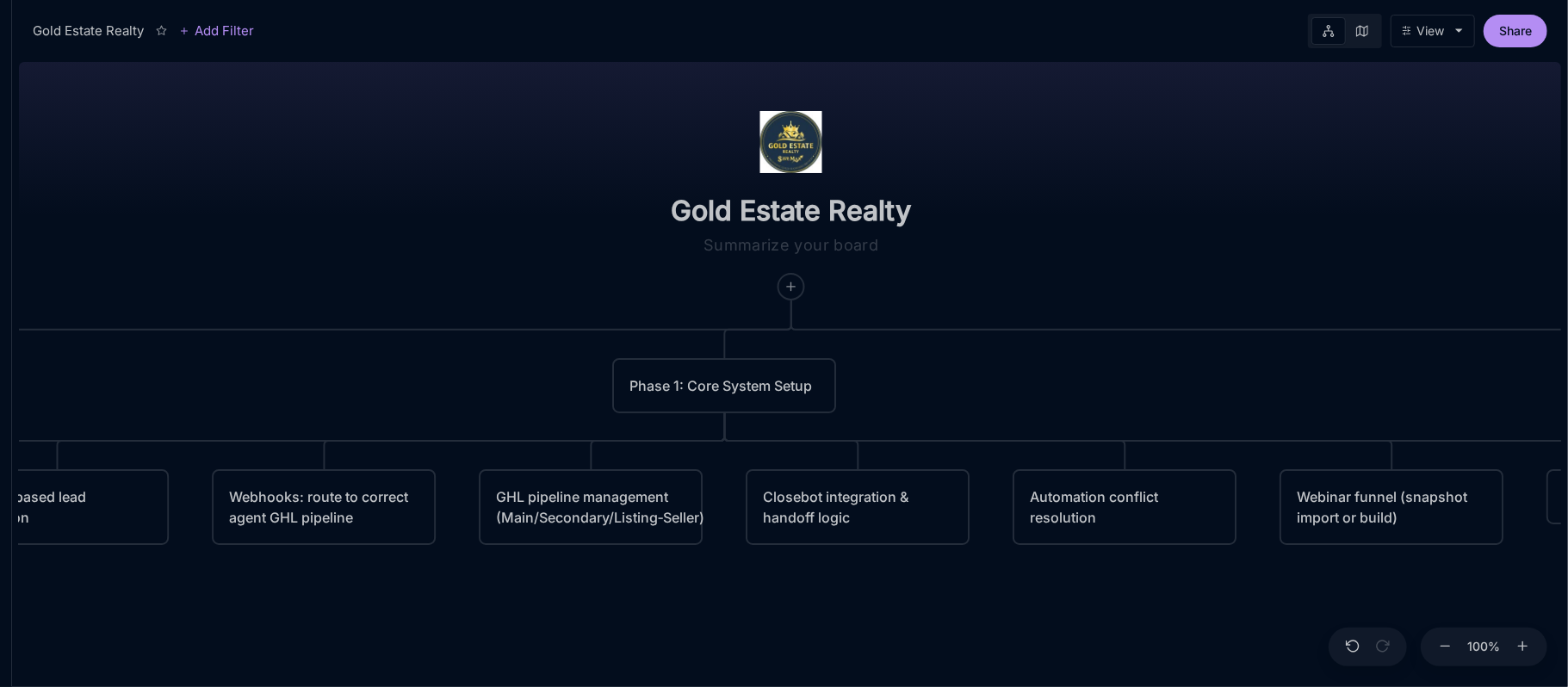
click at [1356, 31] on icon at bounding box center [1362, 31] width 12 height 12
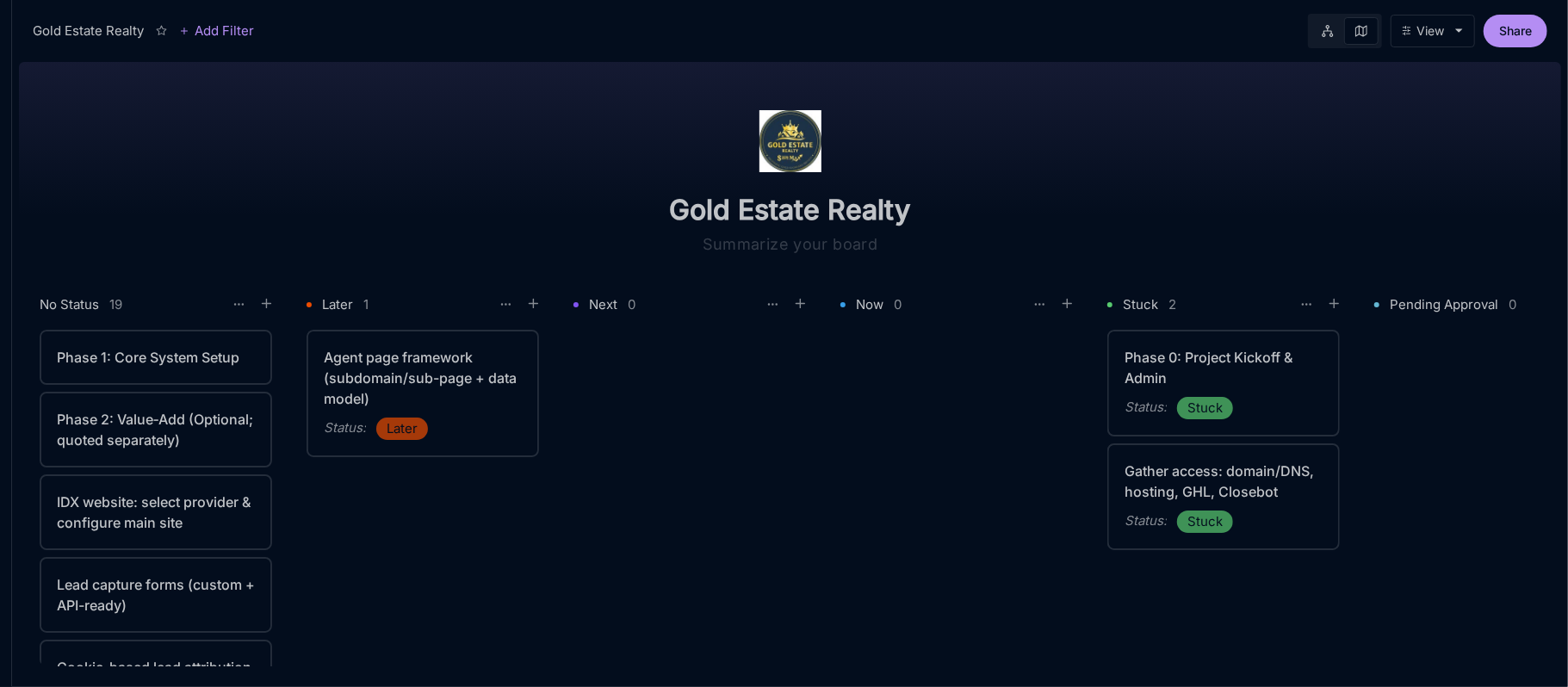
click at [184, 369] on div "Phase 1: Core System Setup" at bounding box center [156, 357] width 229 height 52
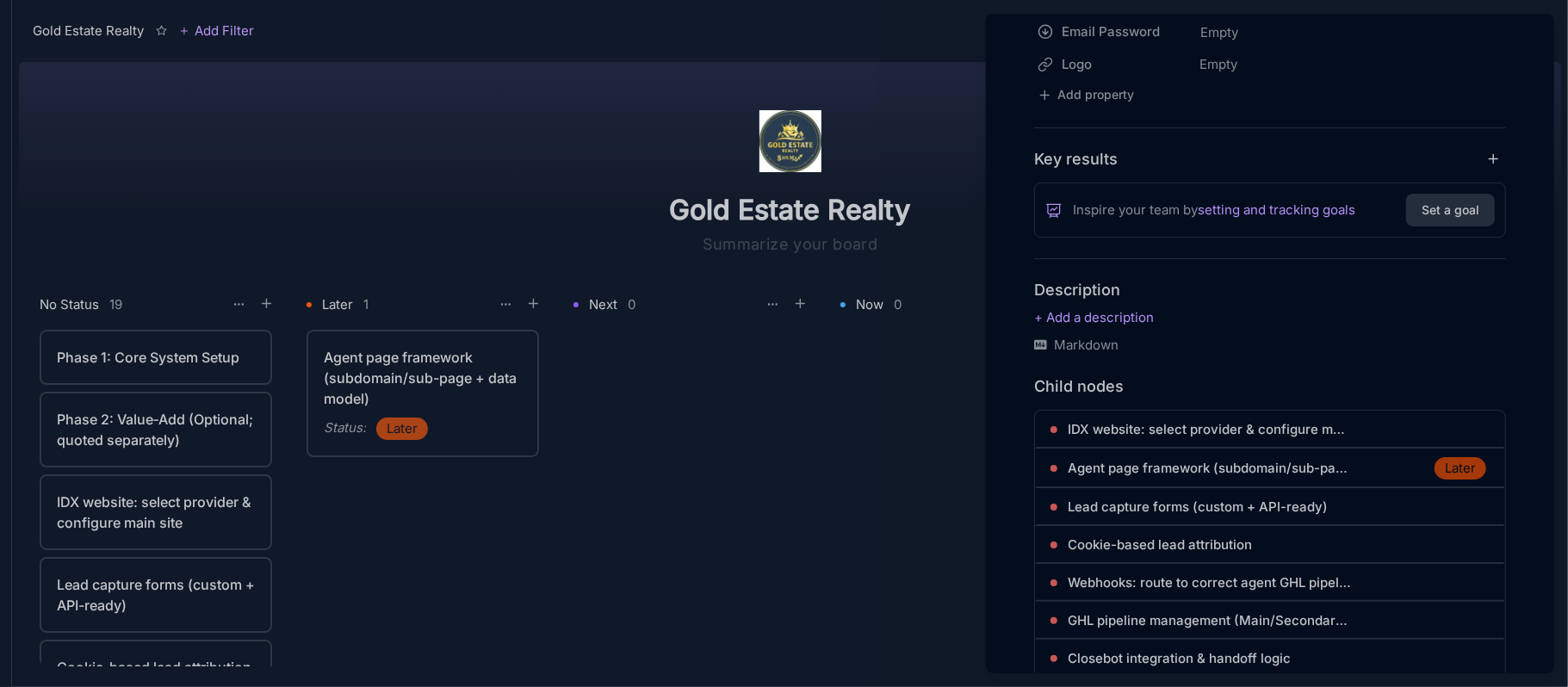
scroll to position [803, 0]
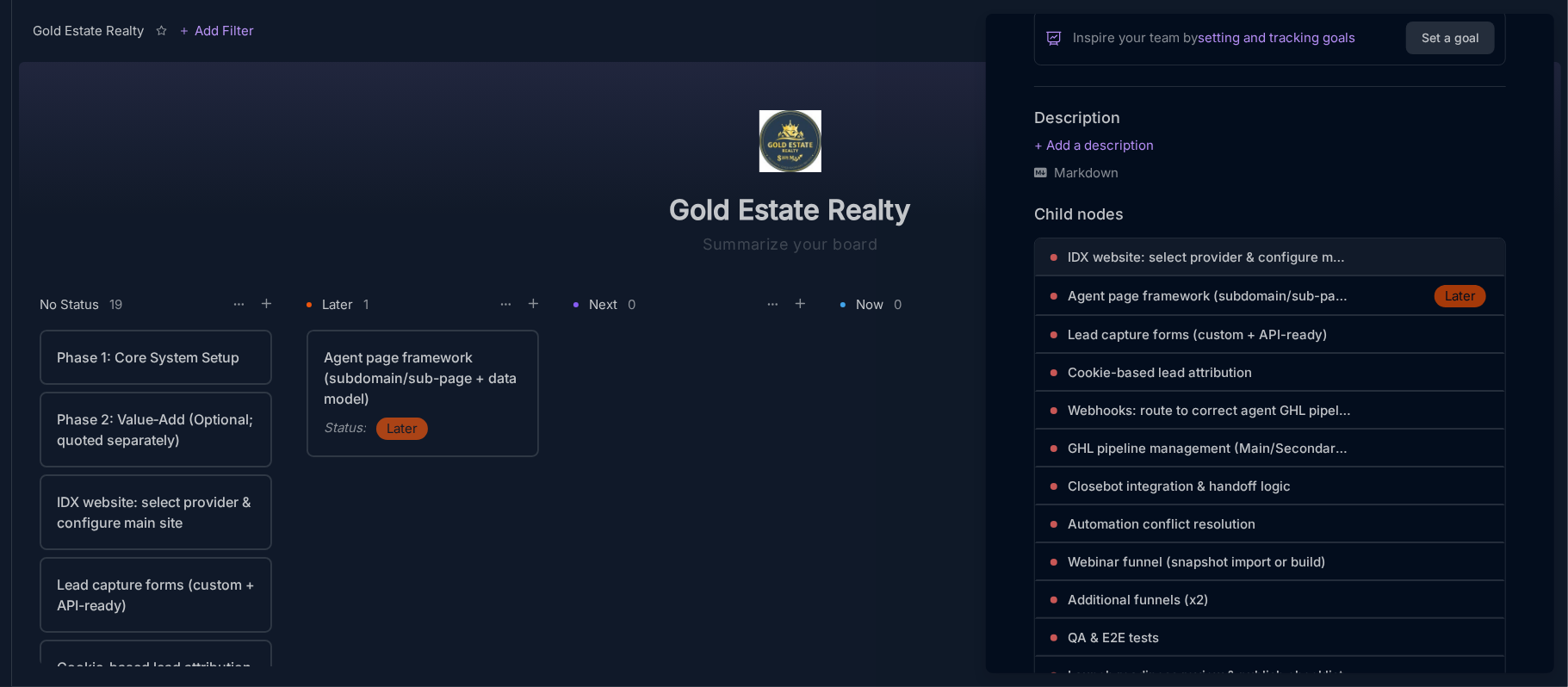
click at [1264, 249] on span "IDX website: select provider & configure main site" at bounding box center [1210, 257] width 284 height 20
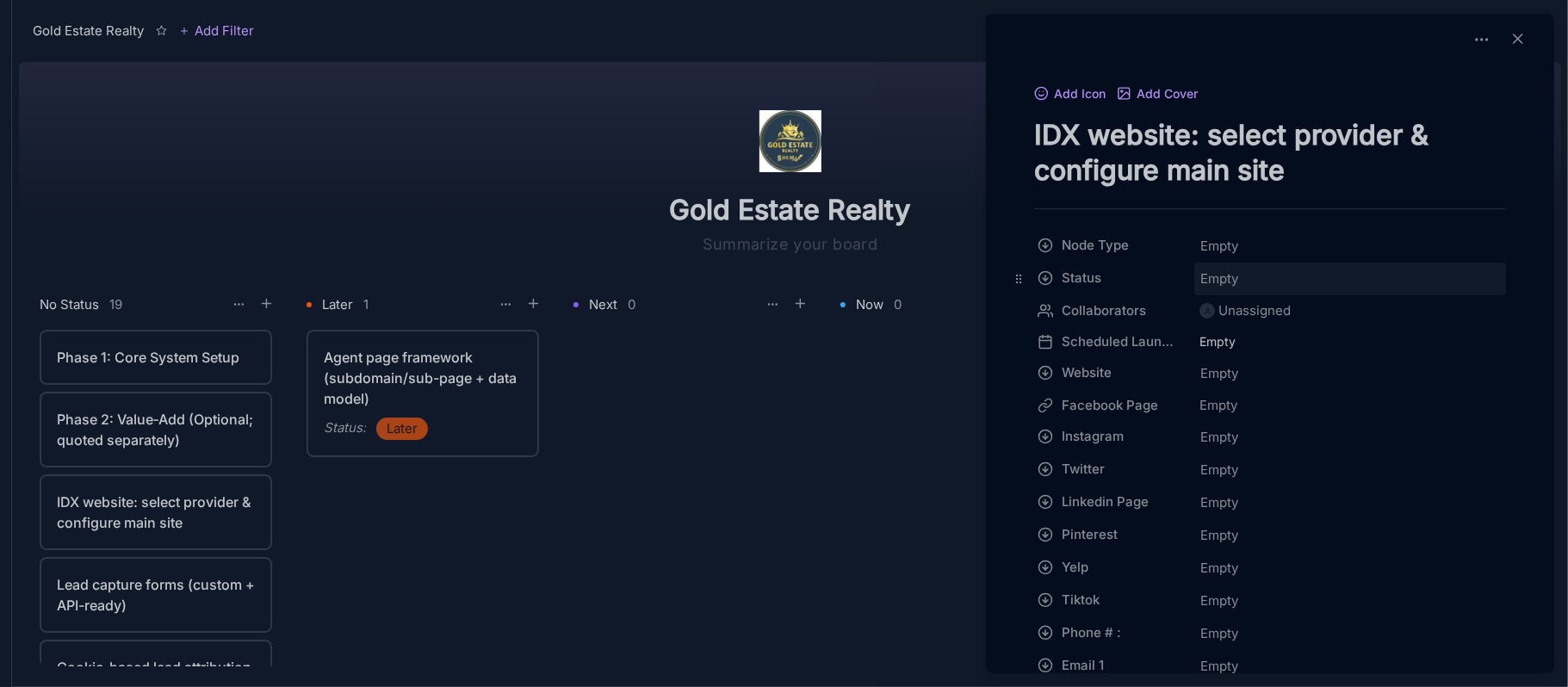
click at [1223, 290] on div "Empty" at bounding box center [1349, 279] width 311 height 33
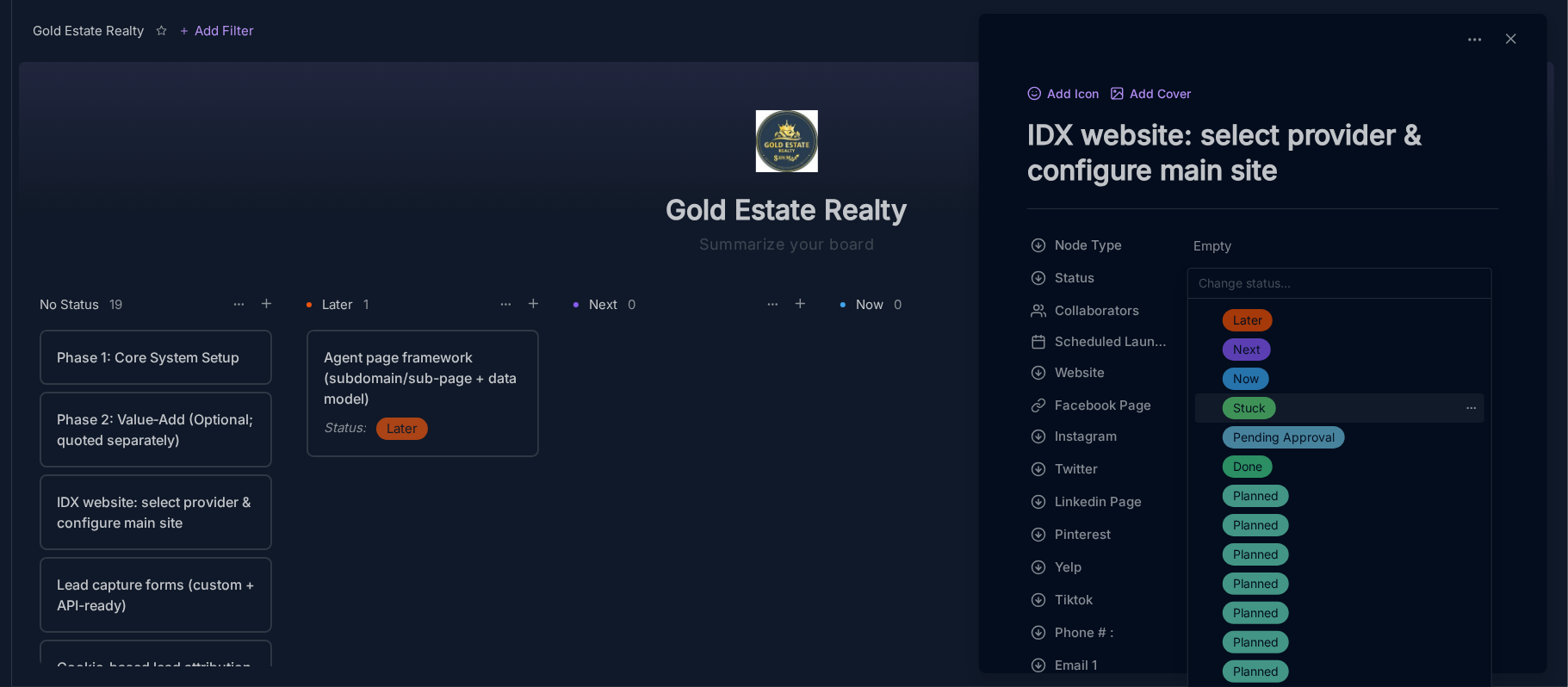
click at [1272, 405] on div "Stuck" at bounding box center [1249, 407] width 53 height 22
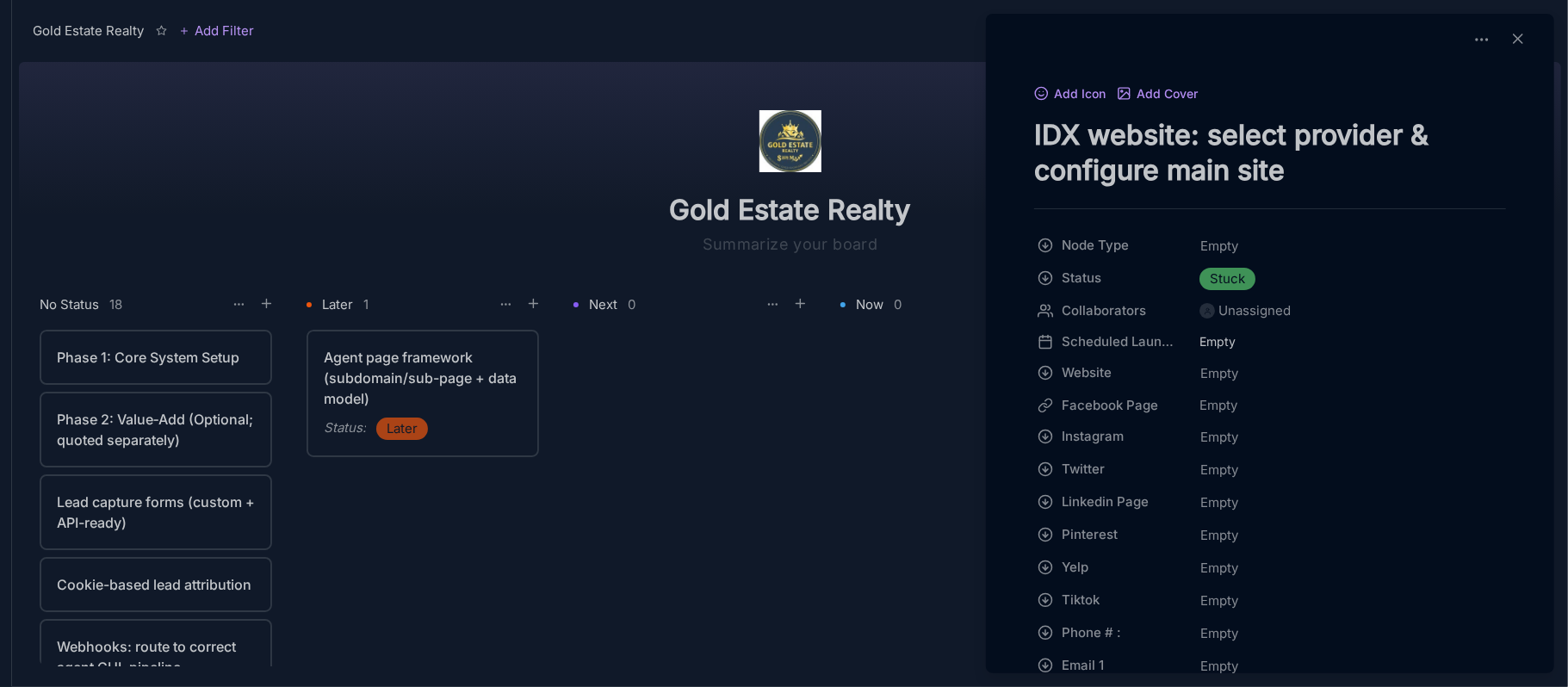
click at [746, 546] on div at bounding box center [784, 343] width 1568 height 687
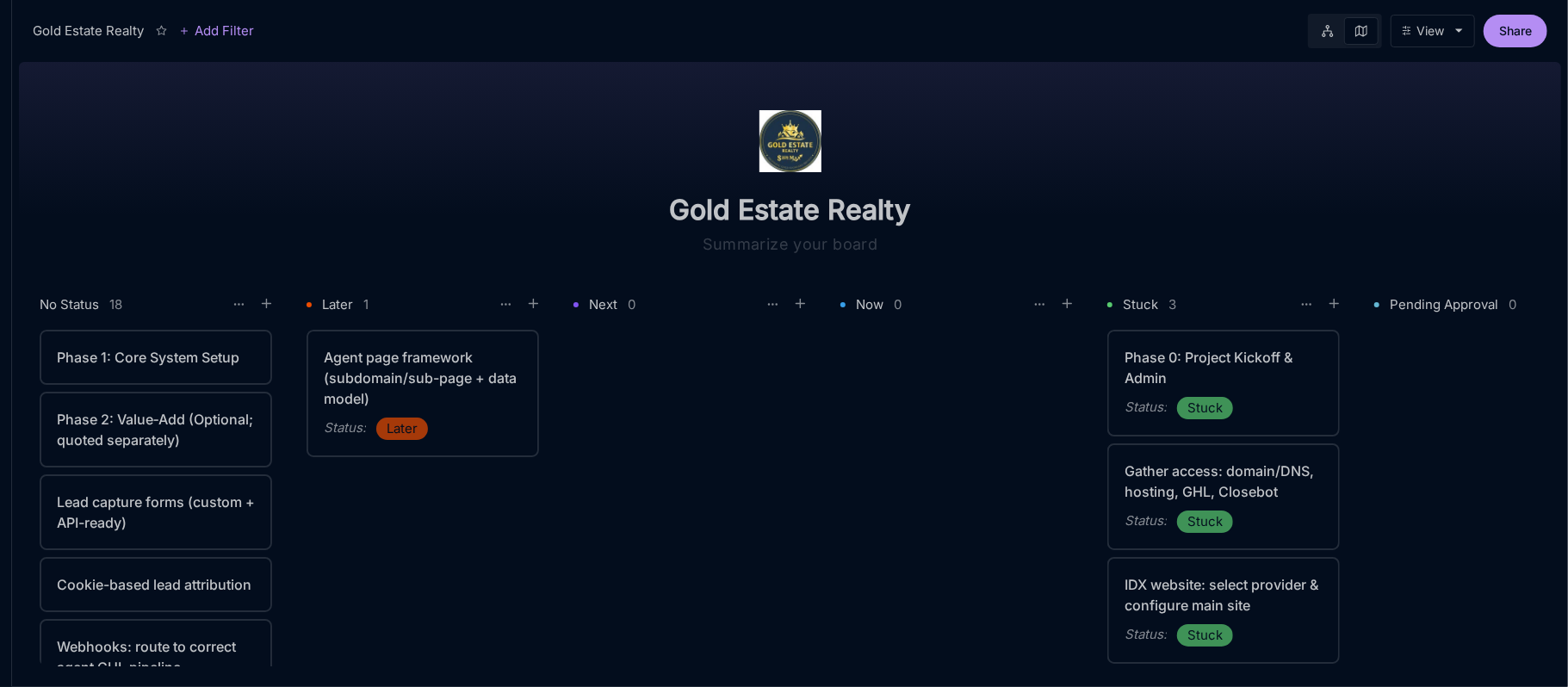
click at [143, 360] on div "Phase 1: Core System Setup" at bounding box center [155, 356] width 198 height 20
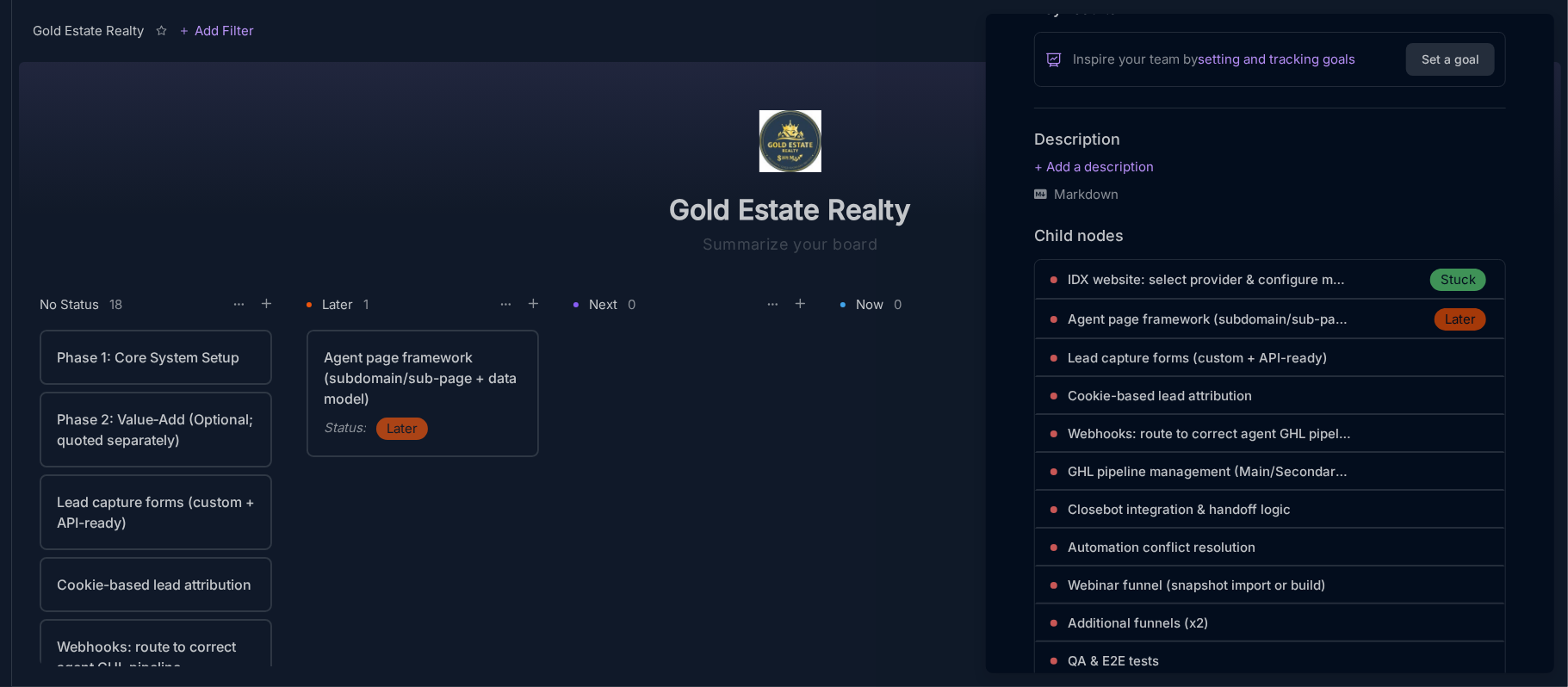
scroll to position [803, 0]
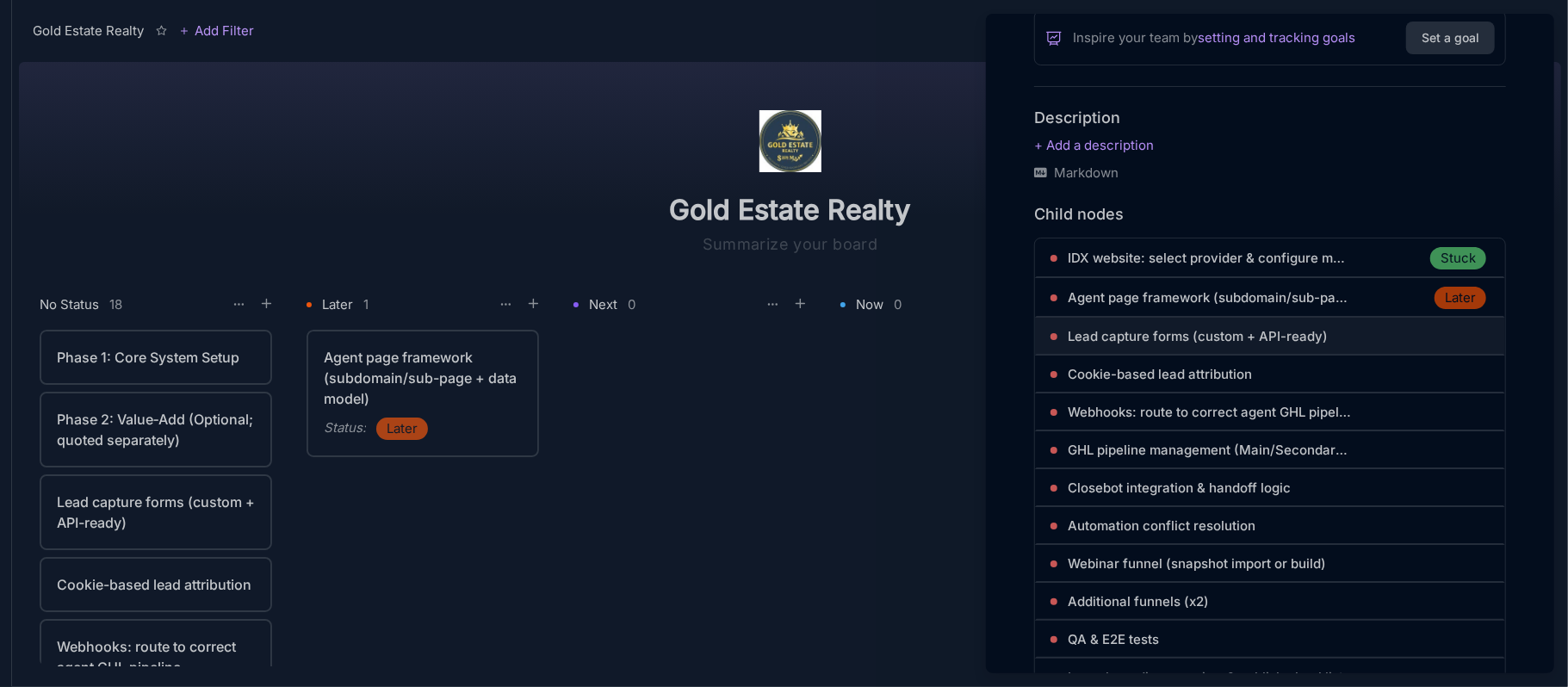
click at [1145, 328] on span "Lead capture forms (custom + API-ready)" at bounding box center [1197, 336] width 260 height 20
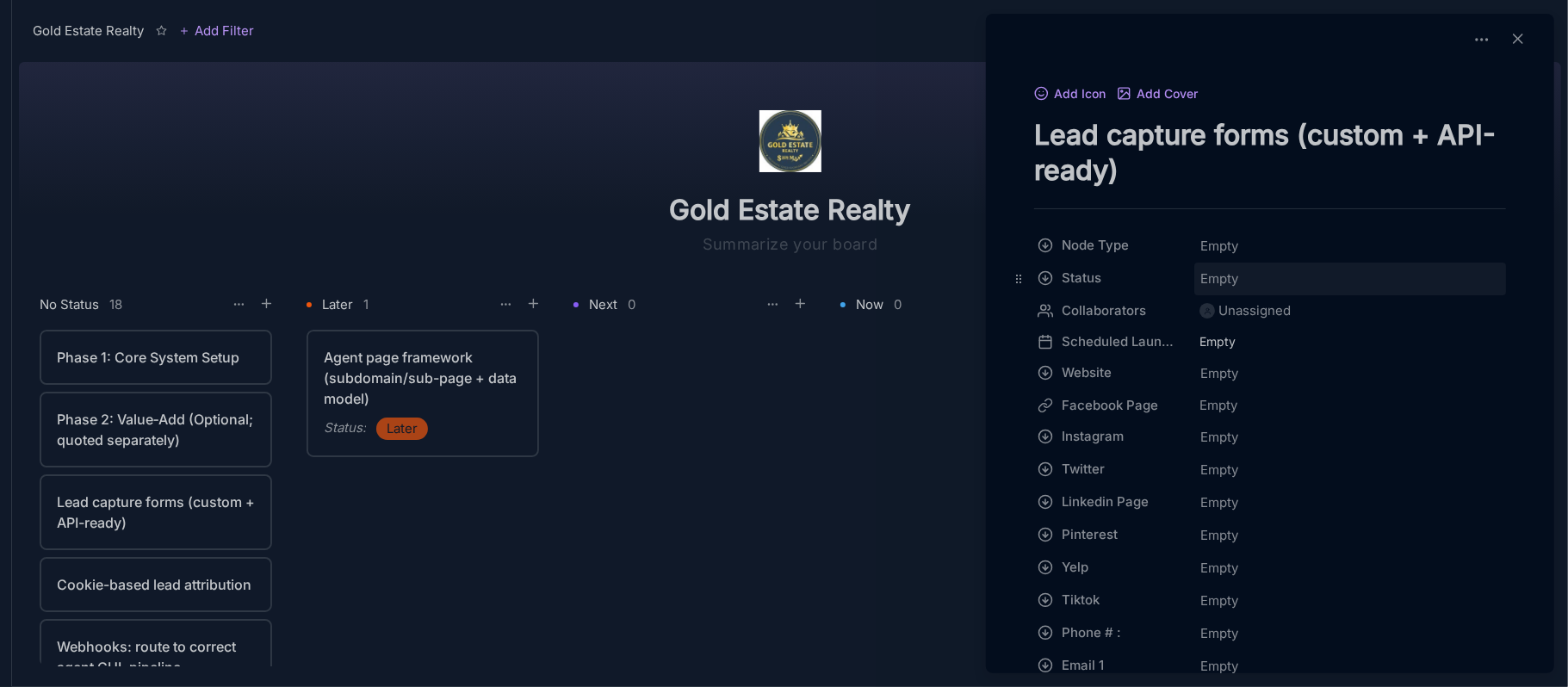
click at [1226, 286] on span "Empty" at bounding box center [1219, 278] width 40 height 22
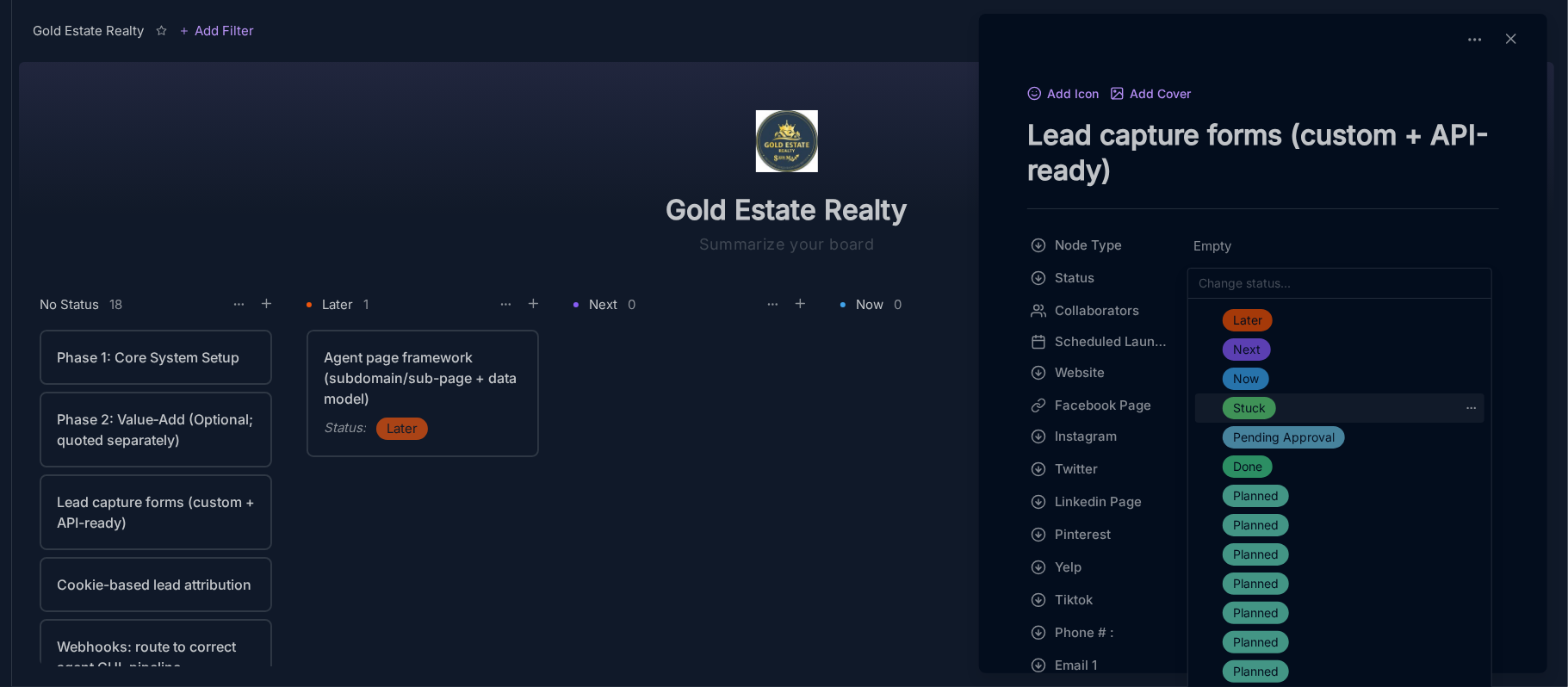
click at [1257, 400] on span "Stuck" at bounding box center [1249, 407] width 33 height 20
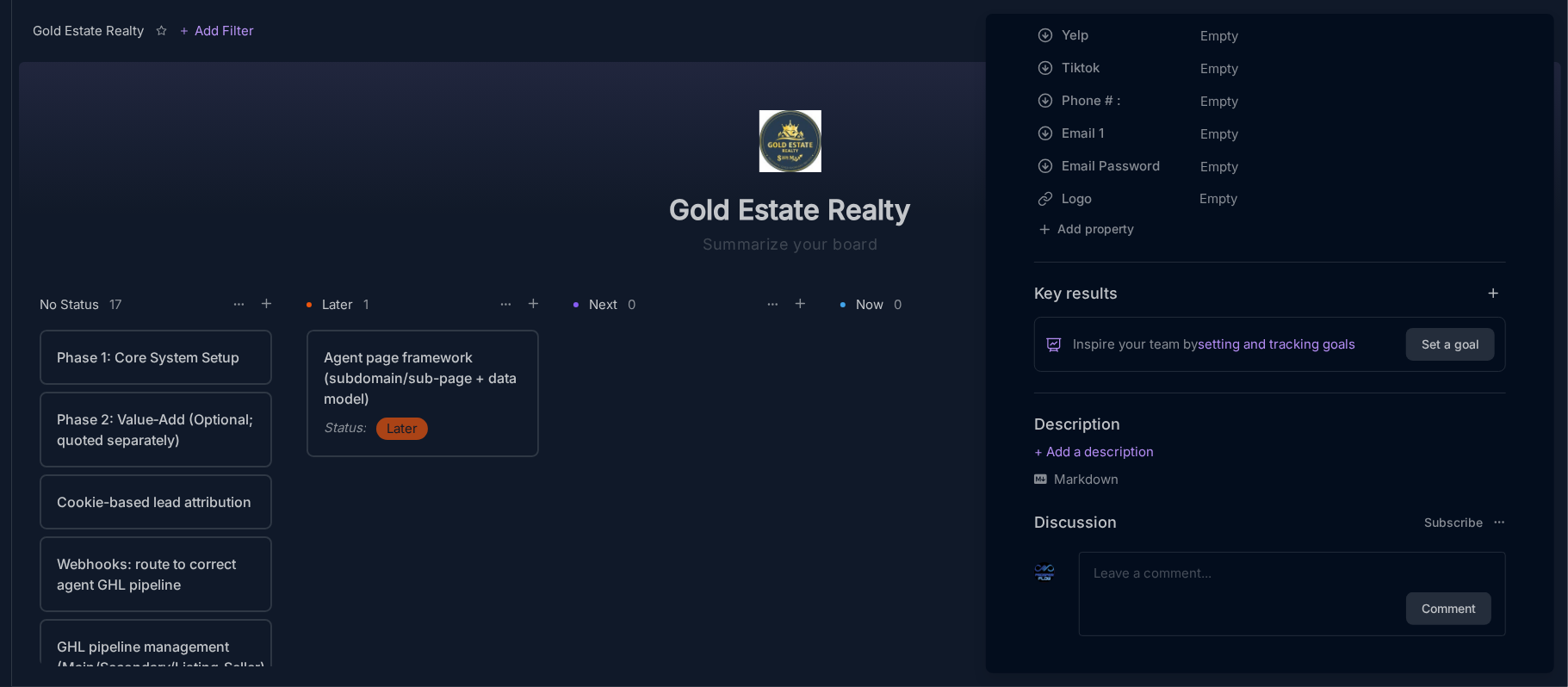
scroll to position [542, 0]
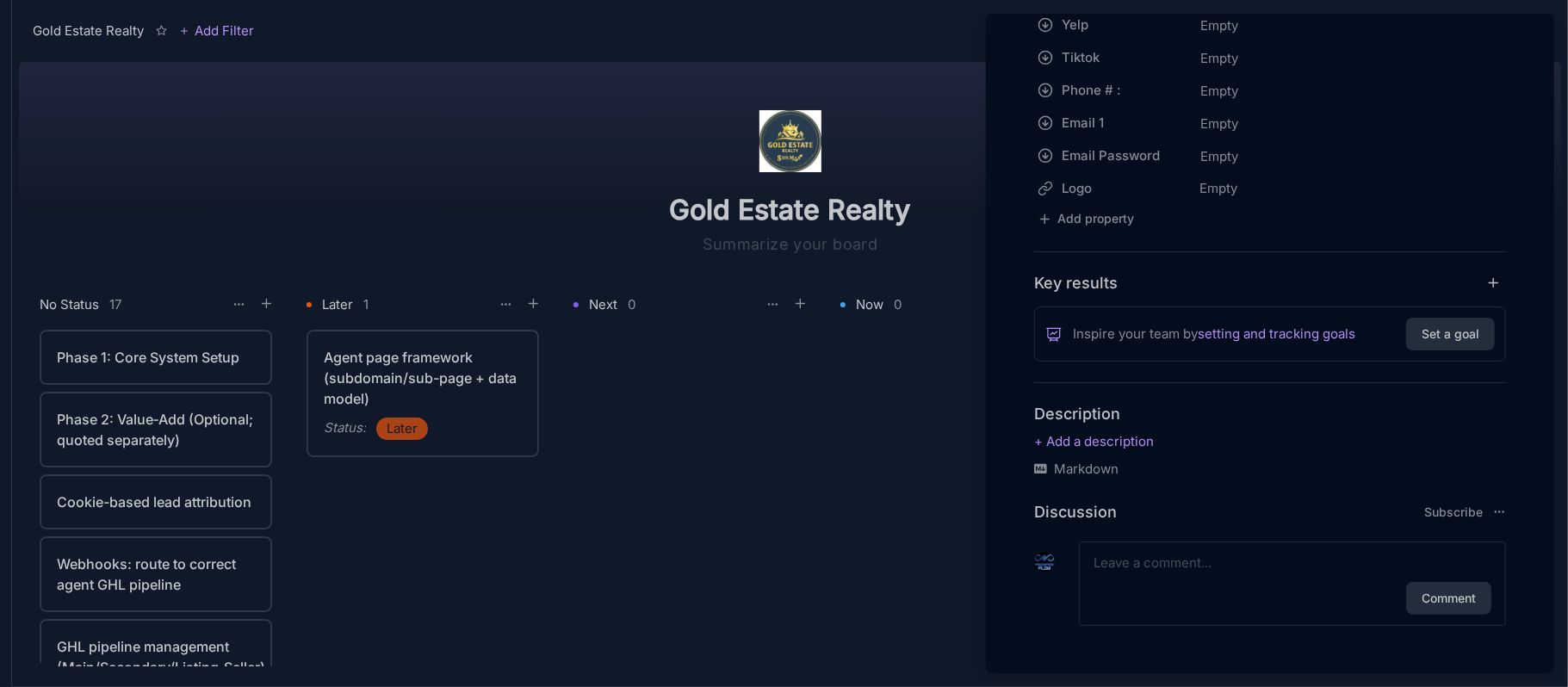
click at [1226, 558] on textarea at bounding box center [1292, 562] width 398 height 20
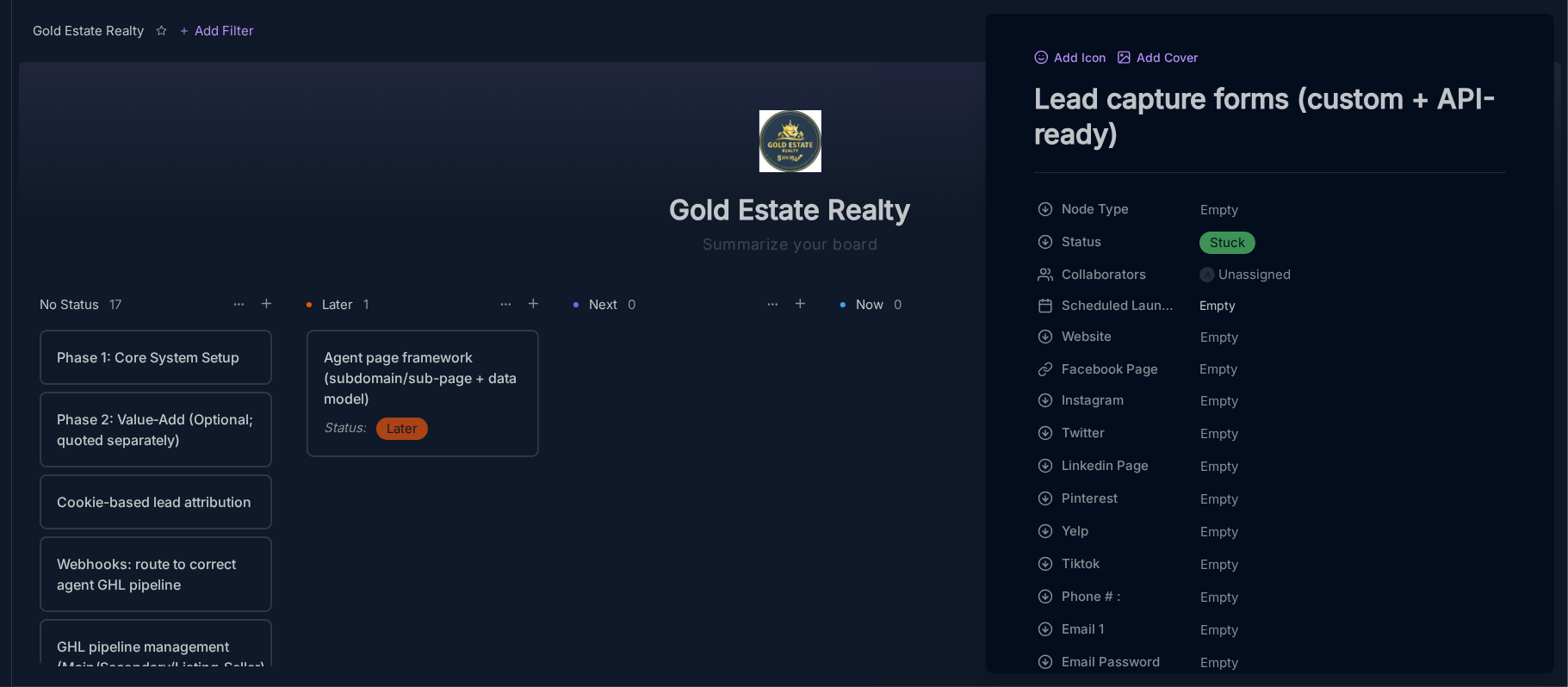
scroll to position [0, 0]
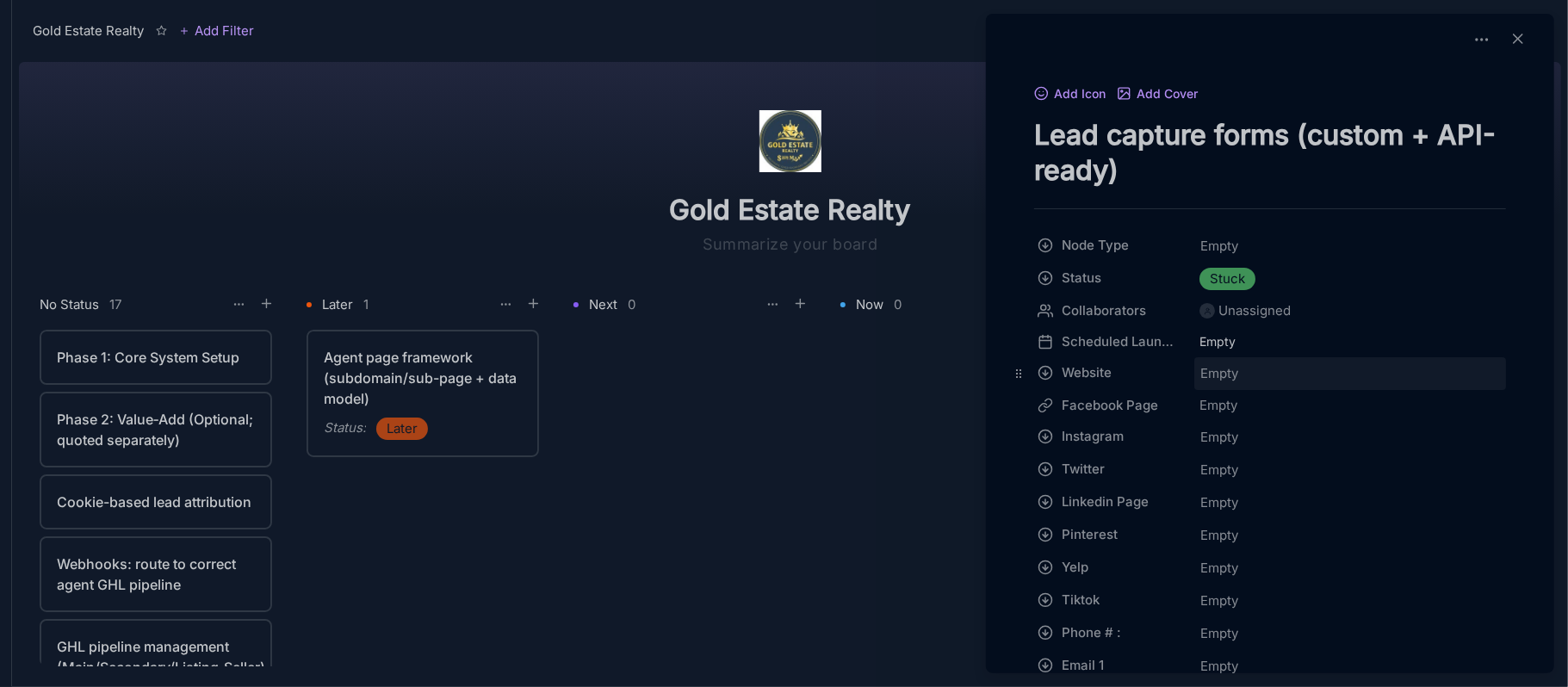
drag, startPoint x: 1169, startPoint y: 370, endPoint x: 1262, endPoint y: 373, distance: 93.0
click at [1262, 373] on div "Empty" at bounding box center [1349, 373] width 301 height 22
click at [1474, 46] on icon at bounding box center [1482, 40] width 18 height 18
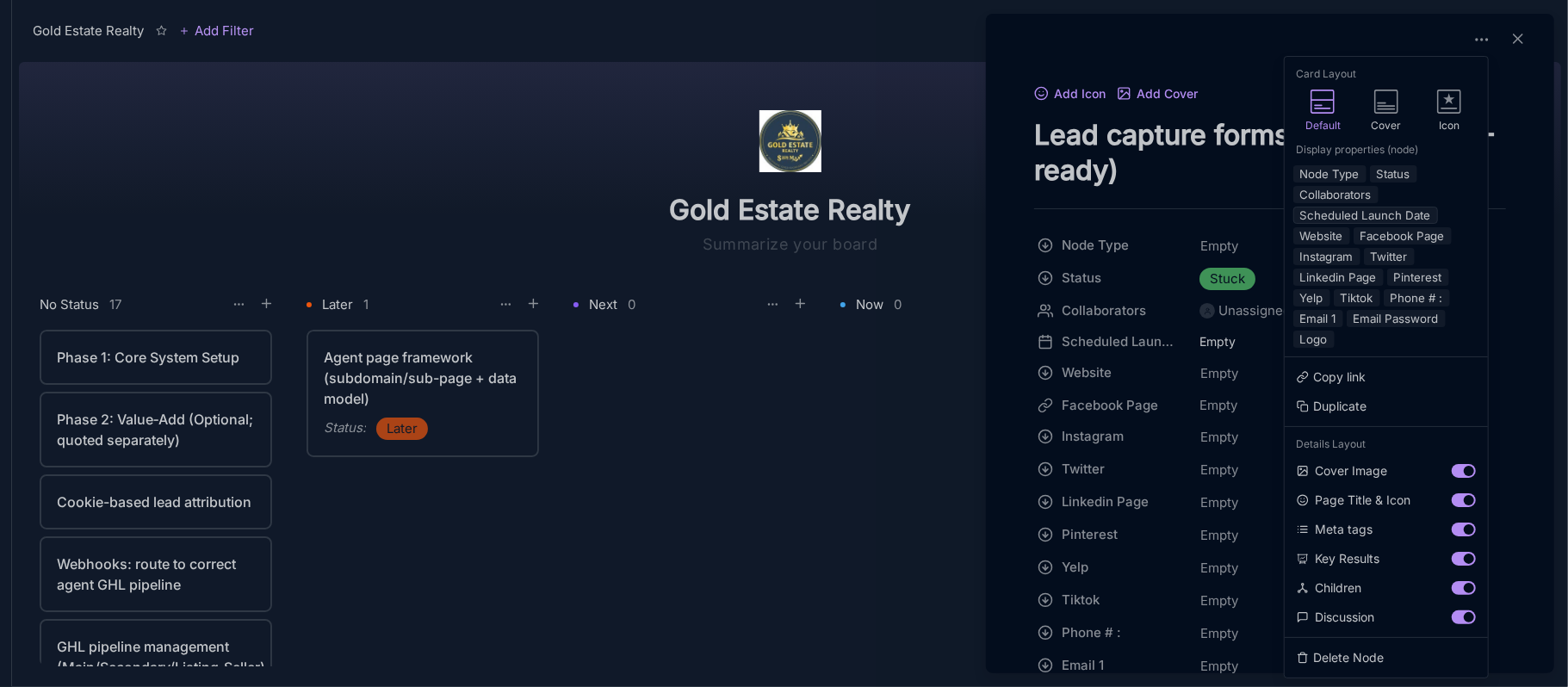
click at [1345, 214] on button "Scheduled Launch Date" at bounding box center [1365, 215] width 145 height 18
click at [1383, 241] on button "Facebook Page" at bounding box center [1402, 236] width 98 height 18
click at [1326, 259] on button "Instagram" at bounding box center [1326, 257] width 67 height 18
click at [1393, 263] on button "Twitter" at bounding box center [1389, 257] width 51 height 18
click at [1351, 282] on button "Linkedin Page" at bounding box center [1338, 277] width 90 height 18
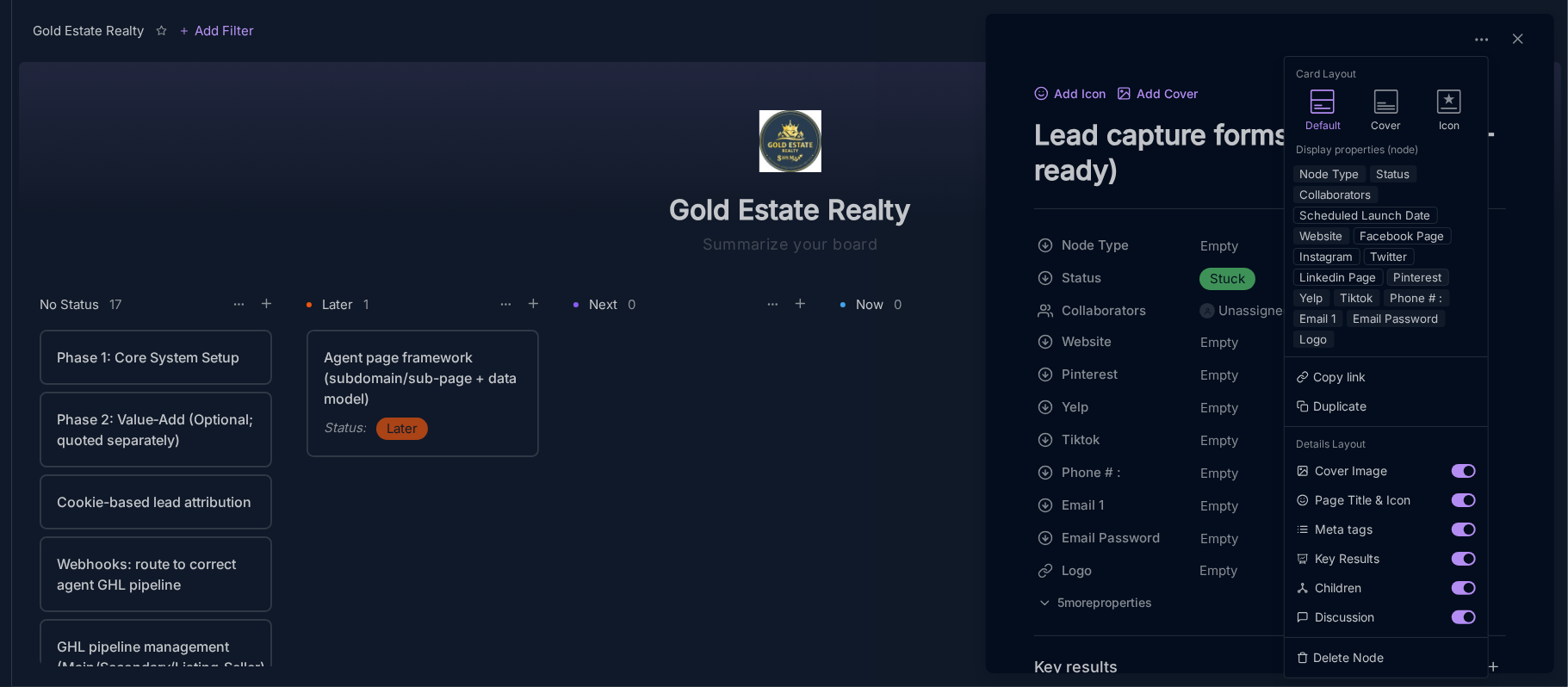
click at [1433, 286] on button "Pinterest" at bounding box center [1418, 277] width 62 height 18
click at [1320, 306] on button "Yelp" at bounding box center [1311, 298] width 37 height 18
click at [1355, 306] on button "Tiktok" at bounding box center [1356, 298] width 47 height 18
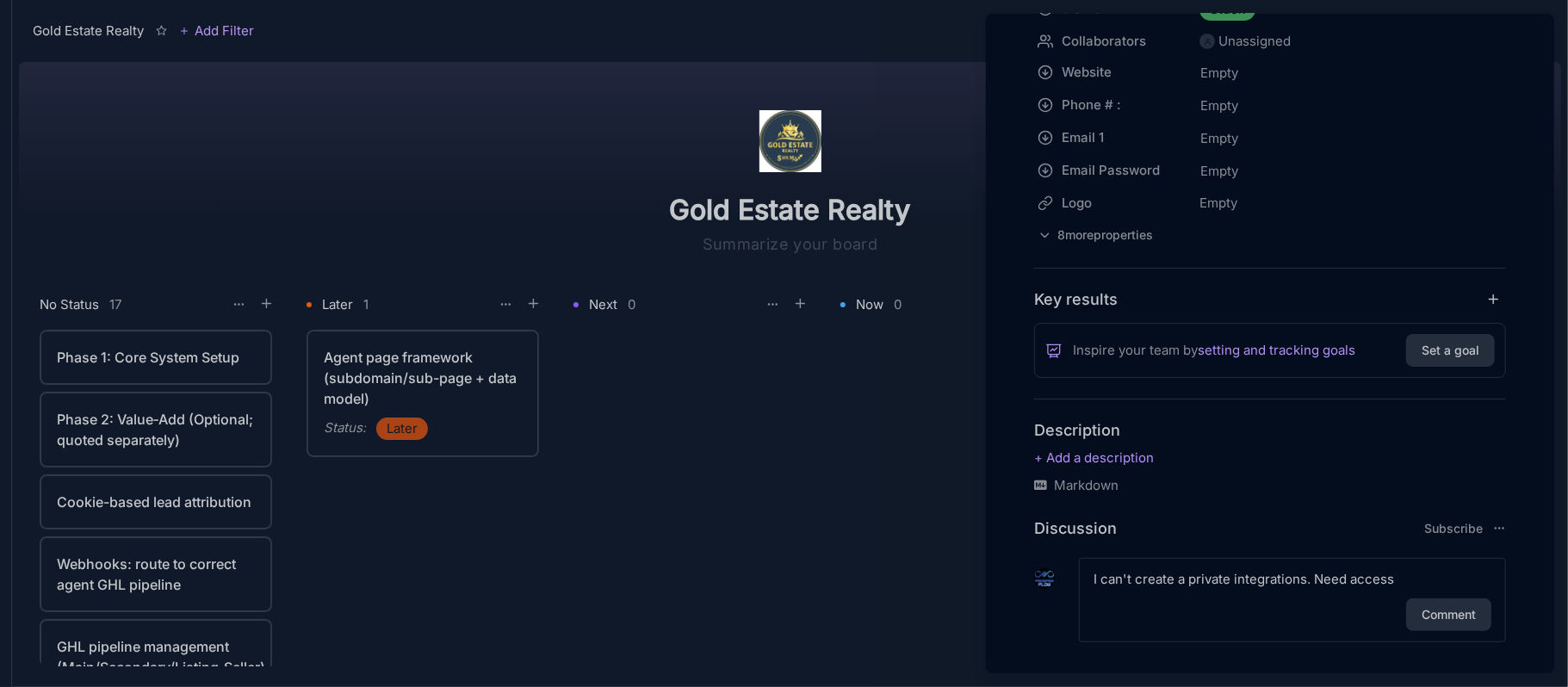
scroll to position [287, 0]
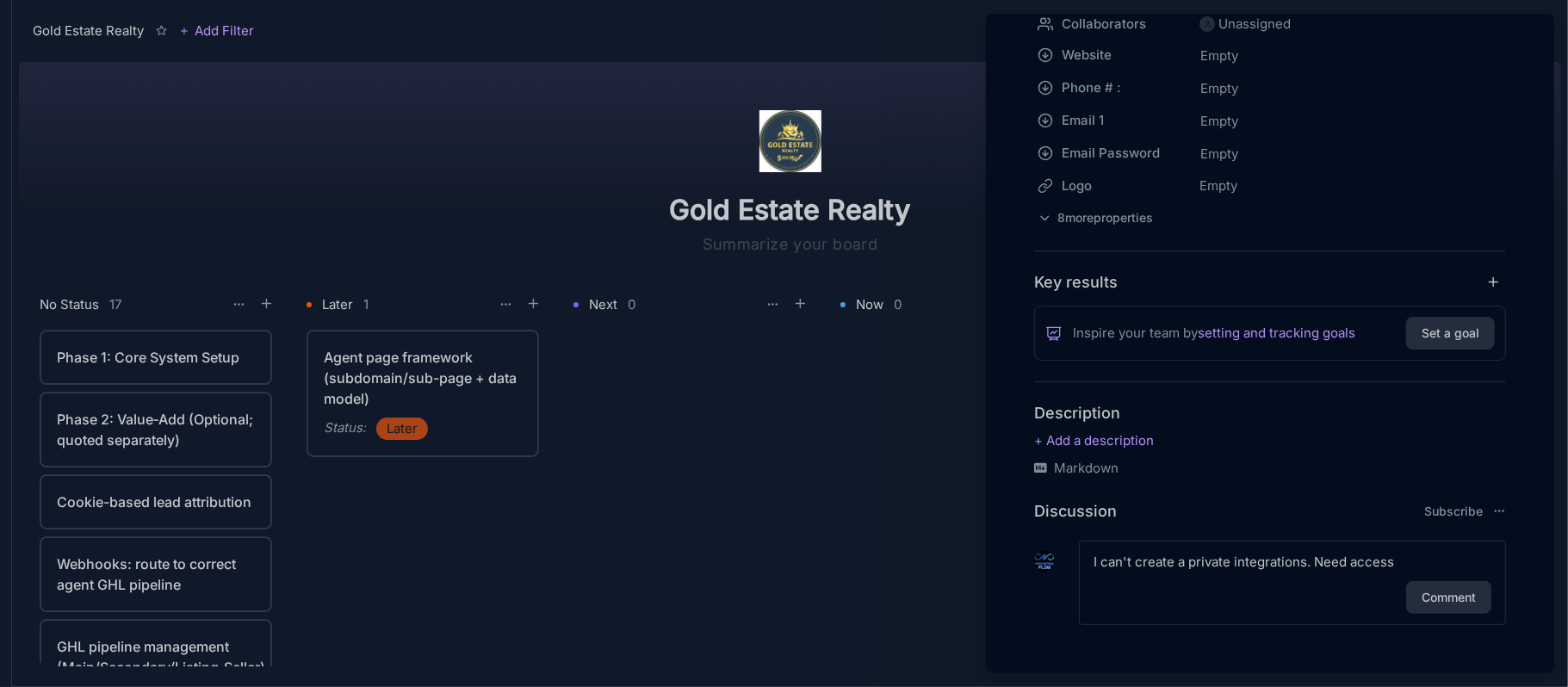
click at [1424, 566] on textarea "I can't create a private integrations. Need access" at bounding box center [1292, 561] width 398 height 20
type textarea "I can't create a private integrations. Need access to generate private integrat…"
click at [1437, 624] on button "Comment" at bounding box center [1448, 617] width 86 height 33
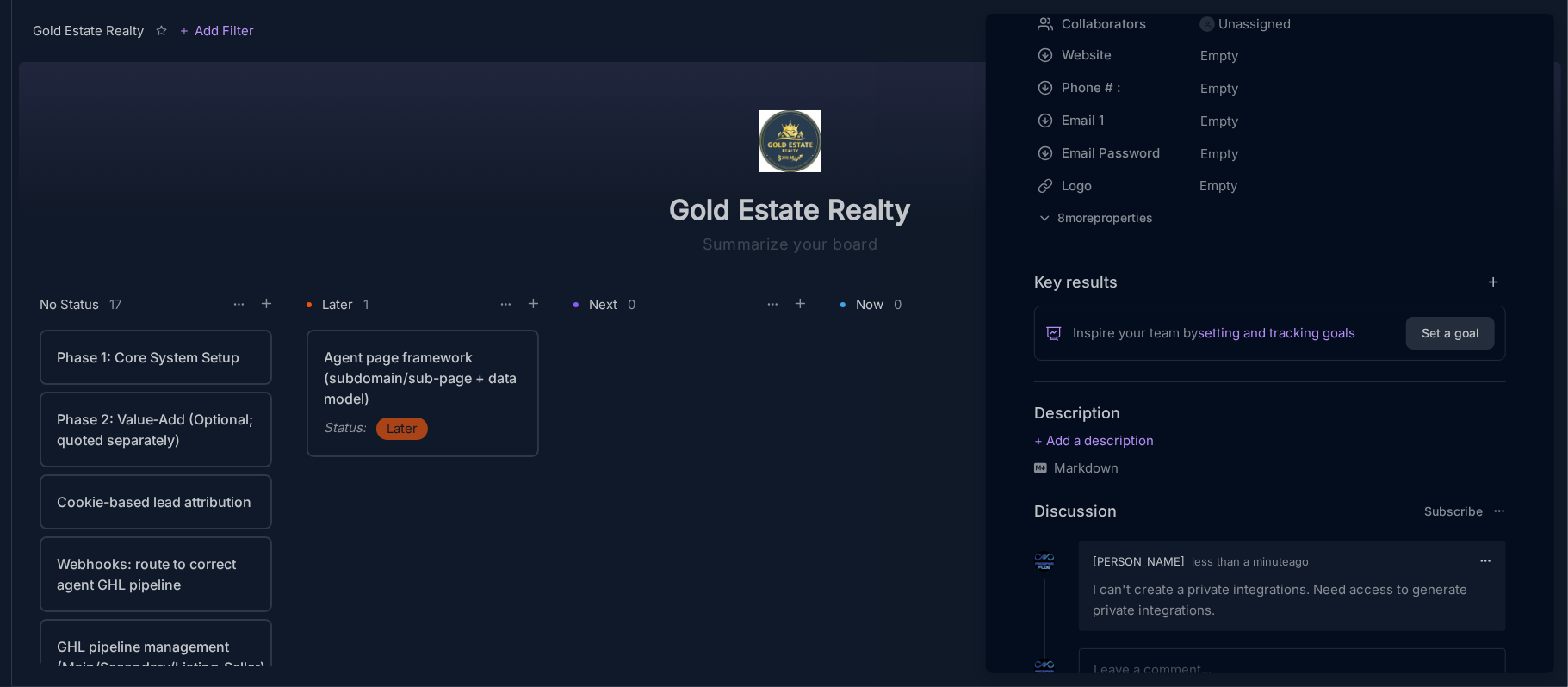
click at [176, 355] on div at bounding box center [784, 343] width 1568 height 687
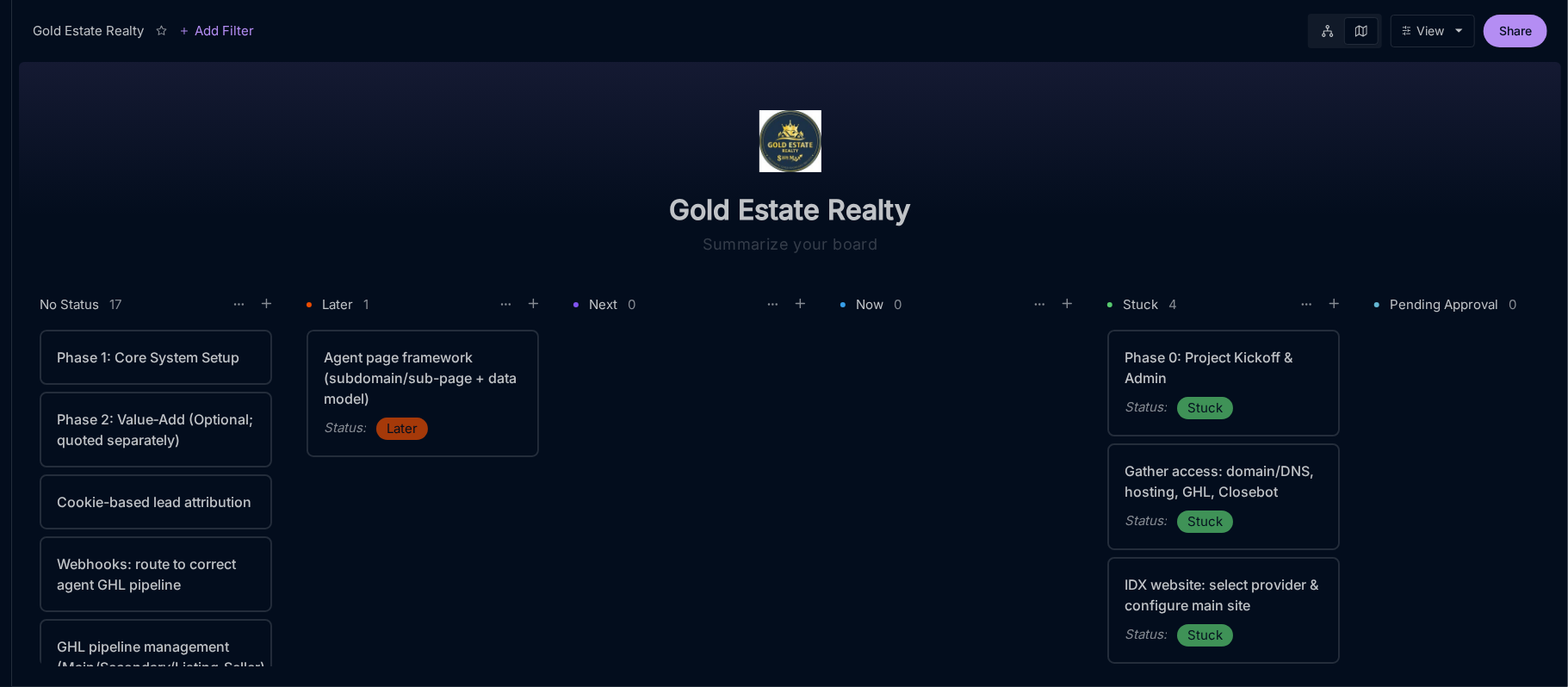
click at [176, 355] on div "Phase 1: Core System Setup" at bounding box center [155, 356] width 198 height 20
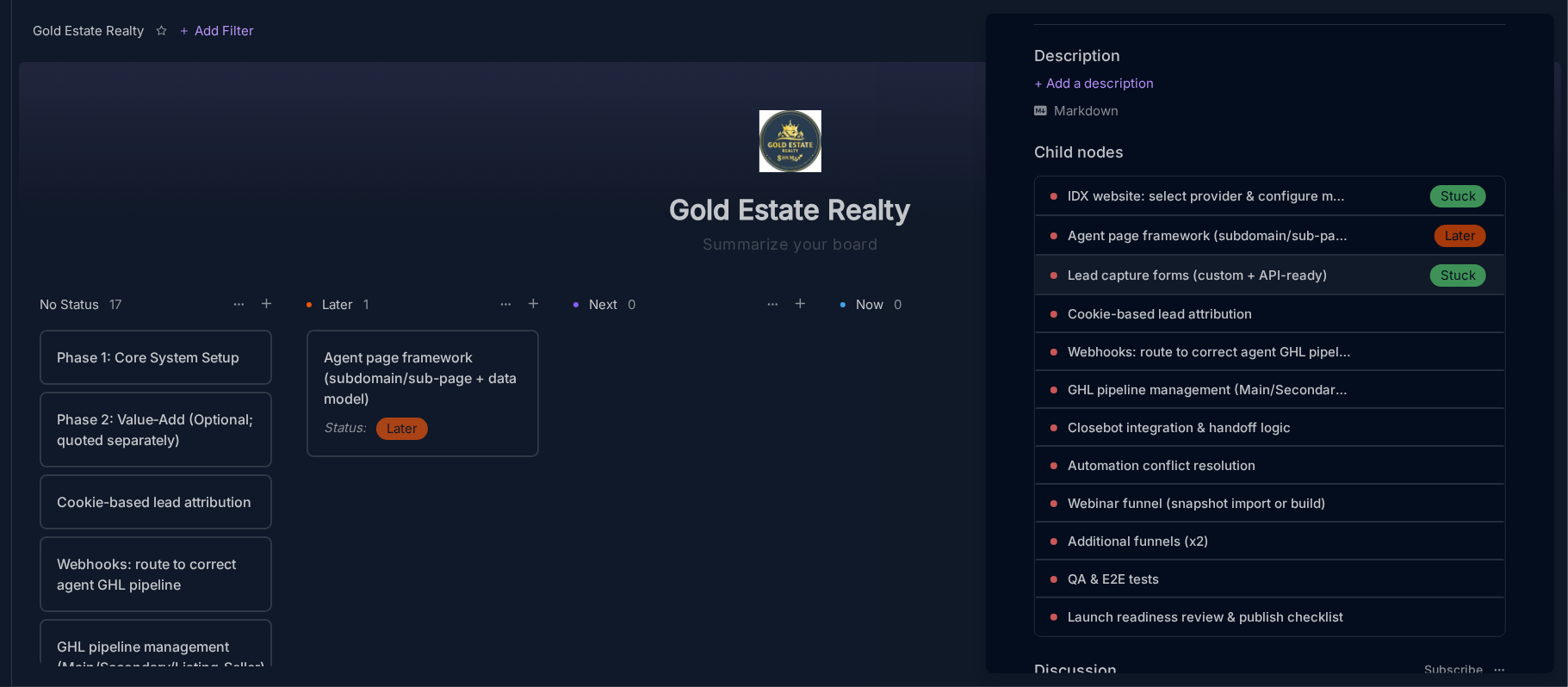
scroll to position [917, 0]
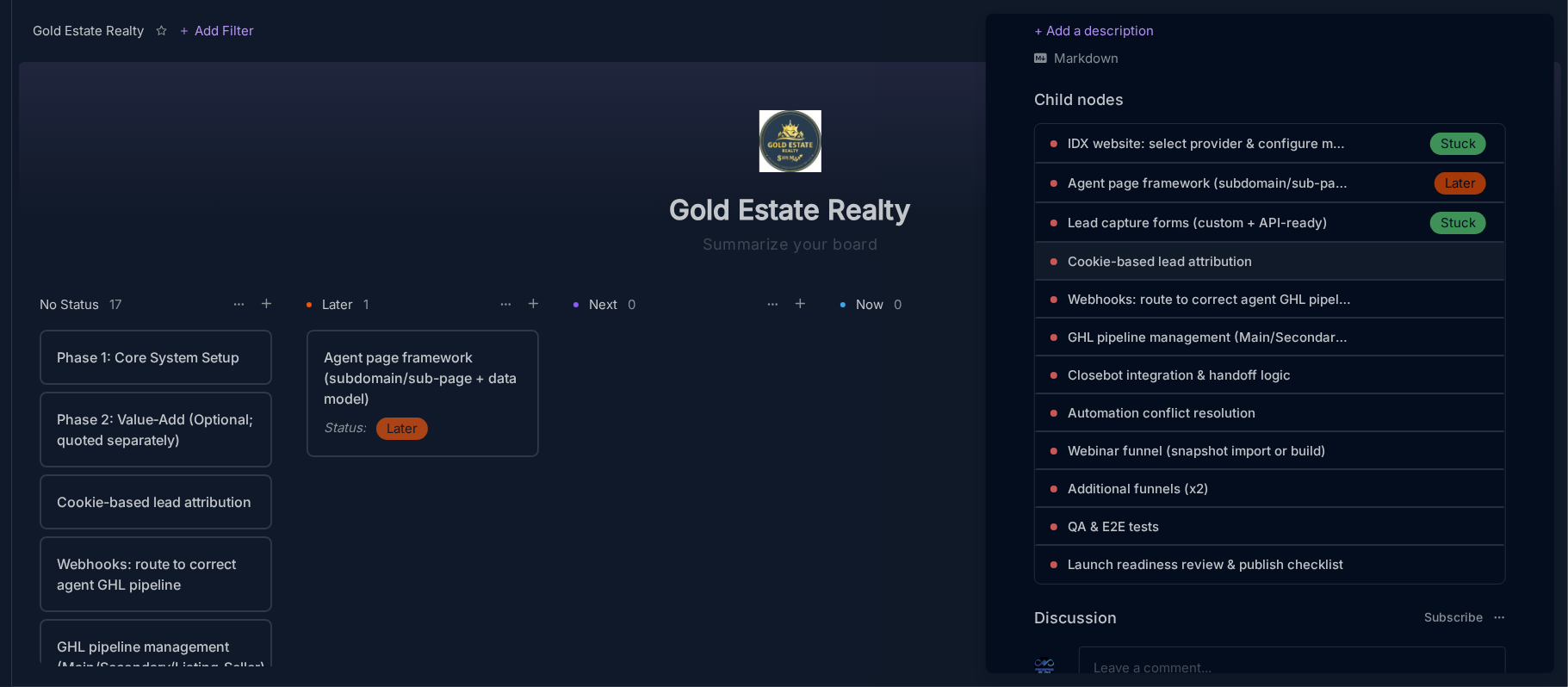
click at [1196, 265] on span "Cookie-based lead attribution" at bounding box center [1159, 261] width 184 height 20
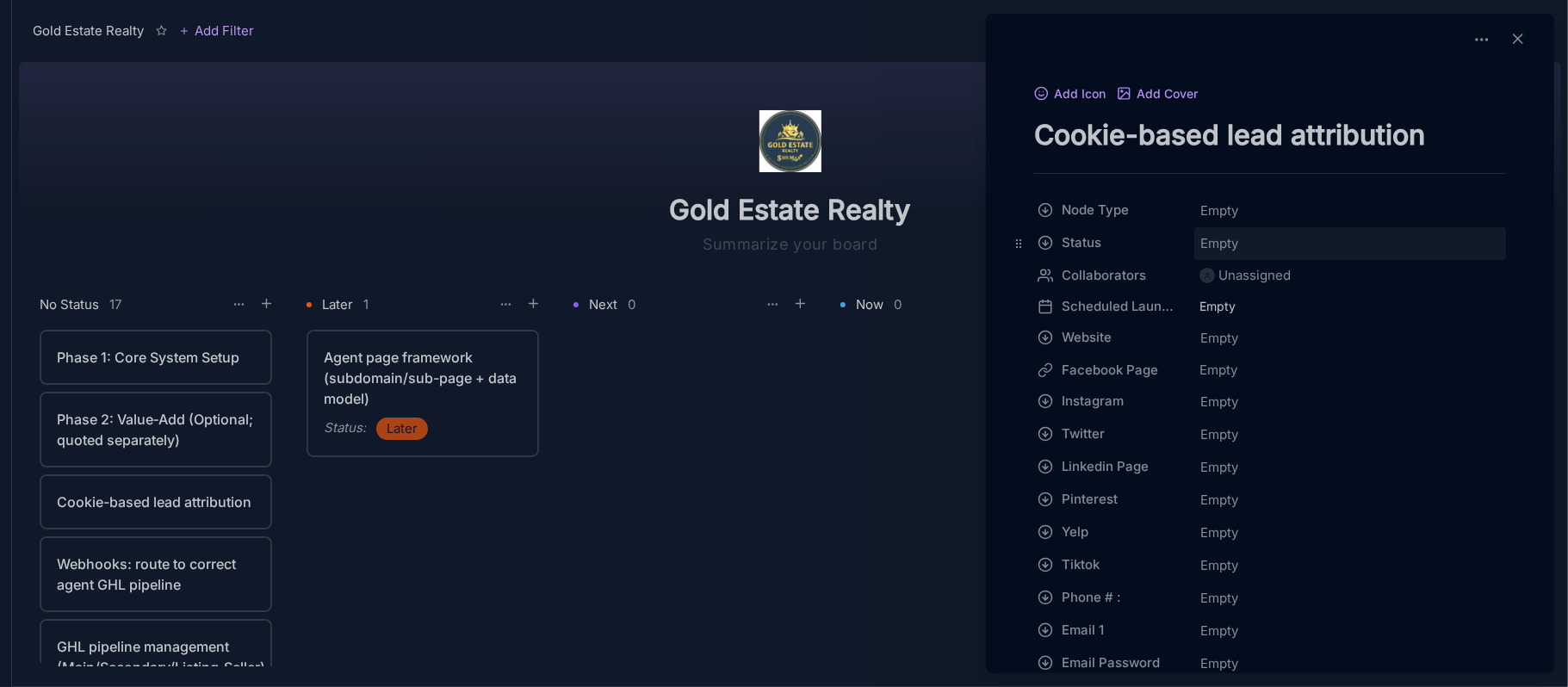
click at [1224, 235] on span "Empty" at bounding box center [1219, 243] width 40 height 22
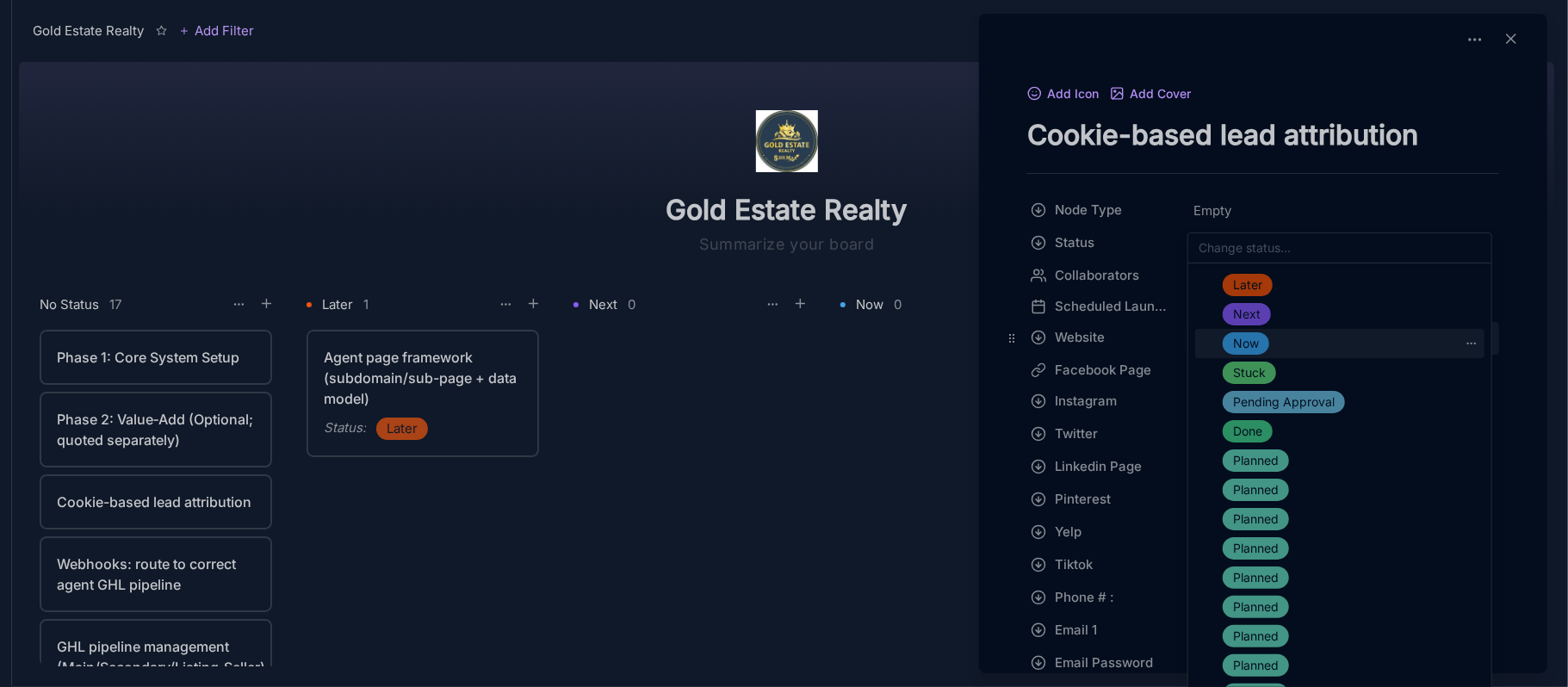
click at [1247, 342] on span "Now" at bounding box center [1245, 343] width 26 height 20
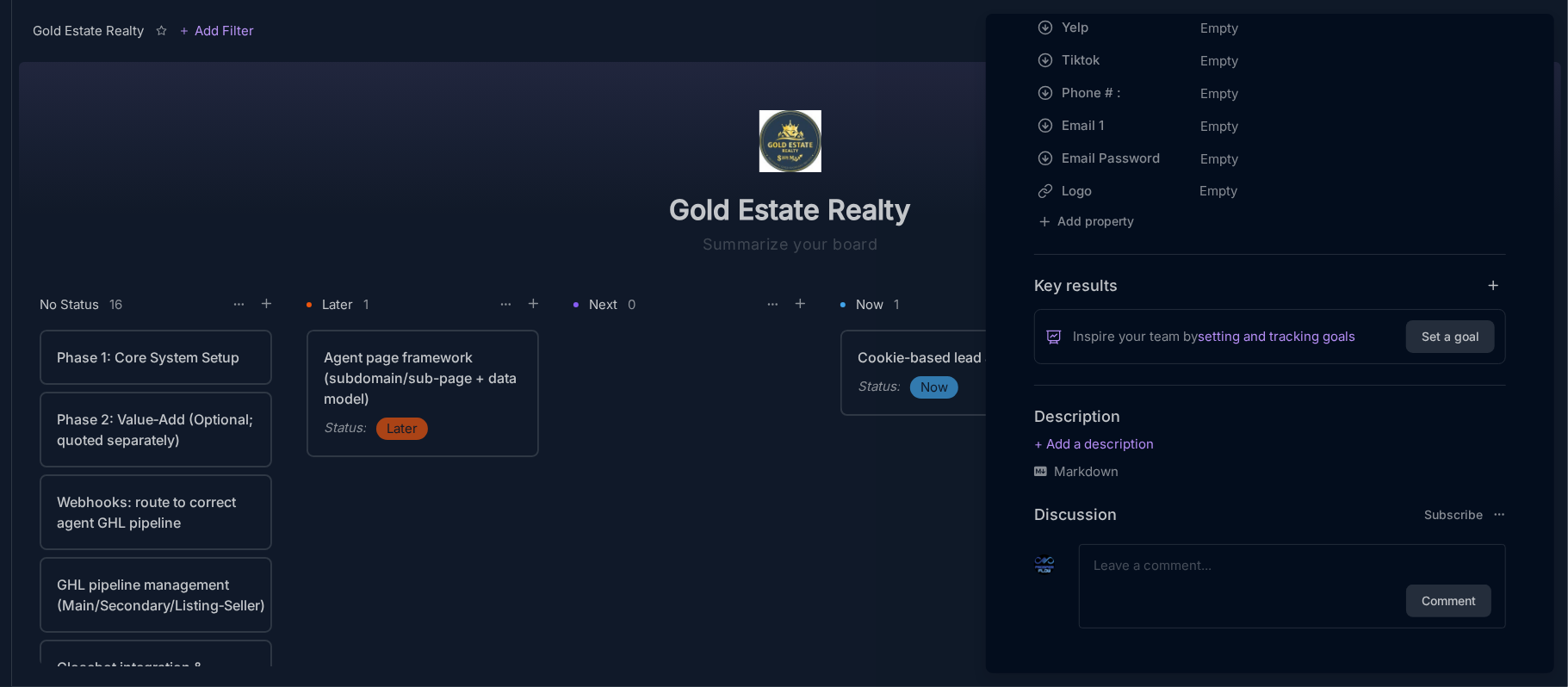
scroll to position [507, 0]
click at [1219, 562] on textarea at bounding box center [1292, 562] width 398 height 20
type textarea "Setup Clarity. Need to setup Google Analytics"
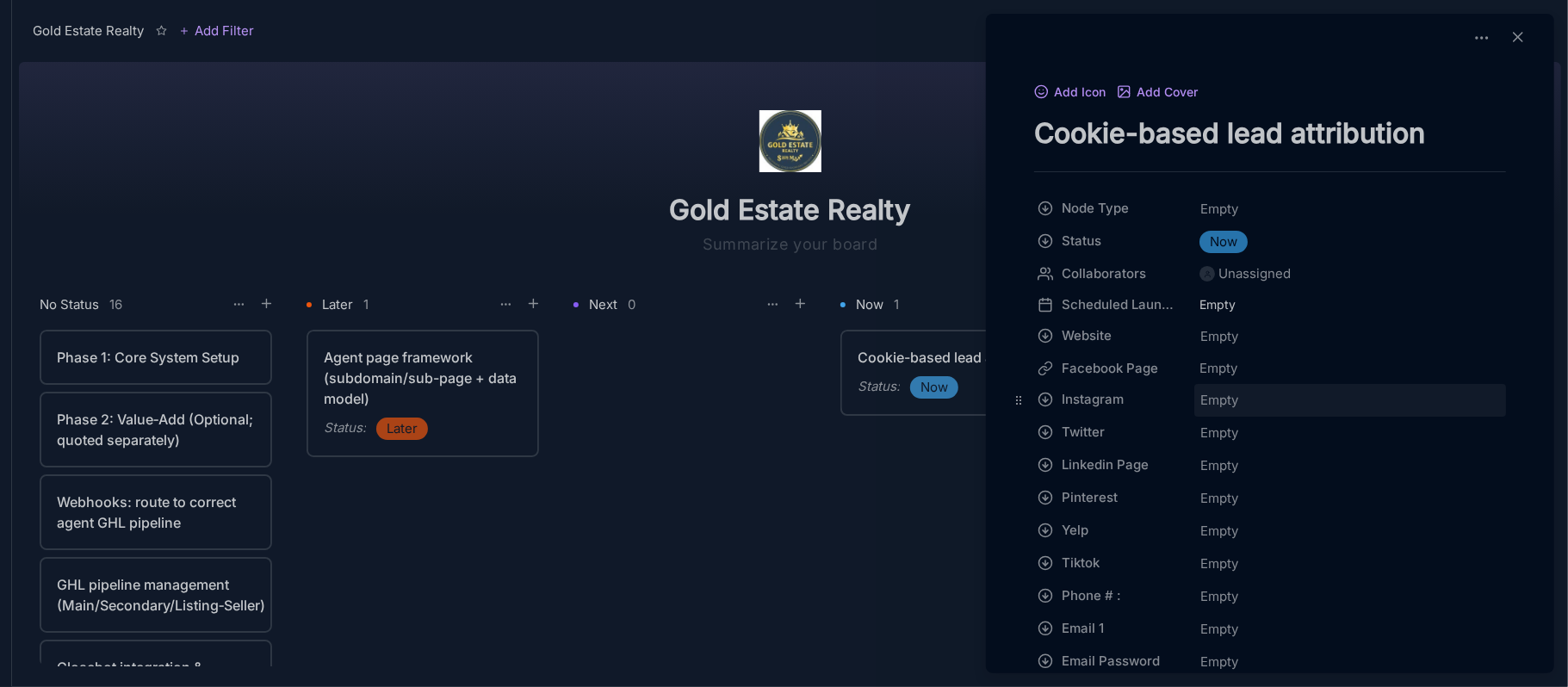
scroll to position [0, 0]
click at [1473, 43] on icon at bounding box center [1482, 40] width 18 height 18
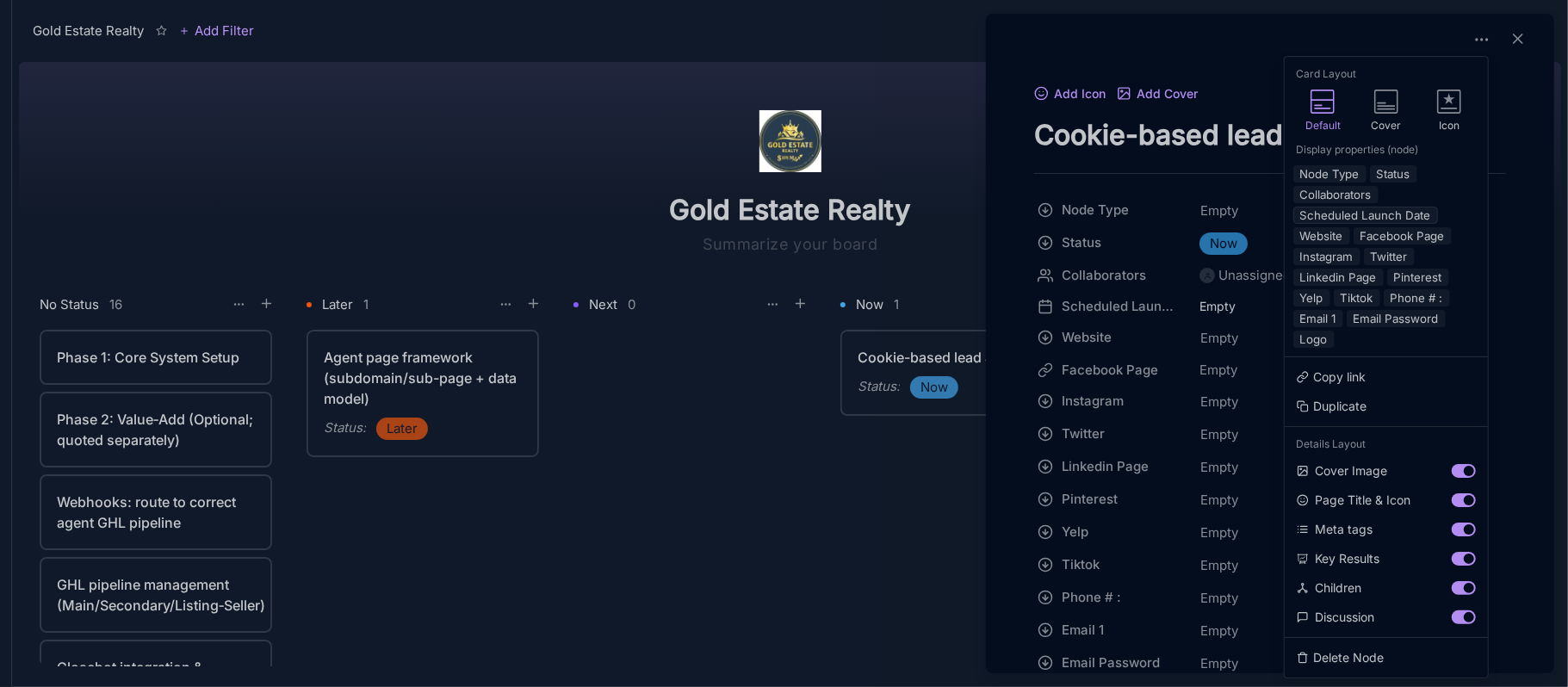
click at [1347, 224] on button "Scheduled Launch Date" at bounding box center [1365, 215] width 145 height 18
click at [1396, 241] on button "Facebook Page" at bounding box center [1402, 236] width 98 height 18
click at [1334, 257] on button "Instagram" at bounding box center [1326, 257] width 67 height 18
click at [1392, 265] on button "Twitter" at bounding box center [1389, 257] width 51 height 18
click at [1340, 280] on button "Linkedin Page" at bounding box center [1338, 277] width 90 height 18
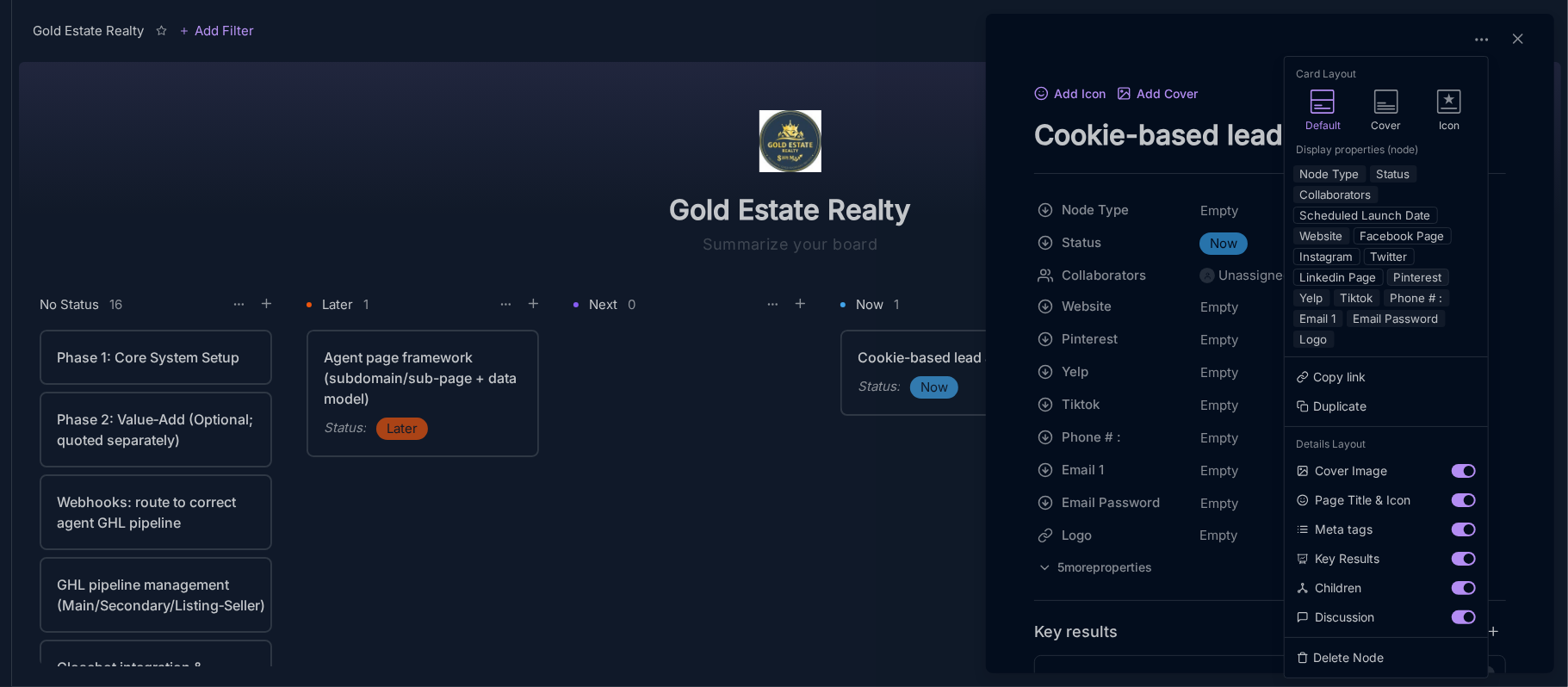
click at [1424, 283] on button "Pinterest" at bounding box center [1418, 277] width 62 height 18
click at [1321, 306] on button "Yelp" at bounding box center [1311, 298] width 37 height 18
drag, startPoint x: 1368, startPoint y: 308, endPoint x: 1407, endPoint y: 308, distance: 39.0
click at [1369, 306] on button "Tiktok" at bounding box center [1356, 298] width 47 height 18
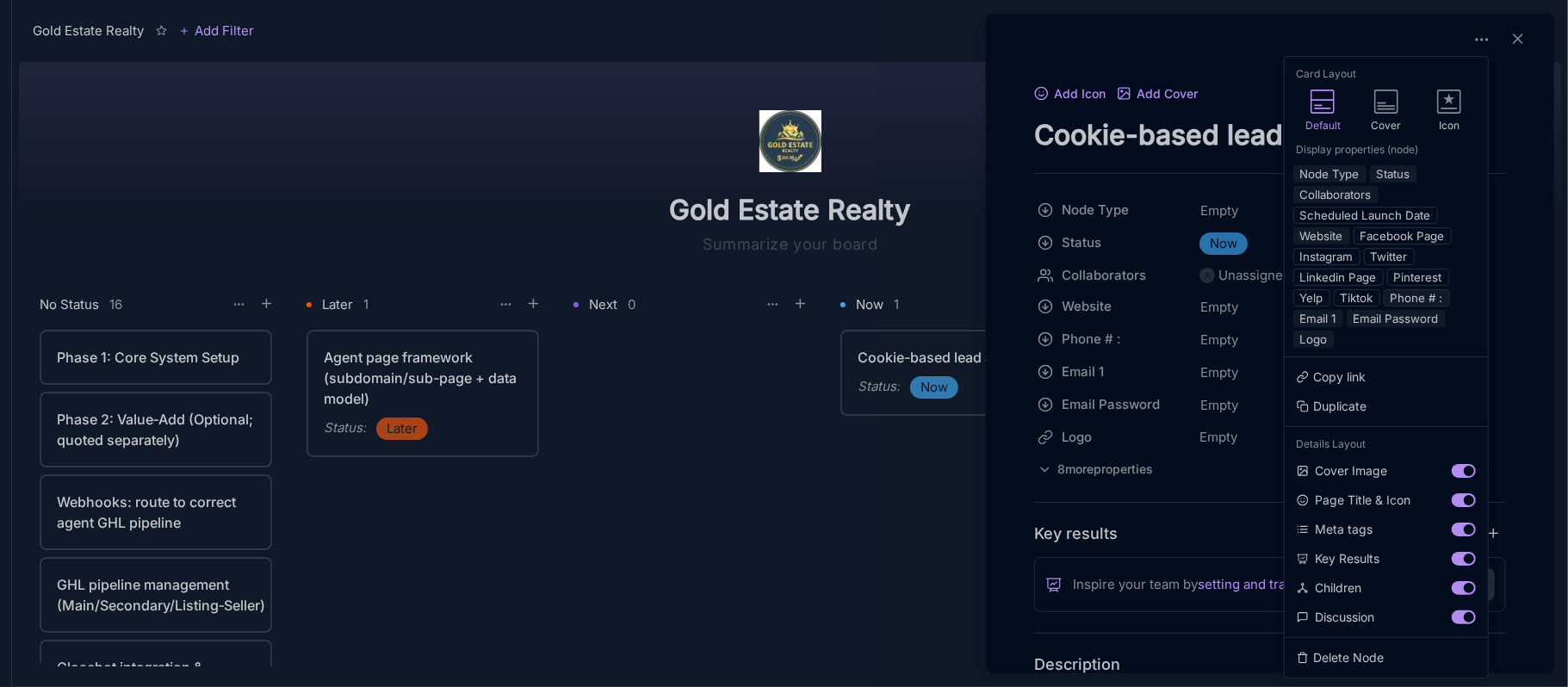
click at [1412, 306] on button "Phone # :" at bounding box center [1416, 298] width 66 height 18
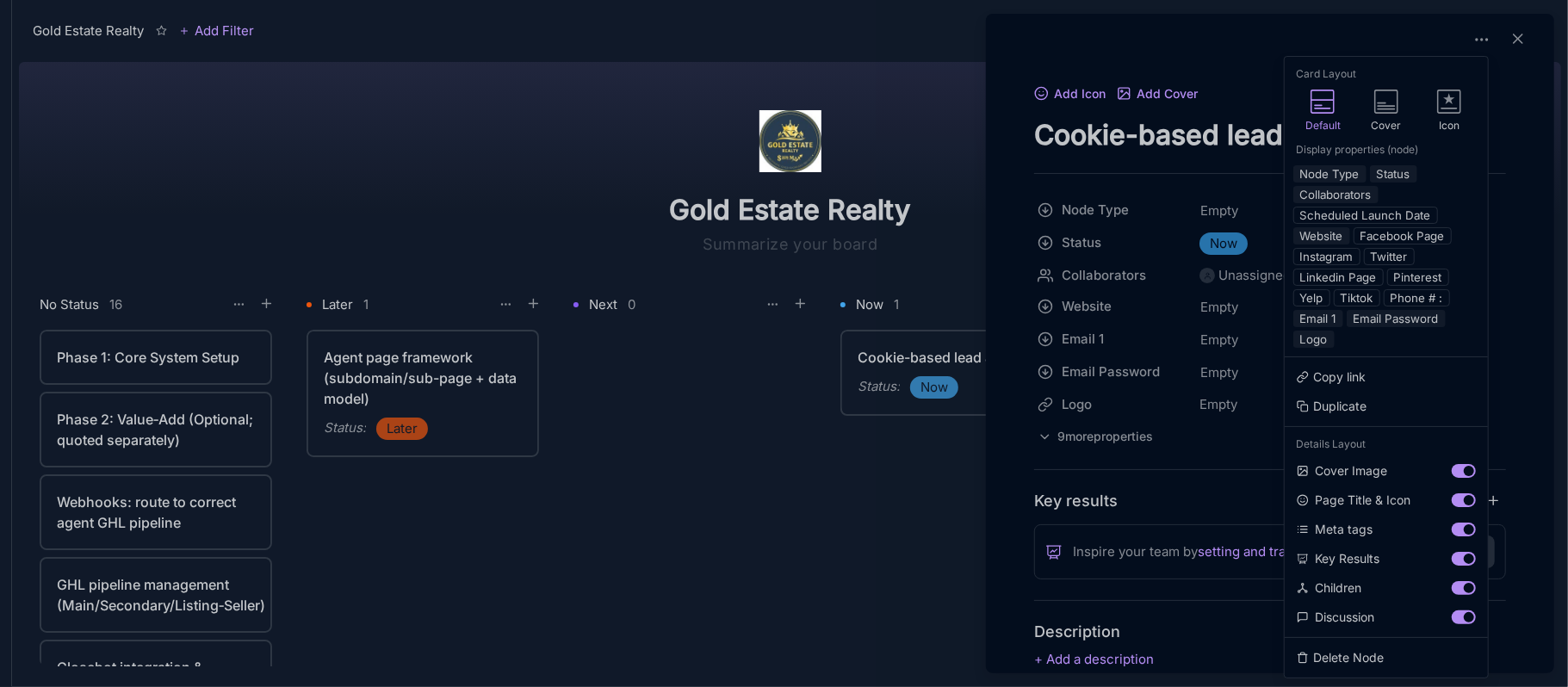
click at [1409, 306] on button "Phone # :" at bounding box center [1416, 298] width 66 height 18
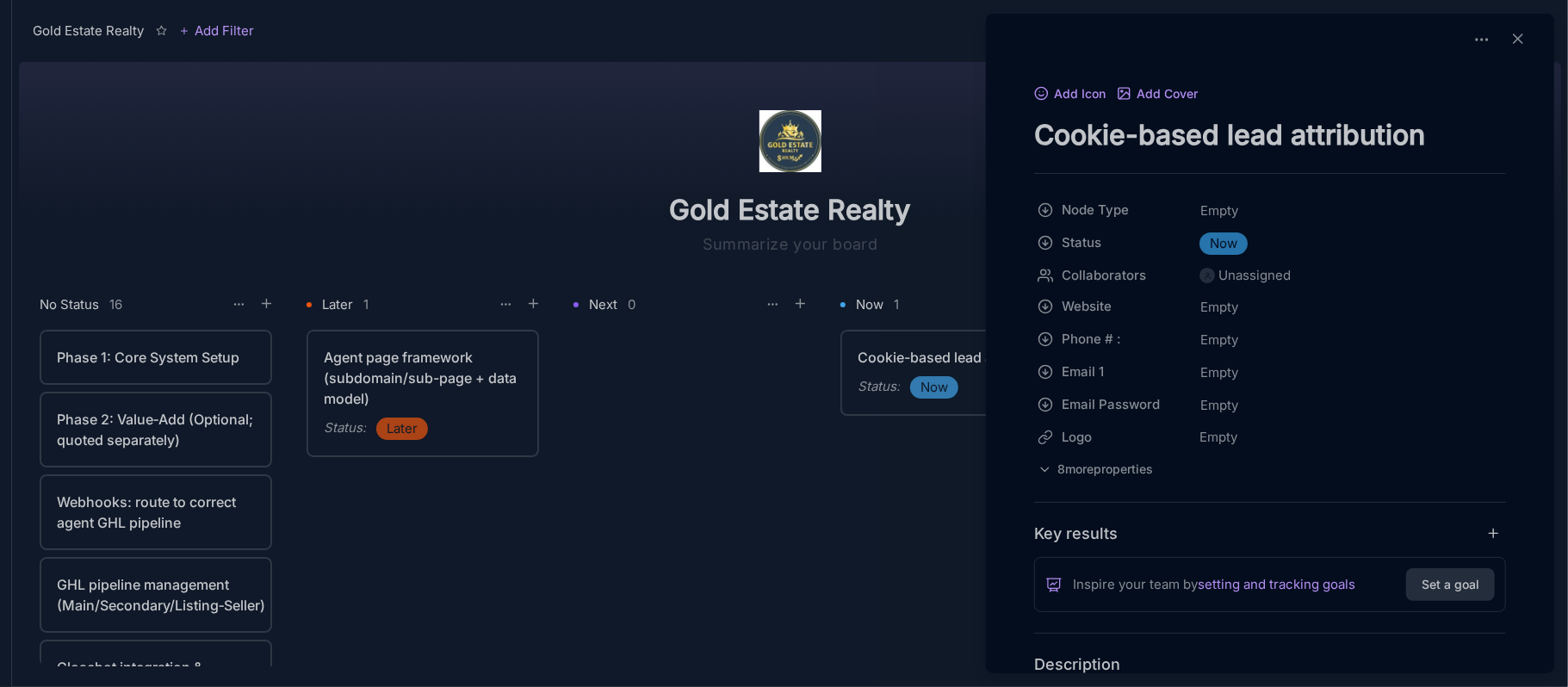
click at [759, 537] on div at bounding box center [784, 343] width 1568 height 687
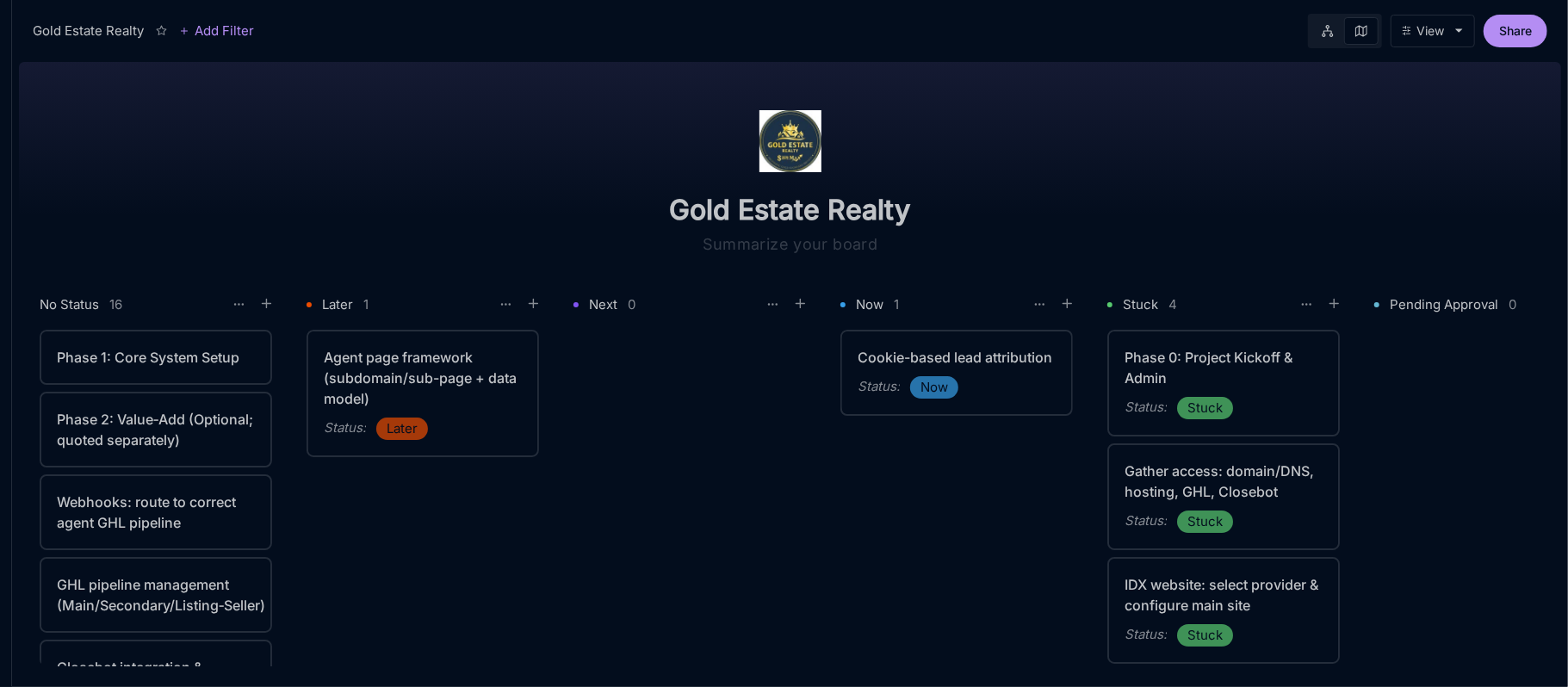
click at [127, 362] on div "Phase 1: Core System Setup" at bounding box center [155, 356] width 198 height 20
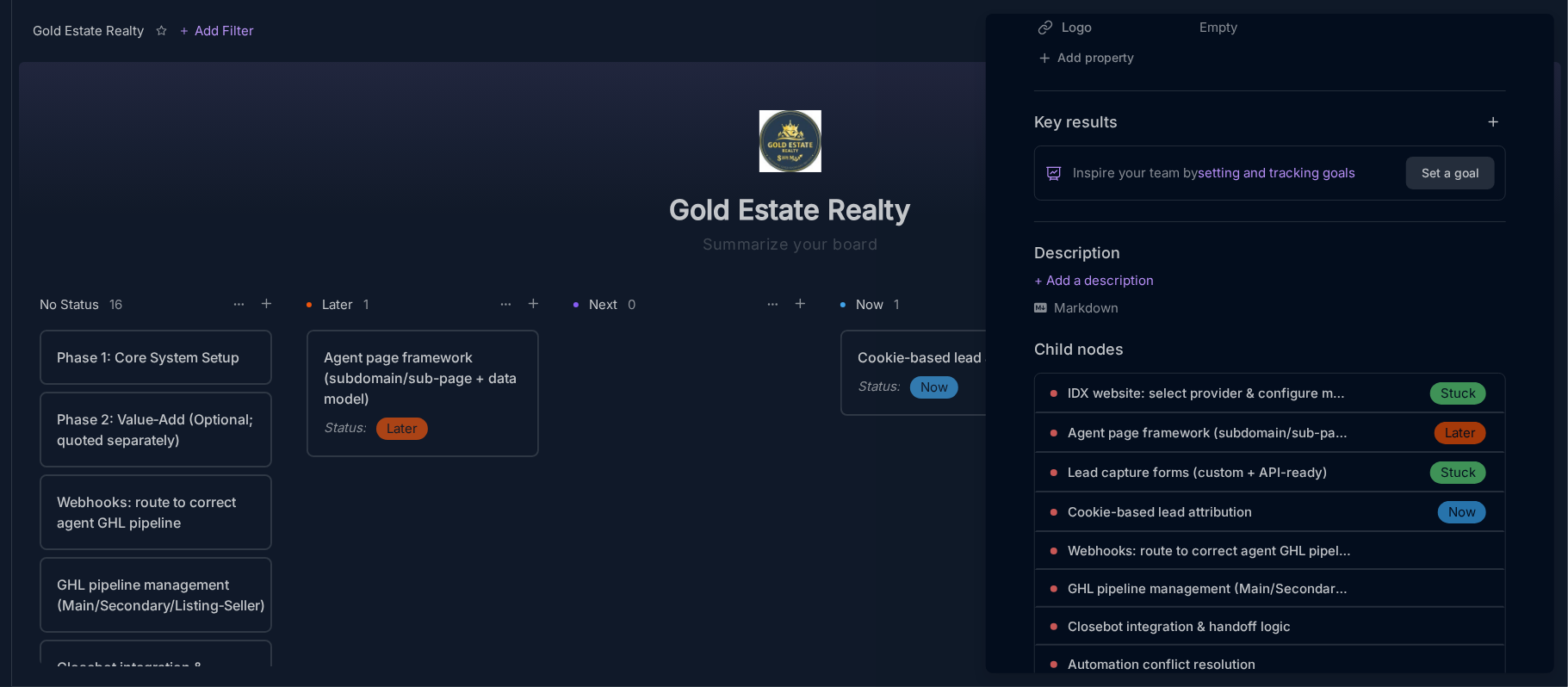
scroll to position [689, 0]
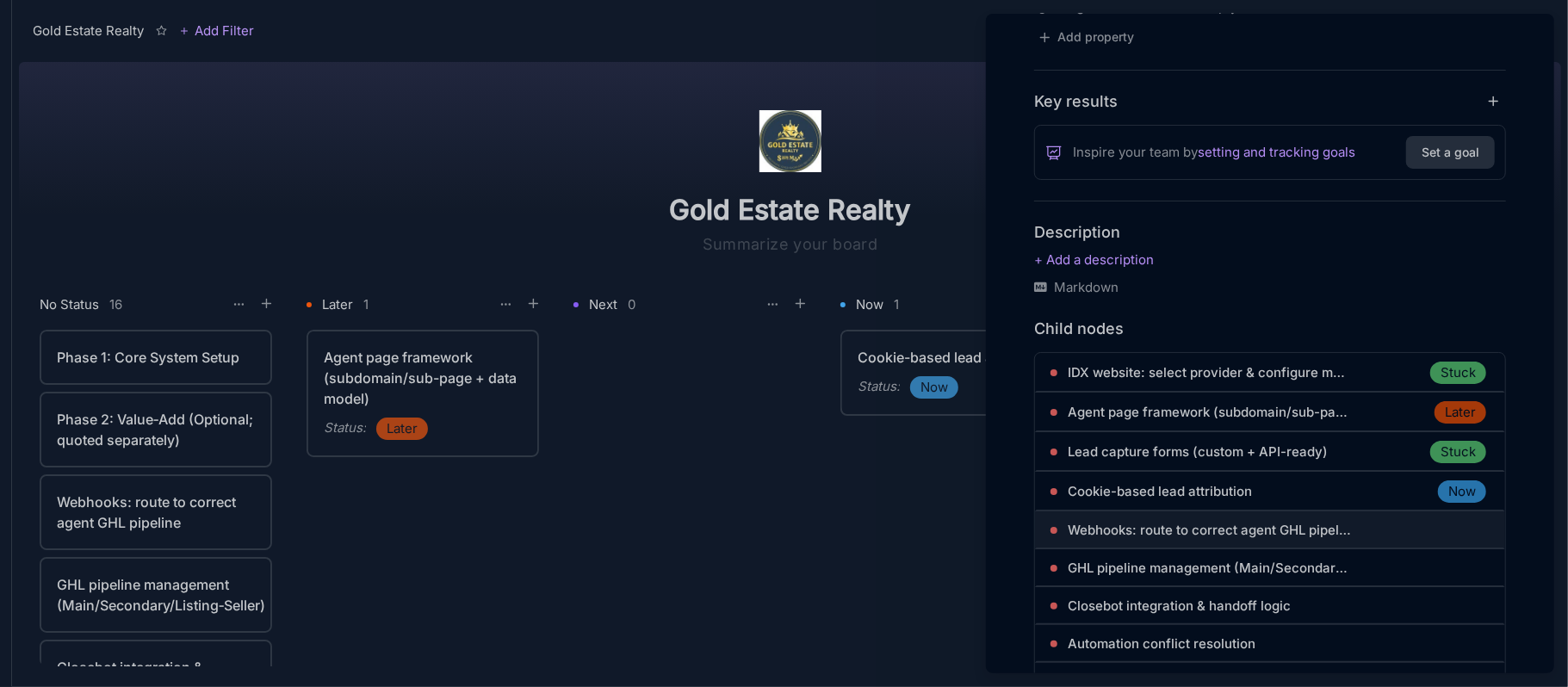
click at [1237, 521] on span "Webhooks: route to correct agent GHL pipeline" at bounding box center [1210, 529] width 284 height 20
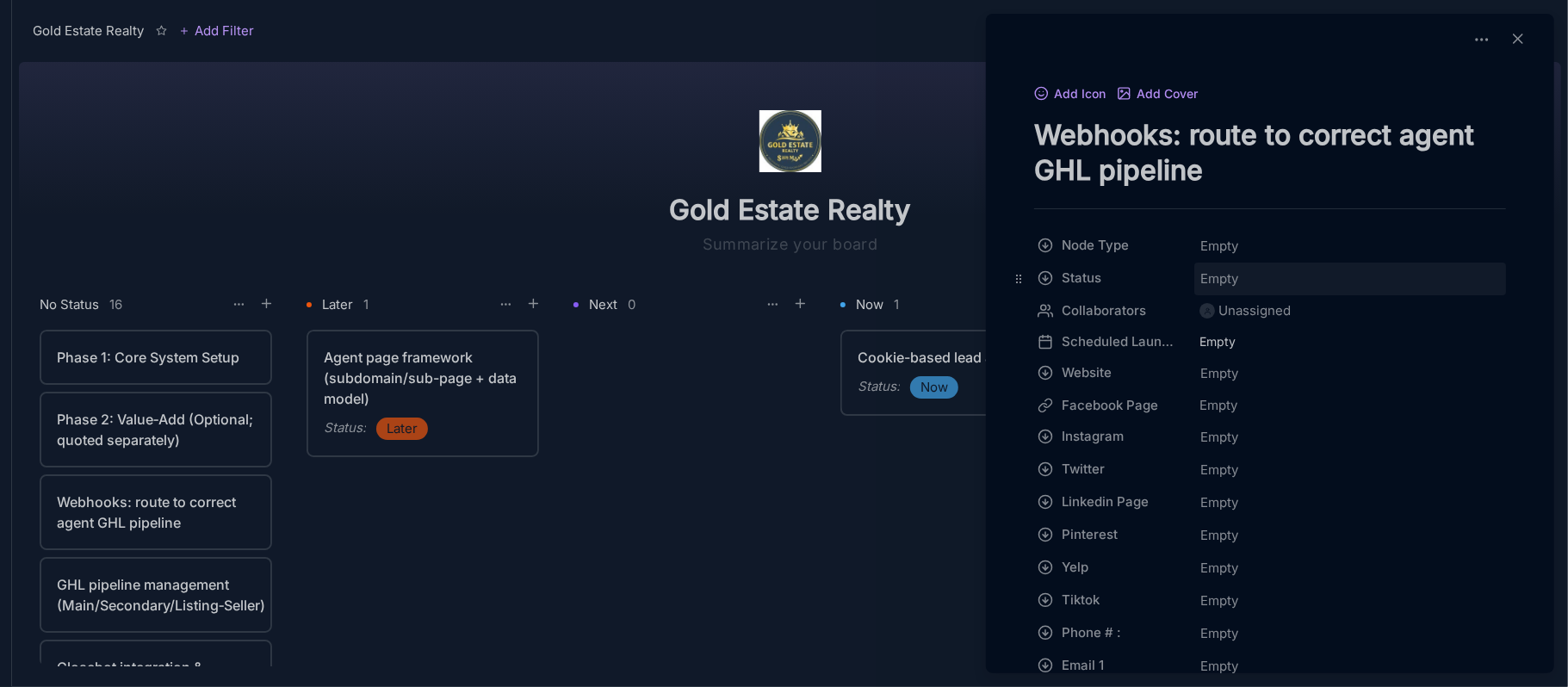
click at [1223, 280] on span "Empty" at bounding box center [1219, 278] width 40 height 22
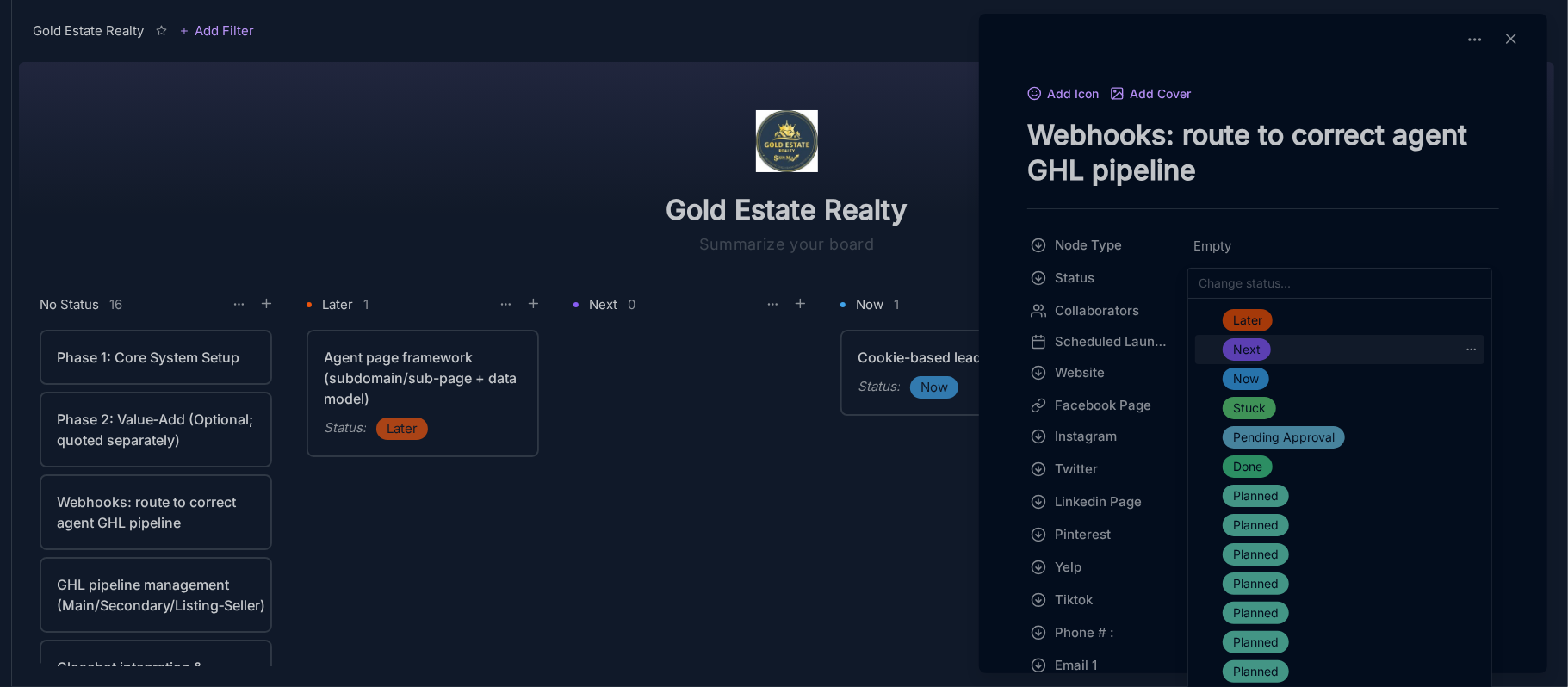
click at [1248, 339] on span "Next" at bounding box center [1246, 348] width 27 height 20
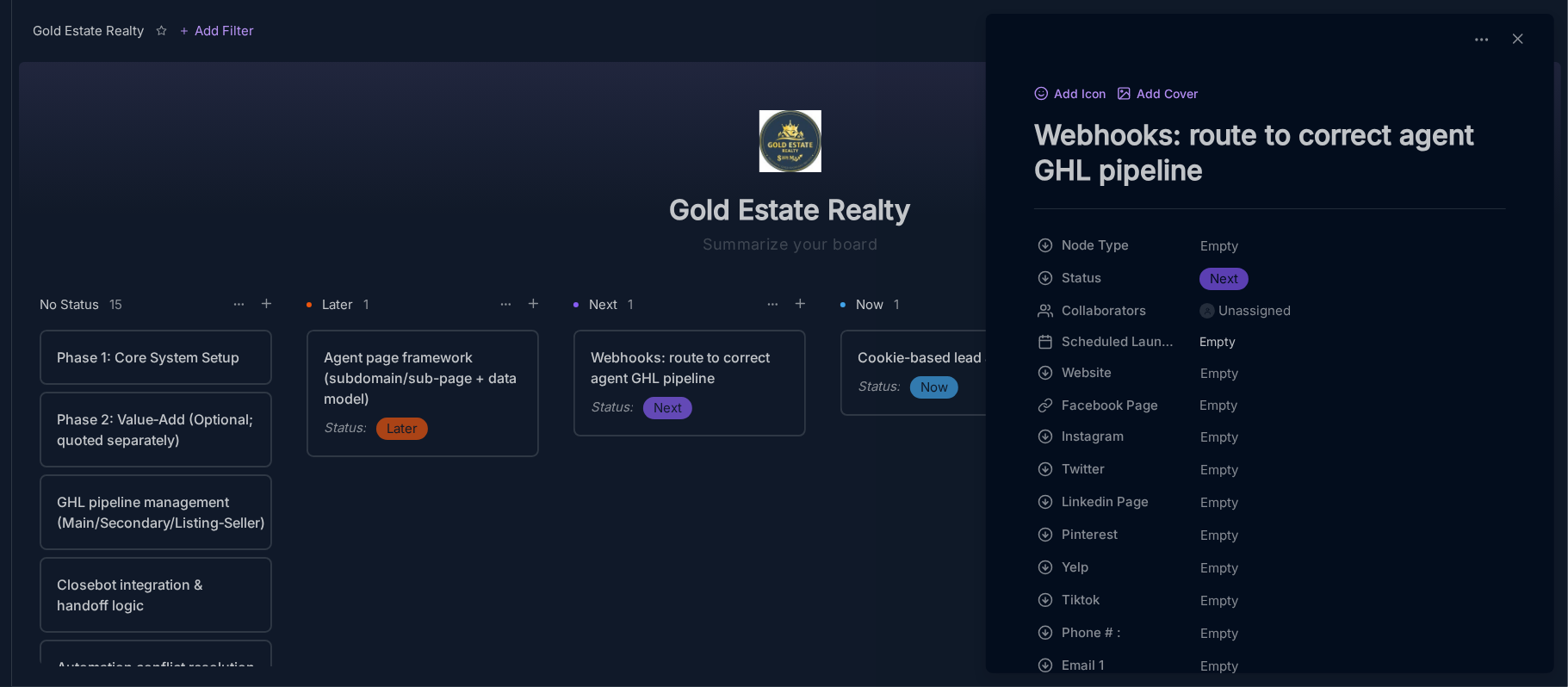
click at [169, 358] on div at bounding box center [784, 343] width 1568 height 687
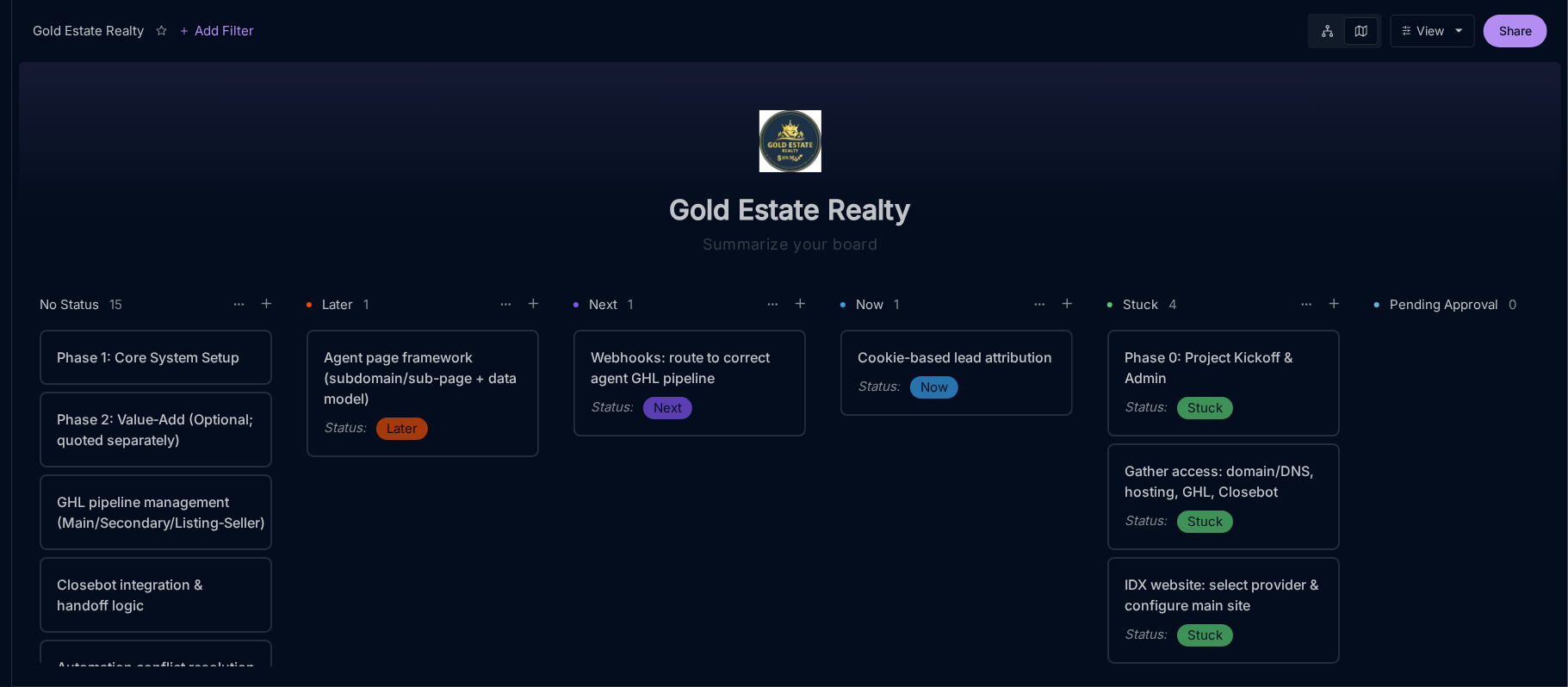
click at [86, 366] on div "Phase 1: Core System Setup" at bounding box center [155, 356] width 198 height 20
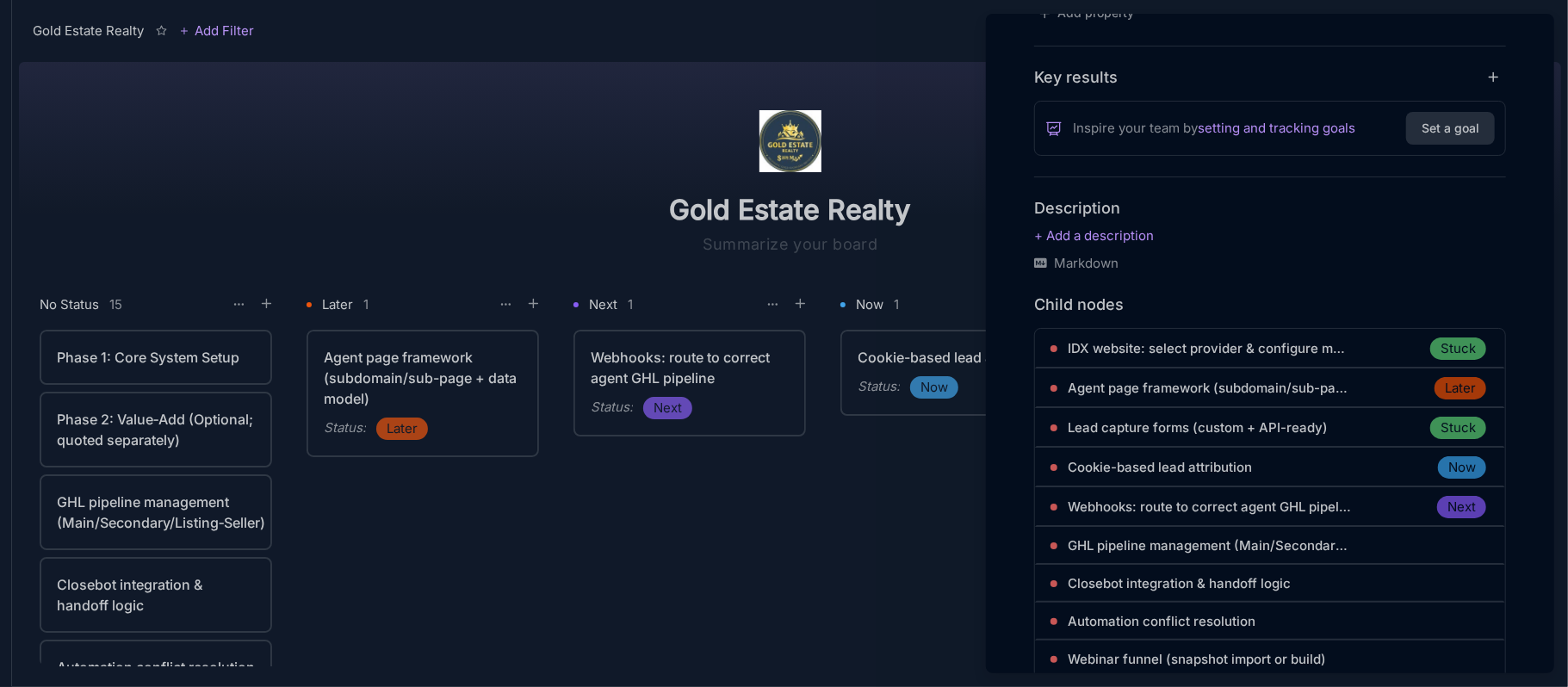
scroll to position [803, 0]
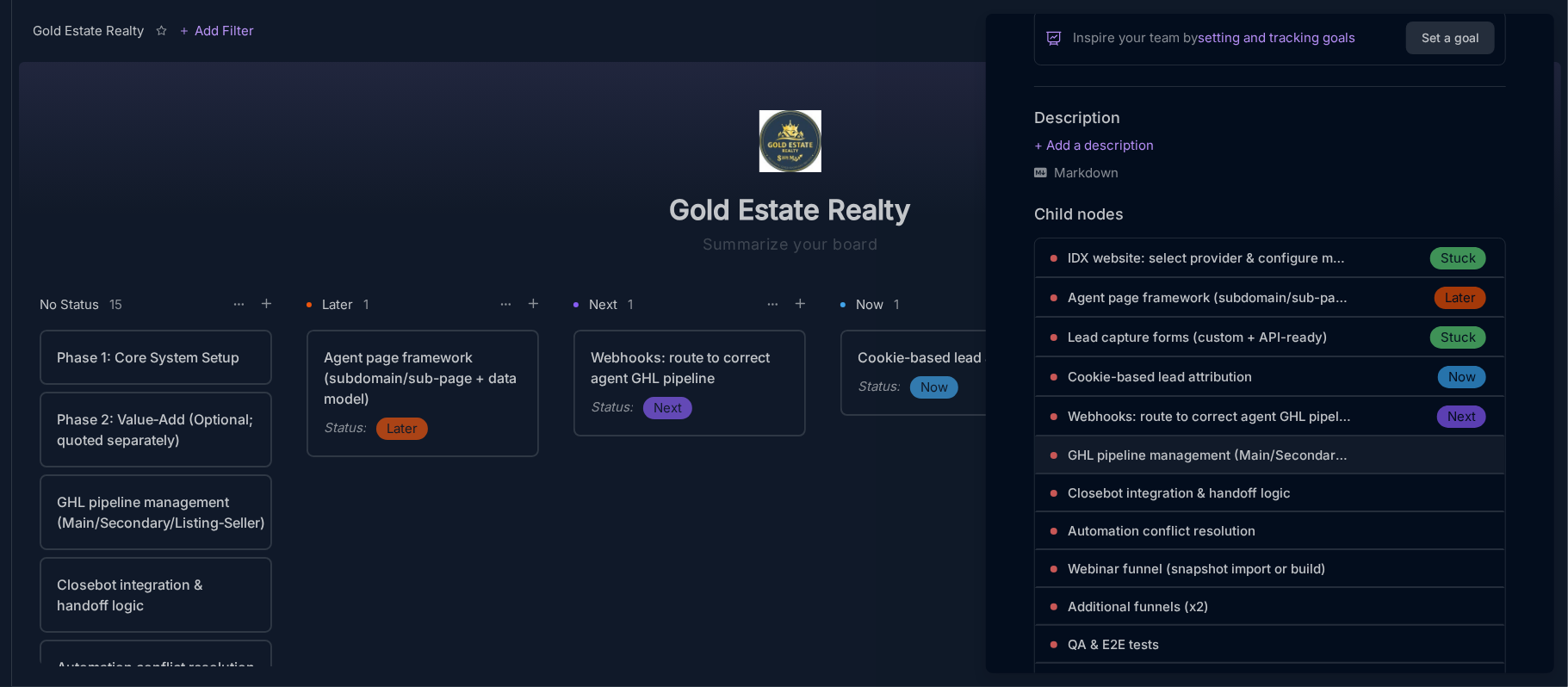
click at [1212, 451] on span "GHL pipeline management (Main/Secondary/Listing‑Seller)" at bounding box center [1210, 454] width 284 height 20
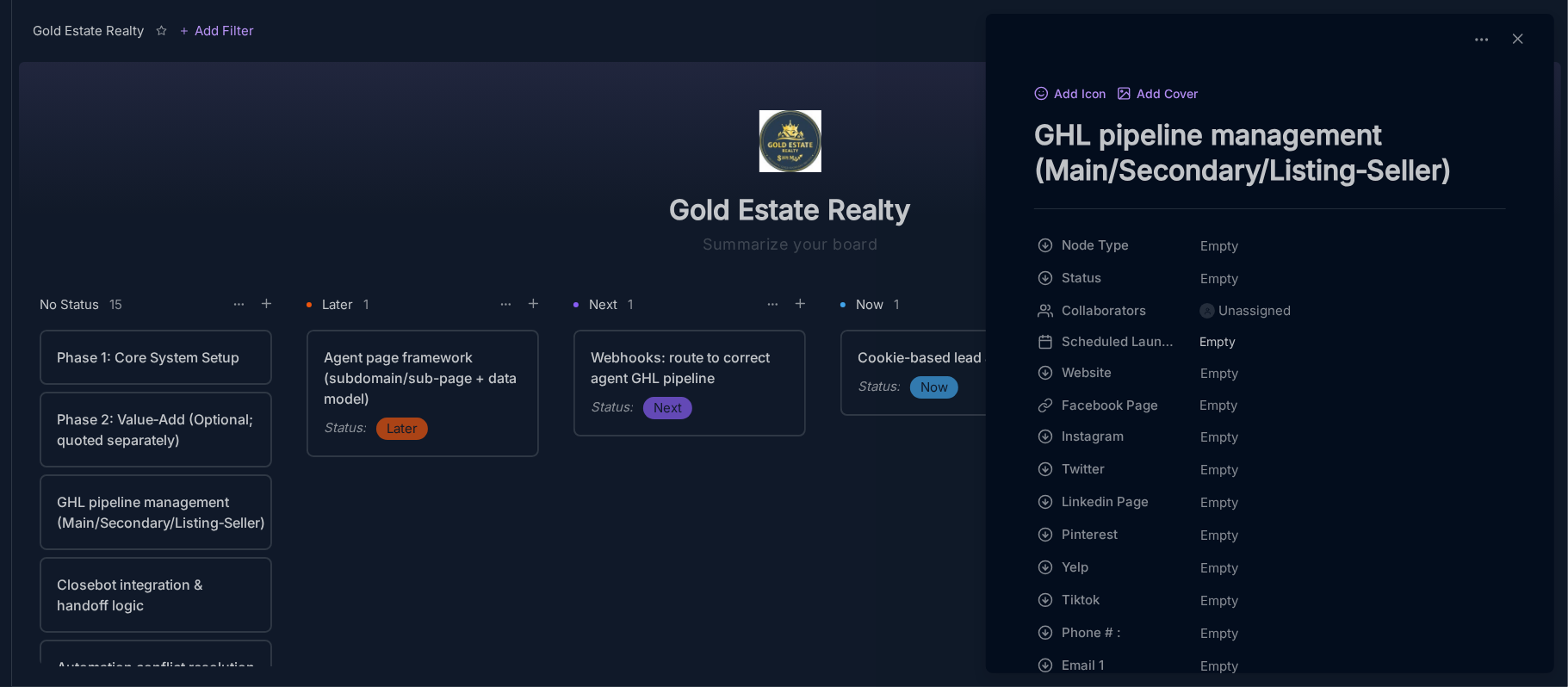
click at [1213, 170] on textarea "GHL pipeline management (Main/Secondary/Listing‑Seller)" at bounding box center [1270, 153] width 472 height 71
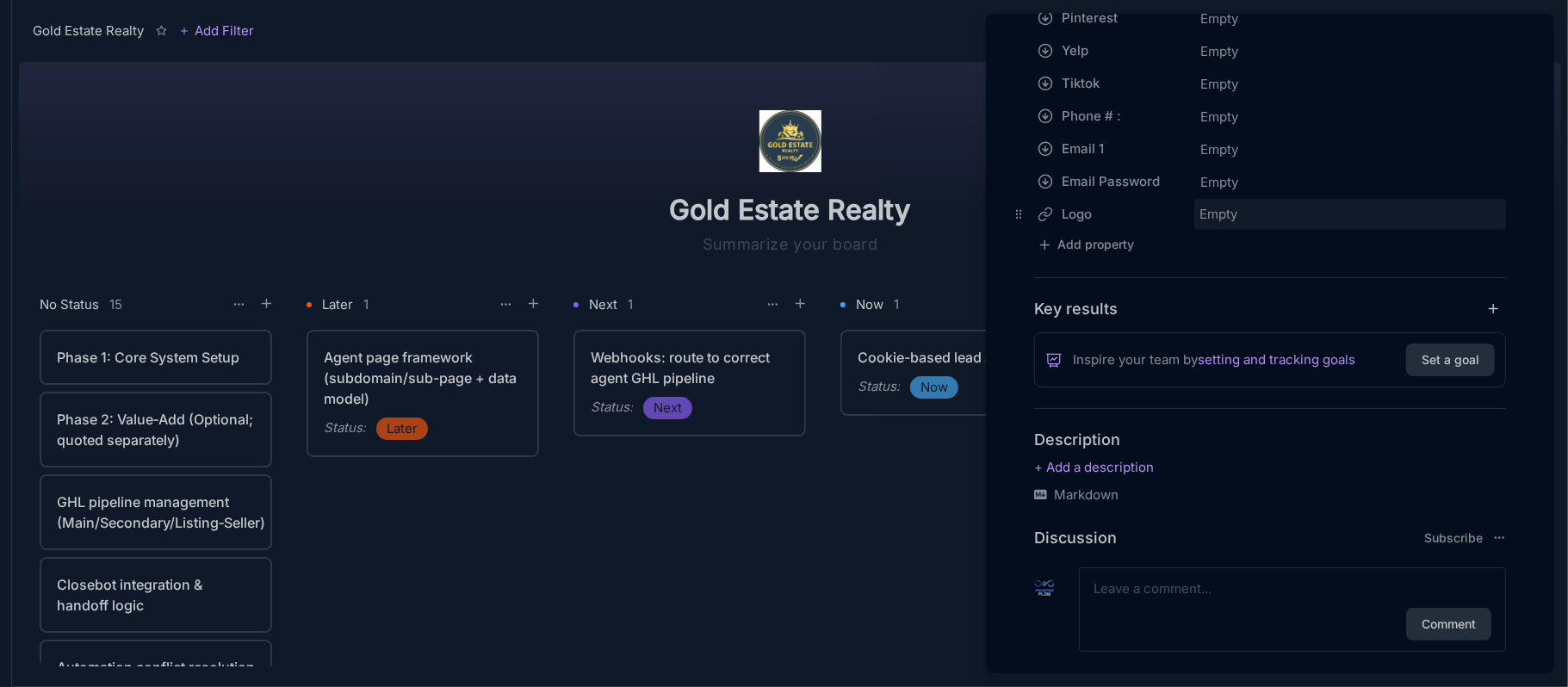
scroll to position [542, 0]
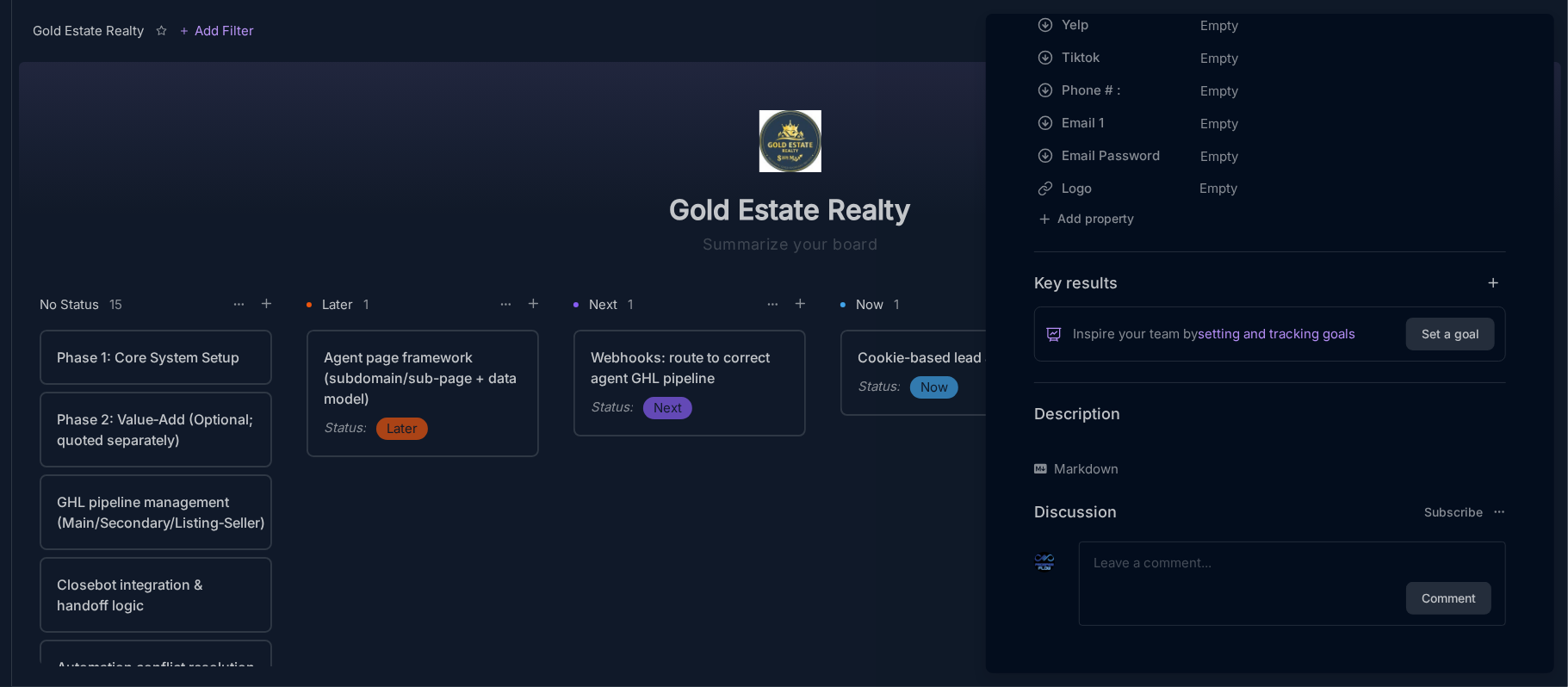
click at [1148, 444] on p at bounding box center [1270, 441] width 472 height 20
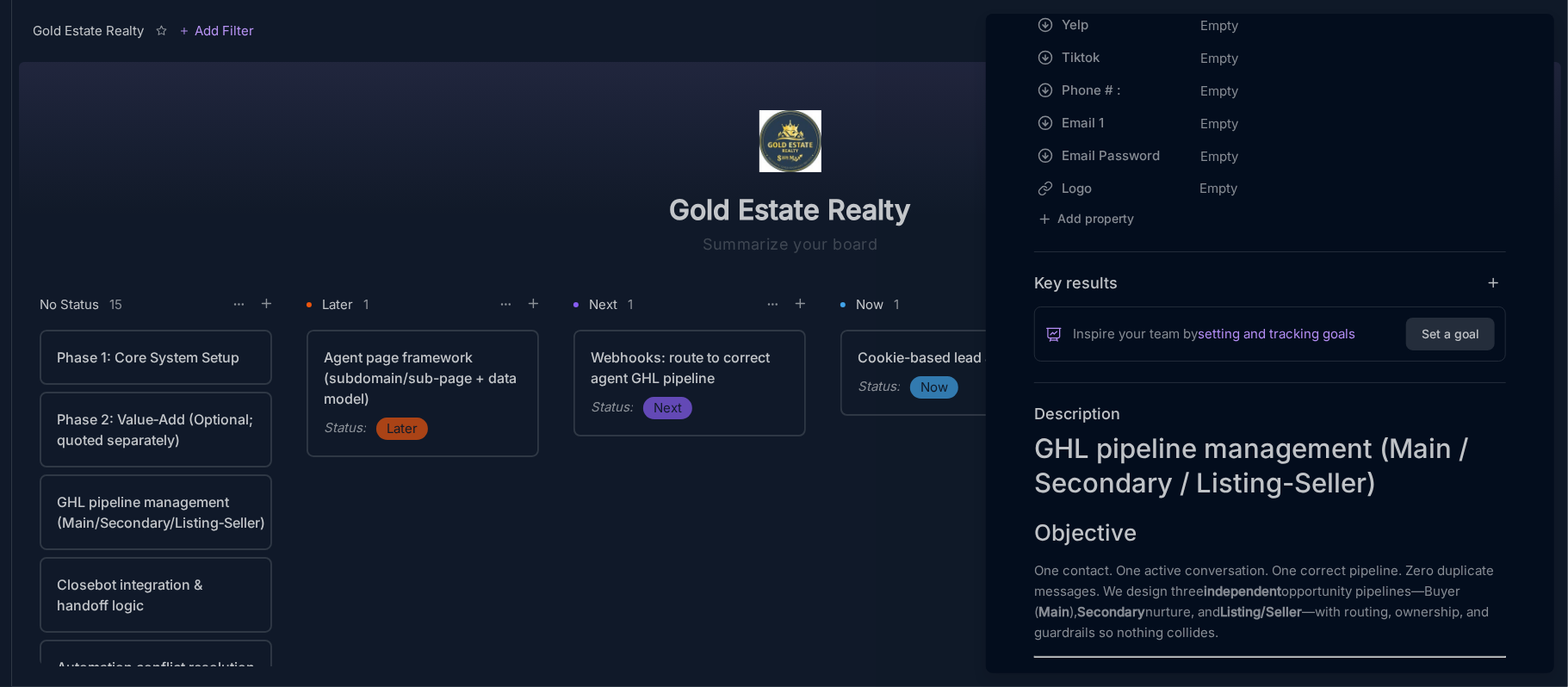
scroll to position [3963, 0]
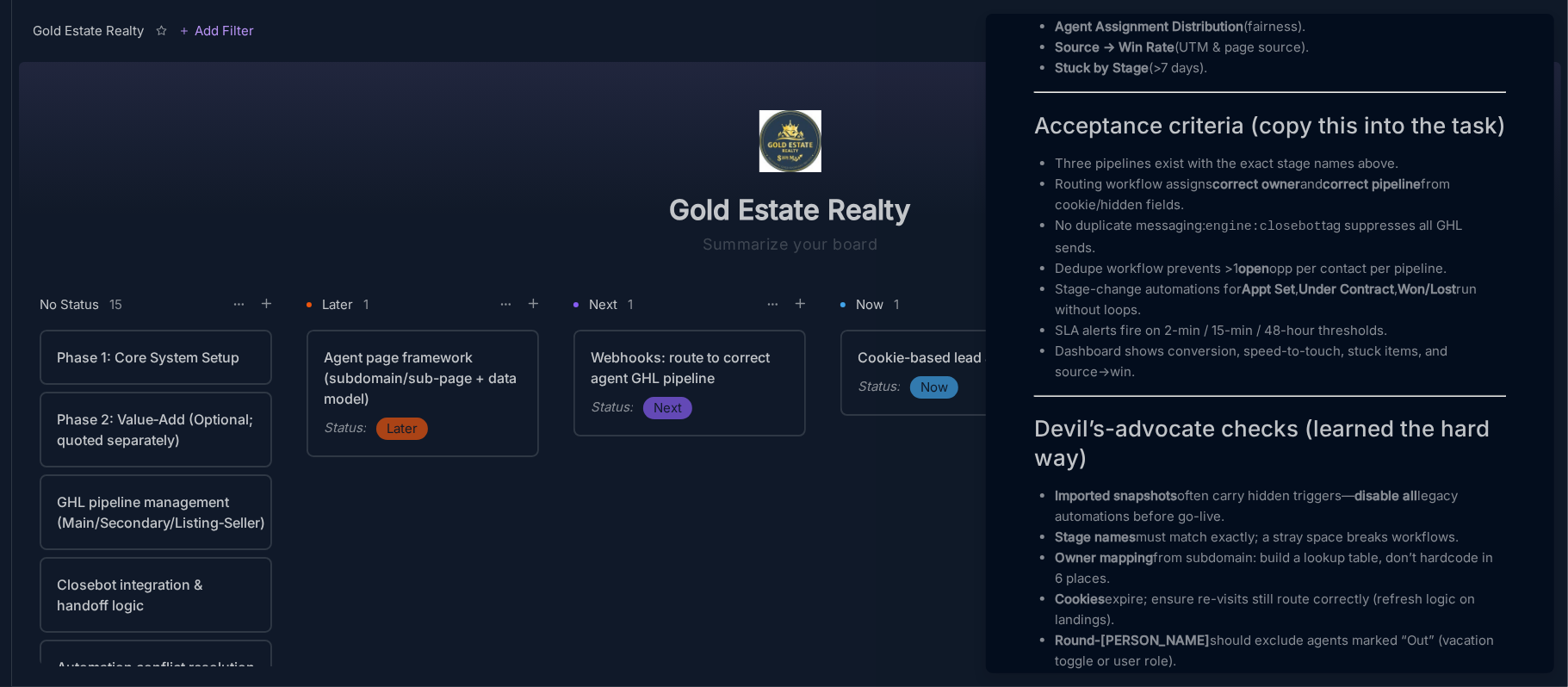
click at [1227, 510] on p "Imported snapshots often carry hidden triggers— disable all legacy automations …" at bounding box center [1279, 505] width 451 height 41
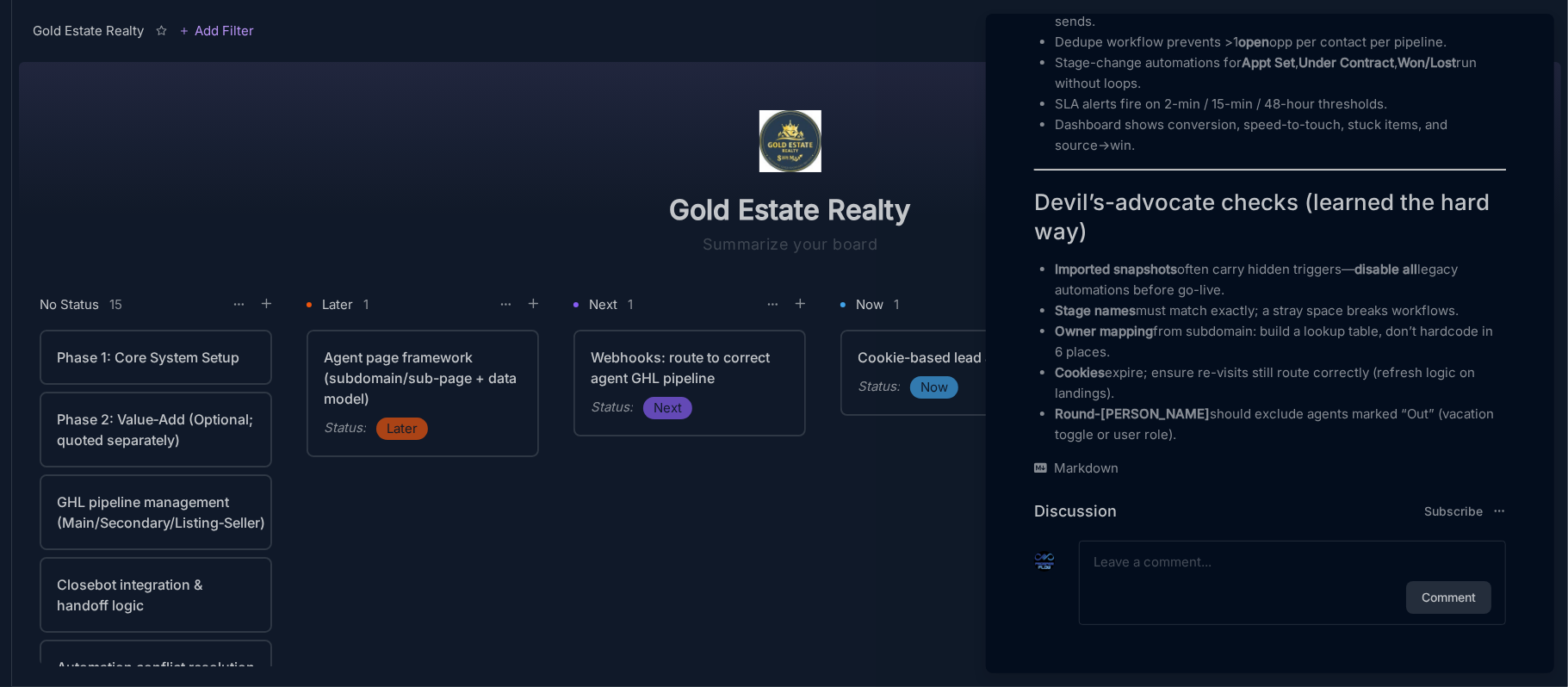
click at [1041, 616] on div at bounding box center [1044, 587] width 20 height 74
click at [789, 602] on div at bounding box center [784, 343] width 1568 height 687
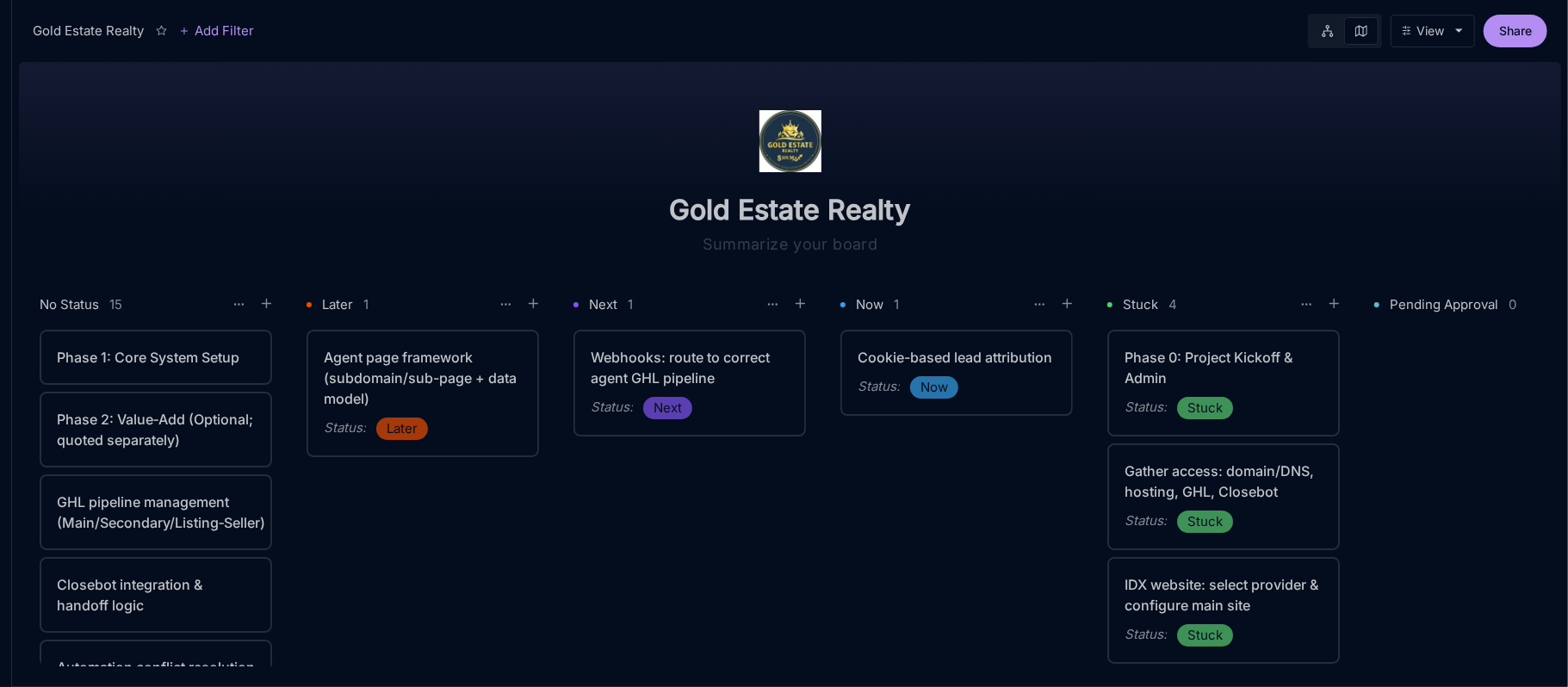
click at [179, 355] on div "Phase 1: Core System Setup" at bounding box center [155, 356] width 198 height 20
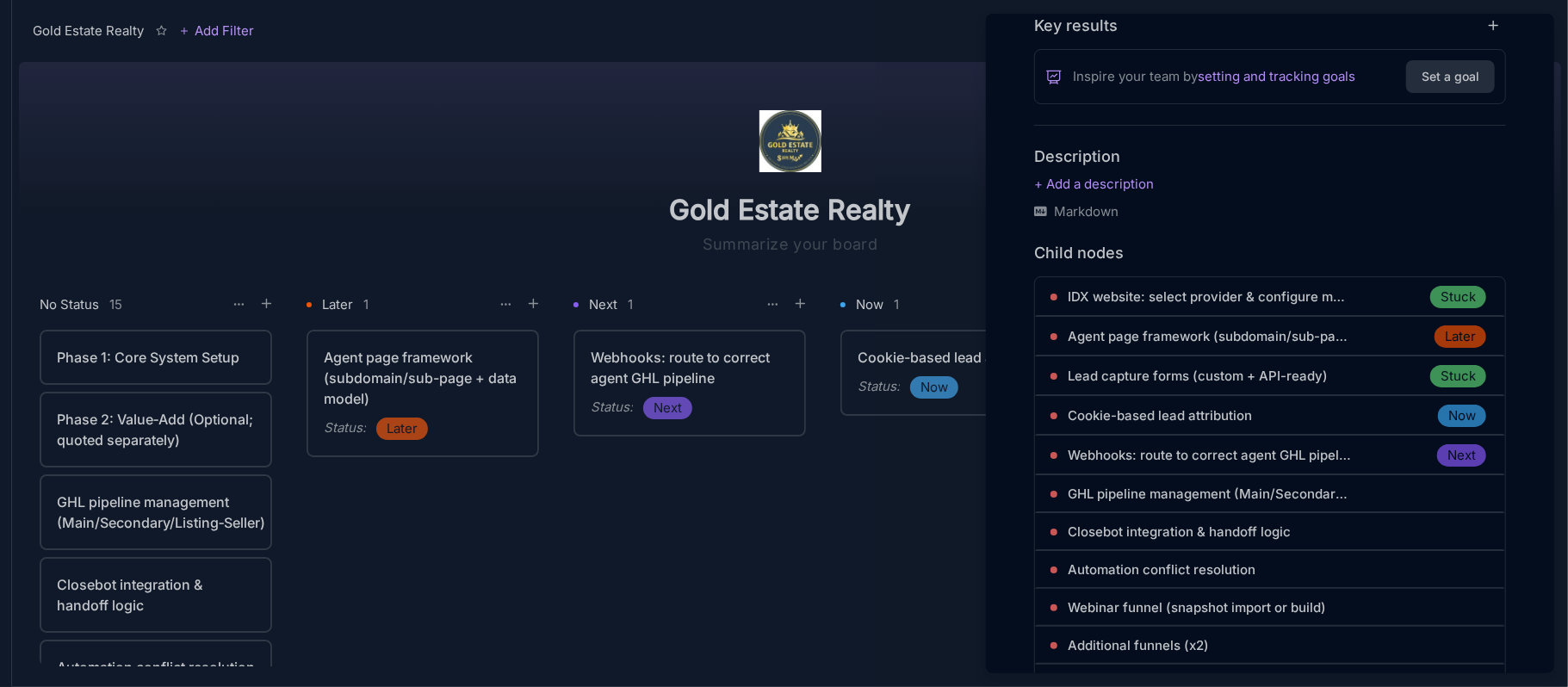
scroll to position [803, 0]
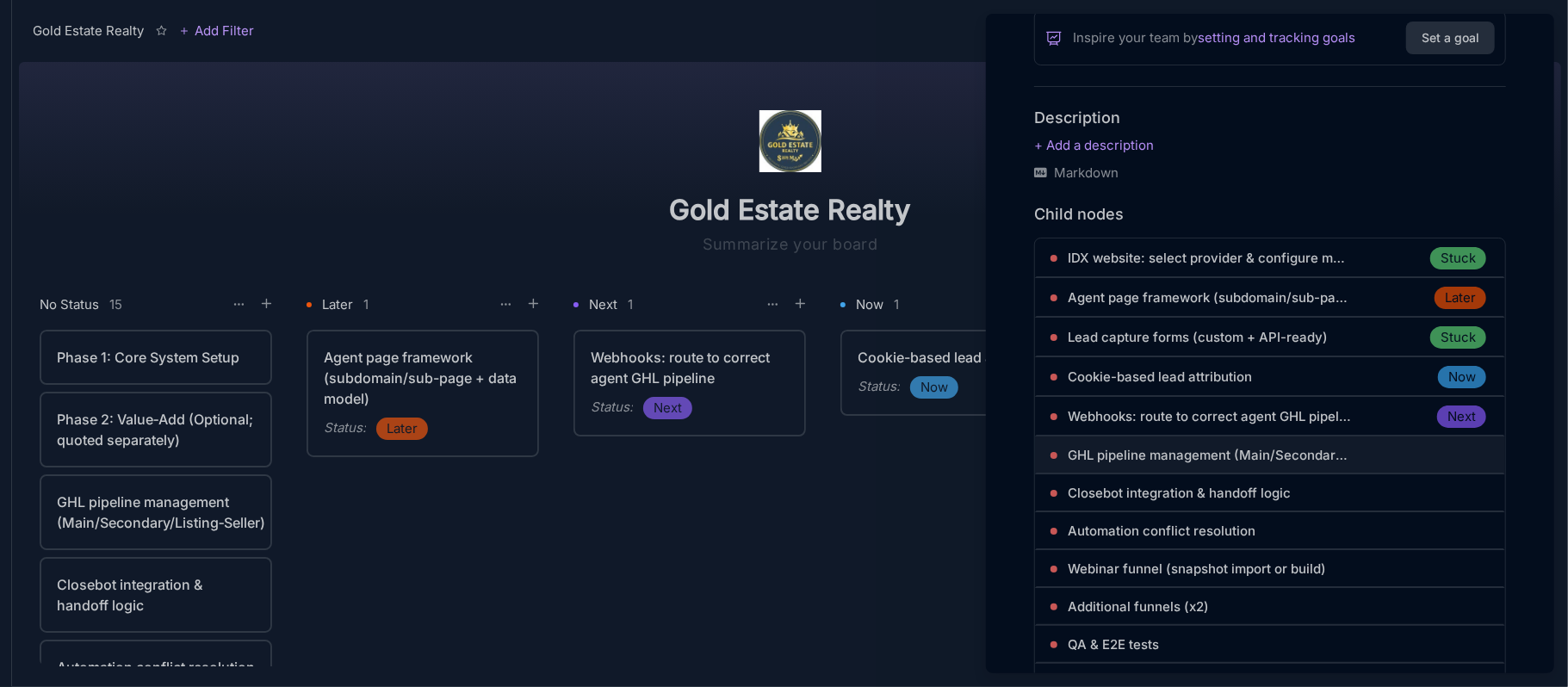
click at [1175, 444] on span "GHL pipeline management (Main/Secondary/Listing‑Seller)" at bounding box center [1210, 454] width 284 height 20
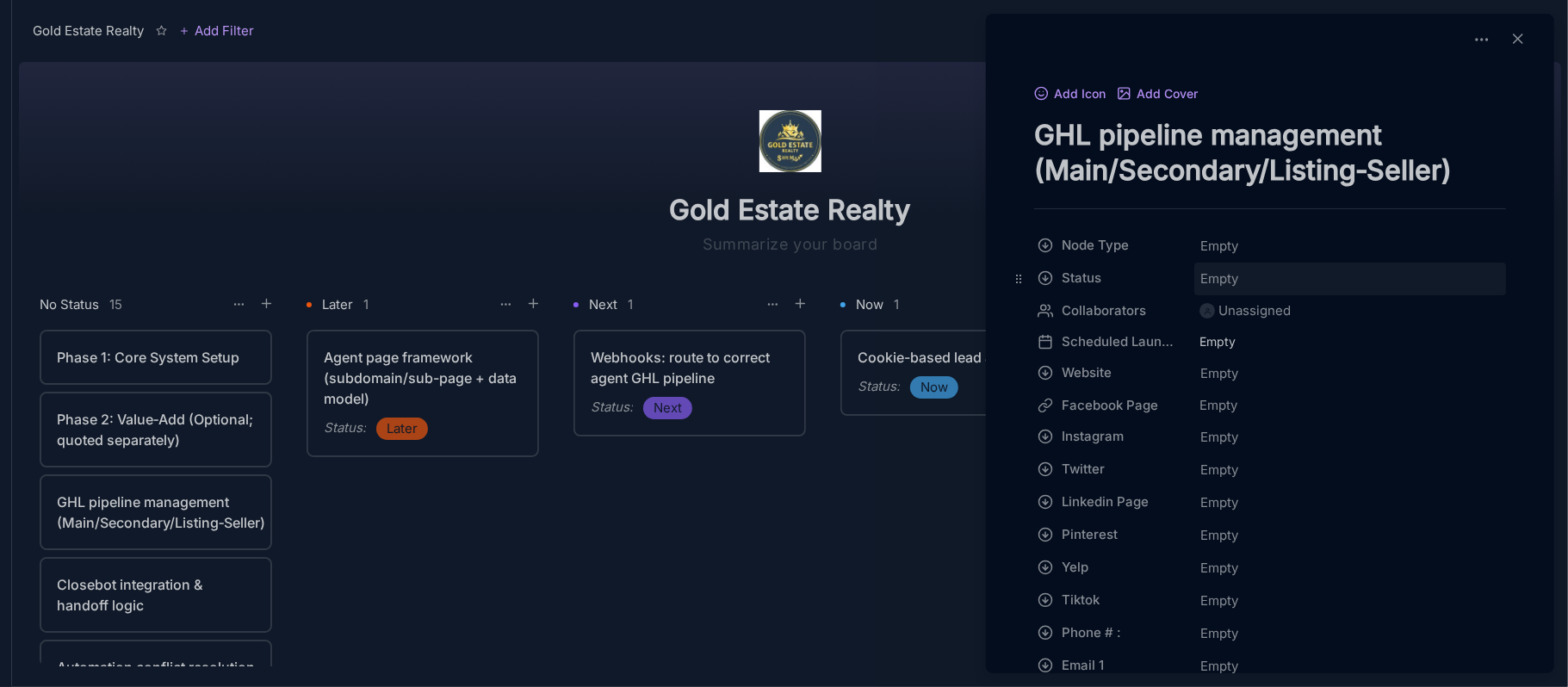
click at [1222, 284] on span "Empty" at bounding box center [1219, 278] width 40 height 22
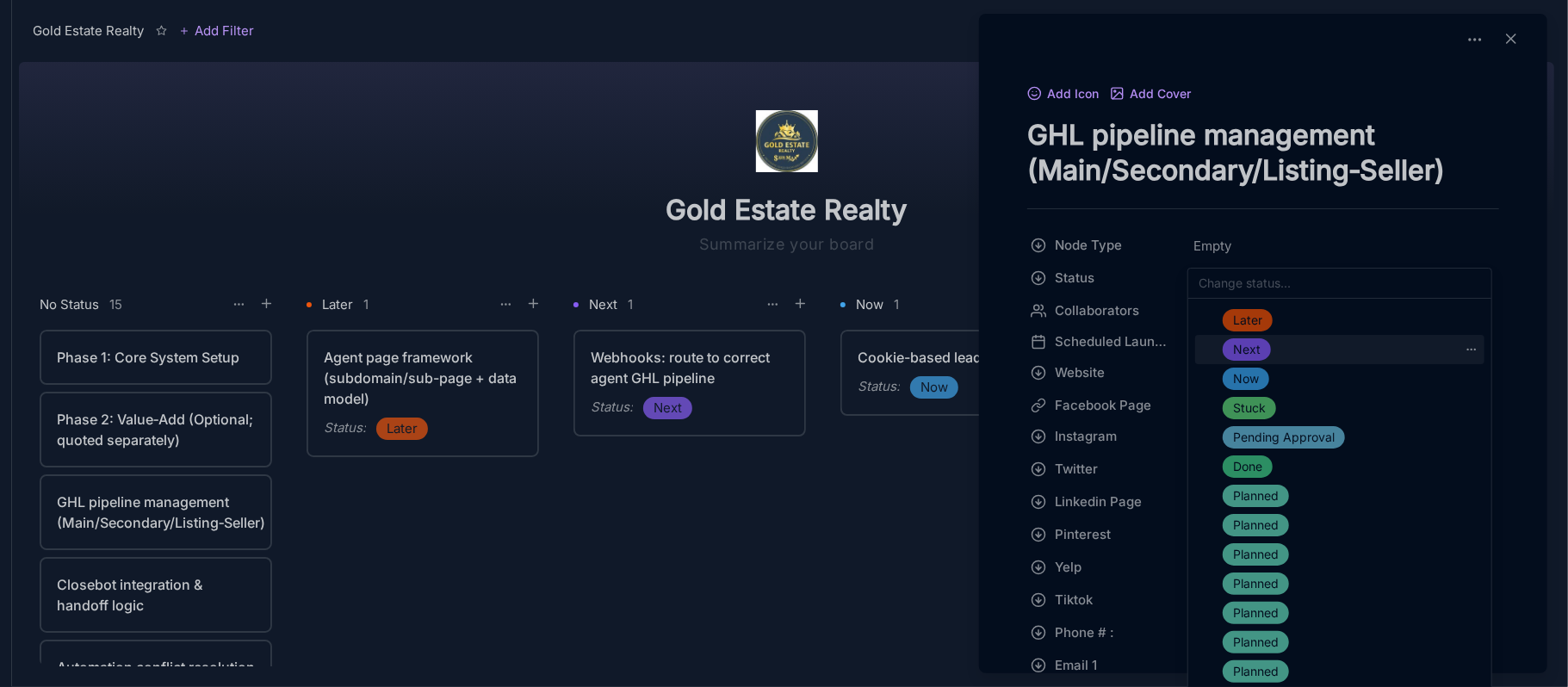
click at [1250, 349] on span "Next" at bounding box center [1246, 348] width 27 height 20
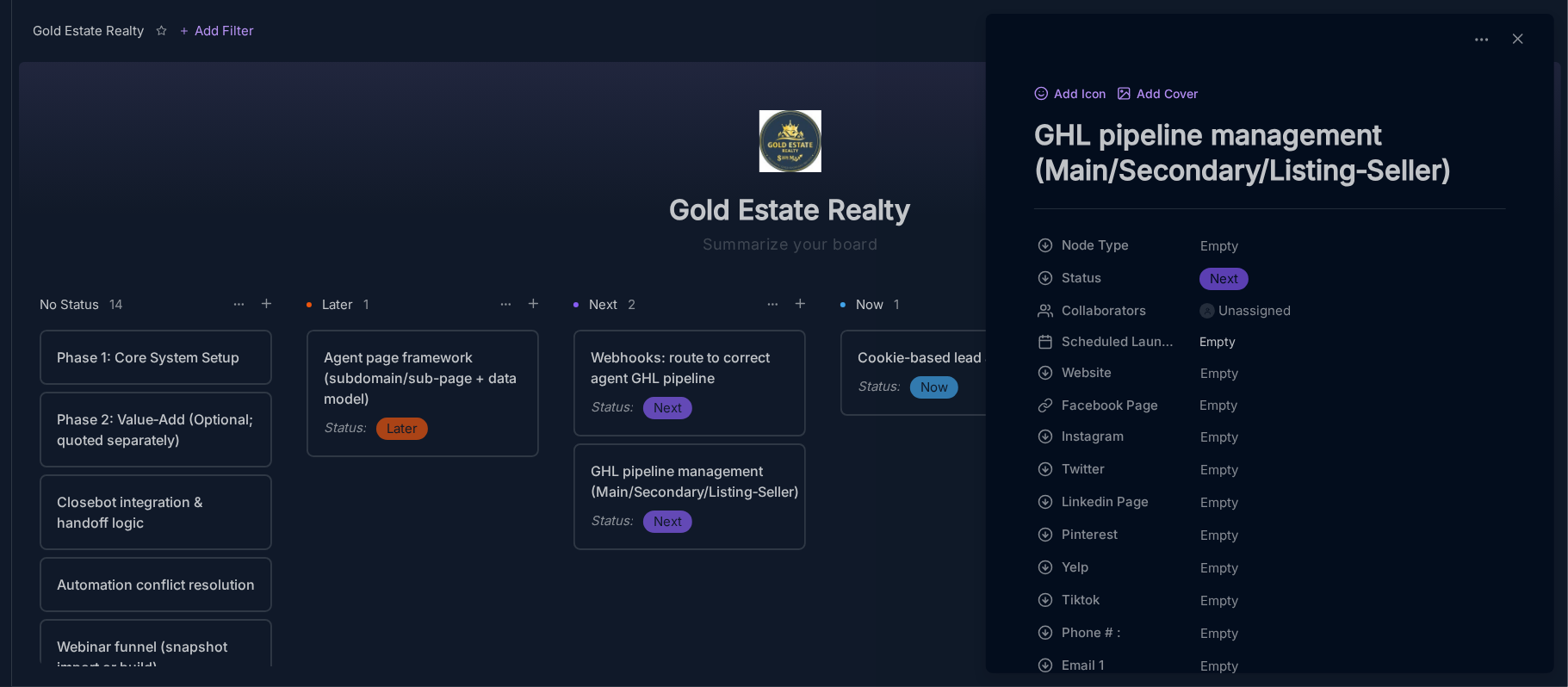
click at [176, 363] on div at bounding box center [784, 343] width 1568 height 687
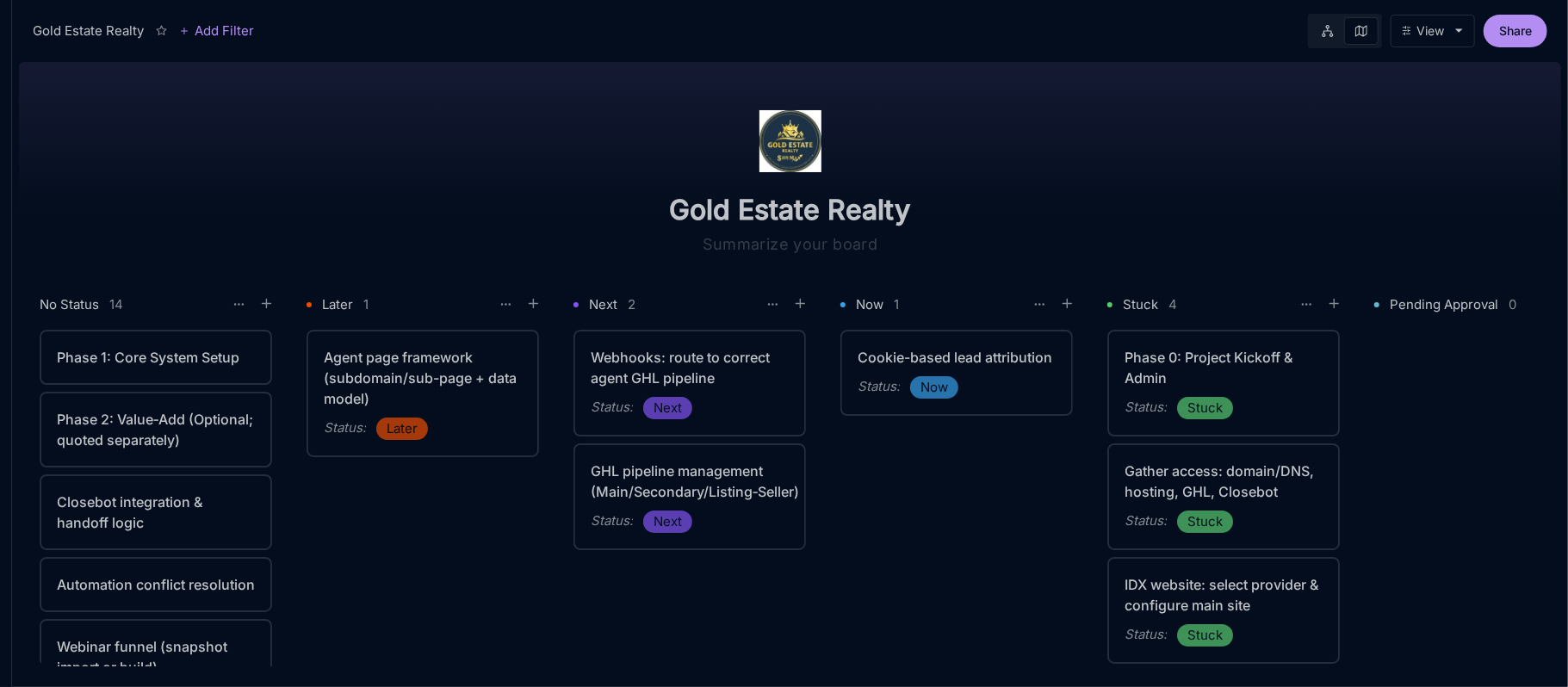
click at [190, 359] on div "Phase 1: Core System Setup" at bounding box center [155, 356] width 198 height 20
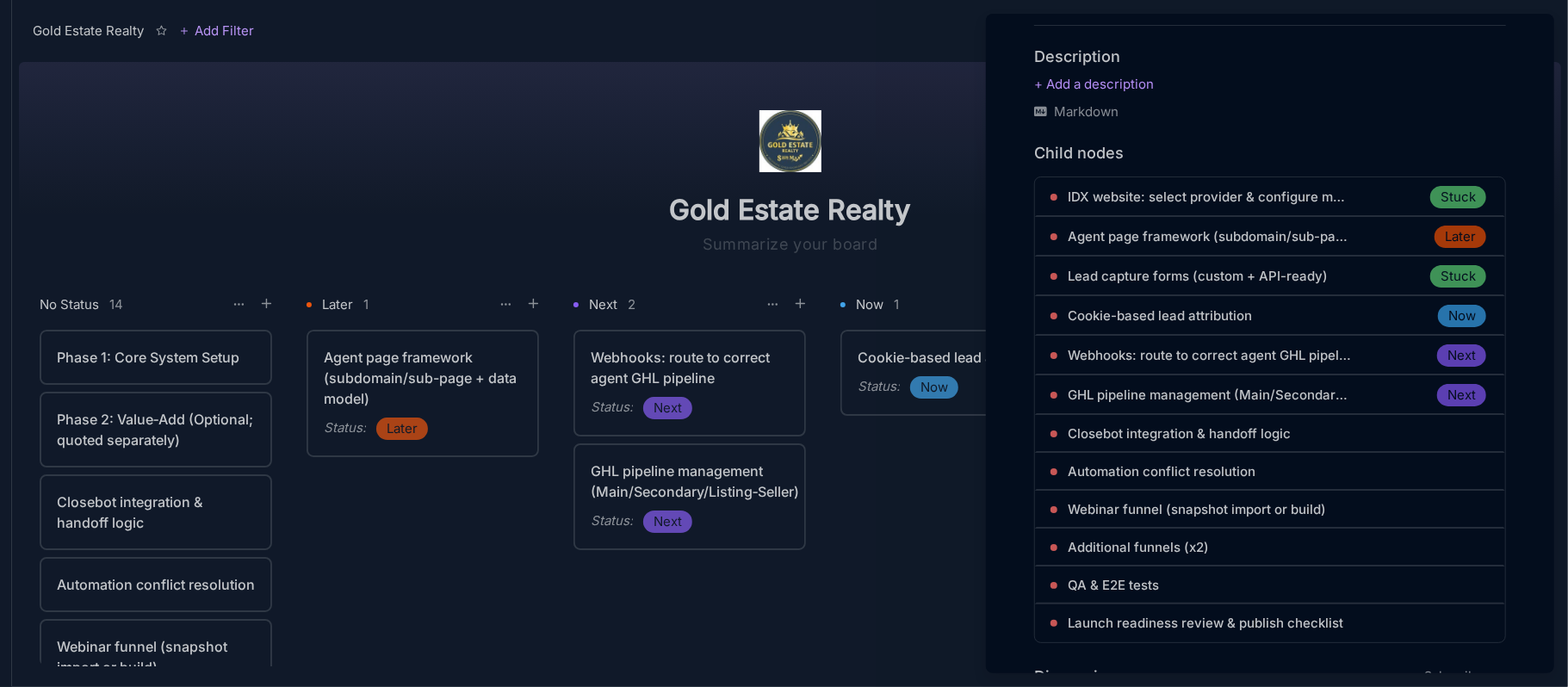
scroll to position [917, 0]
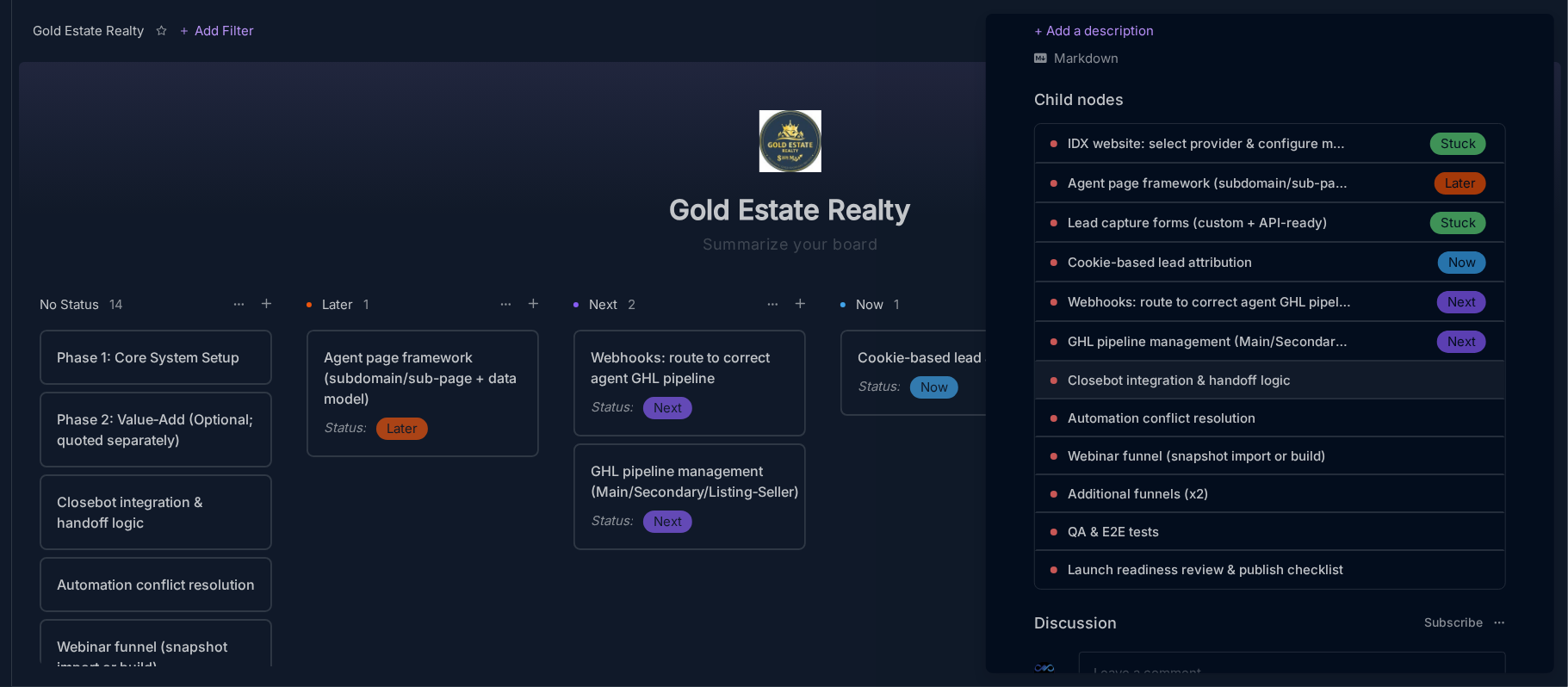
click at [1222, 378] on span "Closebot integration & handoff logic" at bounding box center [1179, 380] width 223 height 20
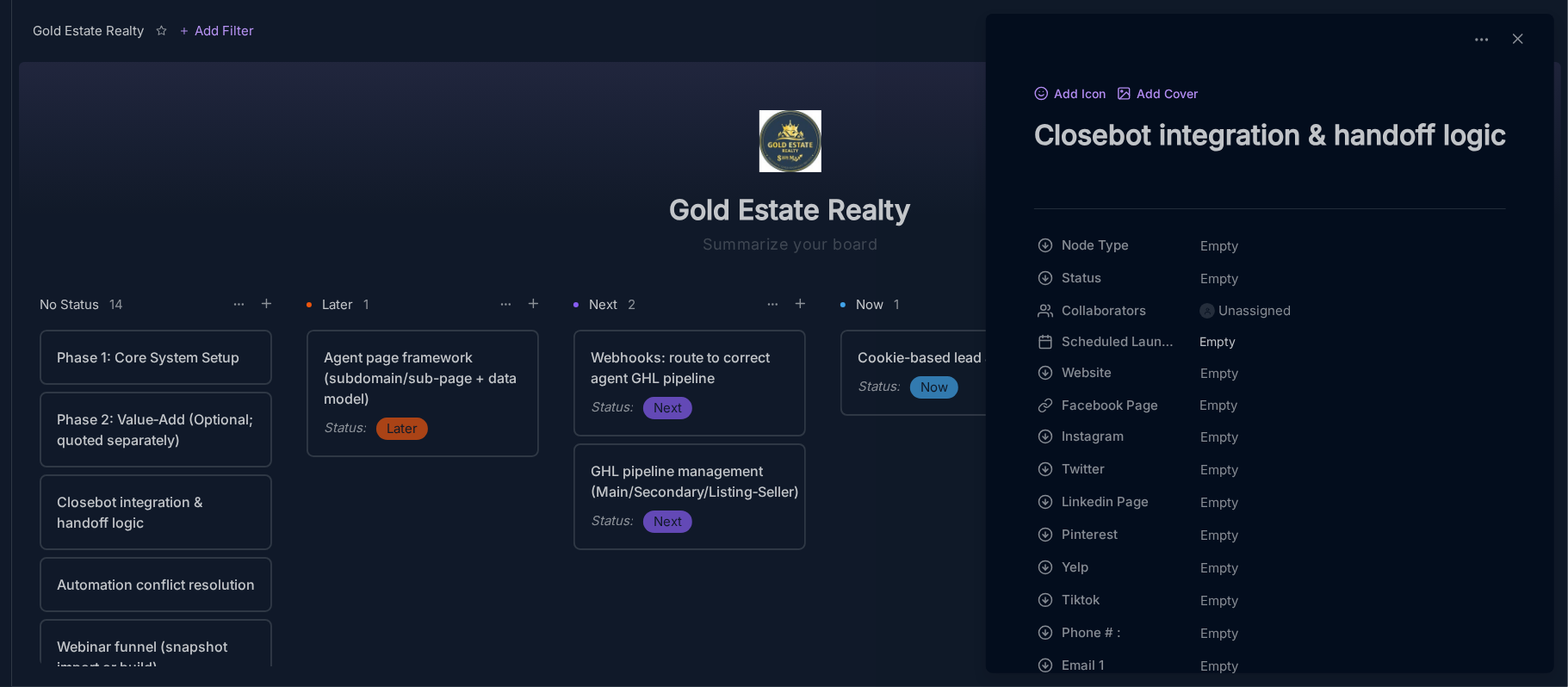
click at [1161, 179] on textarea "Closebot integration & handoff logic" at bounding box center [1270, 153] width 472 height 71
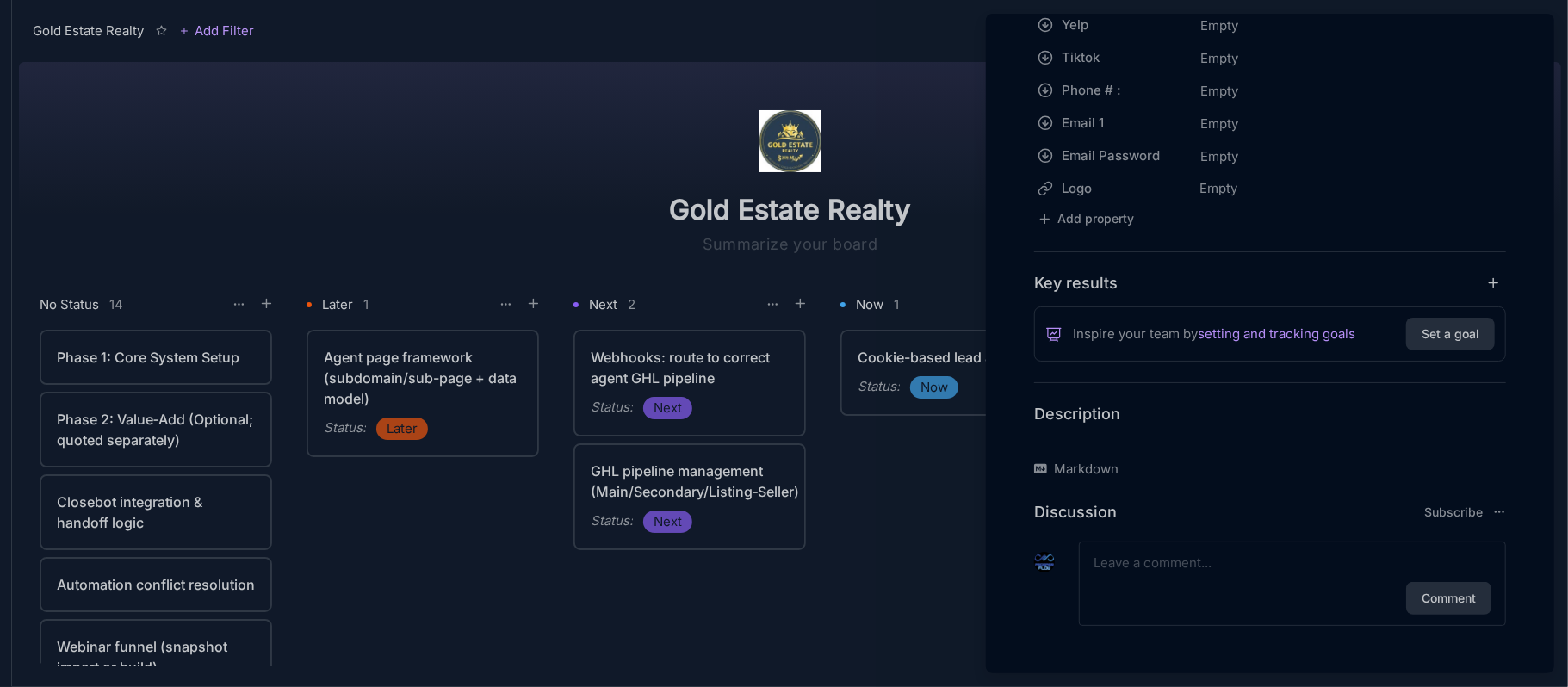
click at [1110, 444] on p at bounding box center [1270, 441] width 472 height 20
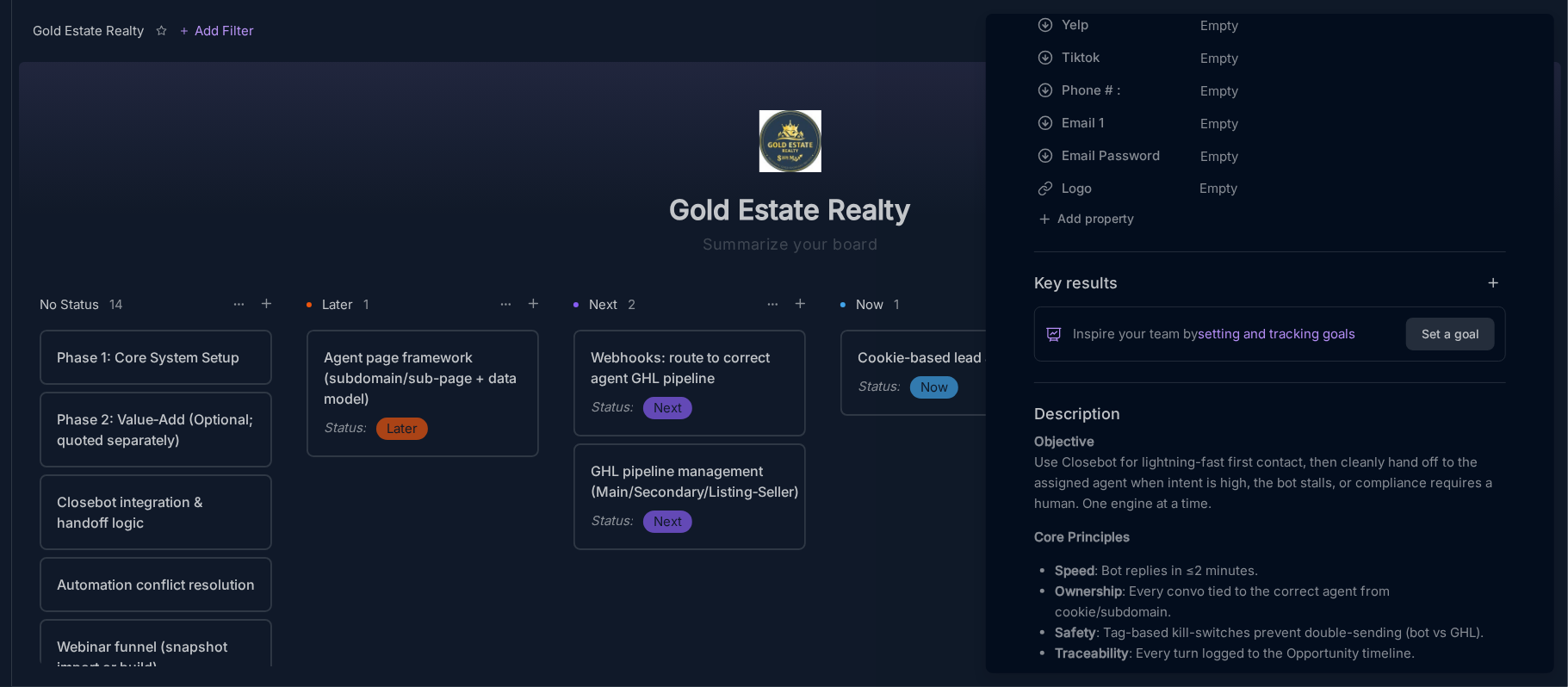
scroll to position [2605, 0]
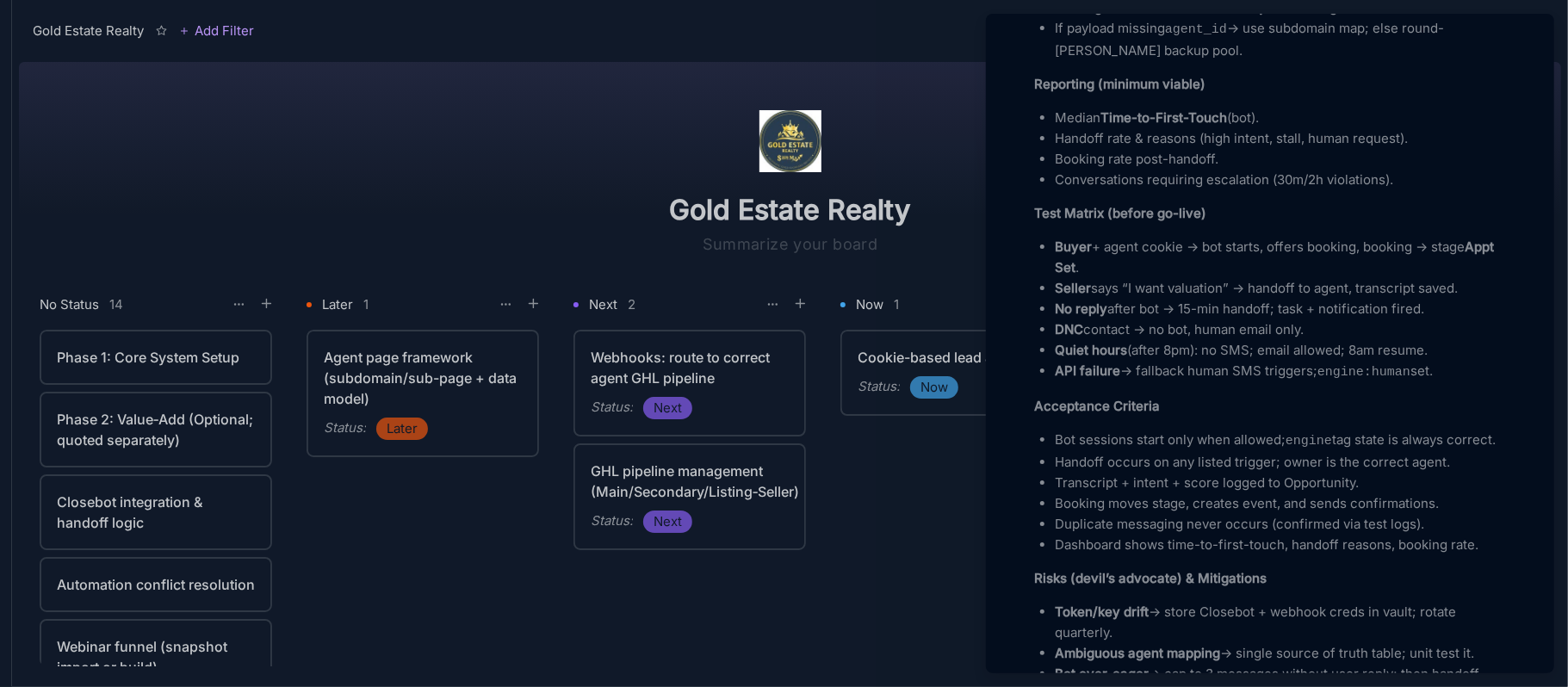
click at [425, 170] on div at bounding box center [784, 343] width 1568 height 687
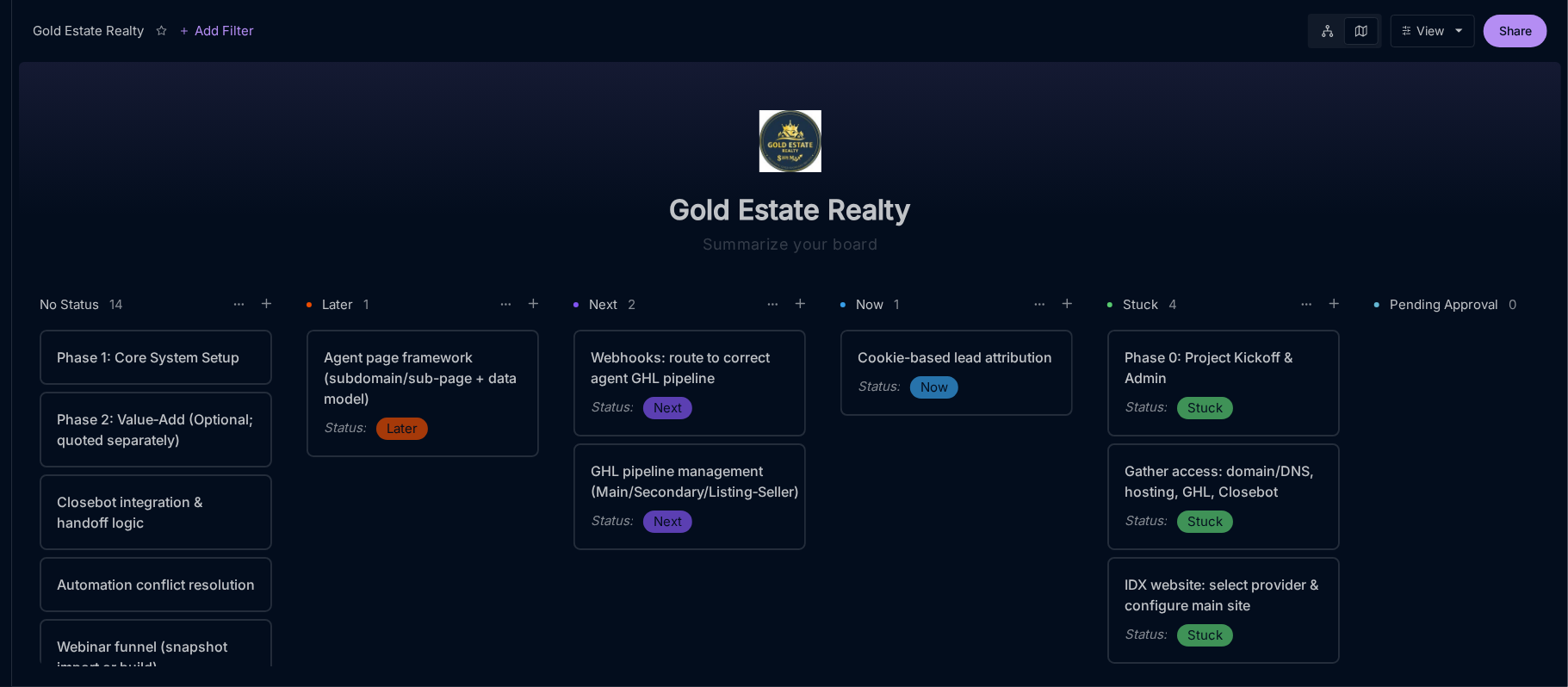
click at [173, 360] on div "Phase 1: Core System Setup" at bounding box center [155, 356] width 198 height 20
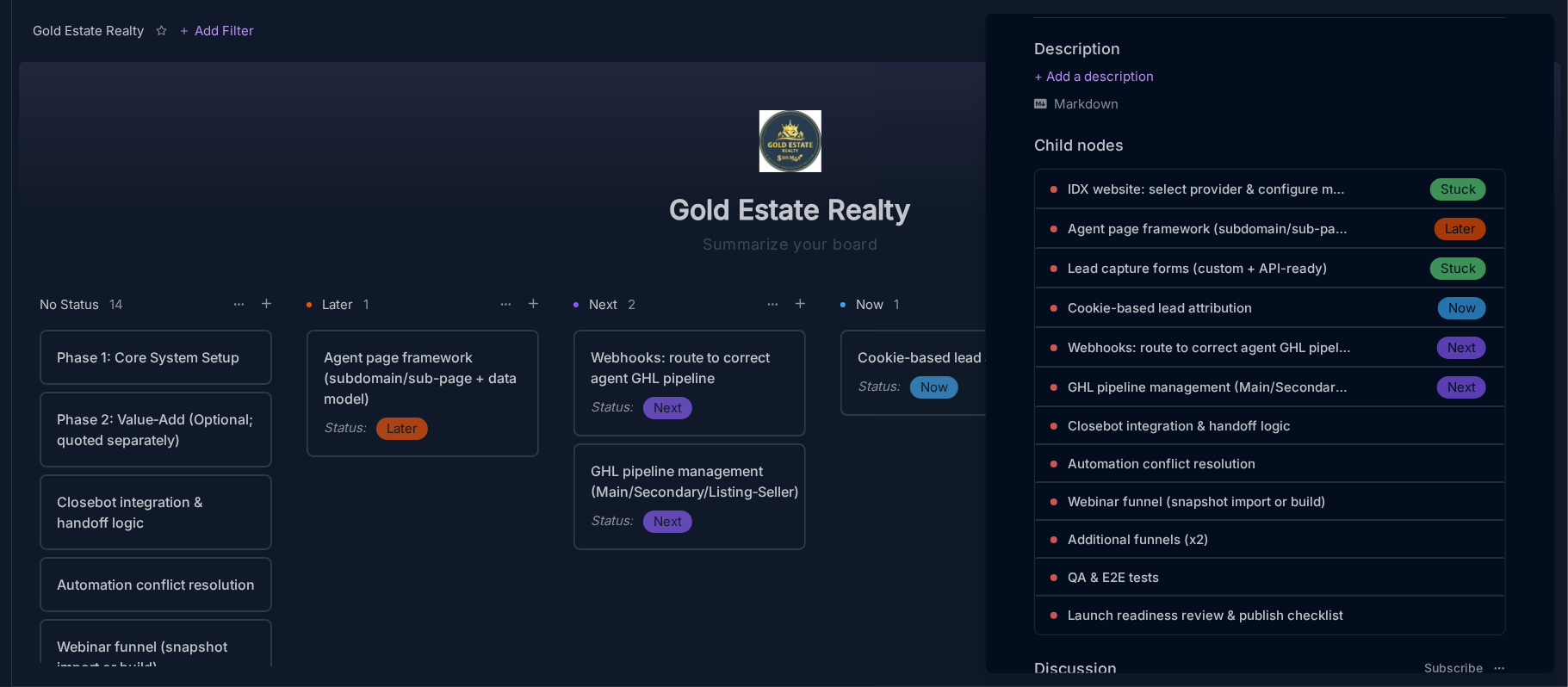
scroll to position [1015, 0]
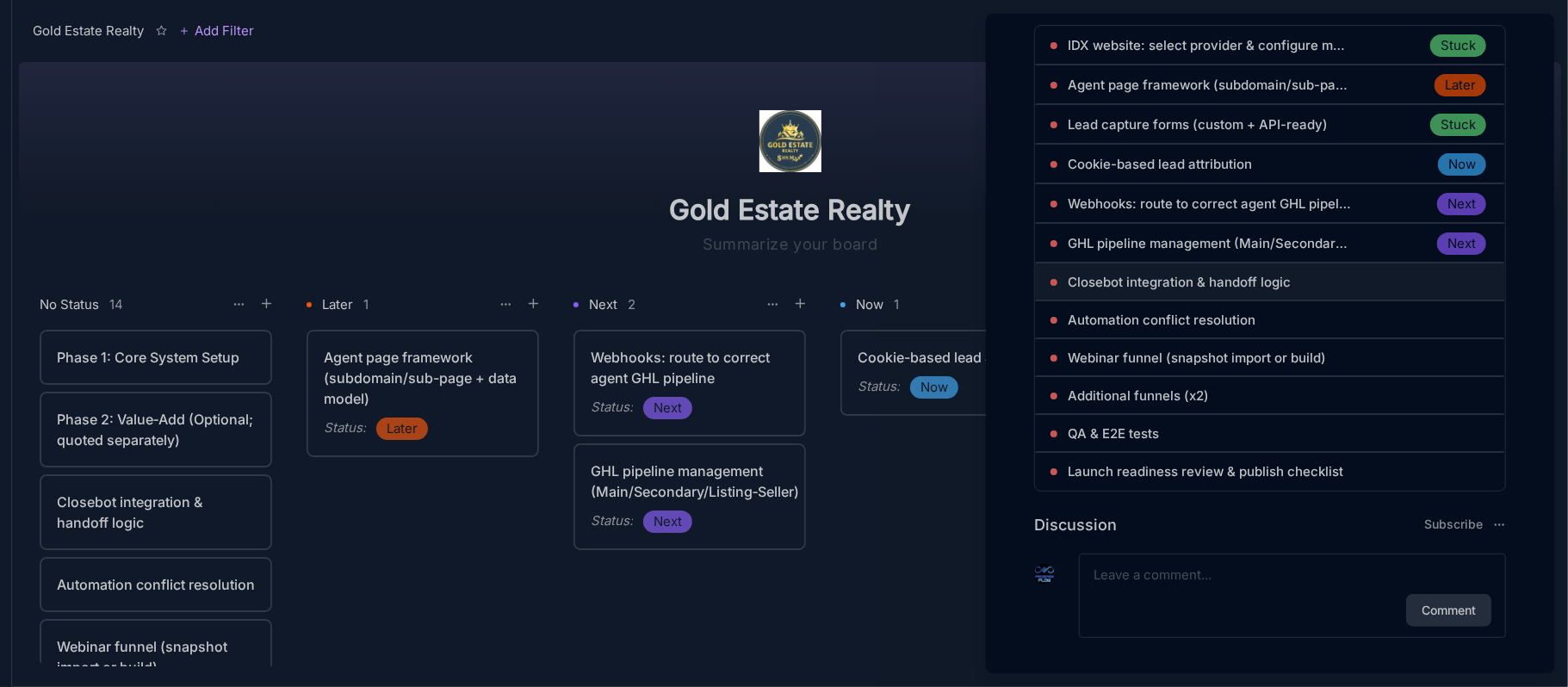
click at [1152, 272] on span "Closebot integration & handoff logic" at bounding box center [1179, 281] width 223 height 20
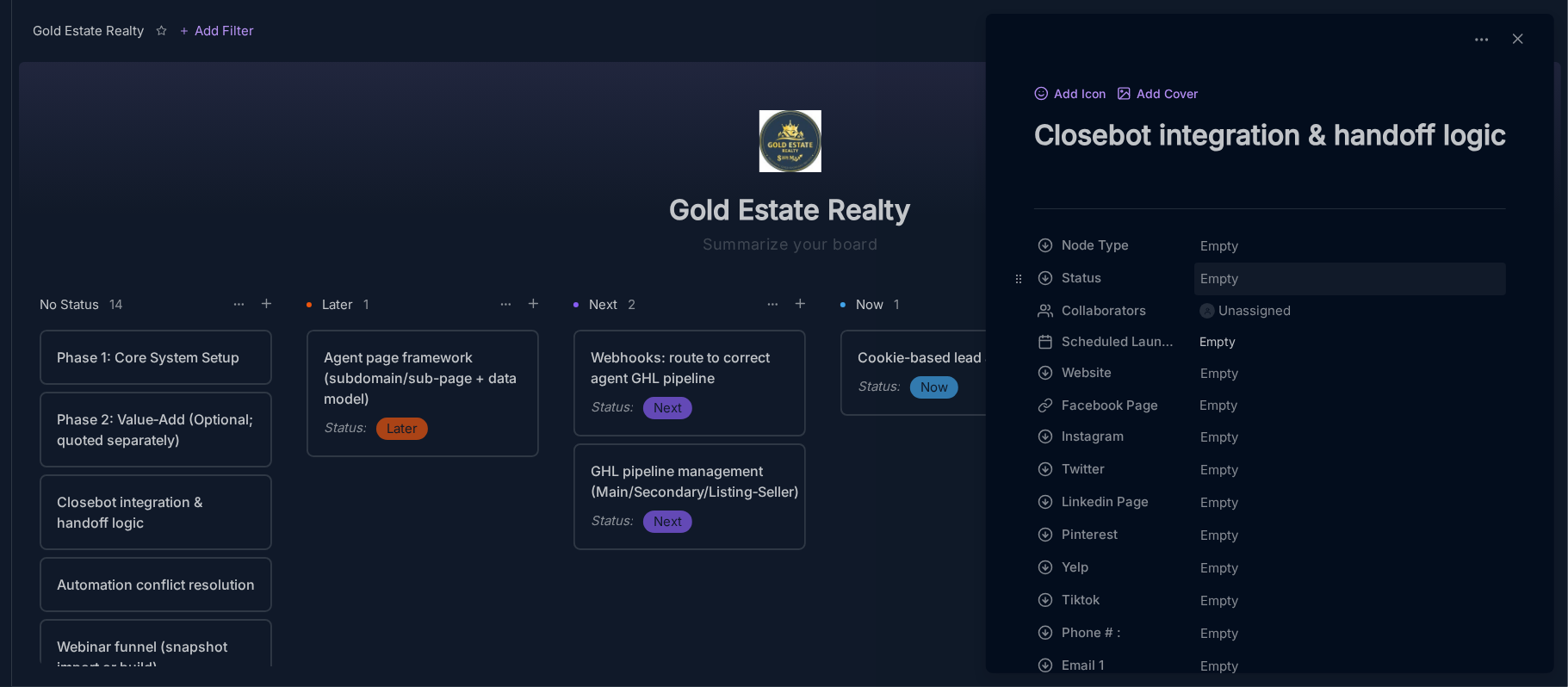
click at [1226, 275] on span "Empty" at bounding box center [1219, 278] width 40 height 22
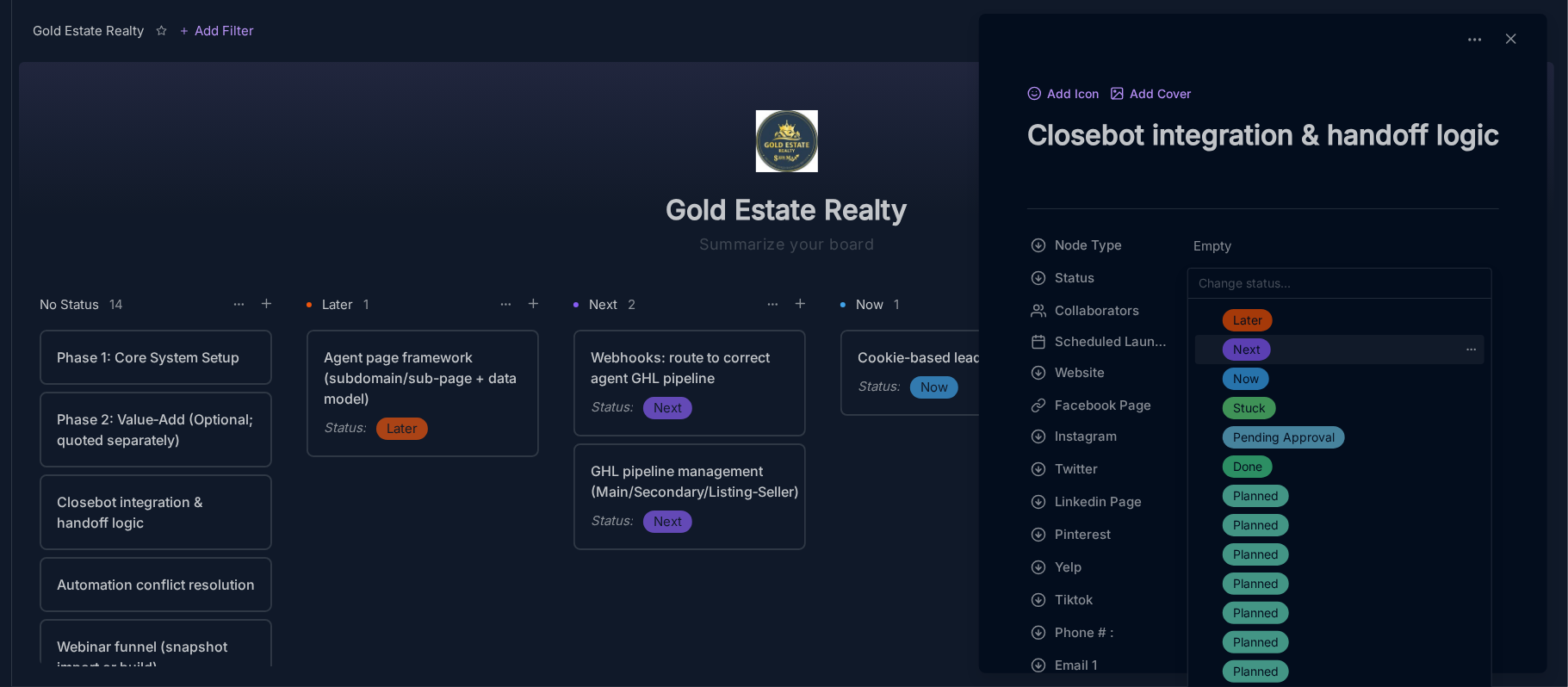
click at [1254, 347] on span "Next" at bounding box center [1246, 348] width 27 height 20
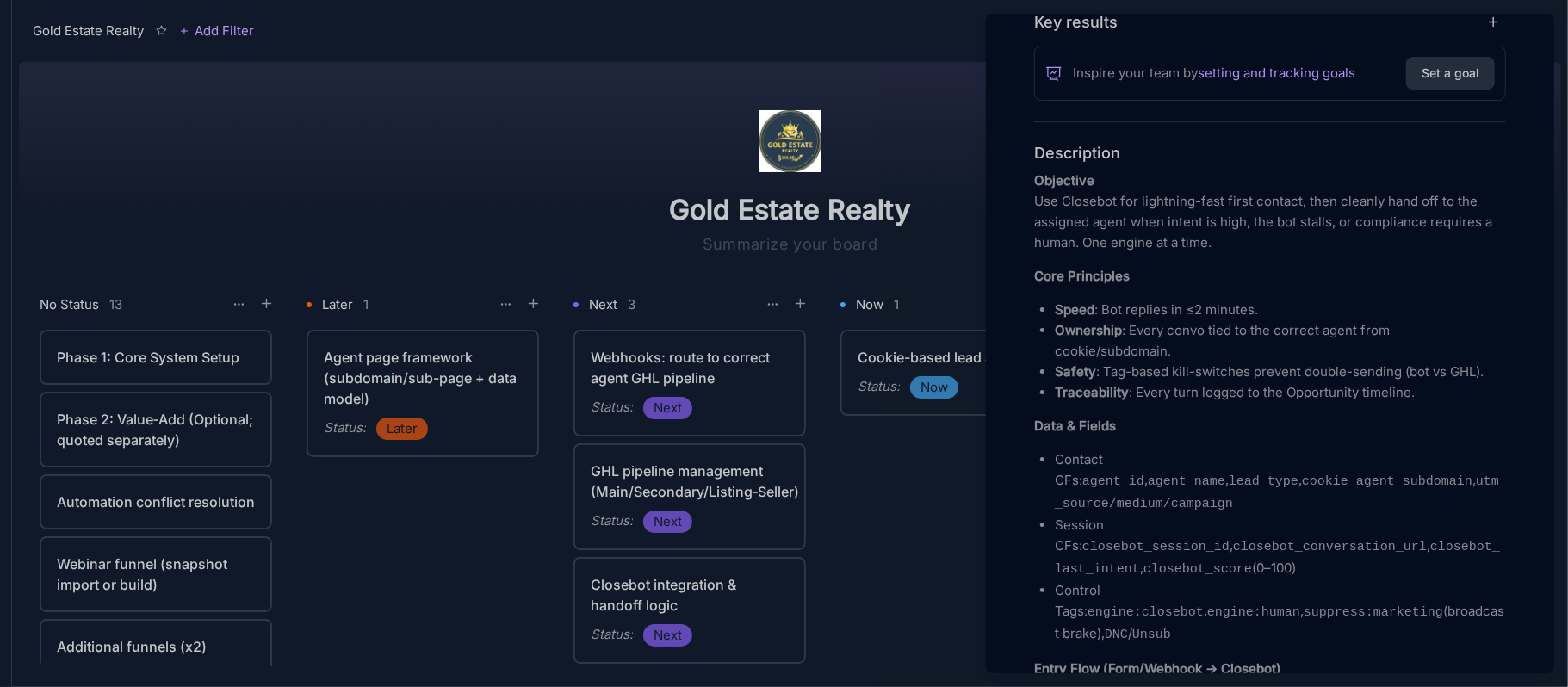
scroll to position [917, 0]
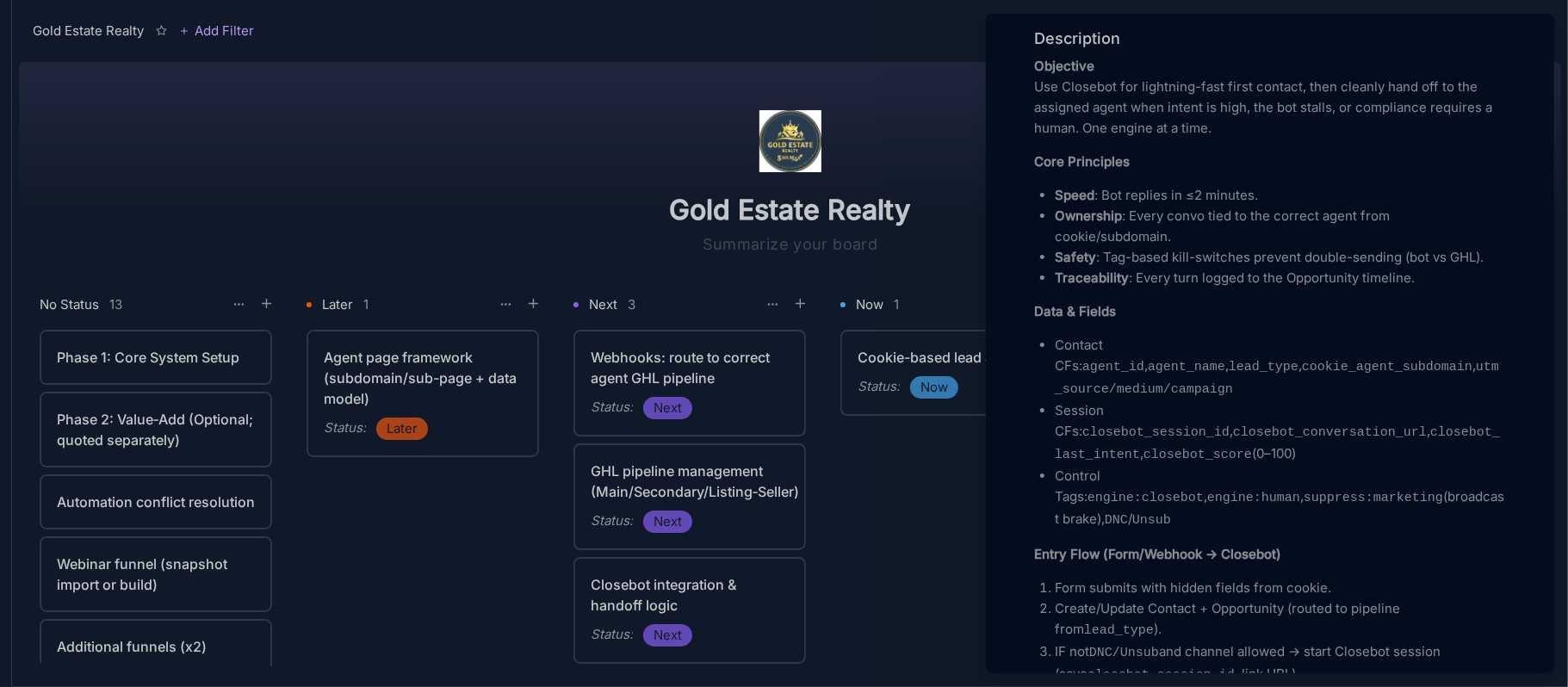
click at [408, 564] on div at bounding box center [784, 343] width 1568 height 687
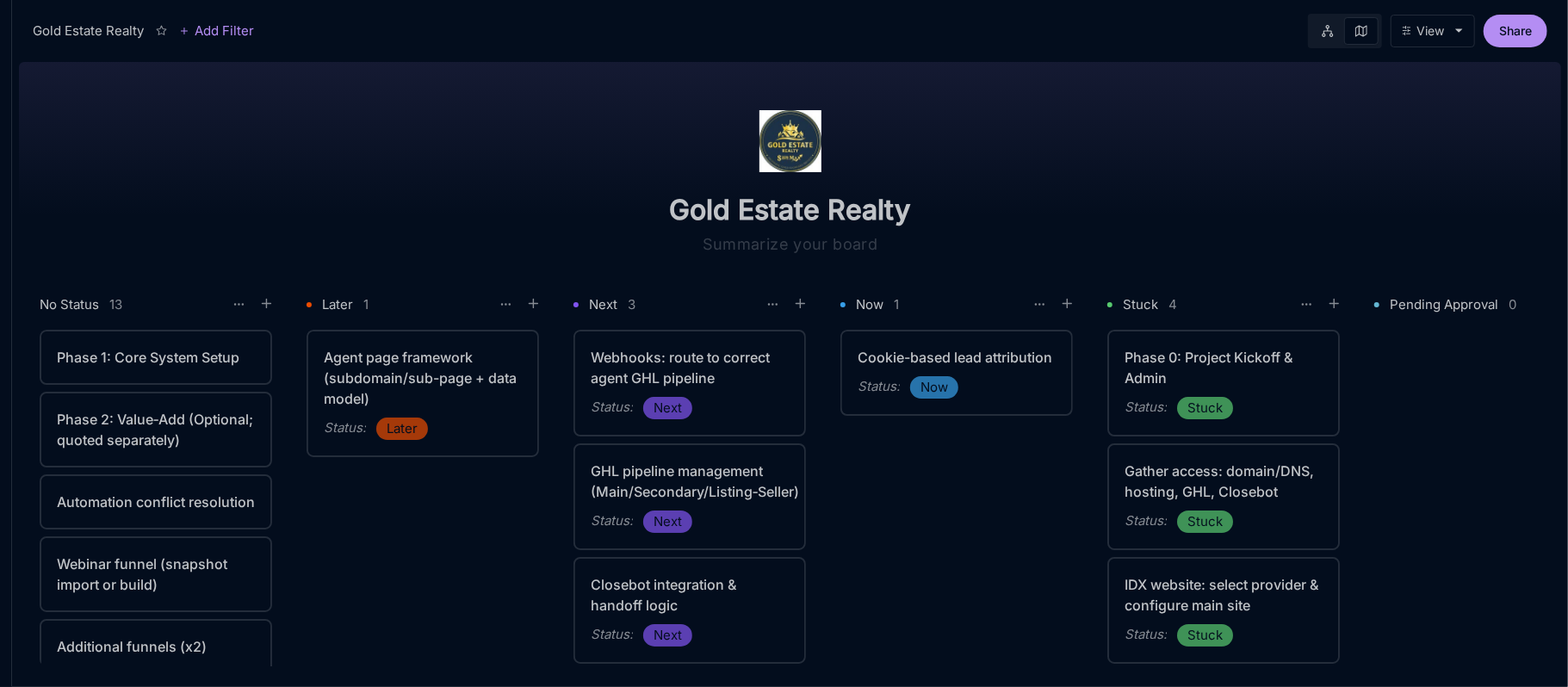
click at [141, 355] on div "Phase 1: Core System Setup" at bounding box center [155, 356] width 198 height 20
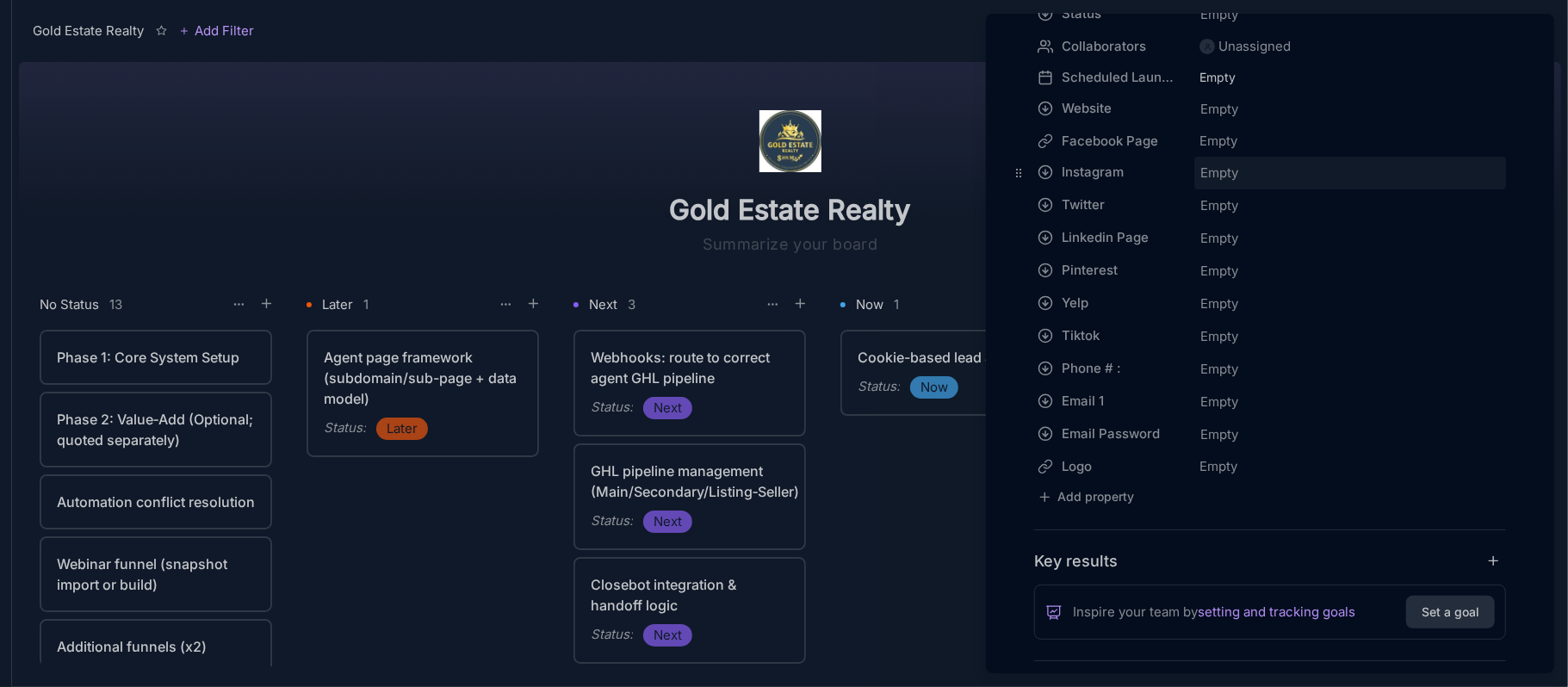
scroll to position [917, 0]
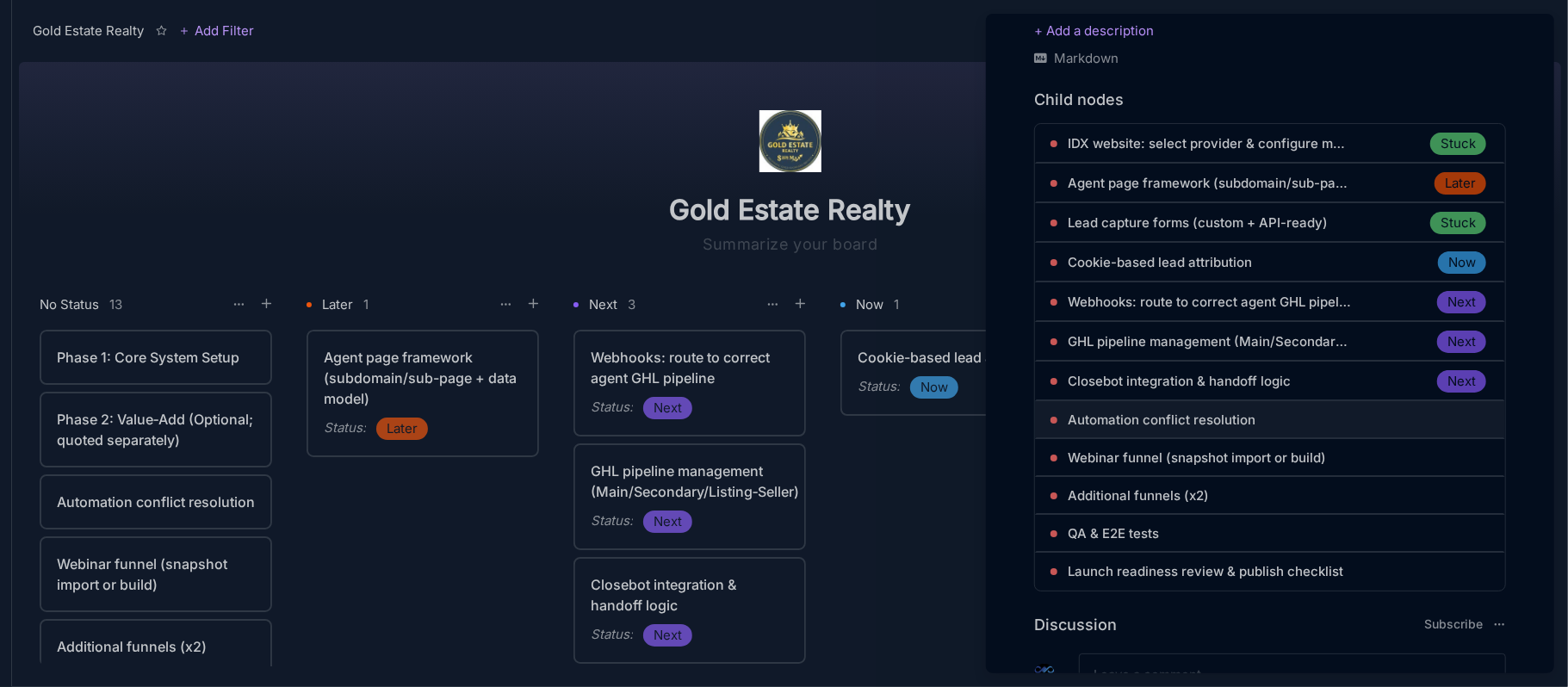
click at [1229, 418] on span "Automation conflict resolution" at bounding box center [1161, 419] width 188 height 20
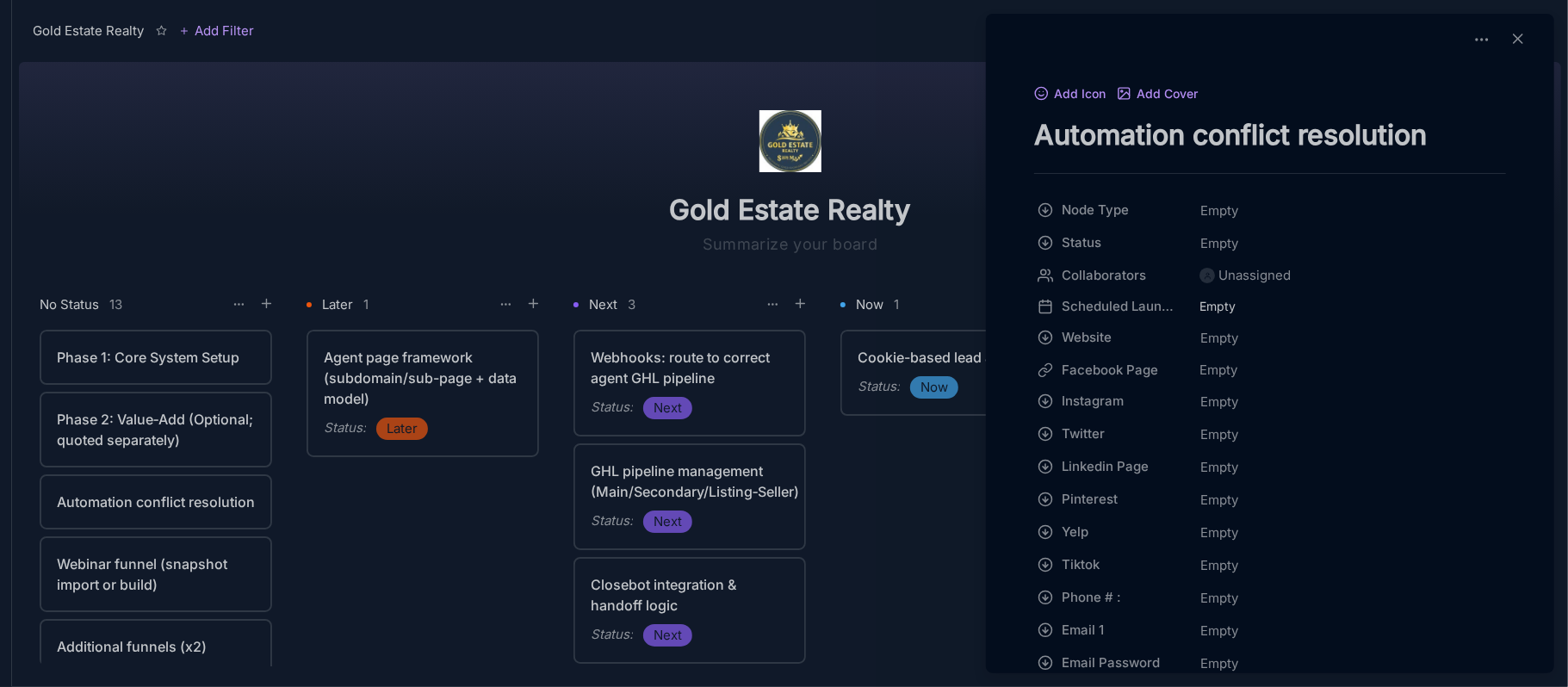
click at [1242, 141] on textarea "Automation conflict resolution" at bounding box center [1270, 135] width 472 height 35
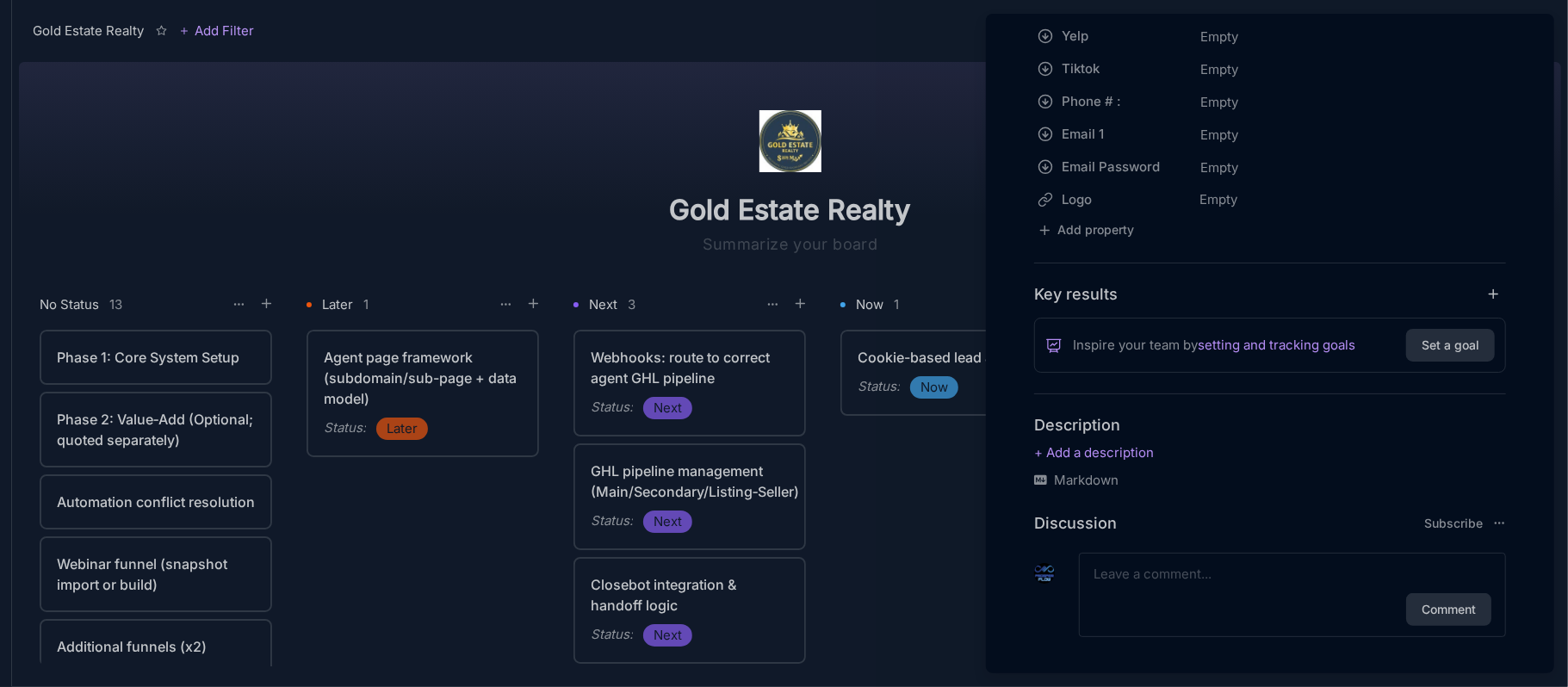
scroll to position [507, 0]
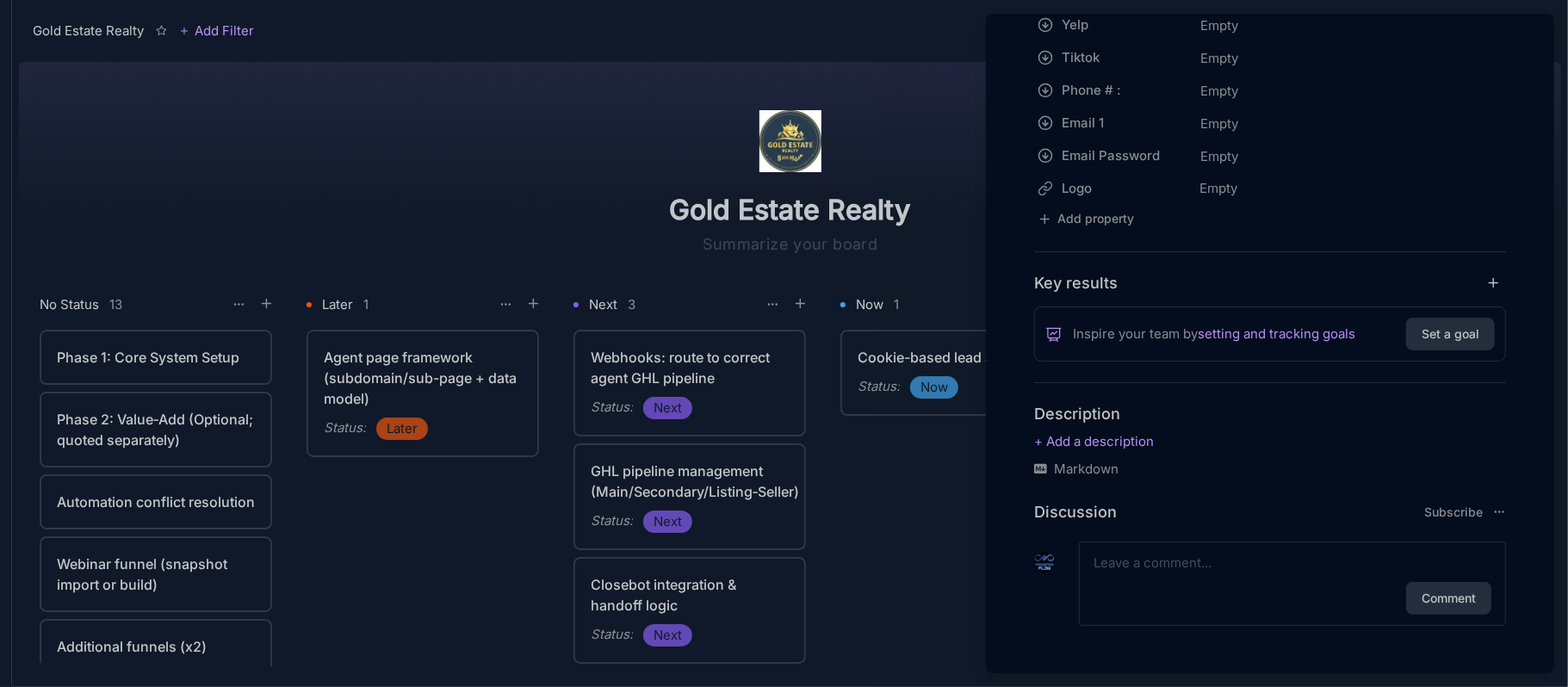
click at [1180, 575] on div "Comment" at bounding box center [1292, 584] width 427 height 85
click at [1104, 445] on p at bounding box center [1270, 441] width 472 height 20
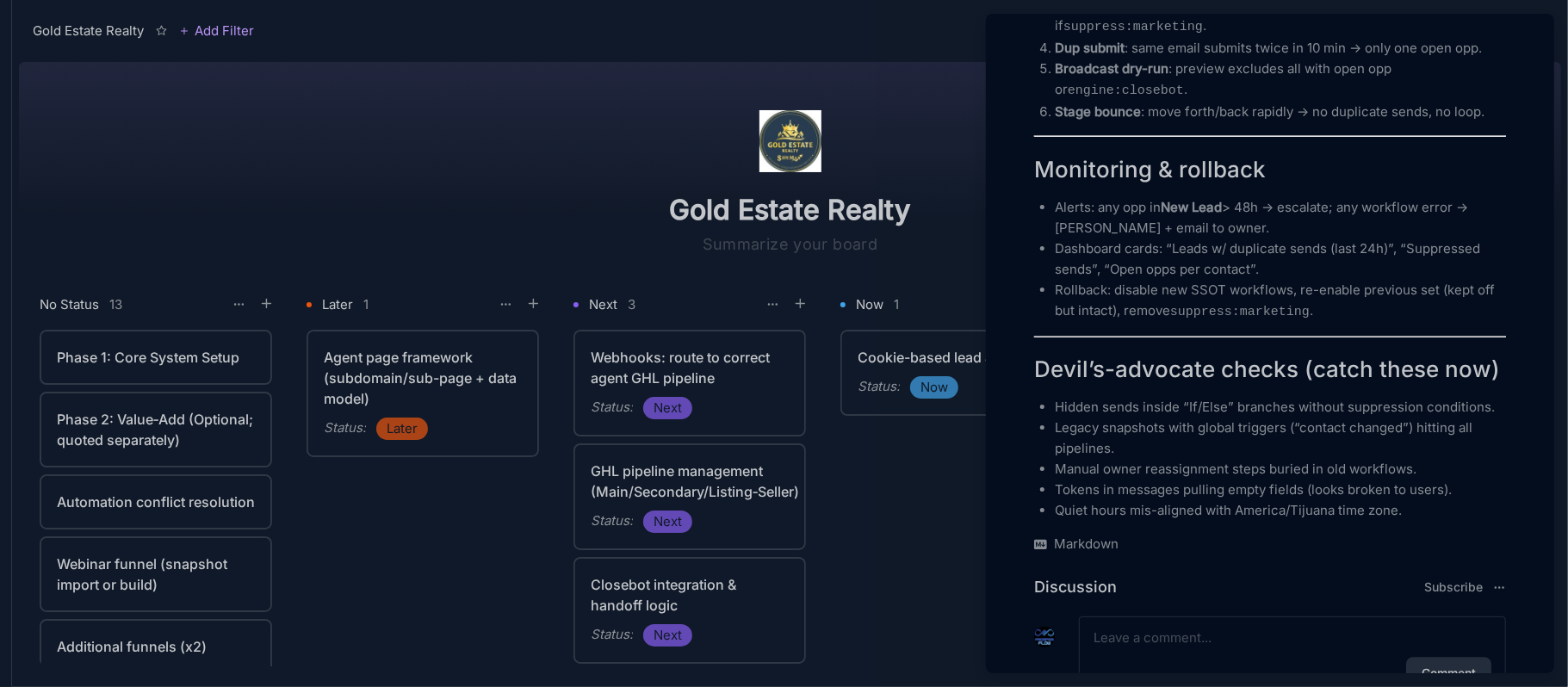
scroll to position [3056, 0]
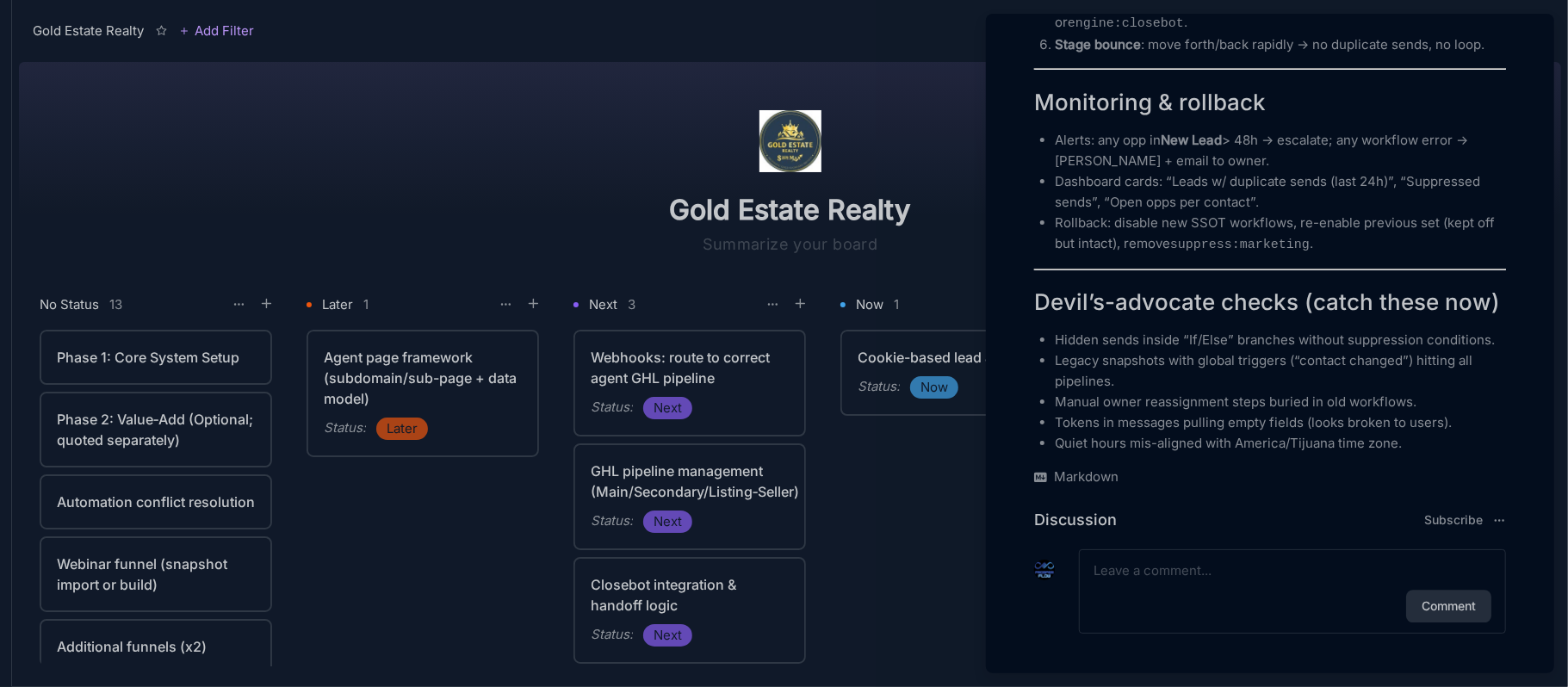
click at [448, 564] on div at bounding box center [784, 343] width 1568 height 687
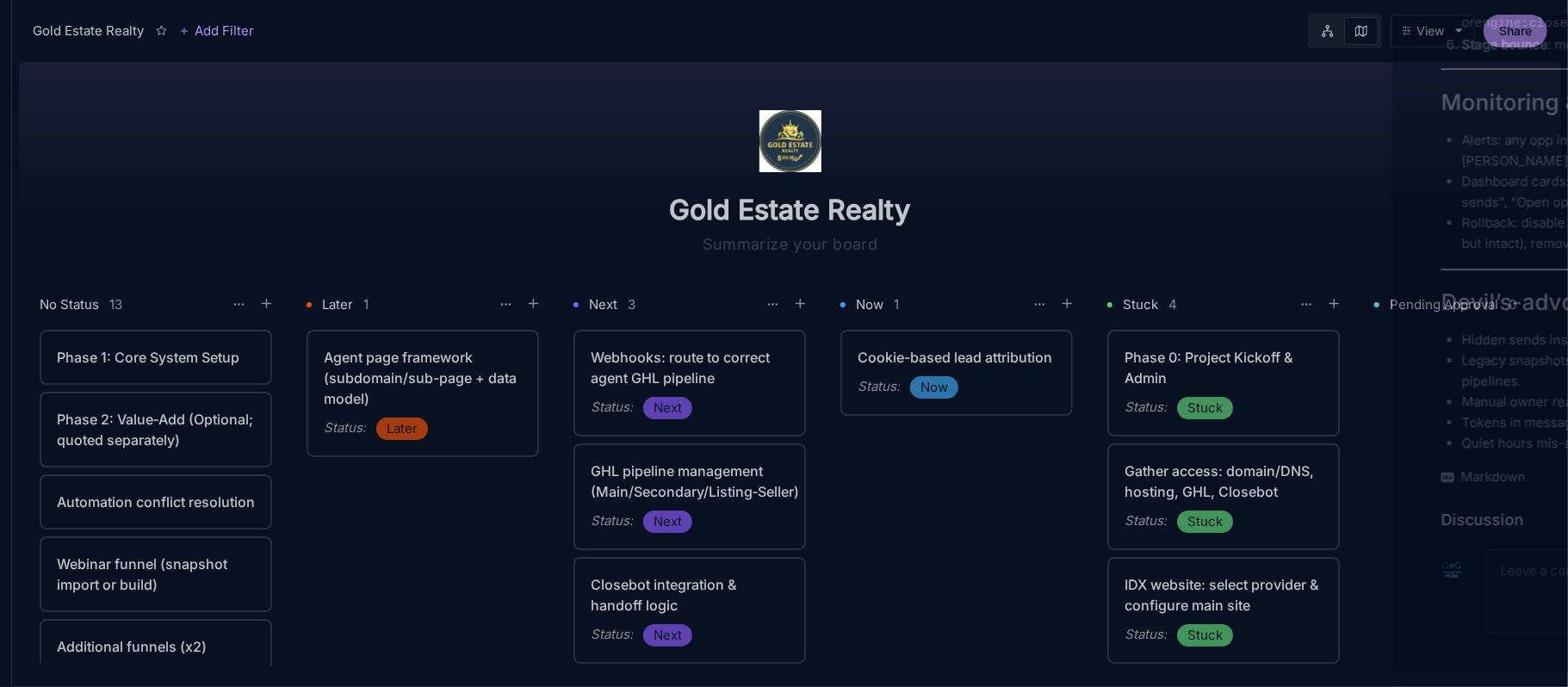
scroll to position [3056, 0]
click at [172, 355] on div "Phase 1: Core System Setup" at bounding box center [155, 356] width 198 height 20
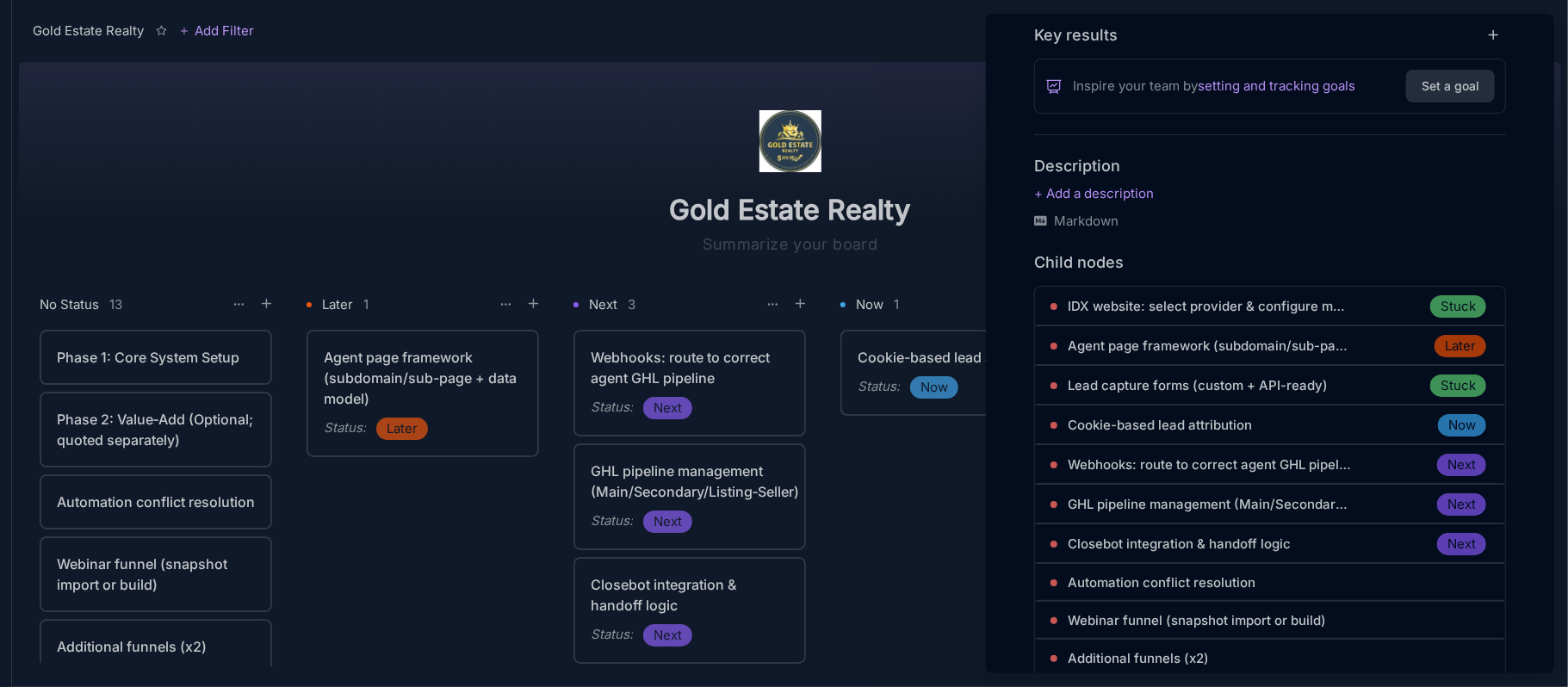
scroll to position [917, 0]
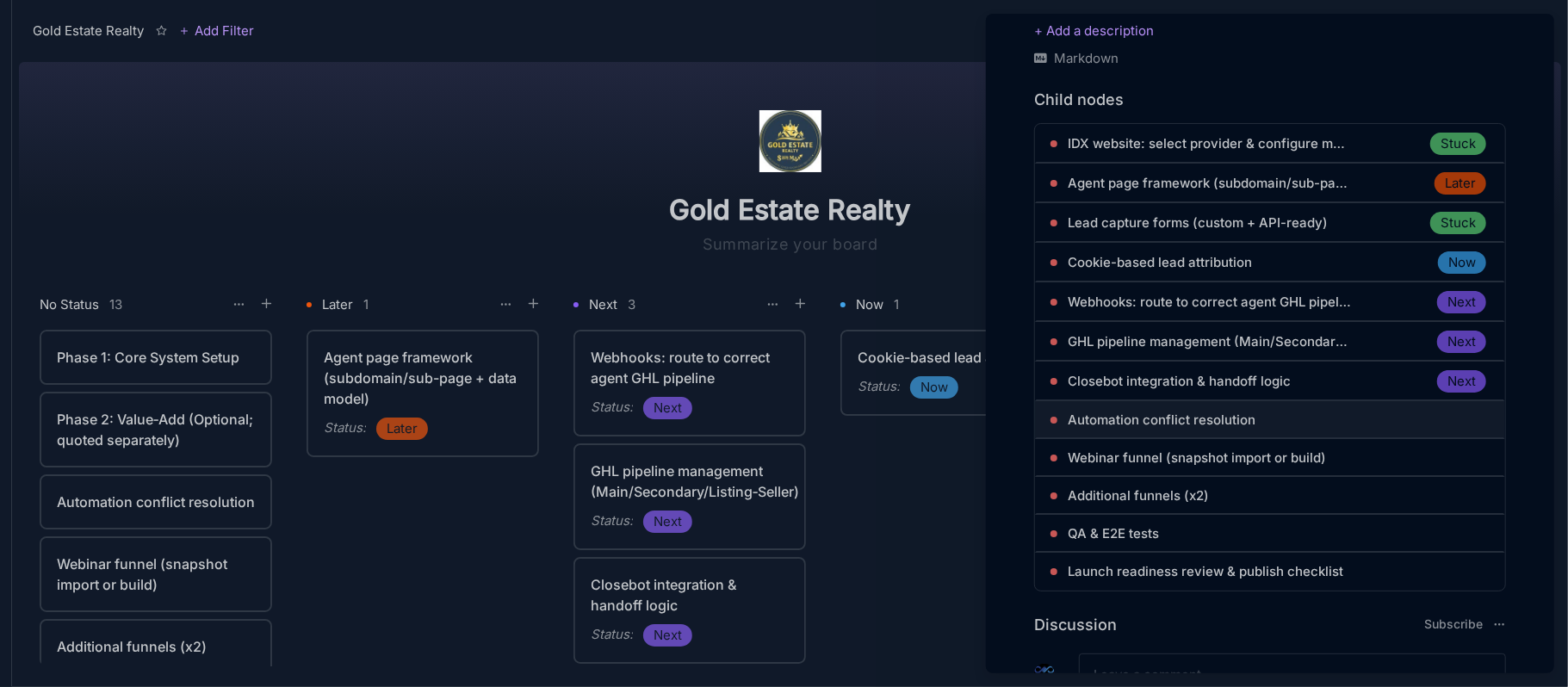
click at [1238, 414] on span "Automation conflict resolution" at bounding box center [1161, 419] width 188 height 20
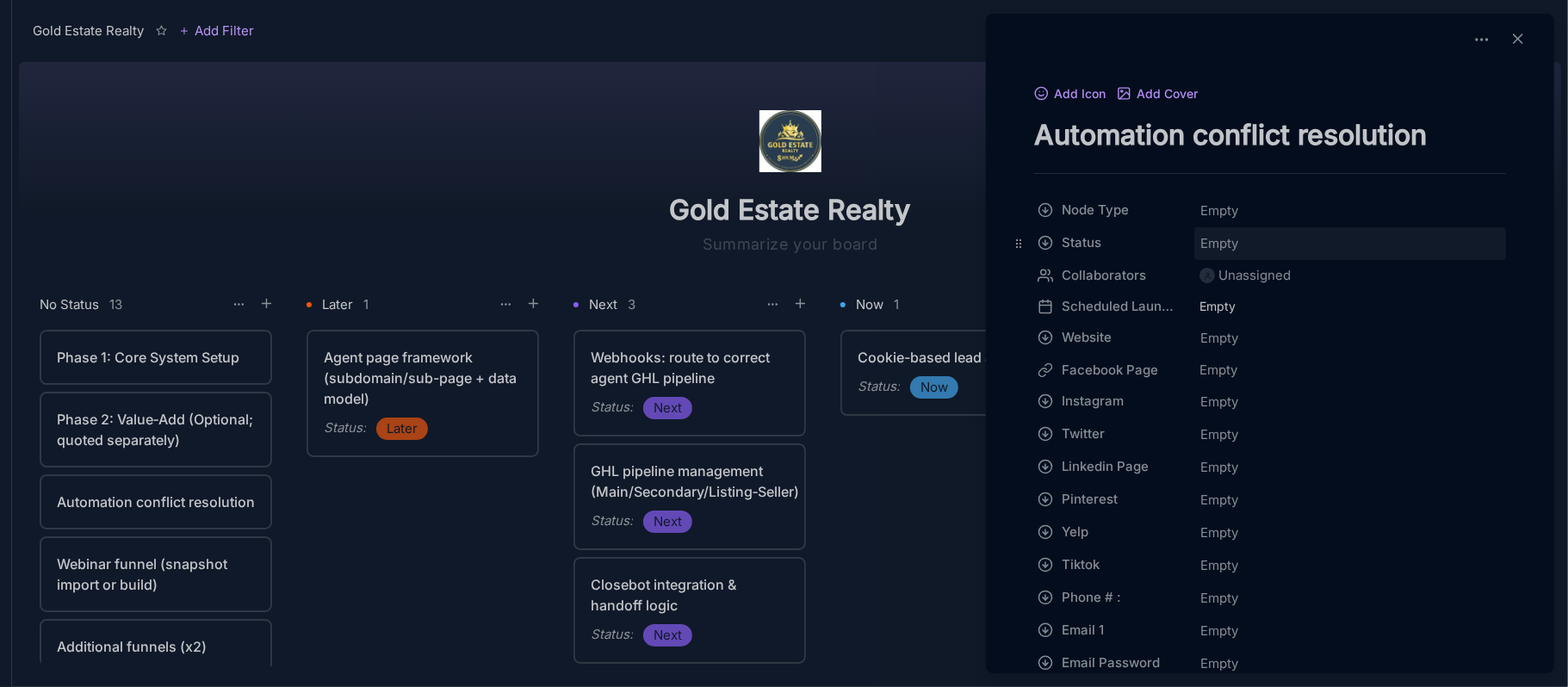
click at [1224, 235] on span "Empty" at bounding box center [1219, 243] width 40 height 22
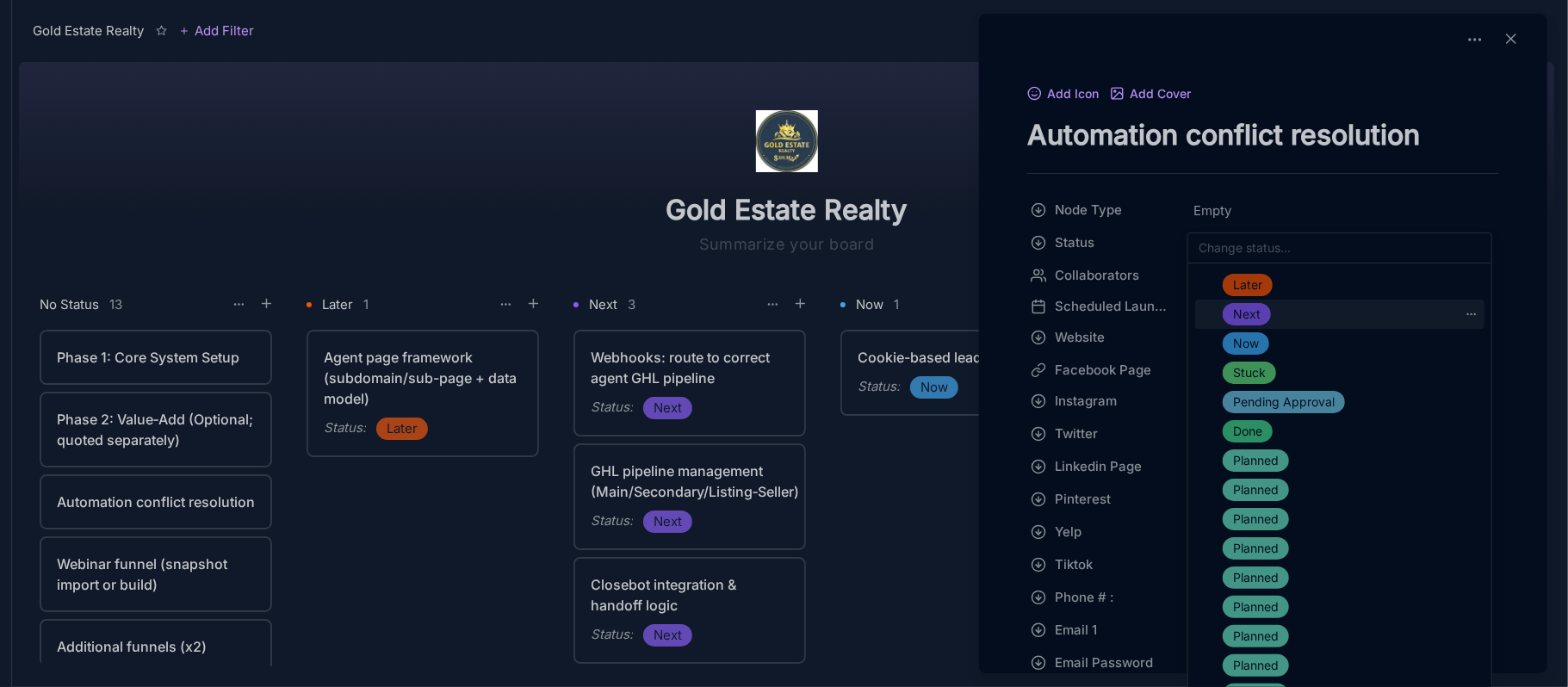
click at [1272, 310] on div "Next" at bounding box center [1339, 314] width 289 height 29
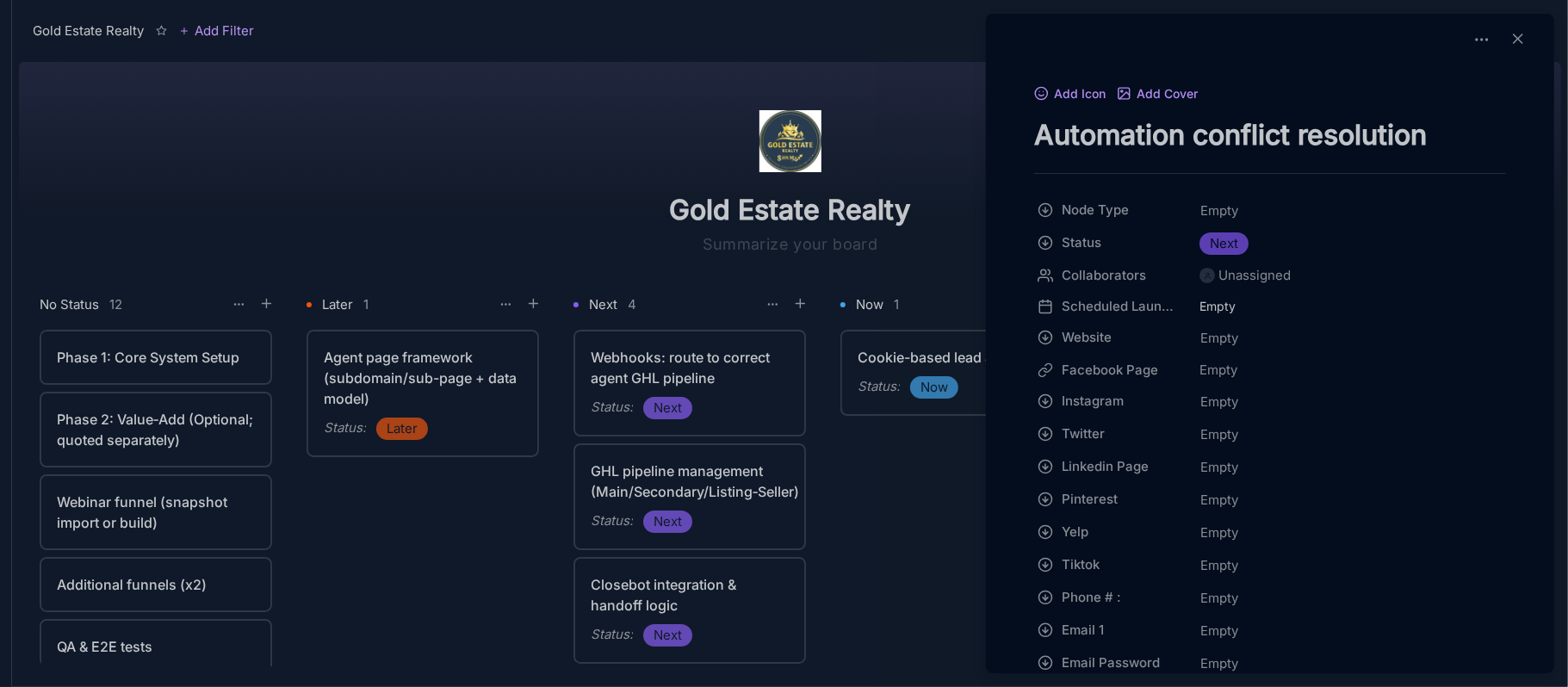
click at [139, 363] on div at bounding box center [784, 343] width 1568 height 687
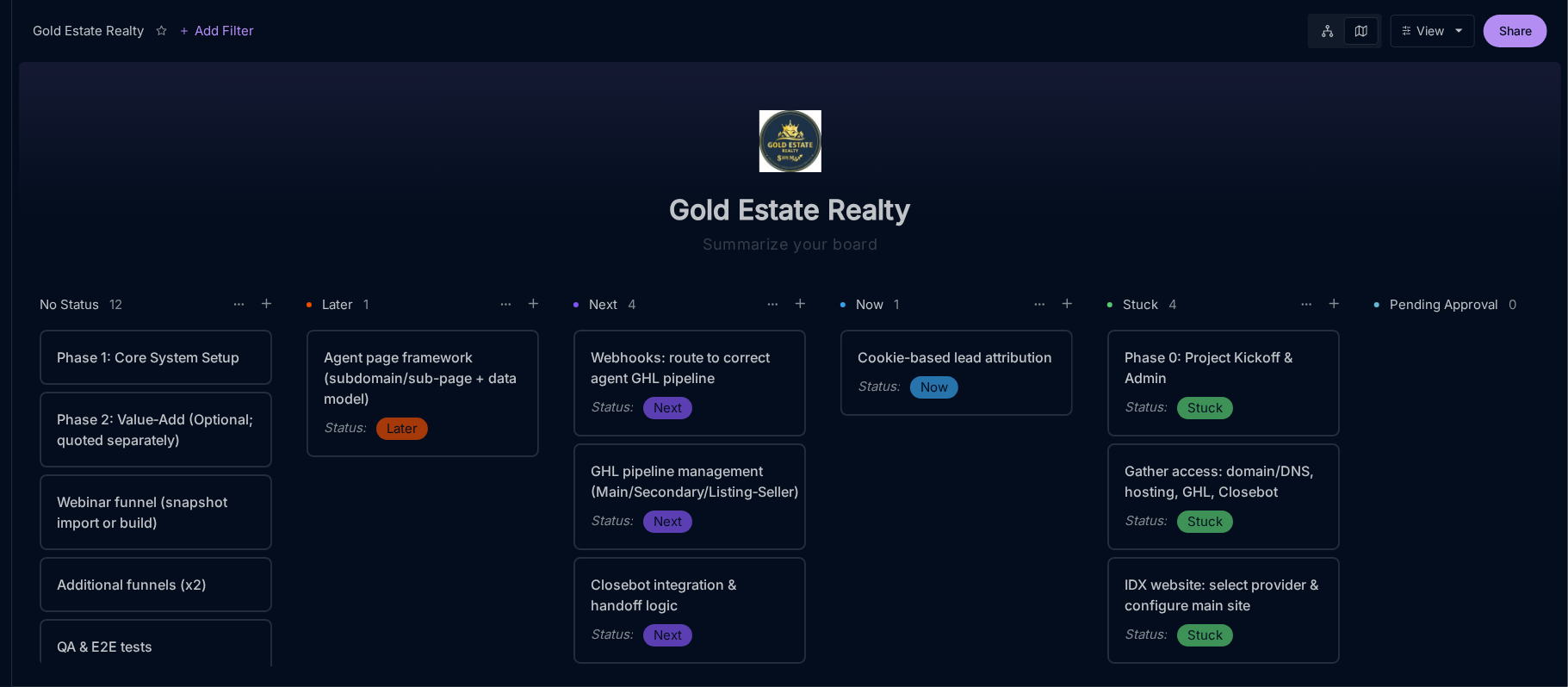
click at [174, 360] on div "Phase 1: Core System Setup" at bounding box center [155, 356] width 198 height 20
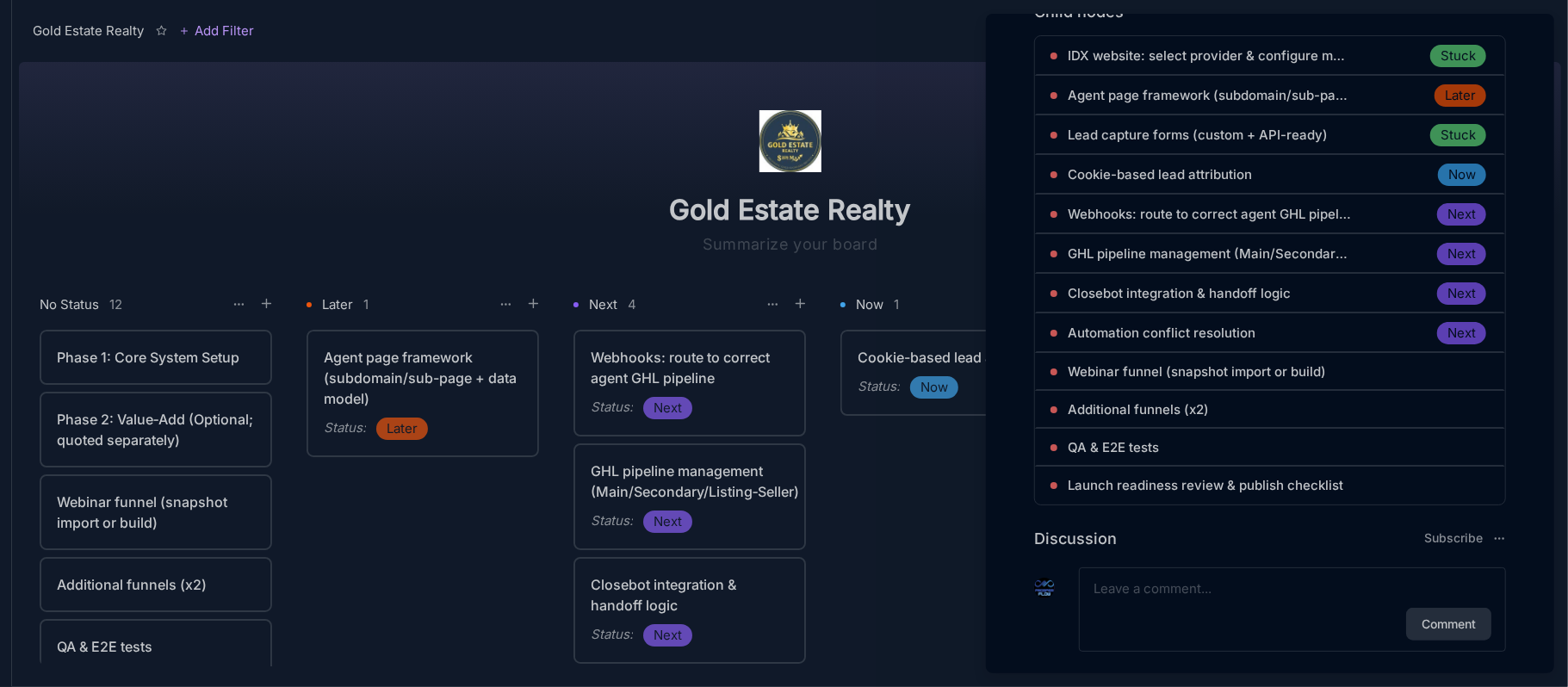
scroll to position [1019, 0]
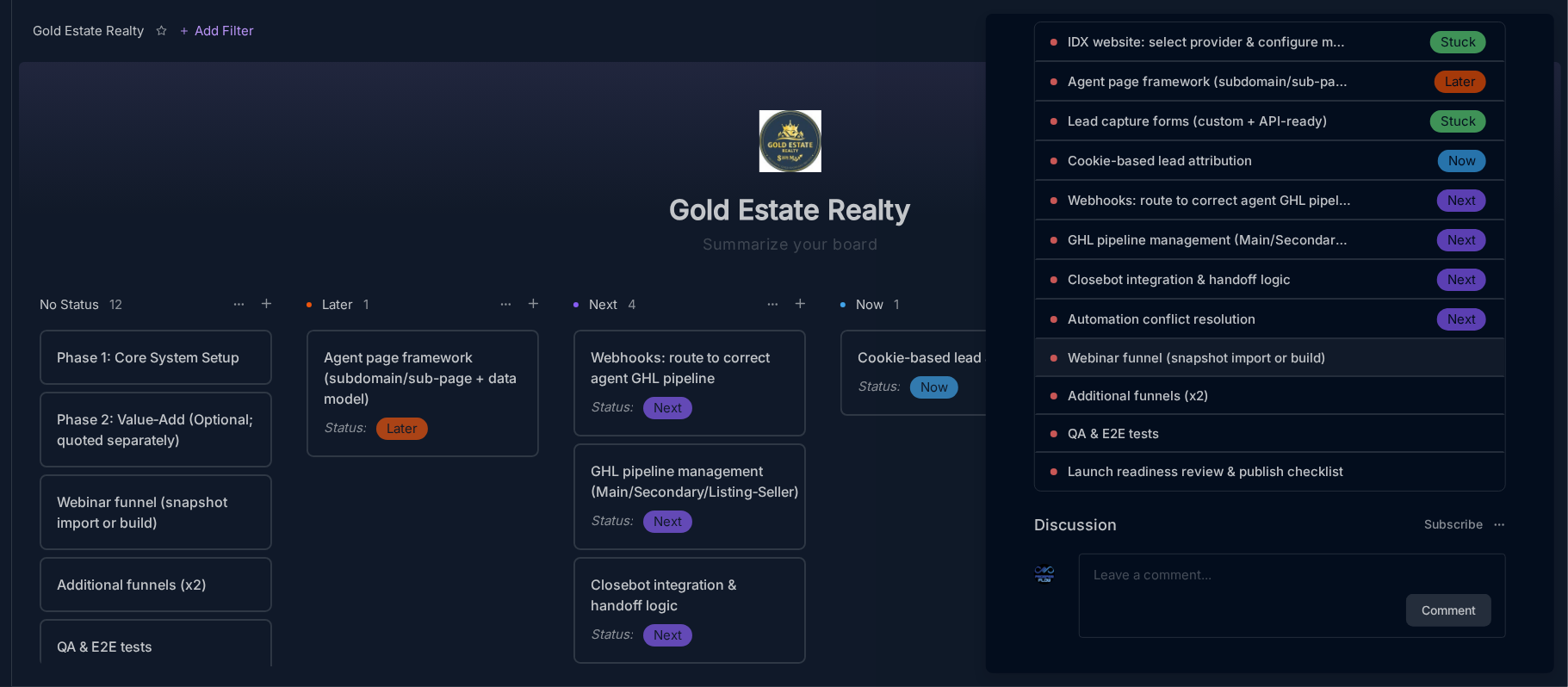
click at [1203, 358] on span "Webinar funnel (snapshot import or build)" at bounding box center [1197, 357] width 259 height 20
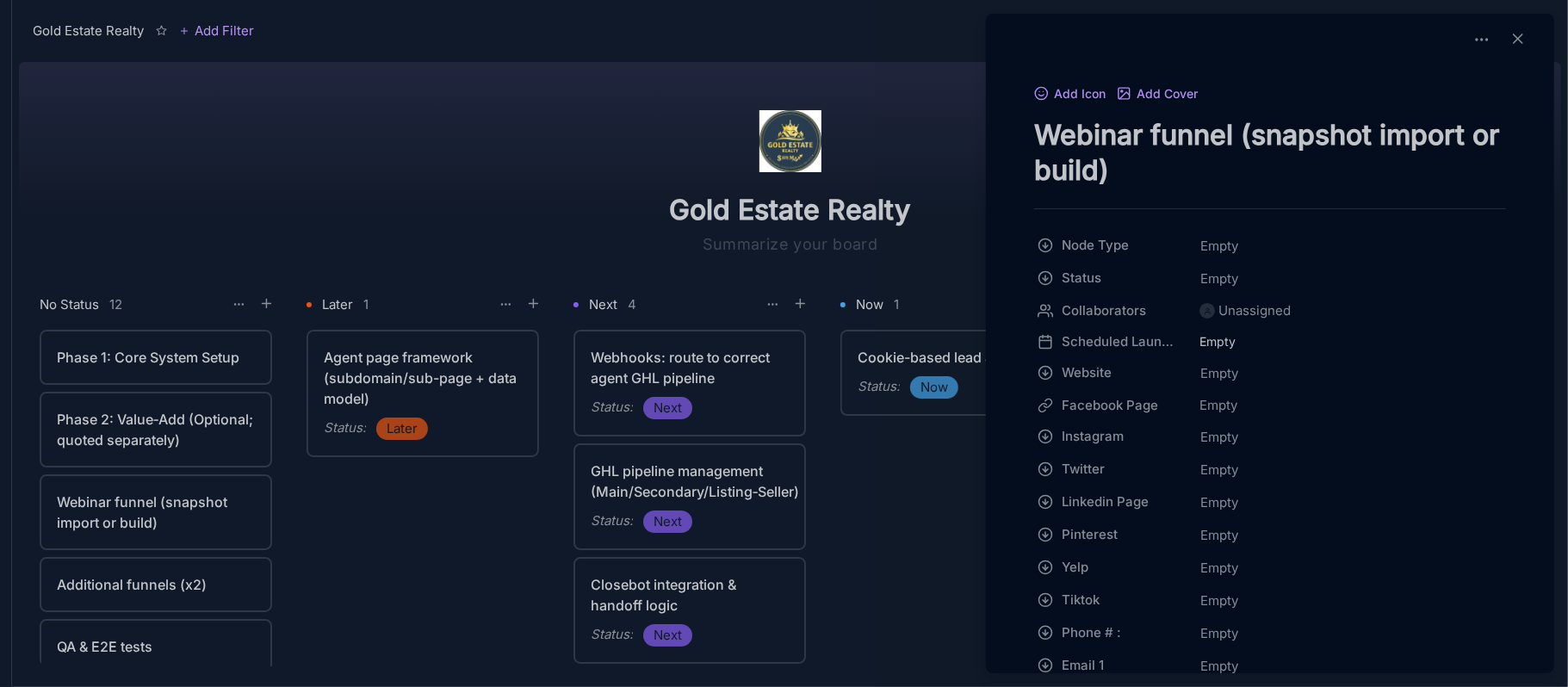
click at [1265, 153] on textarea "Webinar funnel (snapshot import or build)" at bounding box center [1270, 153] width 472 height 71
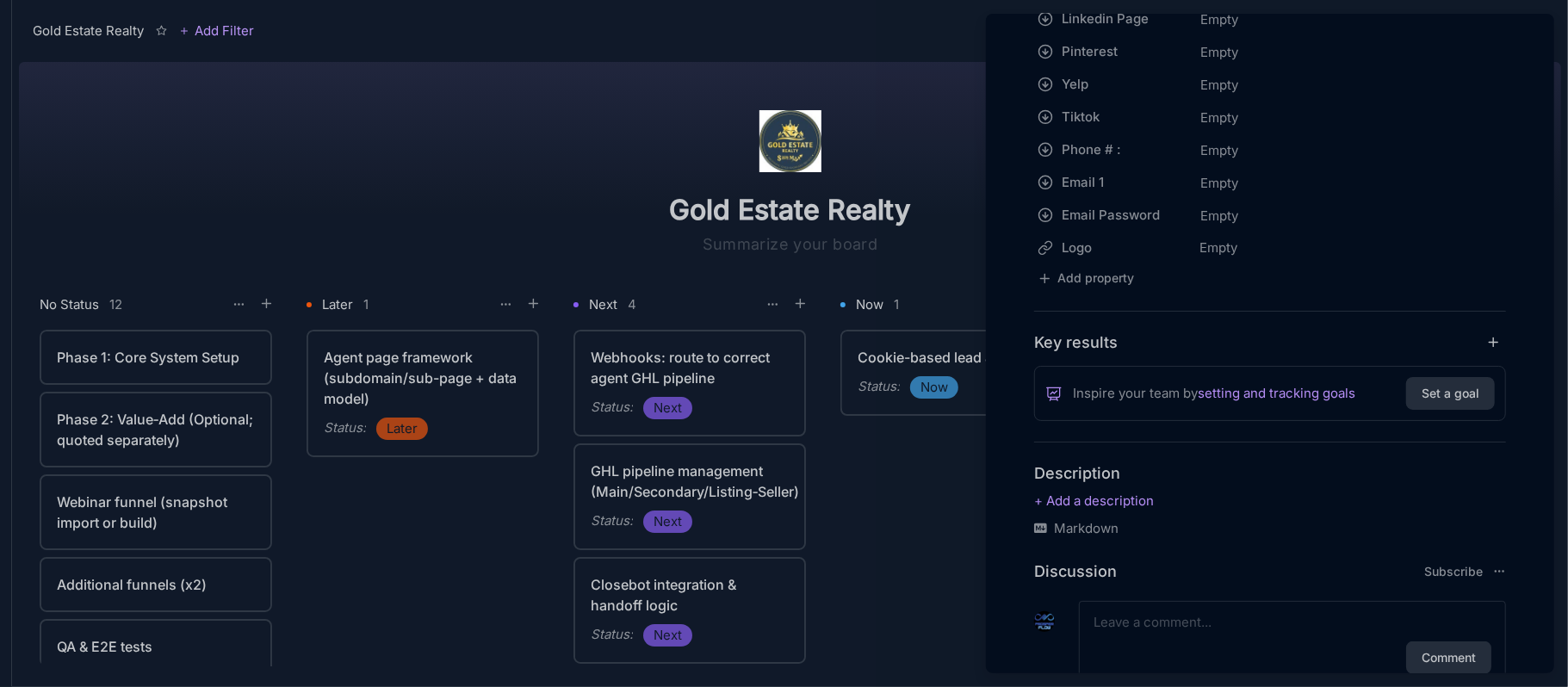
scroll to position [542, 0]
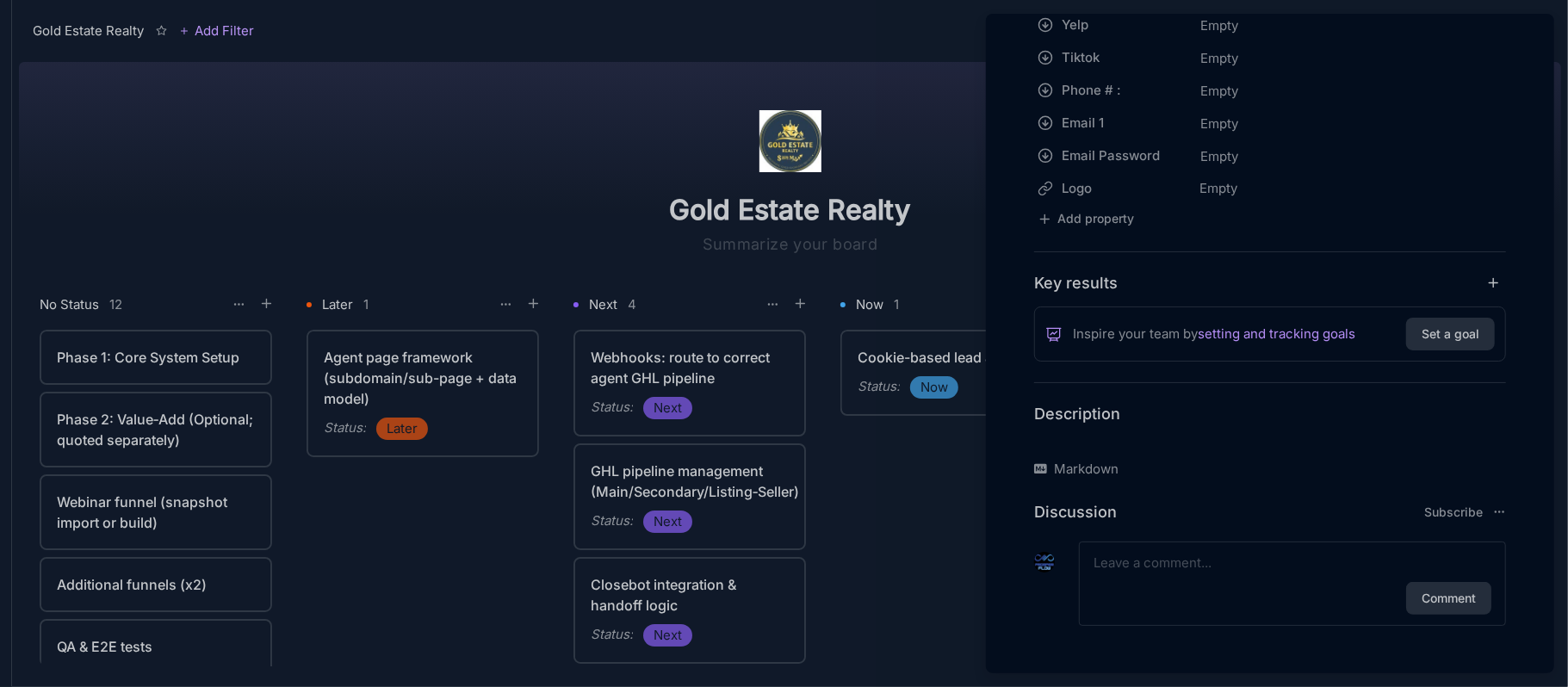
click at [1076, 444] on p at bounding box center [1270, 441] width 472 height 20
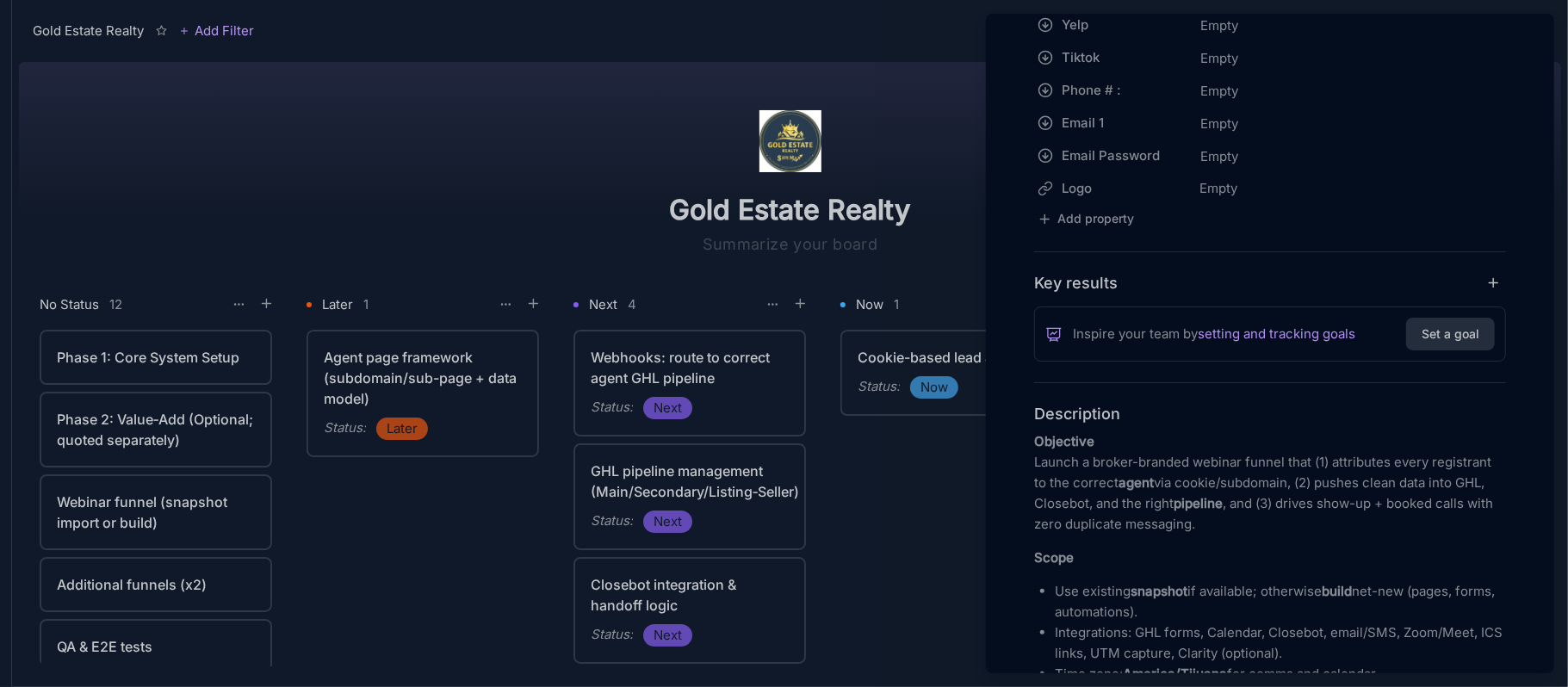
scroll to position [3742, 0]
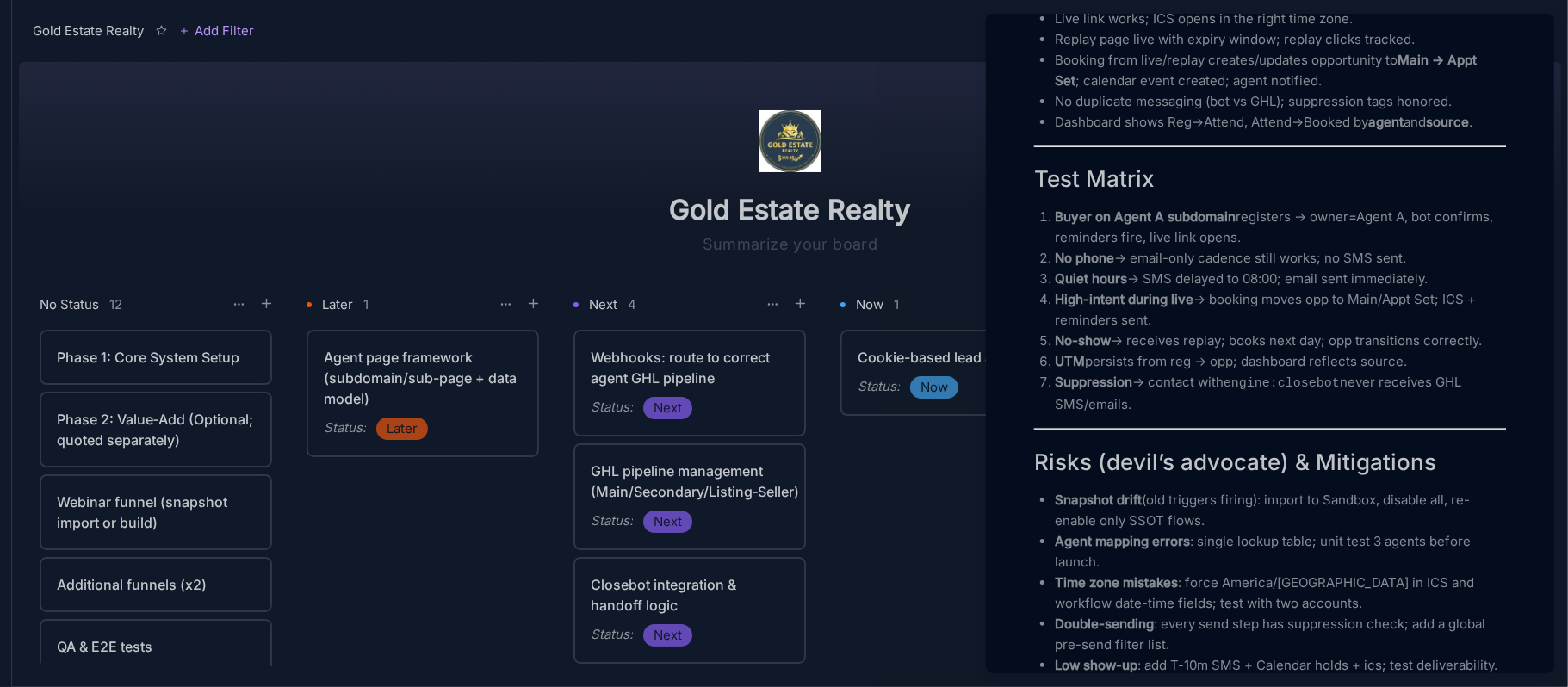
click at [574, 191] on div at bounding box center [784, 343] width 1568 height 687
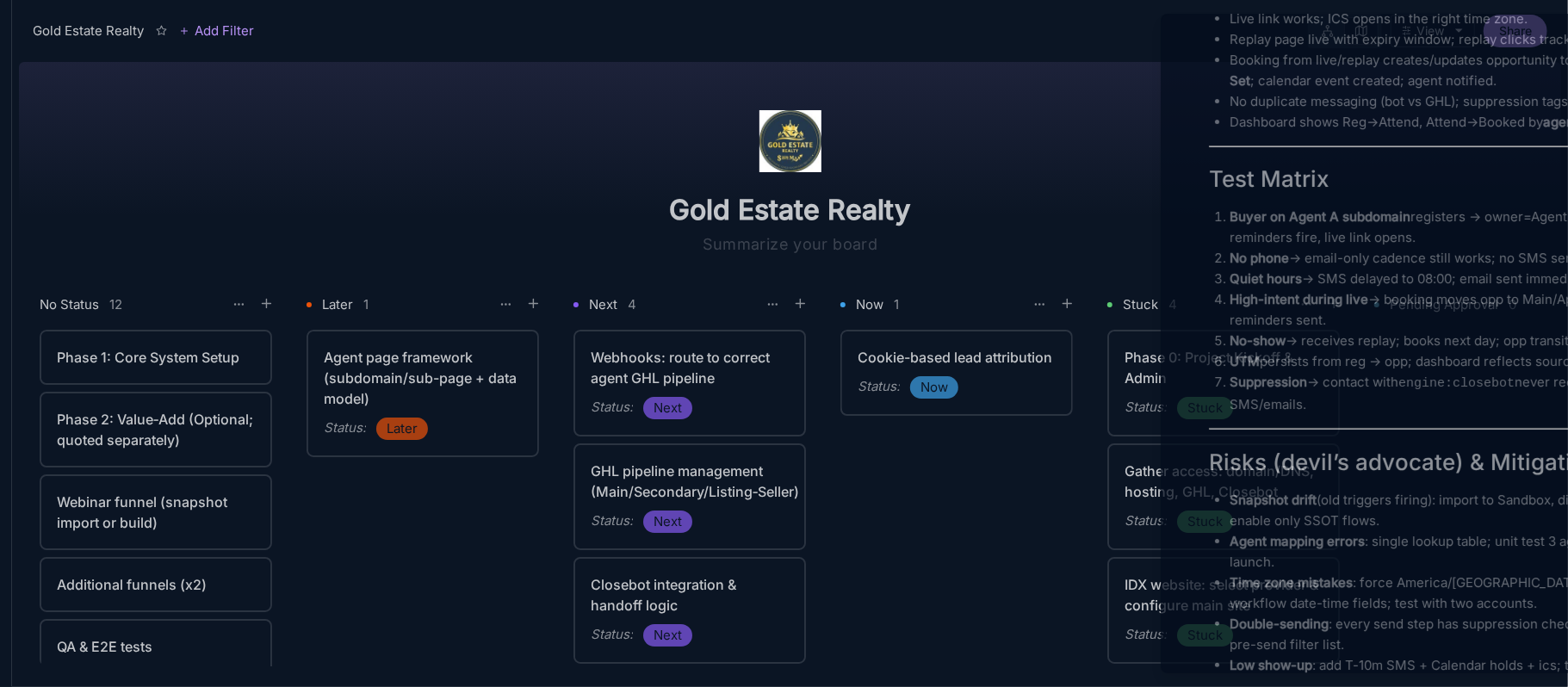
scroll to position [3742, 0]
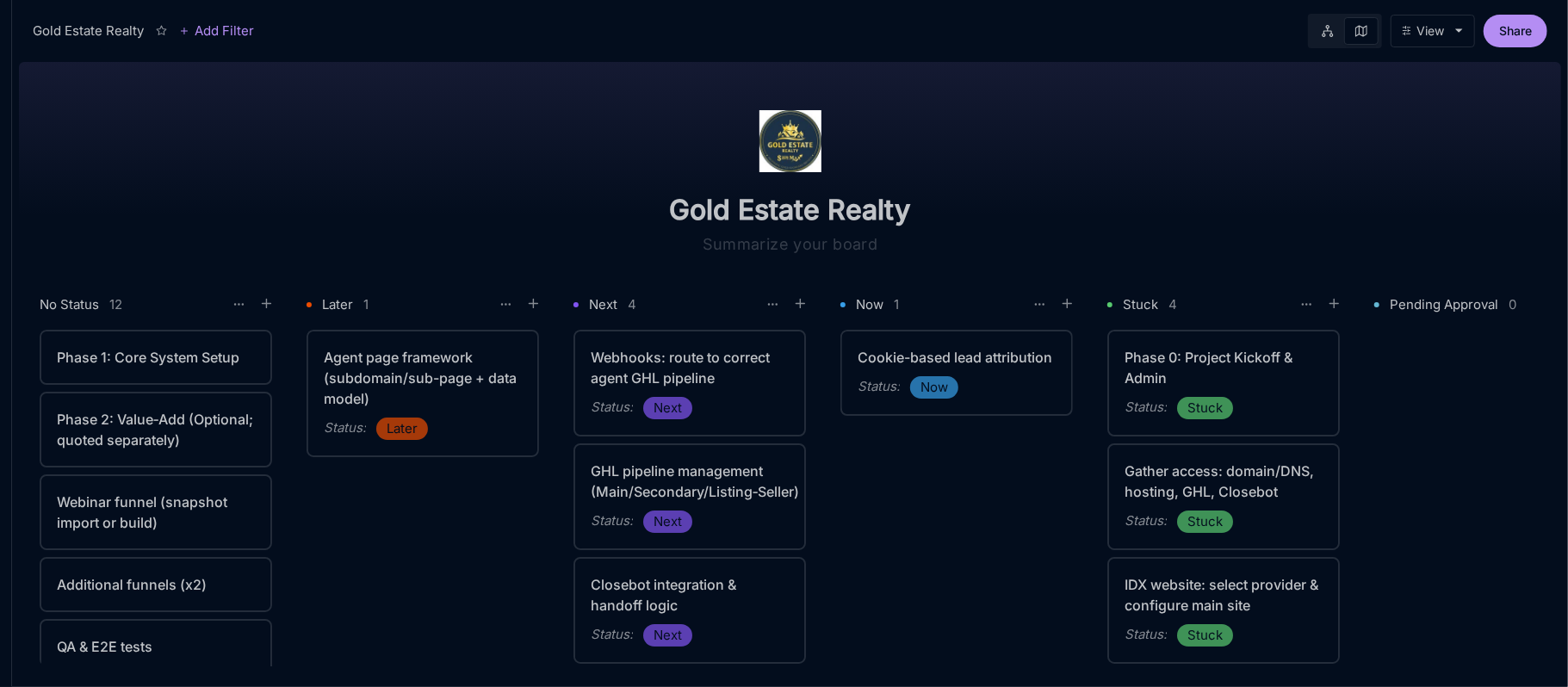
click at [94, 346] on div "Phase 1: Core System Setup" at bounding box center [156, 357] width 229 height 52
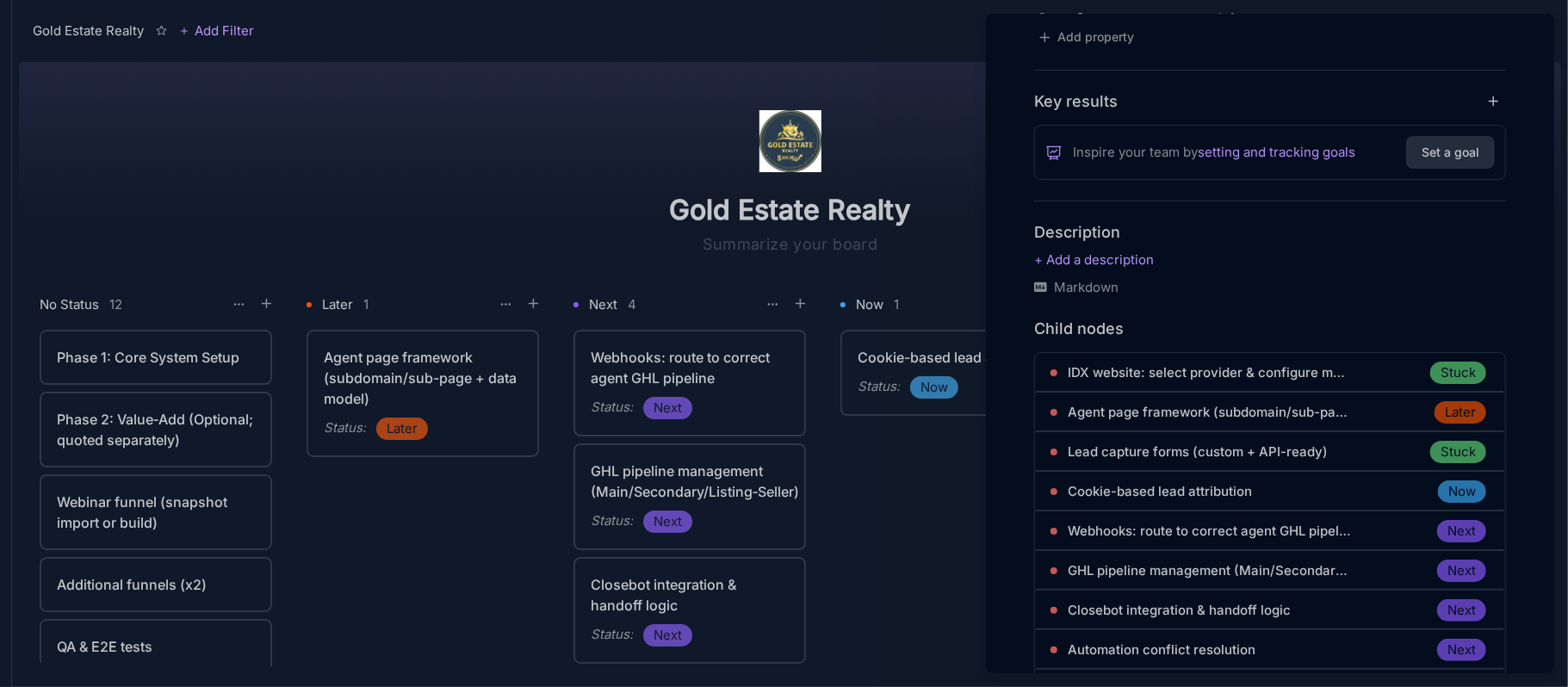
scroll to position [1019, 0]
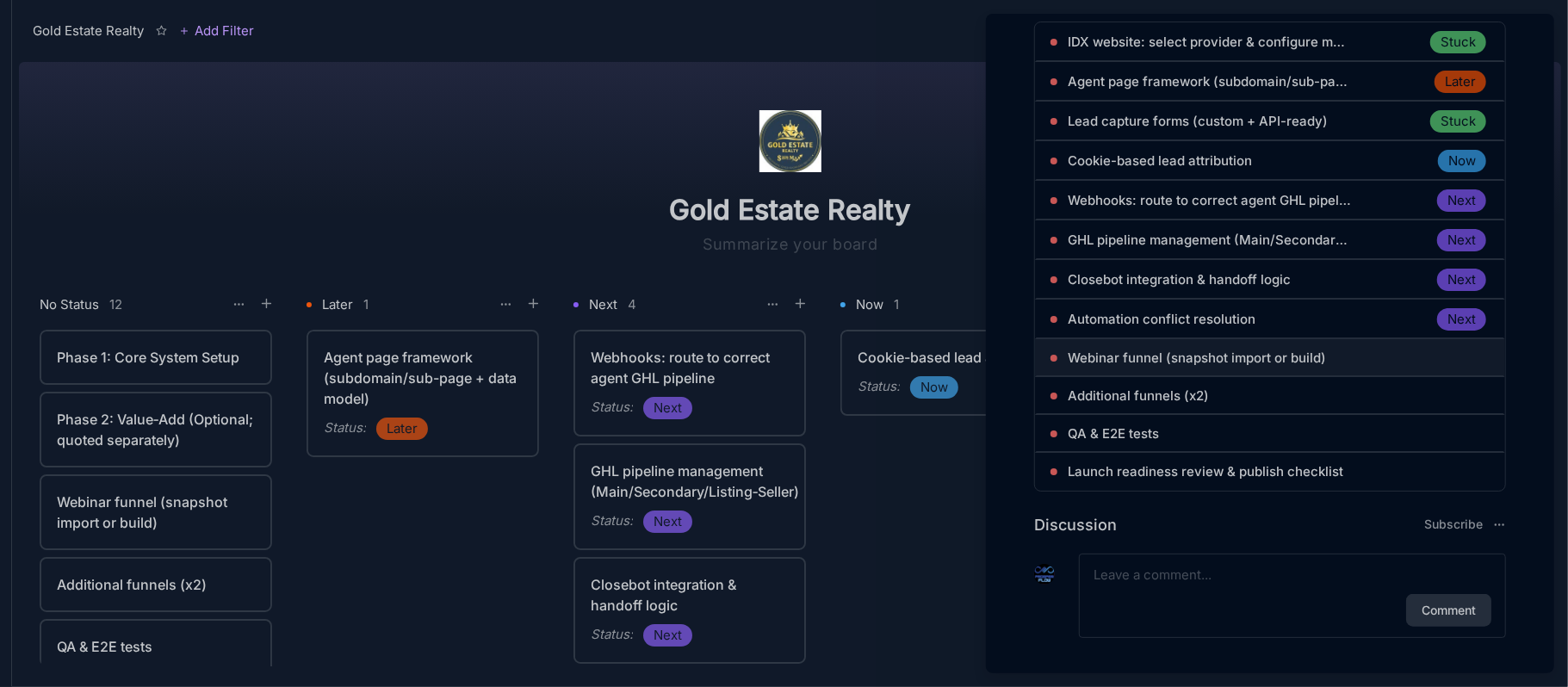
click at [1219, 347] on span "Webinar funnel (snapshot import or build)" at bounding box center [1197, 357] width 259 height 20
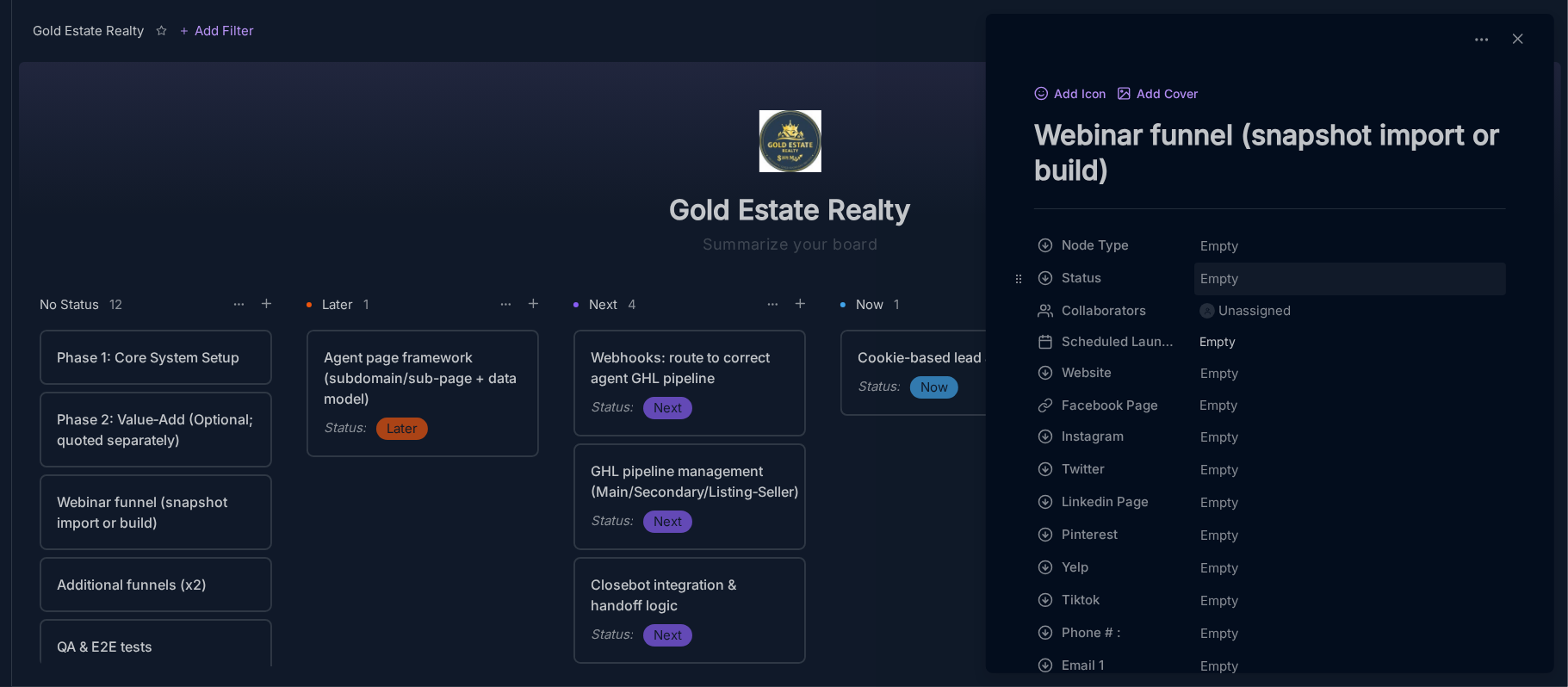
click at [1212, 275] on span "Empty" at bounding box center [1219, 278] width 40 height 22
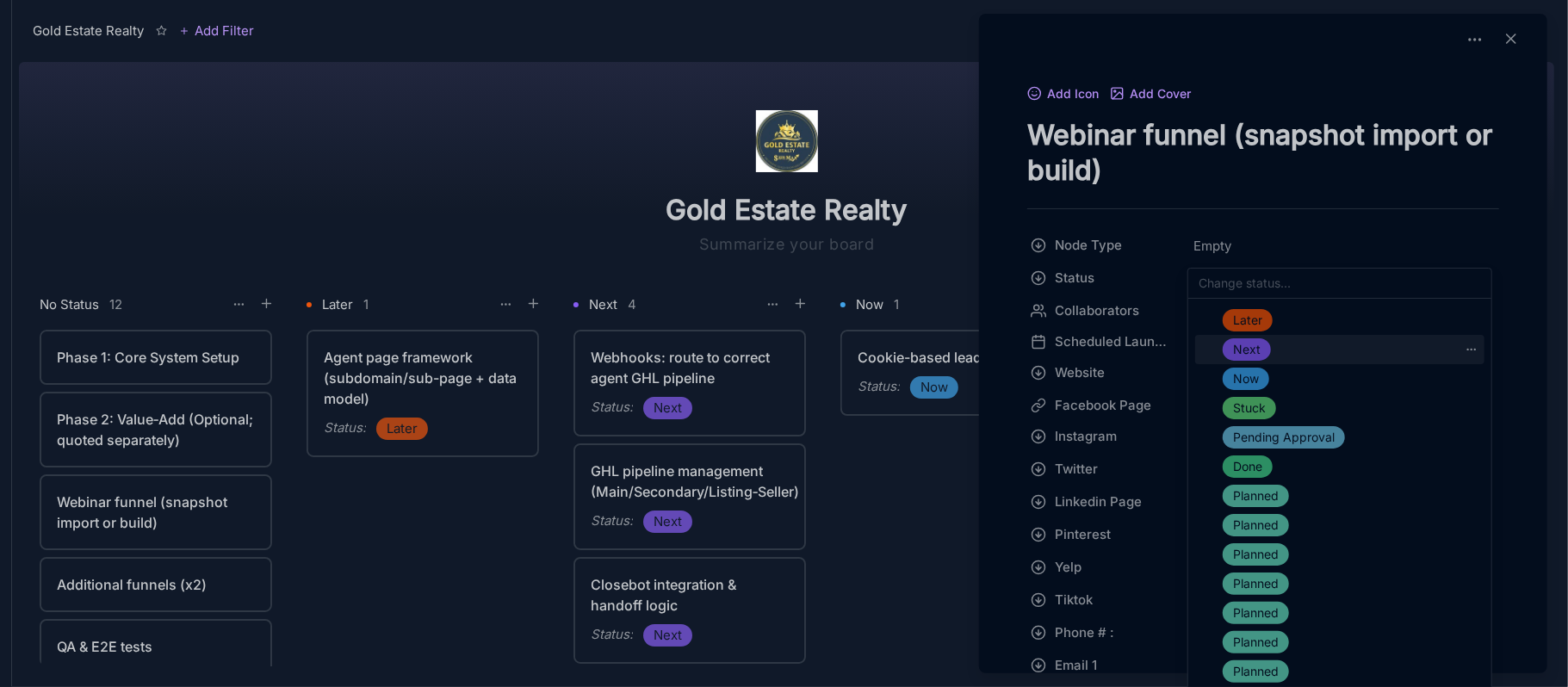
click at [1250, 347] on span "Next" at bounding box center [1246, 348] width 27 height 20
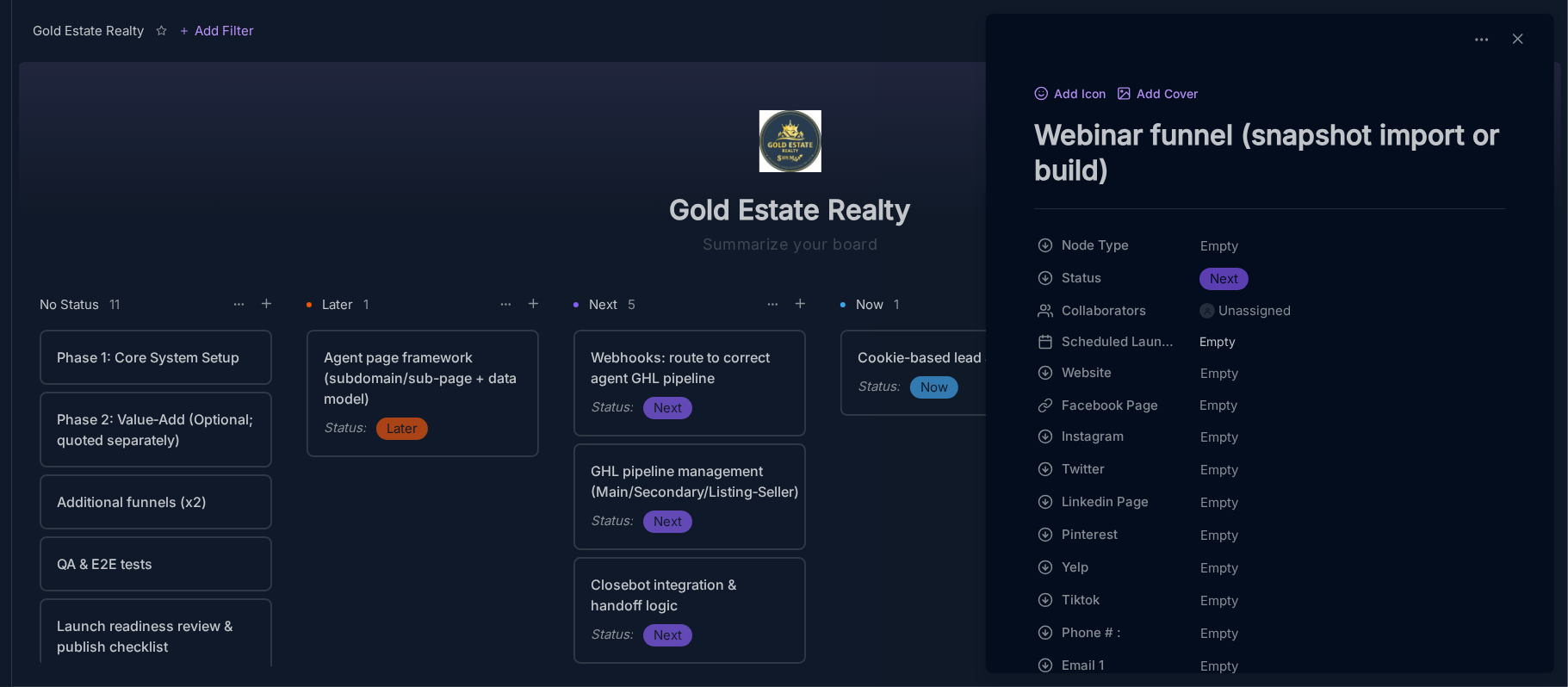
click at [431, 541] on div at bounding box center [784, 343] width 1568 height 687
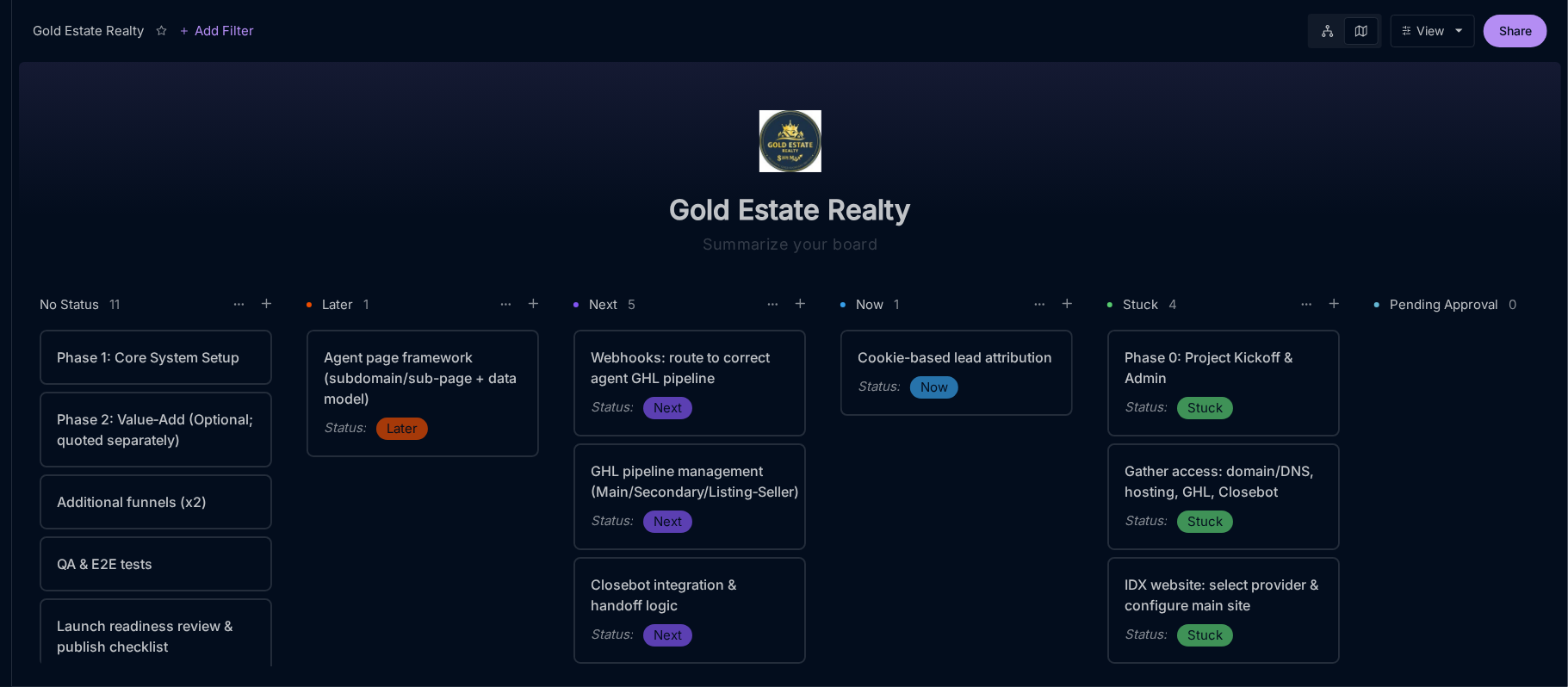
click at [169, 362] on div "Phase 1: Core System Setup" at bounding box center [155, 356] width 198 height 20
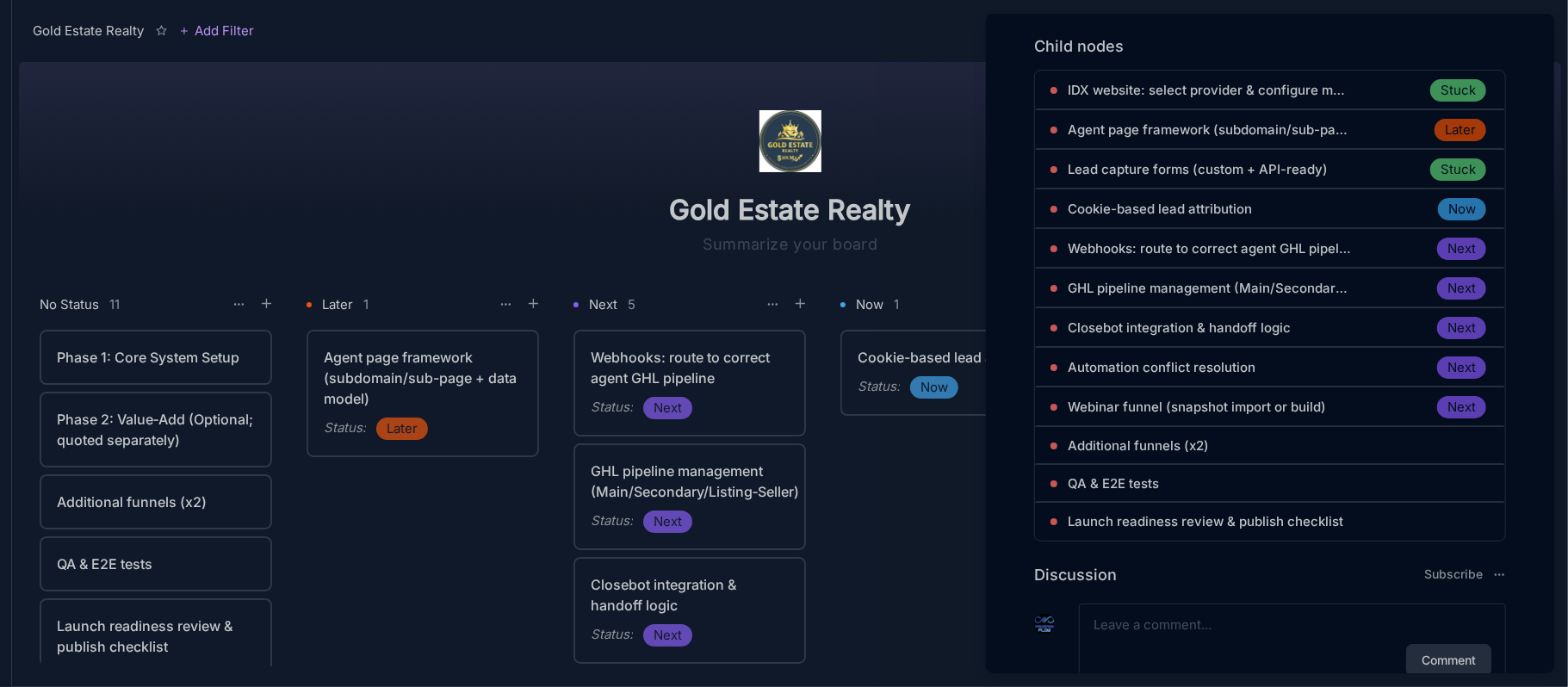
scroll to position [1019, 0]
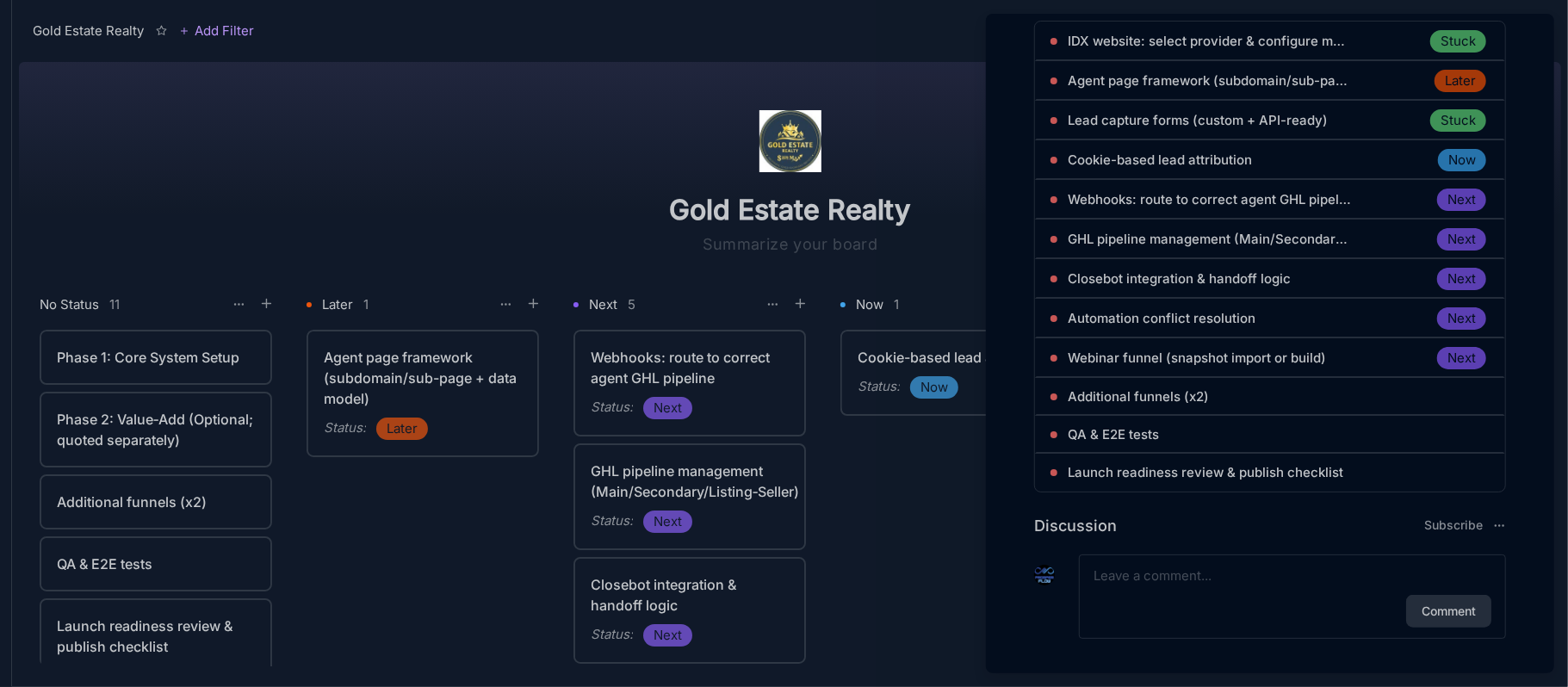
drag, startPoint x: 273, startPoint y: 370, endPoint x: 273, endPoint y: 392, distance: 22.0
click at [273, 392] on div at bounding box center [784, 343] width 1568 height 687
